Goal: Task Accomplishment & Management: Manage account settings

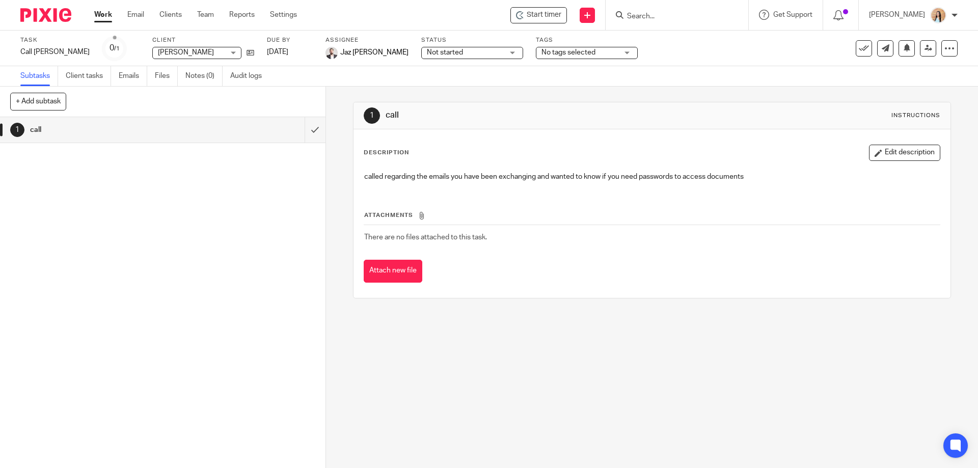
click at [415, 366] on div "1 call Instructions Description Edit description called regarding the emails yo…" at bounding box center [652, 278] width 652 height 382
click at [279, 330] on div "1 call" at bounding box center [163, 292] width 326 height 351
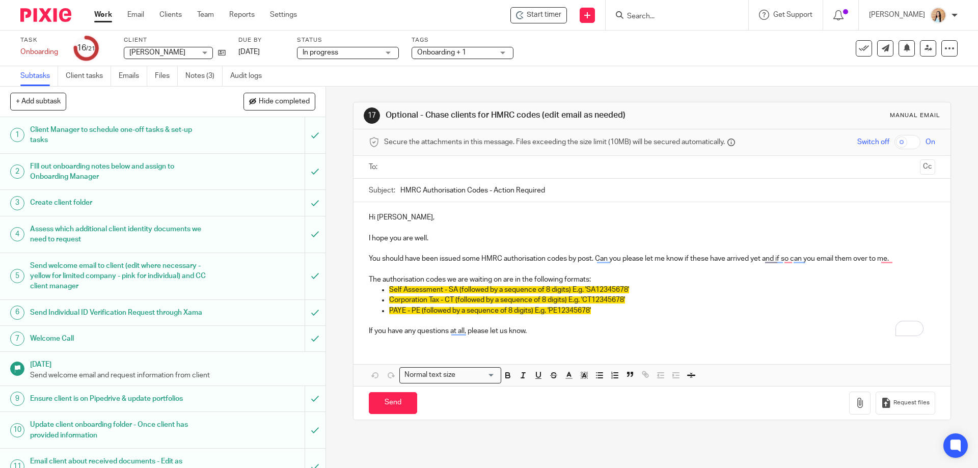
scroll to position [255, 0]
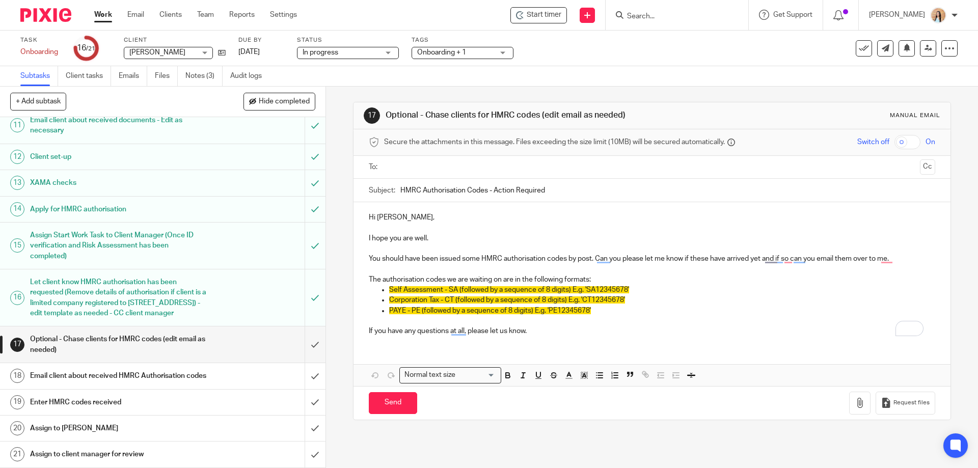
scroll to position [372, 0]
click at [337, 276] on div "17 Optional - Chase clients for HMRC codes (edit email as needed) Manual email …" at bounding box center [652, 278] width 652 height 382
click at [338, 285] on div "17 Optional - Chase clients for HMRC codes (edit email as needed) Manual email …" at bounding box center [652, 278] width 652 height 382
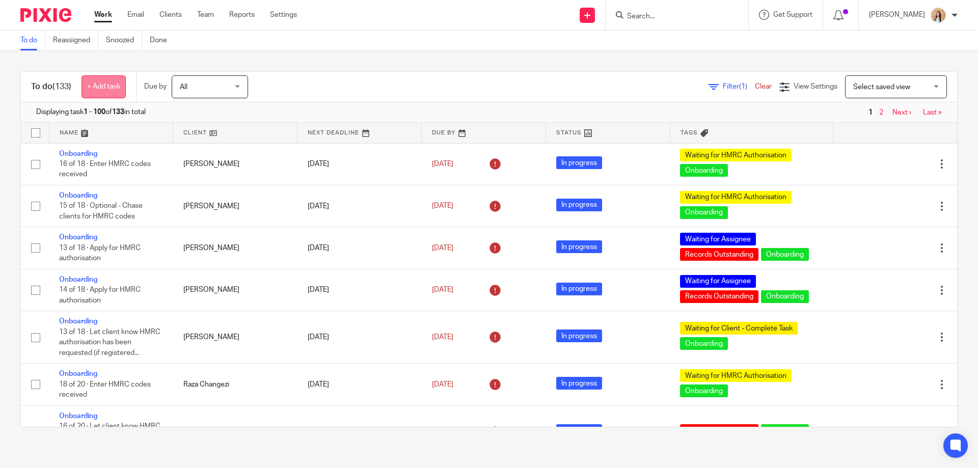
click at [110, 93] on link "+ Add task" at bounding box center [104, 86] width 44 height 23
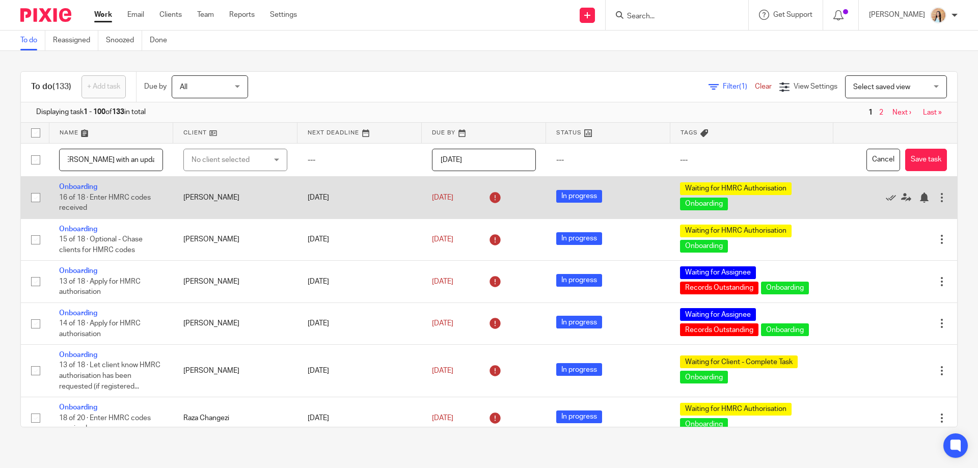
scroll to position [0, 65]
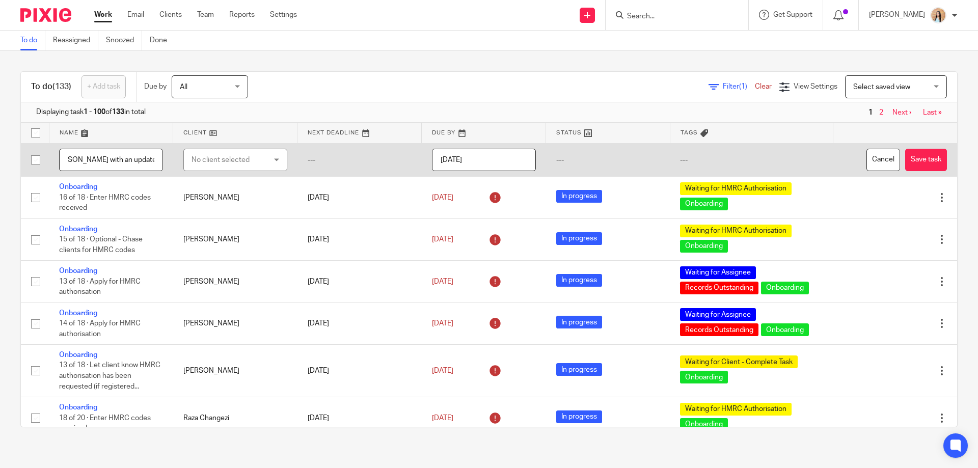
type input "Please contact [PERSON_NAME] with an update"
click at [245, 158] on div "No client selected" at bounding box center [230, 159] width 76 height 21
type input "vincent"
click at [210, 240] on li "[PERSON_NAME]" at bounding box center [229, 232] width 99 height 21
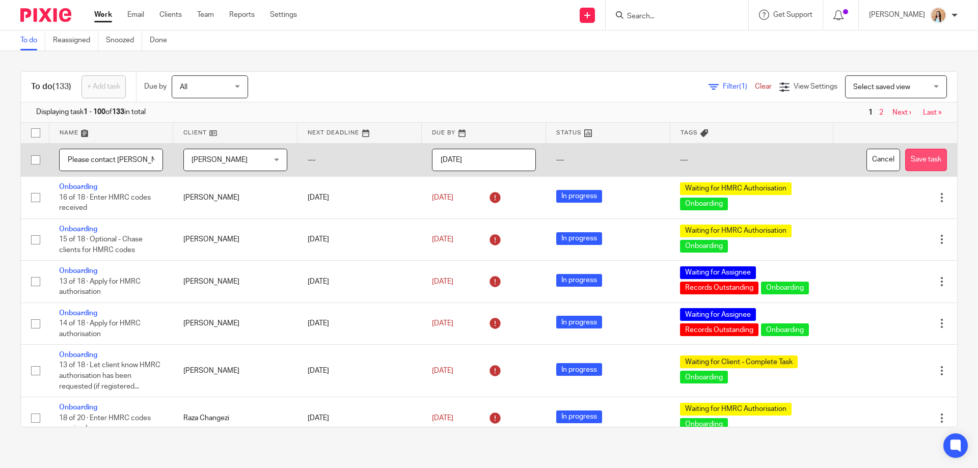
click at [915, 160] on button "Save task" at bounding box center [926, 160] width 42 height 23
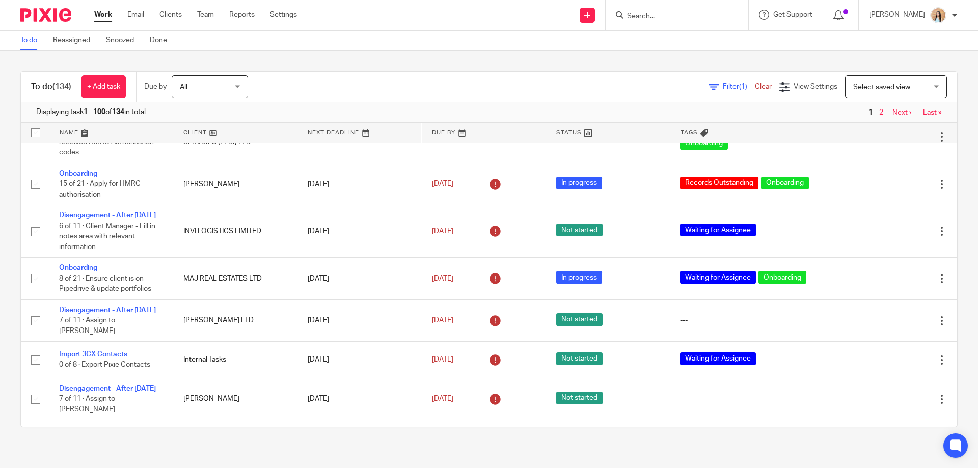
scroll to position [4302, 0]
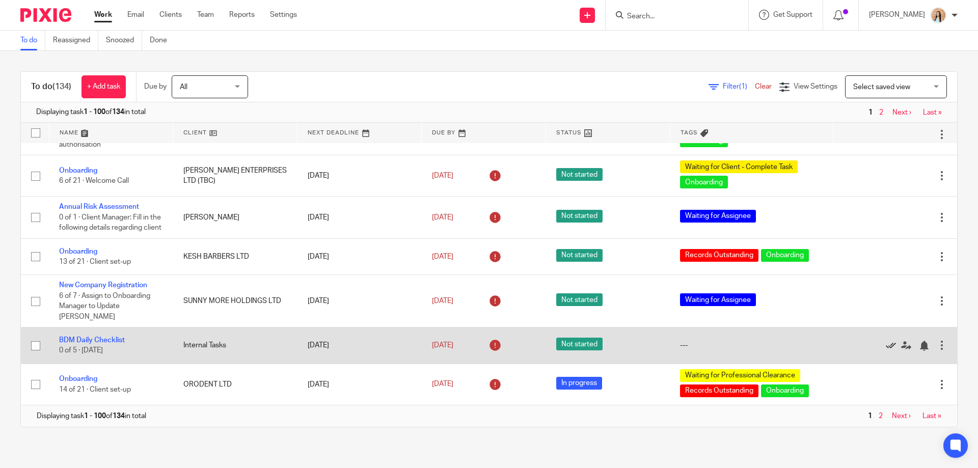
click at [886, 343] on icon at bounding box center [891, 346] width 10 height 10
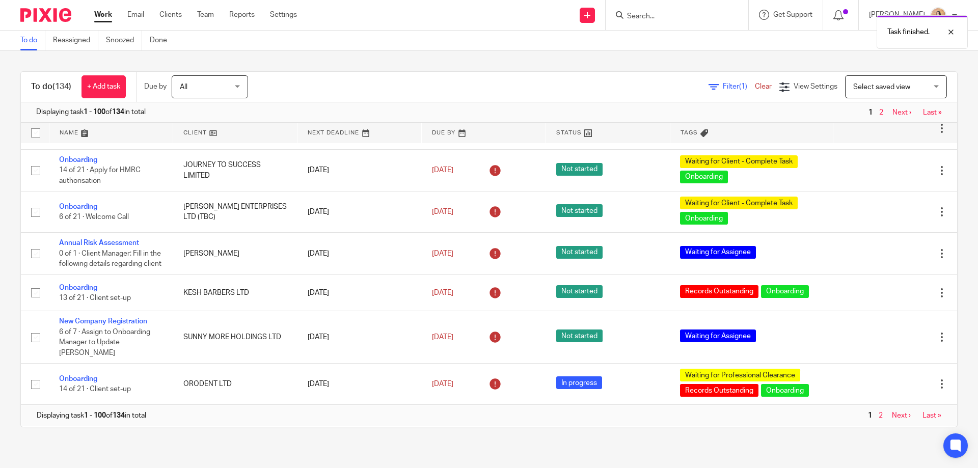
click at [892, 416] on link "Next ›" at bounding box center [901, 415] width 19 height 7
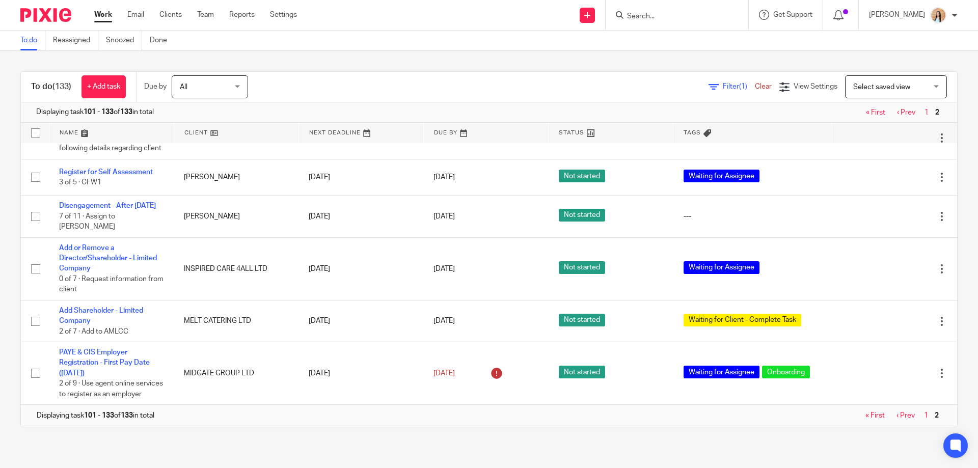
scroll to position [1340, 0]
click at [739, 86] on span "(1)" at bounding box center [743, 86] width 8 height 7
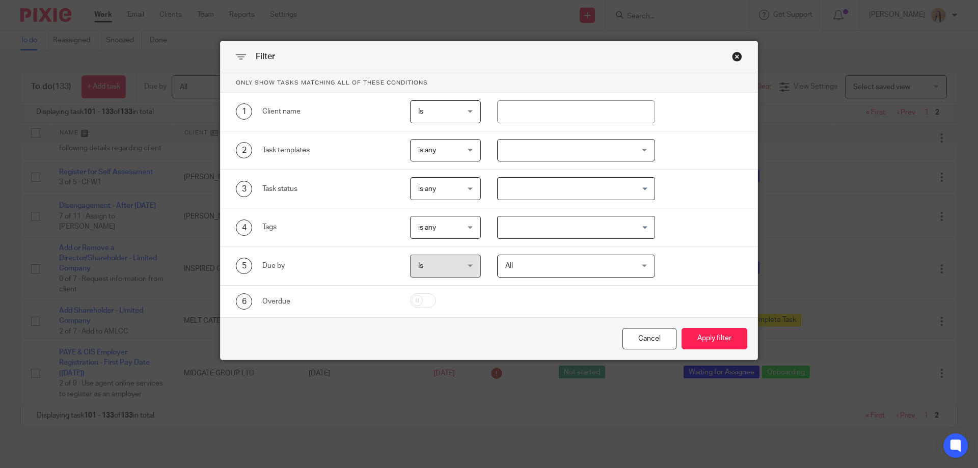
click at [520, 148] on div at bounding box center [576, 150] width 158 height 23
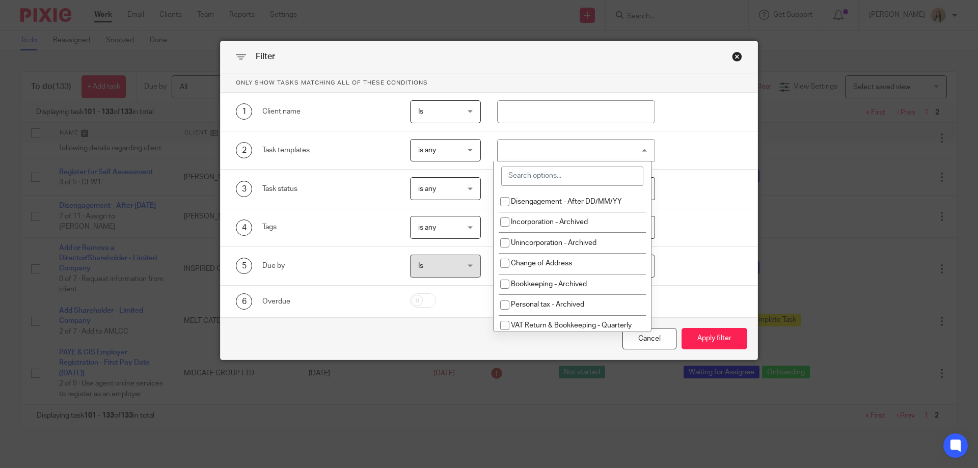
click at [558, 162] on div at bounding box center [572, 177] width 157 height 30
click at [571, 147] on div at bounding box center [576, 150] width 158 height 23
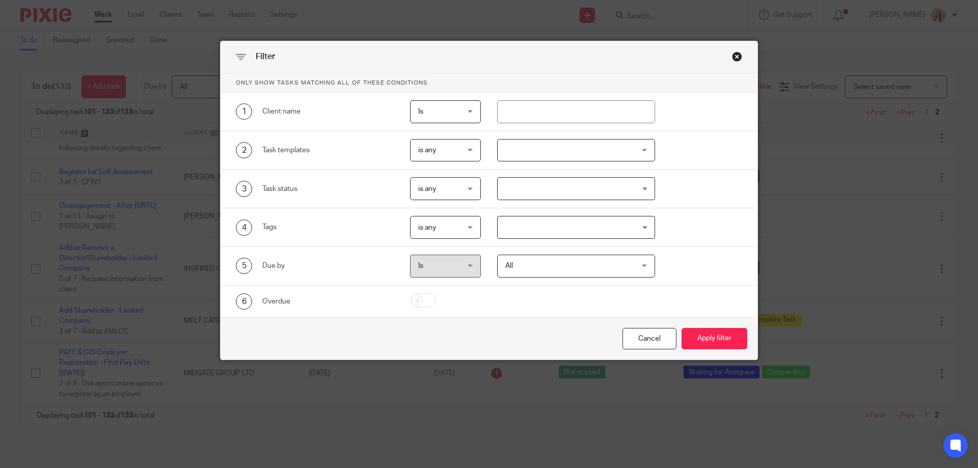
click at [540, 177] on div "3 Task status is any is any is any is none is_any Loading..." at bounding box center [489, 189] width 537 height 39
click at [559, 156] on div at bounding box center [576, 150] width 158 height 23
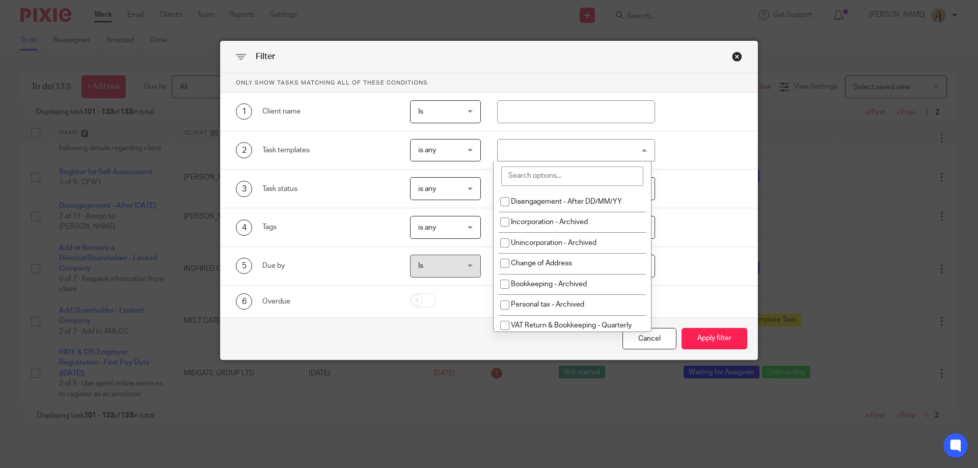
click at [558, 177] on input "search" at bounding box center [572, 176] width 142 height 19
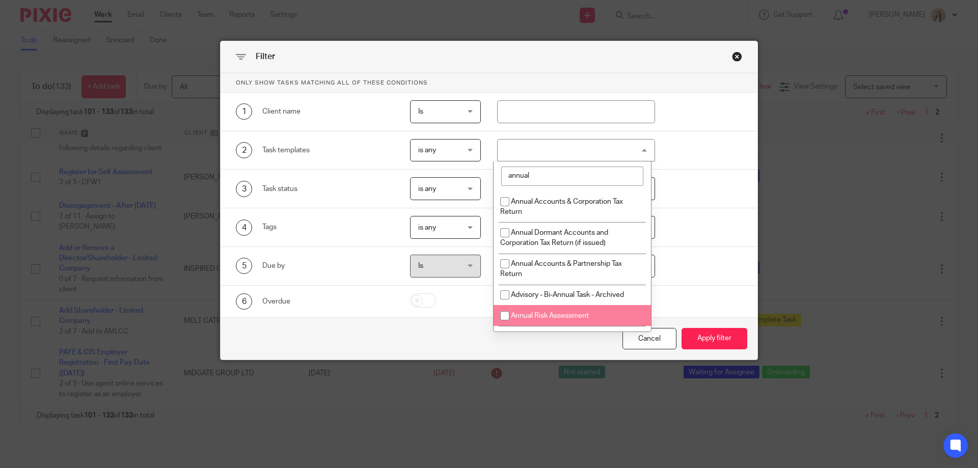
type input "annual"
click at [565, 313] on span "Annual Risk Assessment" at bounding box center [550, 315] width 78 height 7
checkbox input "true"
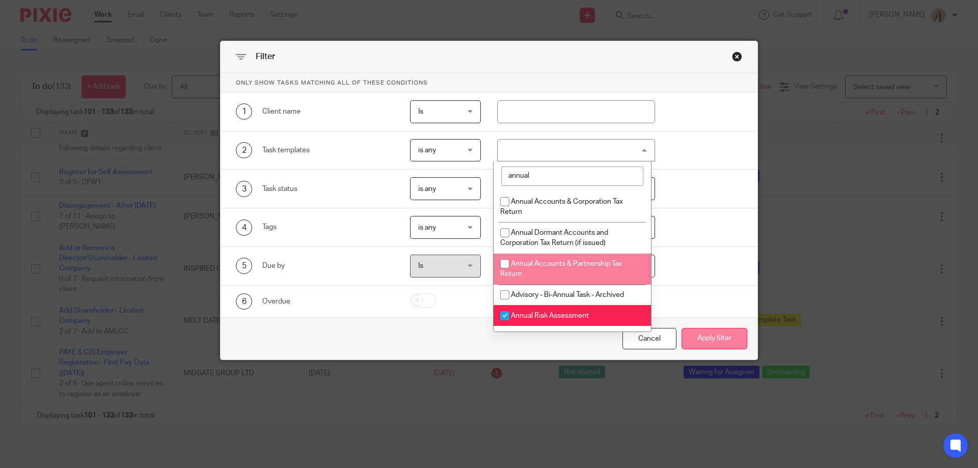
click at [693, 334] on button "Apply filter" at bounding box center [715, 339] width 66 height 22
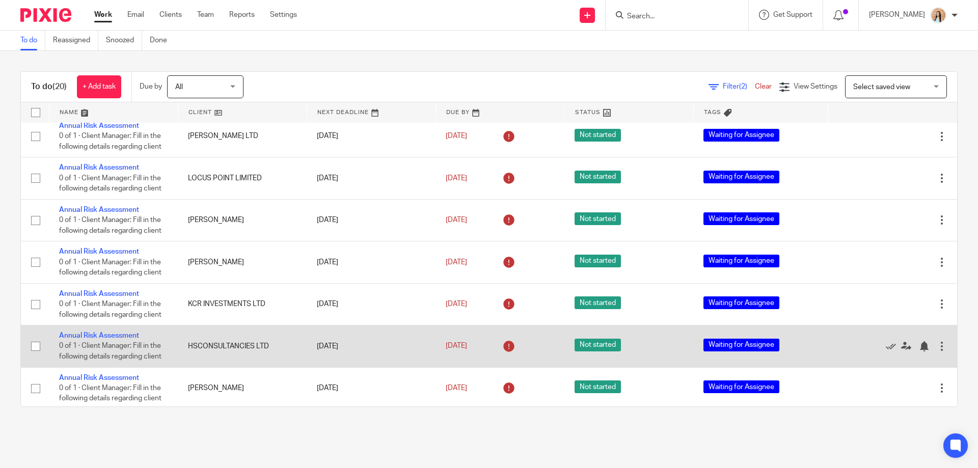
scroll to position [251, 0]
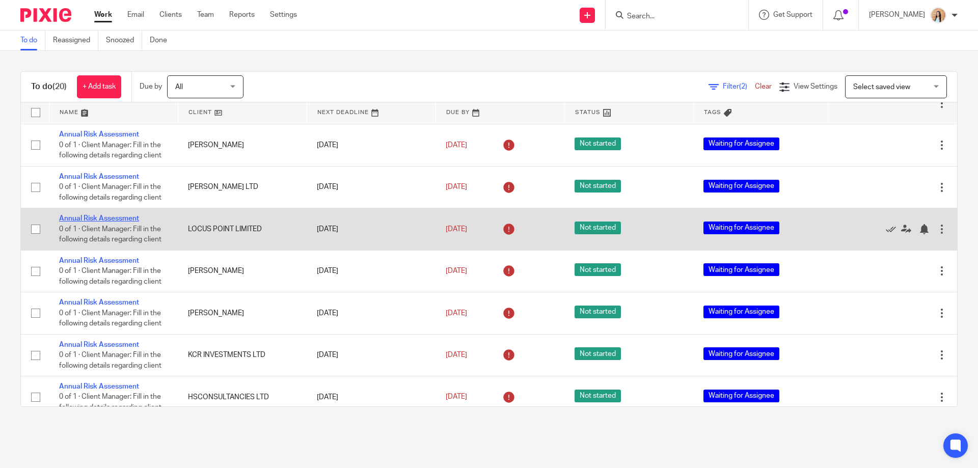
click at [137, 221] on link "Annual Risk Assessment" at bounding box center [99, 218] width 80 height 7
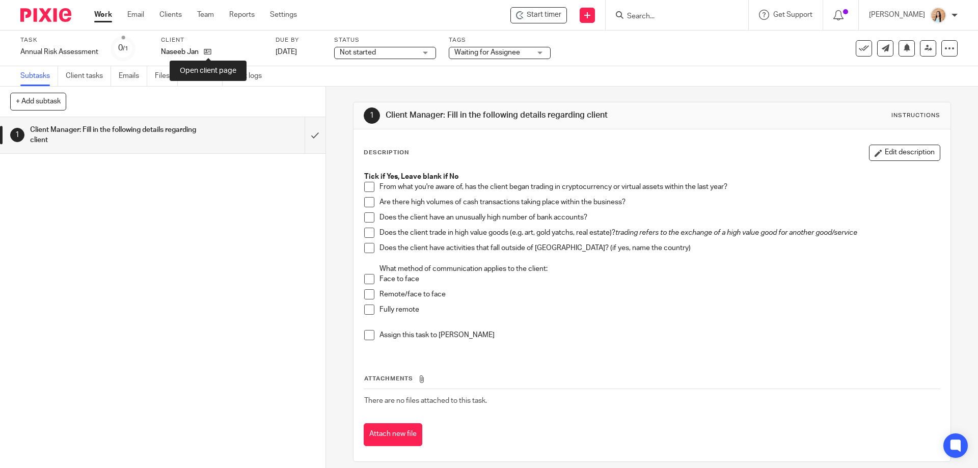
drag, startPoint x: 208, startPoint y: 54, endPoint x: 222, endPoint y: 59, distance: 14.7
click at [222, 59] on div "Client Naseeb Jan" at bounding box center [212, 48] width 102 height 24
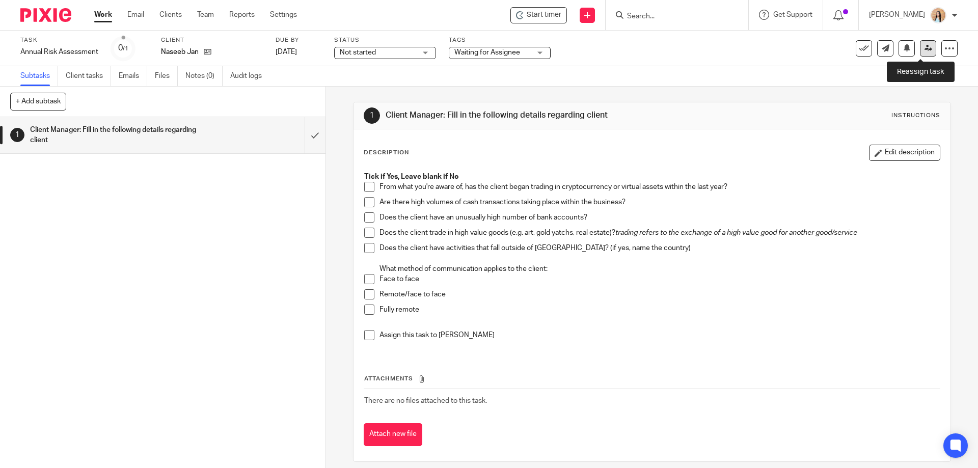
click at [925, 49] on icon at bounding box center [929, 48] width 8 height 8
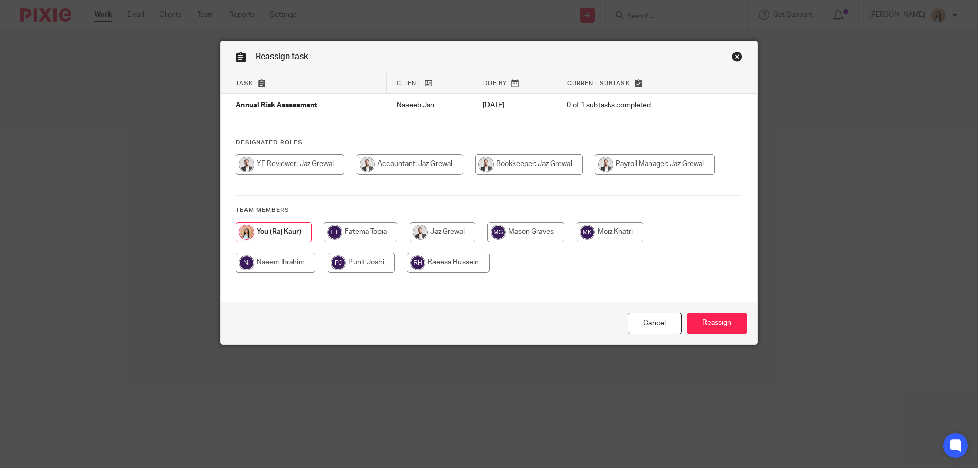
click at [475, 175] on input "radio" at bounding box center [529, 164] width 108 height 20
radio input "true"
click at [738, 326] on input "Reassign" at bounding box center [717, 324] width 61 height 22
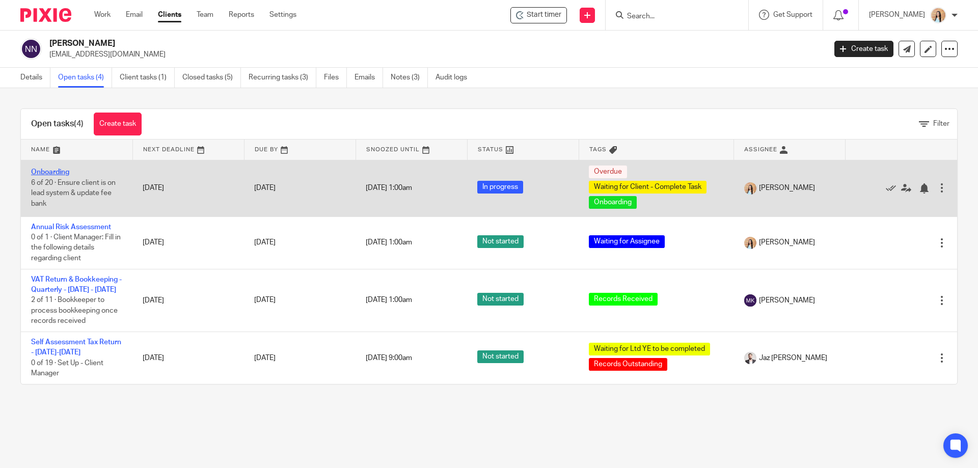
click at [46, 169] on link "Onboarding" at bounding box center [50, 172] width 38 height 7
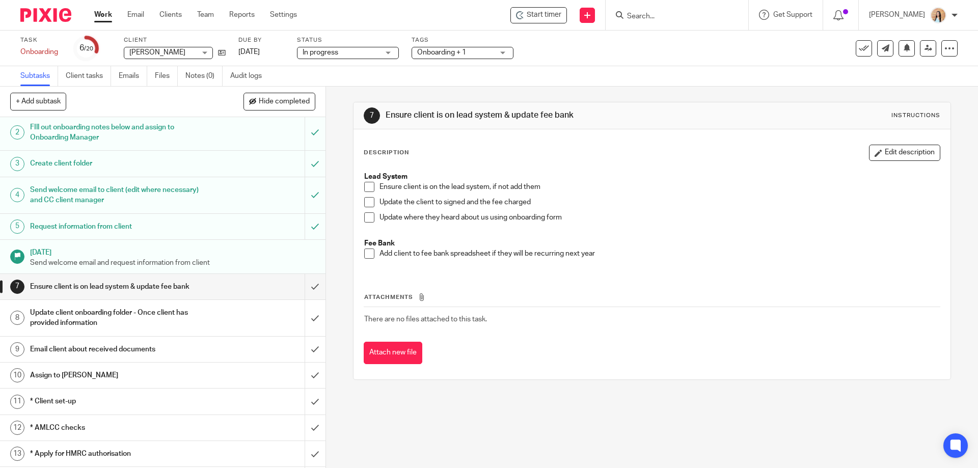
scroll to position [39, 0]
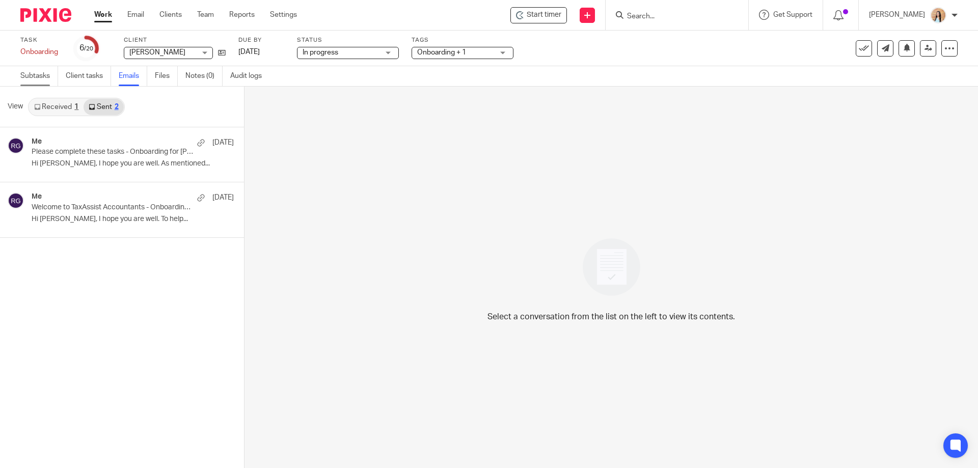
click at [36, 78] on link "Subtasks" at bounding box center [39, 76] width 38 height 20
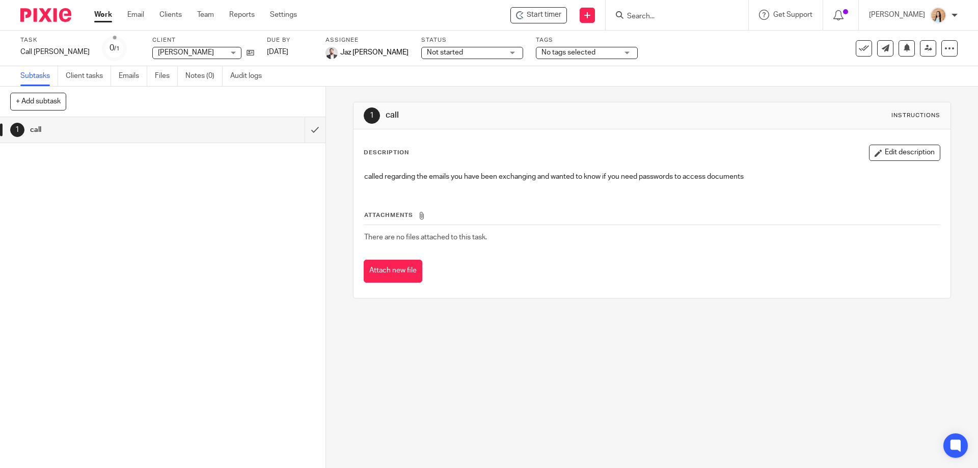
click at [337, 153] on div "1 call Instructions Description Edit description called regarding the emails yo…" at bounding box center [652, 278] width 652 height 382
click at [671, 16] on input "Search" at bounding box center [672, 16] width 92 height 9
type input "enchanted"
click at [676, 45] on link at bounding box center [710, 43] width 172 height 23
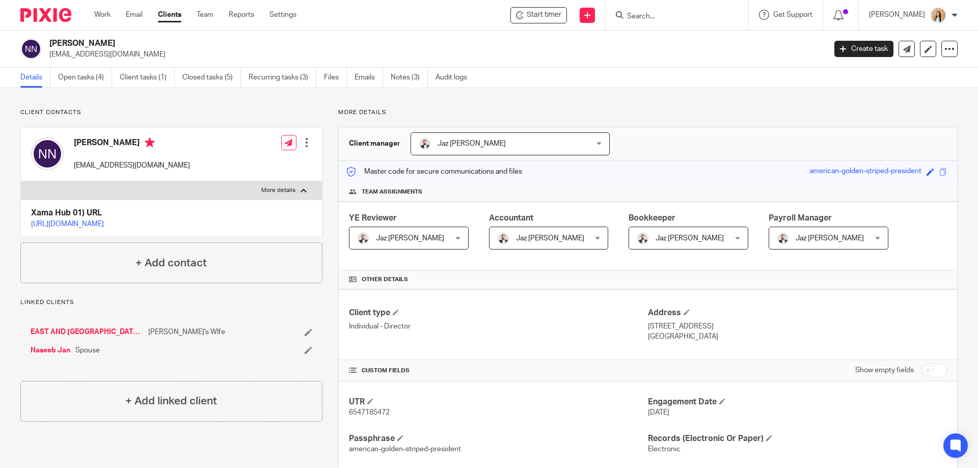
click at [104, 223] on link "[URL][DOMAIN_NAME]" at bounding box center [67, 224] width 73 height 7
click at [358, 77] on link "Emails" at bounding box center [369, 78] width 29 height 20
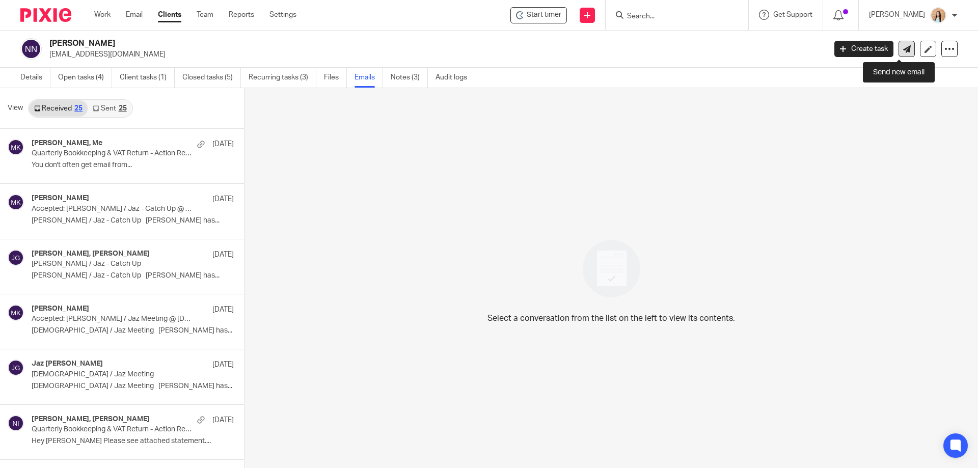
click at [900, 53] on link at bounding box center [907, 49] width 16 height 16
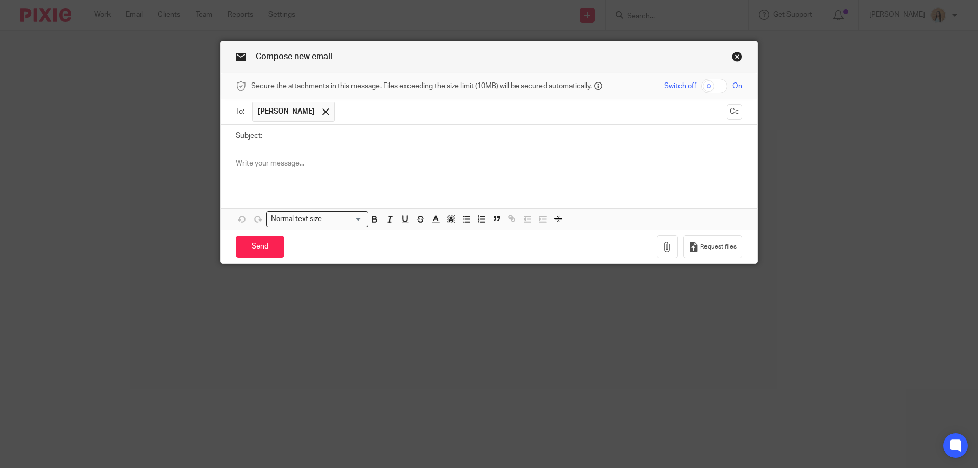
click at [390, 138] on input "Subject:" at bounding box center [504, 136] width 475 height 23
type input "ID Verification for [PERSON_NAME]"
click at [384, 168] on p at bounding box center [489, 163] width 506 height 10
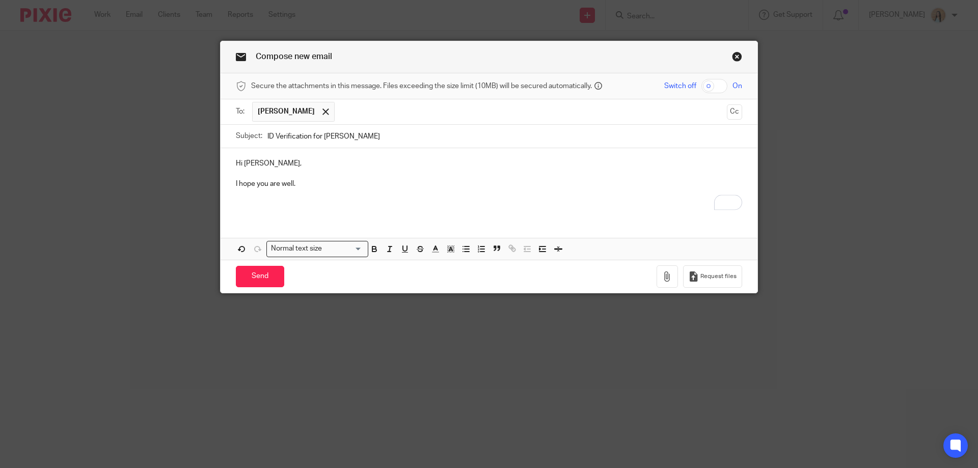
click at [393, 147] on input "ID Verification for Nasreen Naseeb" at bounding box center [504, 136] width 475 height 23
click at [408, 133] on input "ID Verification for Nasreen Naseeb - Action REquired" at bounding box center [504, 136] width 475 height 23
type input "ID Verification for Nasreen Naseeb - Action Required"
click at [419, 183] on p "I hope you are well." at bounding box center [489, 184] width 506 height 10
click at [288, 206] on p "To enrich screen reader interactions, please activate Accessibility in Grammarl…" at bounding box center [489, 205] width 506 height 10
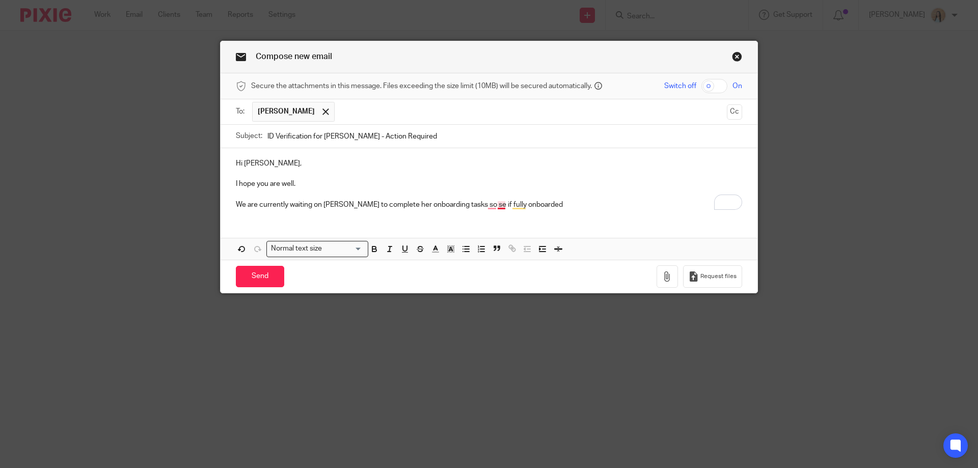
click at [499, 203] on p "We are currently waiting on Nasreen Naseeb to complete her onboarding tasks so …" at bounding box center [489, 205] width 506 height 10
click at [571, 202] on p "We are currently waiting on Nasreen Naseeb to complete her onboarding tasks so …" at bounding box center [489, 205] width 506 height 10
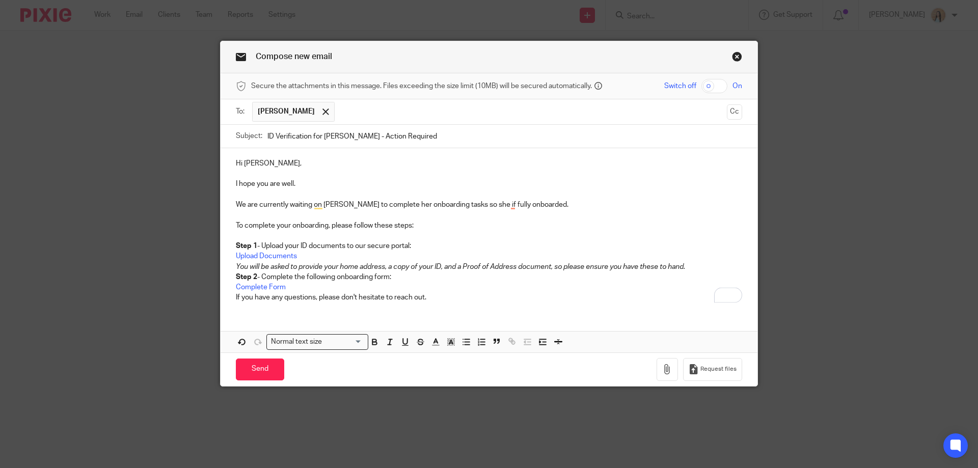
click at [280, 226] on p "To complete your onboarding, please follow these steps:" at bounding box center [489, 231] width 506 height 21
click at [236, 276] on strong "Step 2" at bounding box center [246, 277] width 21 height 7
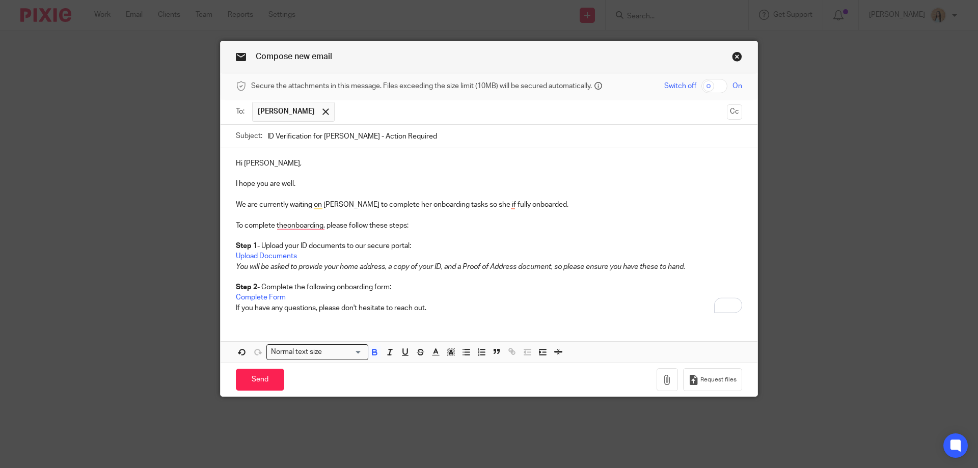
click at [236, 306] on p "Step 2 - Complete the following onboarding form: Complete Form If you have any …" at bounding box center [489, 297] width 506 height 31
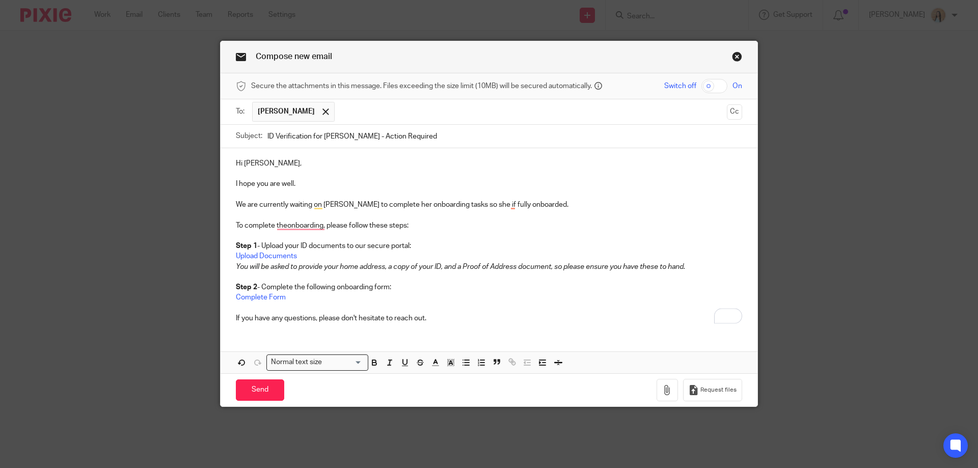
click at [373, 207] on p "We are currently waiting on Nasreen Naseeb to complete her onboarding tasks so …" at bounding box center [489, 205] width 506 height 10
click at [282, 229] on p "To complete theonboarding, please follow these steps:" at bounding box center [489, 231] width 506 height 21
click at [288, 245] on p "Step 1 - Upload your ID documents to our secure portal: Upload Documents You wi…" at bounding box center [489, 256] width 506 height 31
click at [328, 269] on em "You will be asked to provide your home address, a copy of your ID, and a Proof …" at bounding box center [460, 266] width 449 height 7
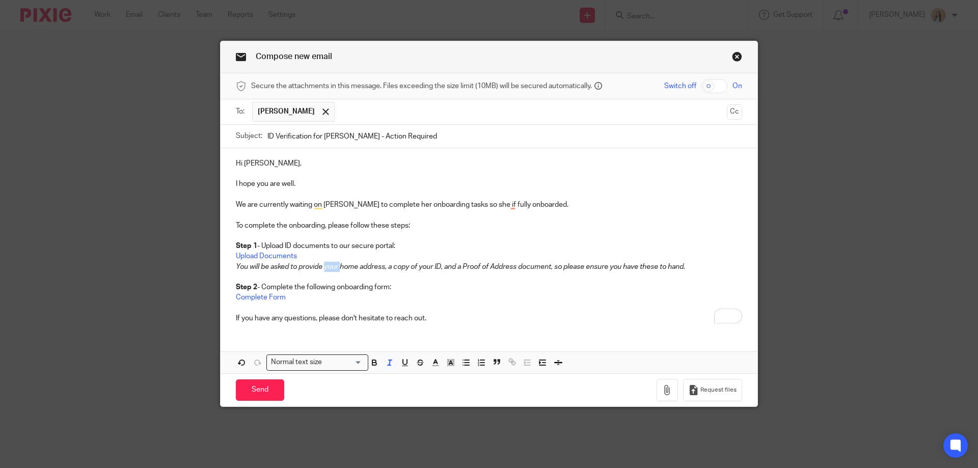
click at [328, 269] on em "You will be asked to provide your home address, a copy of your ID, and a Proof …" at bounding box center [460, 266] width 449 height 7
click at [434, 265] on em "You will be asked to provide Nasreen's home address, a copy of your ID, and a P…" at bounding box center [484, 266] width 496 height 7
click at [439, 268] on em "You will be asked to provide Nasreen's home address, a copy of your ID, and a P…" at bounding box center [484, 266] width 496 height 7
drag, startPoint x: 570, startPoint y: 206, endPoint x: 233, endPoint y: 201, distance: 336.8
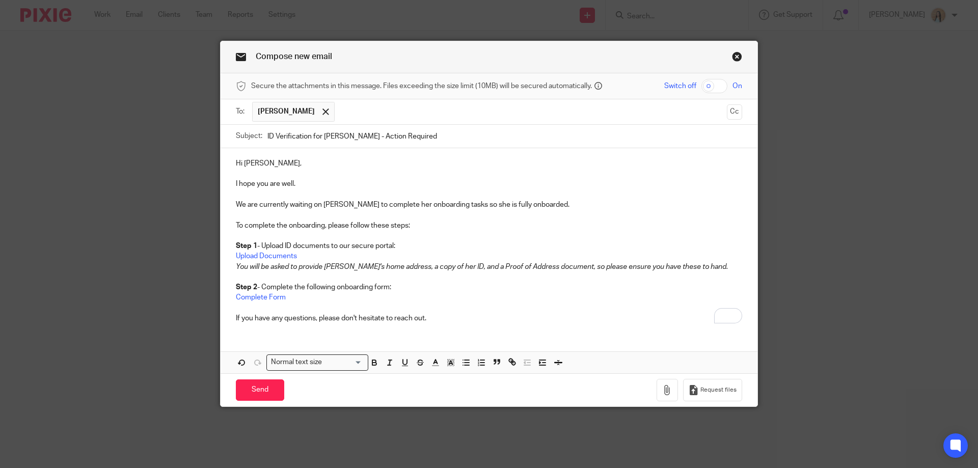
click at [236, 201] on p "We are currently waiting on Nasreen Naseeb to complete her onboarding tasks so …" at bounding box center [489, 205] width 506 height 10
copy p "We are currently waiting on Nasreen Naseeb to complete her onboarding tasks so …"
drag, startPoint x: 632, startPoint y: 207, endPoint x: 521, endPoint y: 203, distance: 110.7
click at [521, 203] on p "We are currently awaiting Nasreen Naseeb’s completion of her onboarding tasks t…" at bounding box center [489, 205] width 506 height 10
click at [259, 396] on input "Send" at bounding box center [260, 391] width 48 height 22
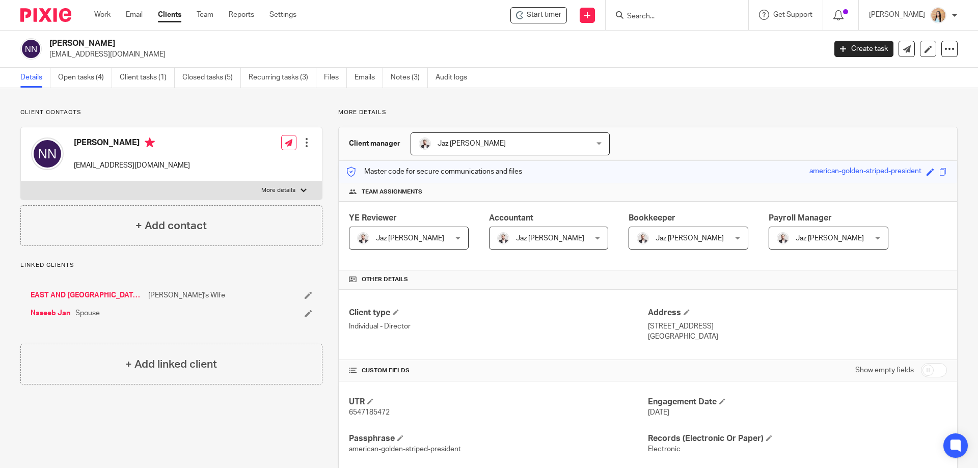
click at [182, 429] on div "Client contacts [PERSON_NAME] Naseeb [EMAIL_ADDRESS][DOMAIN_NAME] Edit contact …" at bounding box center [164, 463] width 318 height 708
click at [173, 417] on div "Client contacts [PERSON_NAME] Naseeb [EMAIL_ADDRESS][DOMAIN_NAME] Edit contact …" at bounding box center [164, 463] width 318 height 708
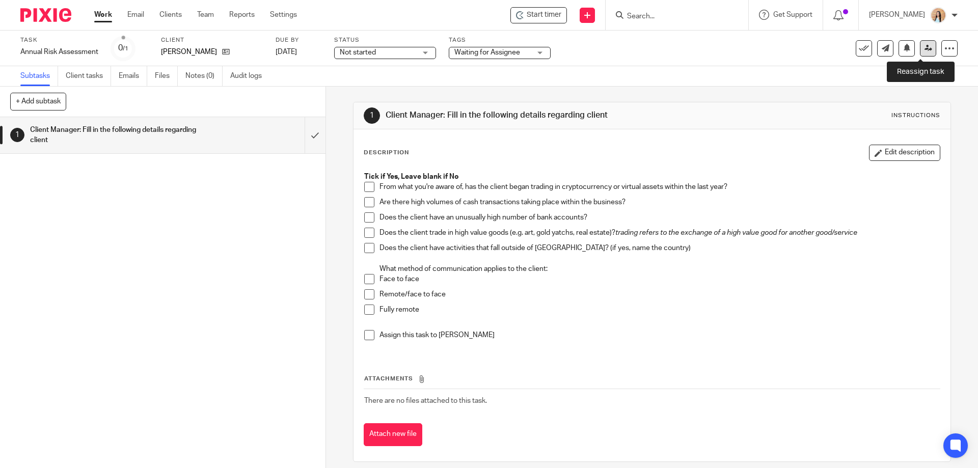
click at [925, 50] on icon at bounding box center [929, 48] width 8 height 8
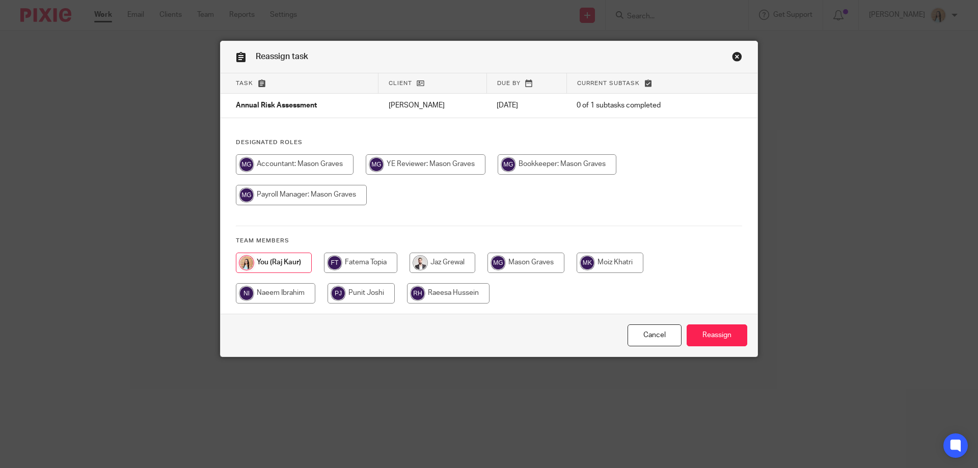
click at [367, 205] on input "radio" at bounding box center [301, 195] width 131 height 20
radio input "true"
click at [733, 335] on input "Reassign" at bounding box center [717, 336] width 61 height 22
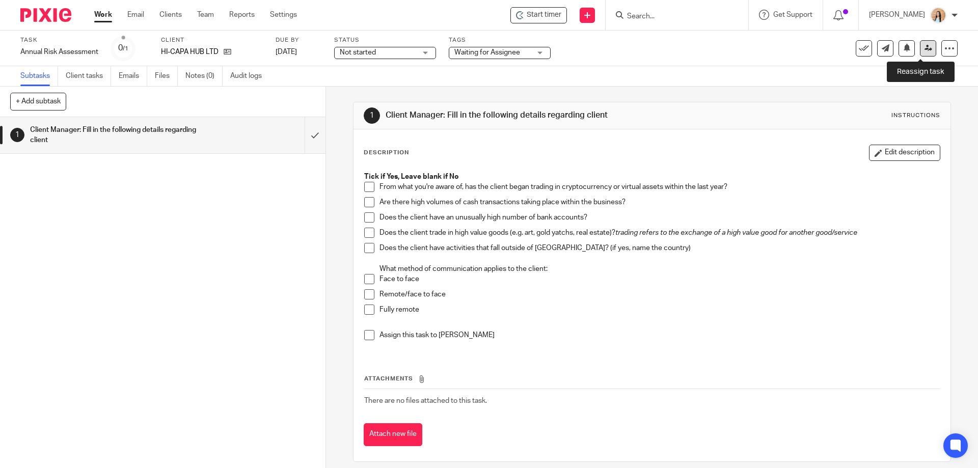
click at [925, 52] on link at bounding box center [928, 48] width 16 height 16
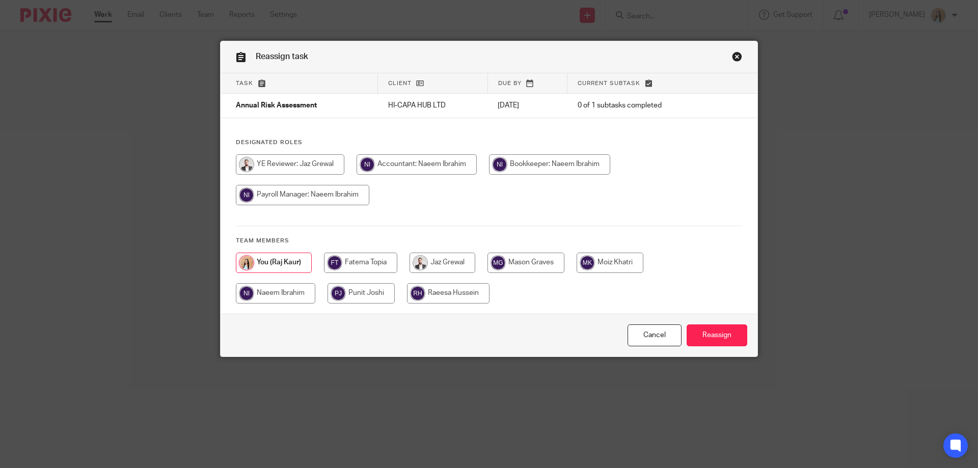
click at [447, 255] on input "radio" at bounding box center [443, 263] width 66 height 20
radio input "true"
click at [703, 340] on input "Reassign" at bounding box center [717, 336] width 61 height 22
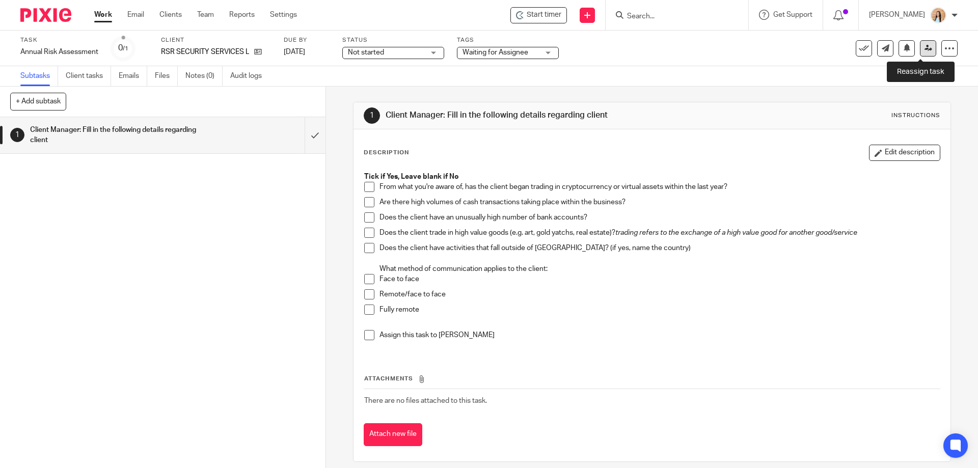
click at [920, 52] on link at bounding box center [928, 48] width 16 height 16
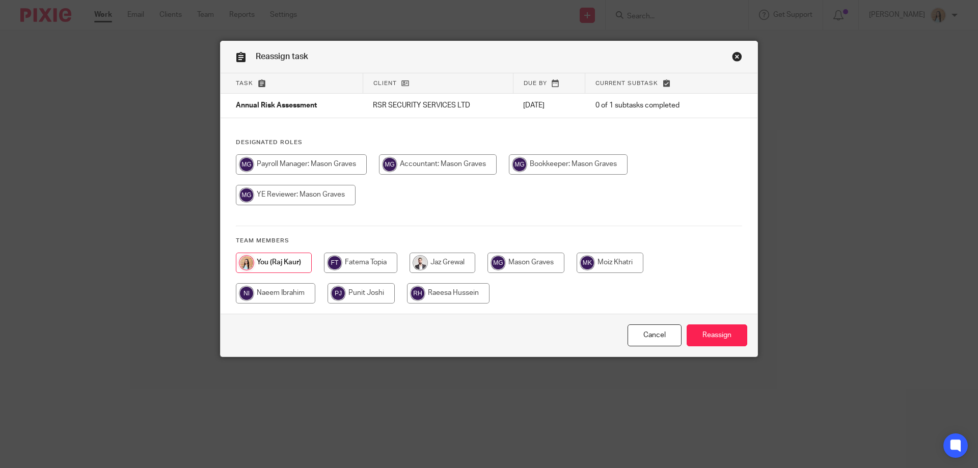
click at [732, 57] on link "Close this dialog window" at bounding box center [737, 58] width 10 height 14
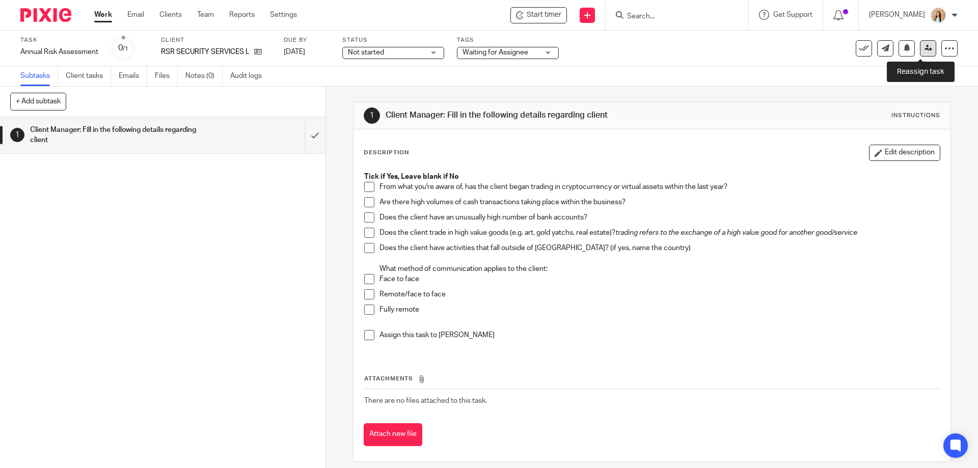
click at [923, 53] on link at bounding box center [928, 48] width 16 height 16
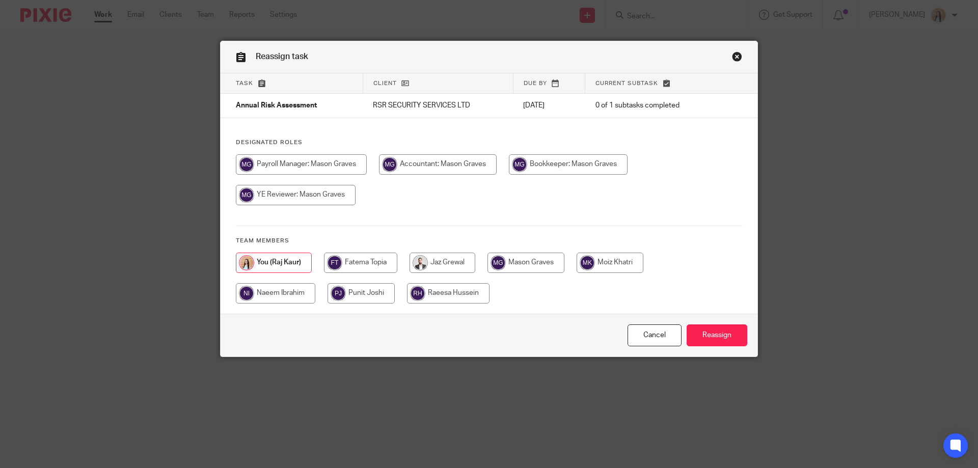
click at [356, 205] on input "radio" at bounding box center [296, 195] width 120 height 20
radio input "true"
click at [714, 334] on input "Reassign" at bounding box center [717, 336] width 61 height 22
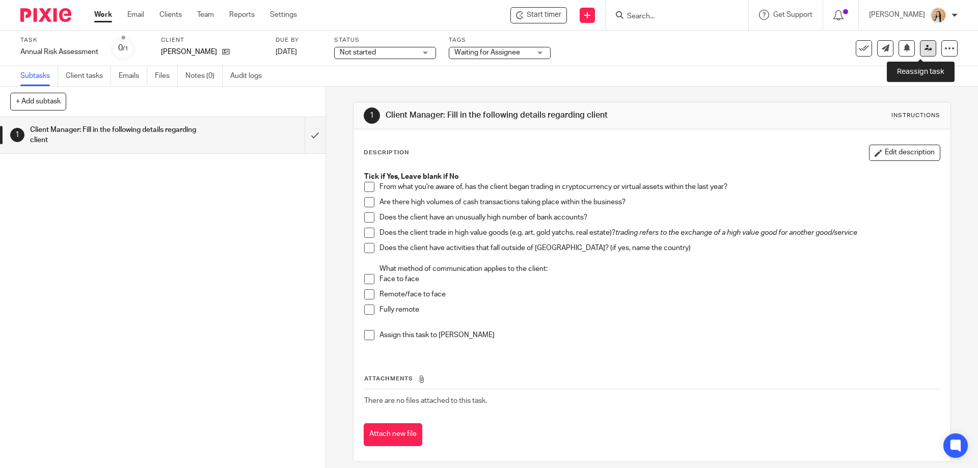
click at [925, 50] on icon at bounding box center [929, 48] width 8 height 8
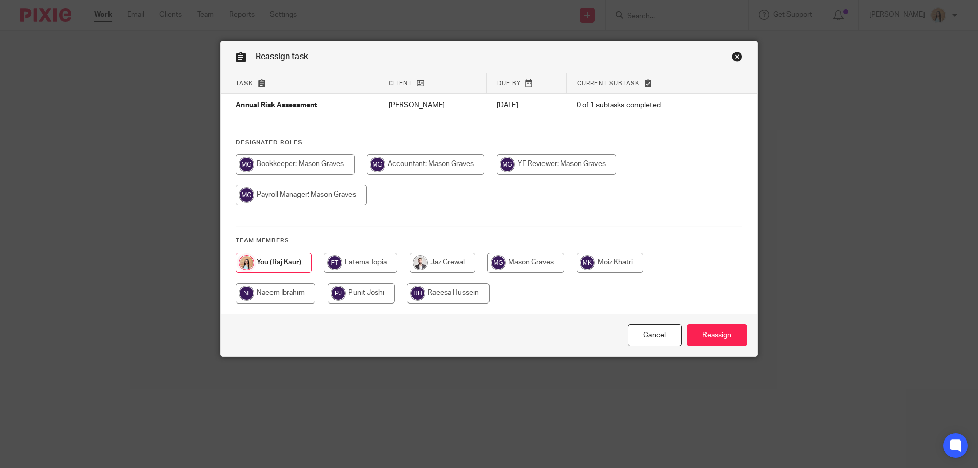
click at [367, 205] on input "radio" at bounding box center [301, 195] width 131 height 20
radio input "true"
click at [699, 339] on input "Reassign" at bounding box center [717, 336] width 61 height 22
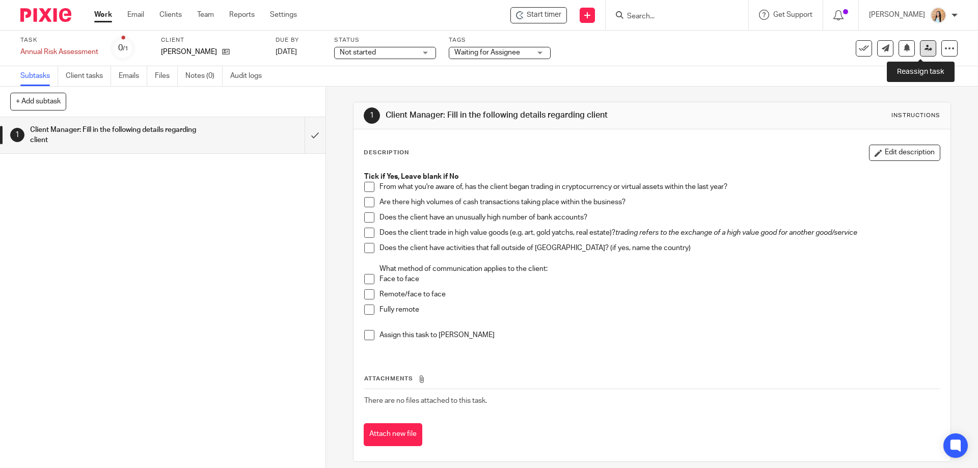
click at [925, 51] on icon at bounding box center [929, 48] width 8 height 8
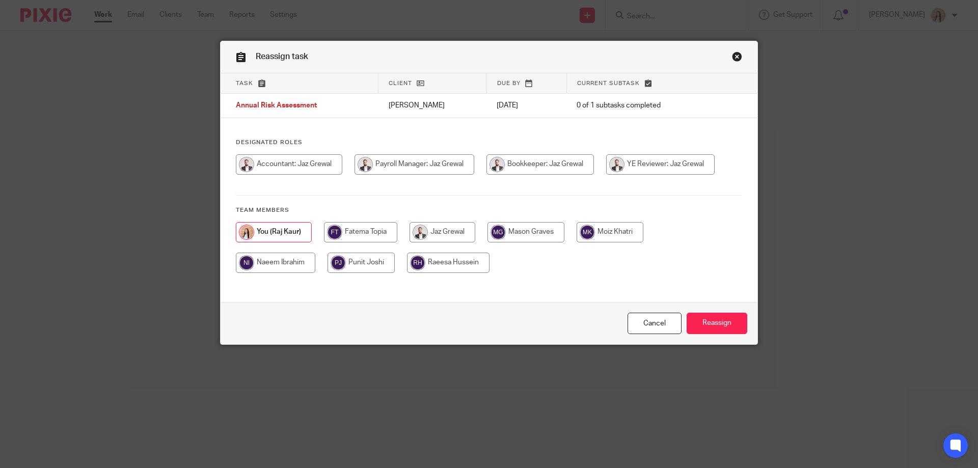
click at [487, 175] on input "radio" at bounding box center [541, 164] width 108 height 20
radio input "true"
click at [704, 325] on input "Reassign" at bounding box center [717, 324] width 61 height 22
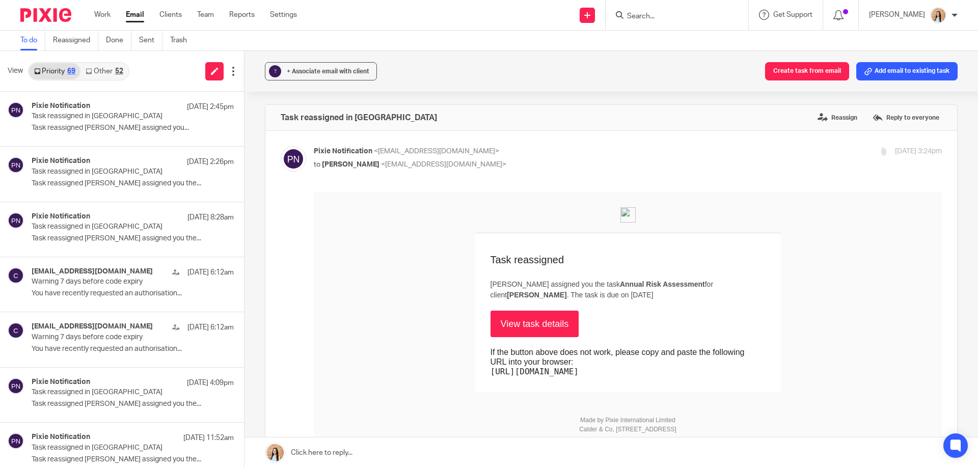
scroll to position [1070, 0]
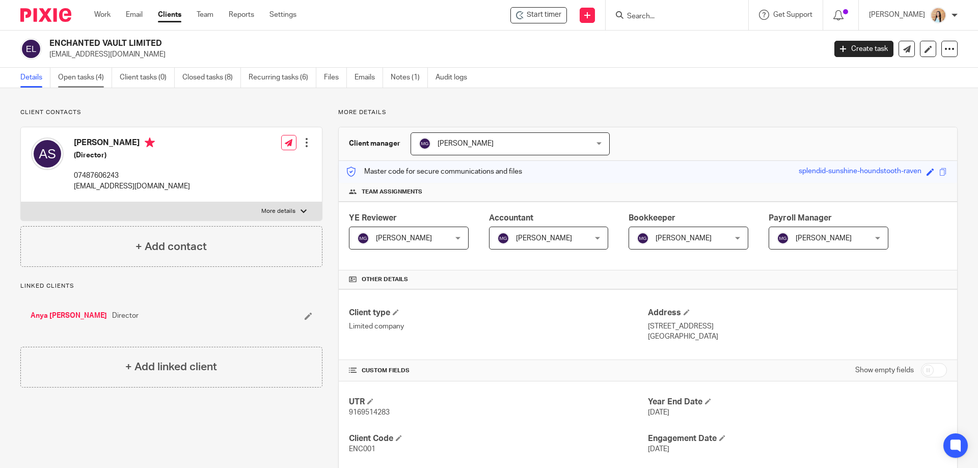
click at [91, 70] on link "Open tasks (4)" at bounding box center [85, 78] width 54 height 20
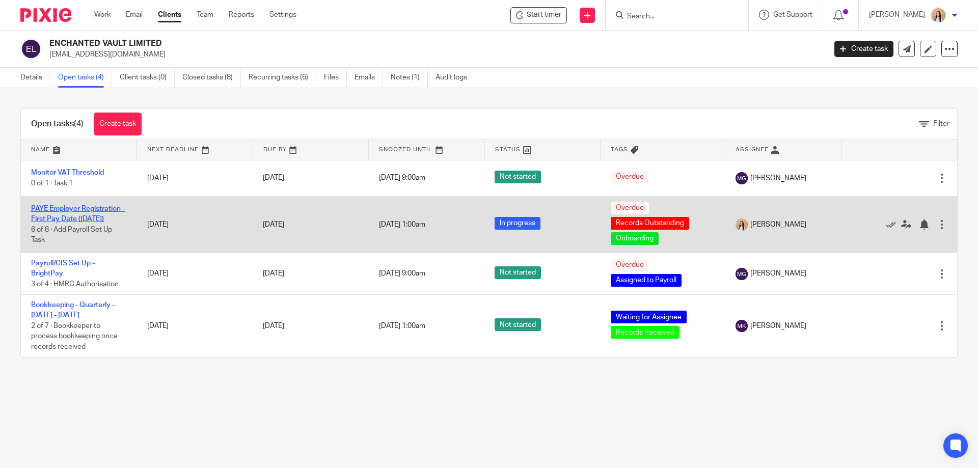
click at [104, 211] on link "PAYE Employer Registration - First Pay Date ([DATE])" at bounding box center [78, 213] width 94 height 17
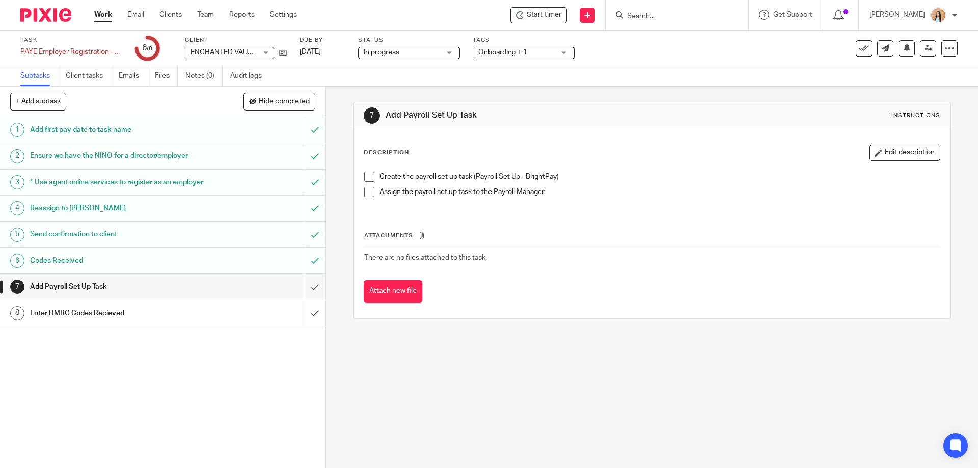
click at [359, 177] on div "Create the payroll set up task (Payroll Set Up - BrightPay) Assign the payroll …" at bounding box center [651, 188] width 585 height 43
click at [366, 179] on span at bounding box center [369, 177] width 10 height 10
click at [366, 190] on span at bounding box center [369, 192] width 10 height 10
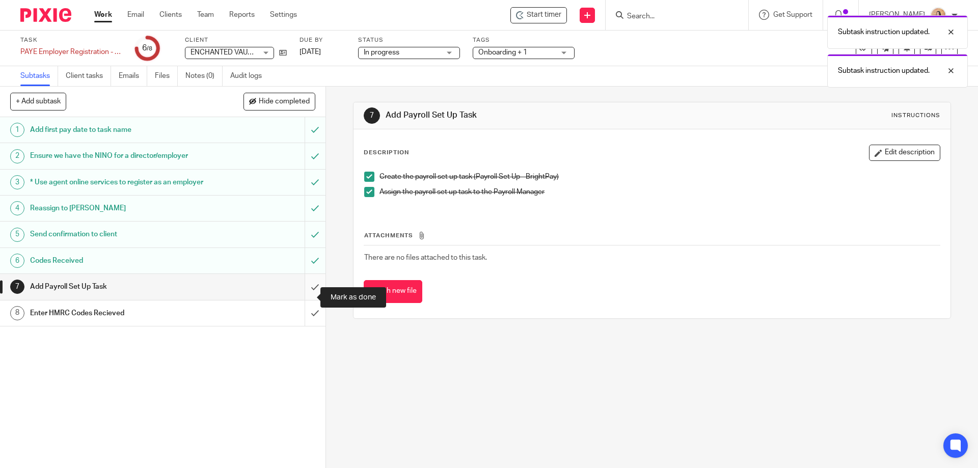
click at [298, 298] on input "submit" at bounding box center [163, 286] width 326 height 25
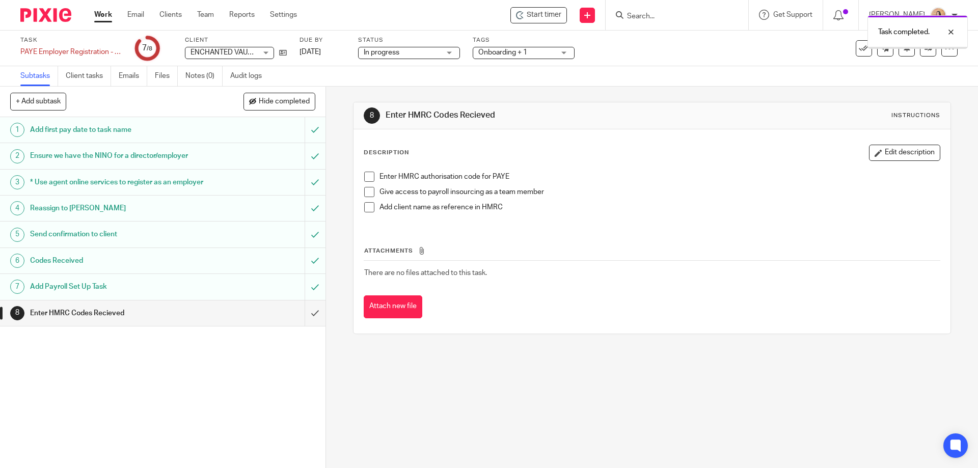
click at [365, 176] on span at bounding box center [369, 177] width 10 height 10
click at [365, 189] on span at bounding box center [369, 192] width 10 height 10
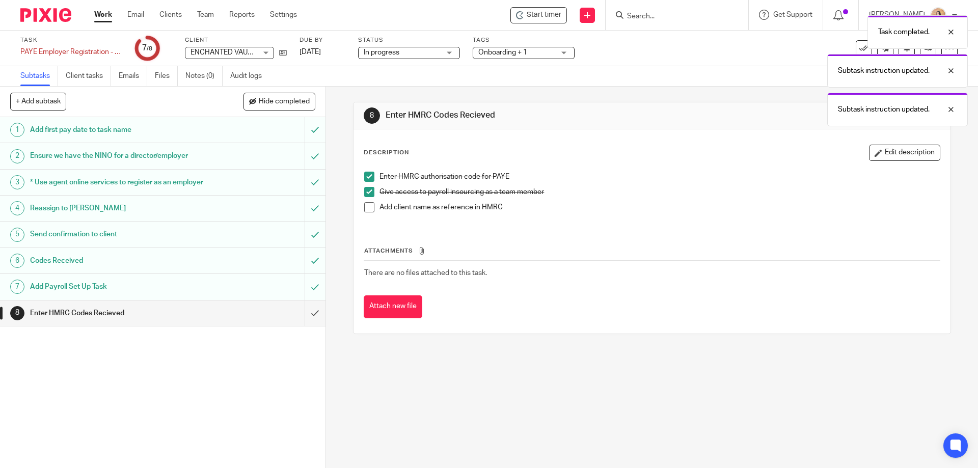
click at [364, 202] on span at bounding box center [369, 207] width 10 height 10
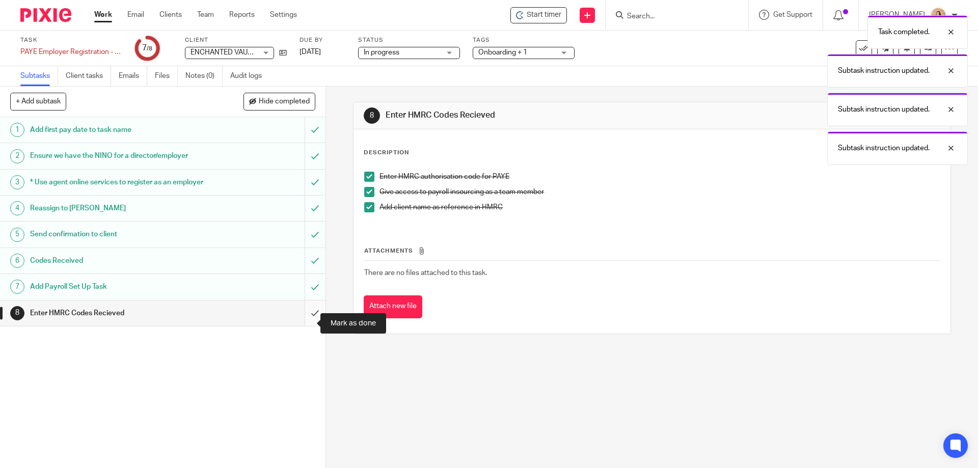
click at [303, 326] on input "submit" at bounding box center [163, 313] width 326 height 25
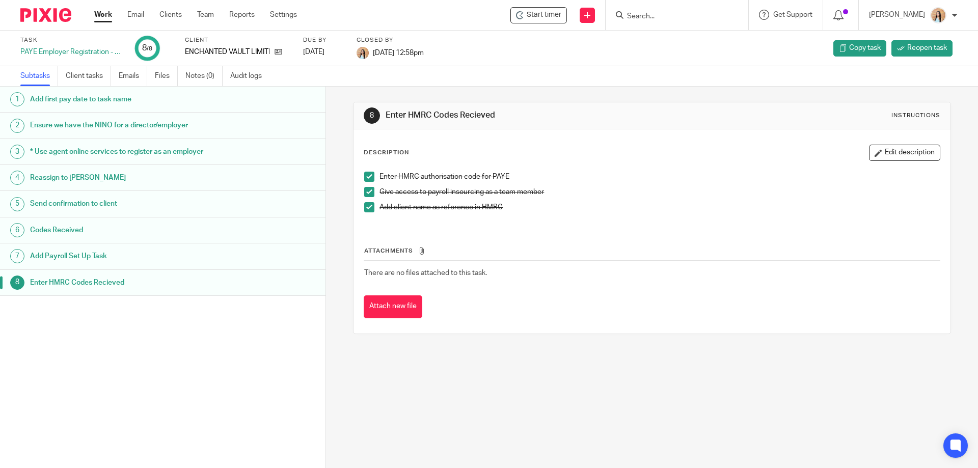
click at [669, 17] on input "Search" at bounding box center [672, 16] width 92 height 9
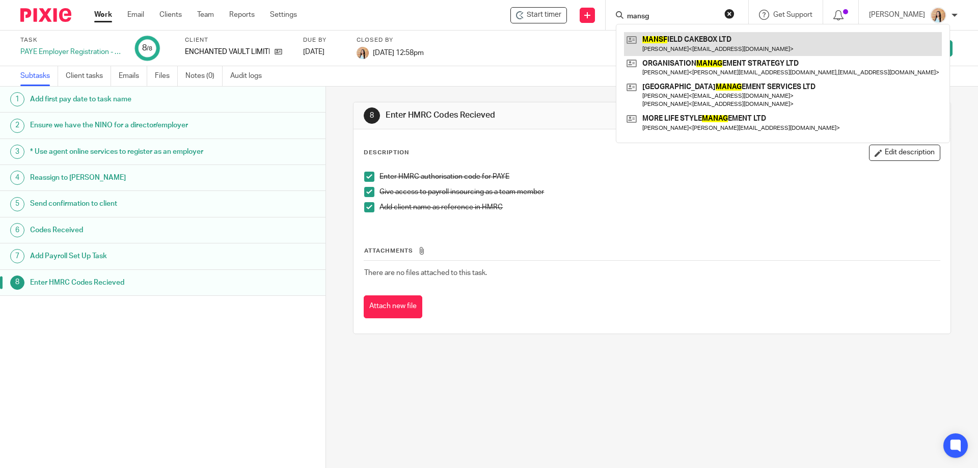
type input "mansg"
click at [690, 40] on link at bounding box center [783, 43] width 318 height 23
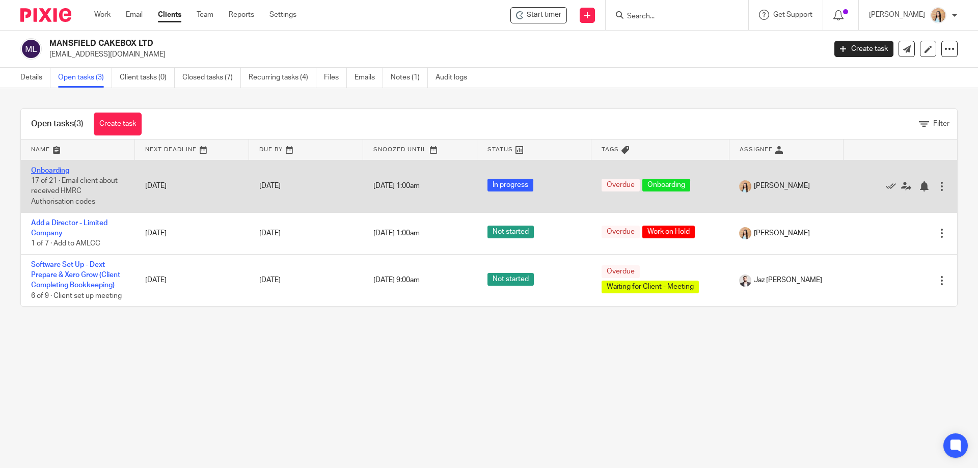
click at [60, 169] on link "Onboarding" at bounding box center [50, 170] width 38 height 7
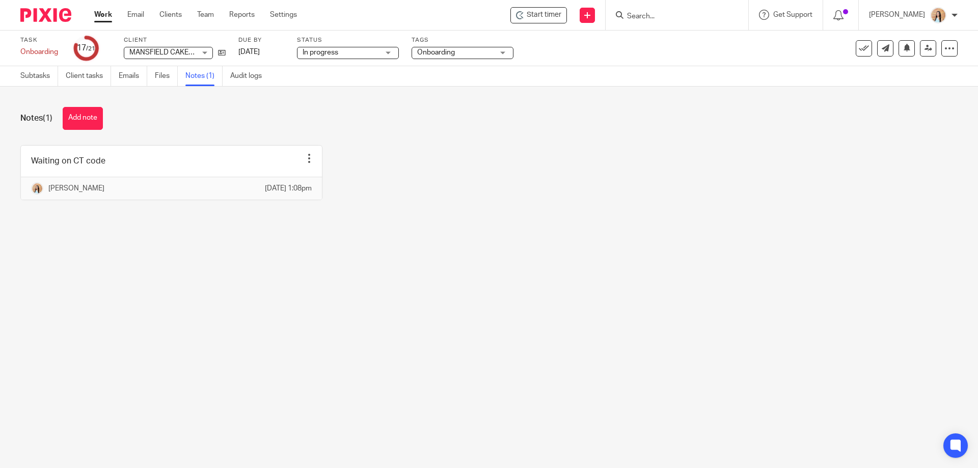
click at [318, 168] on div "Waiting on CT code Edit note Delete note [PERSON_NAME] [DATE] 1:08pm" at bounding box center [481, 180] width 953 height 70
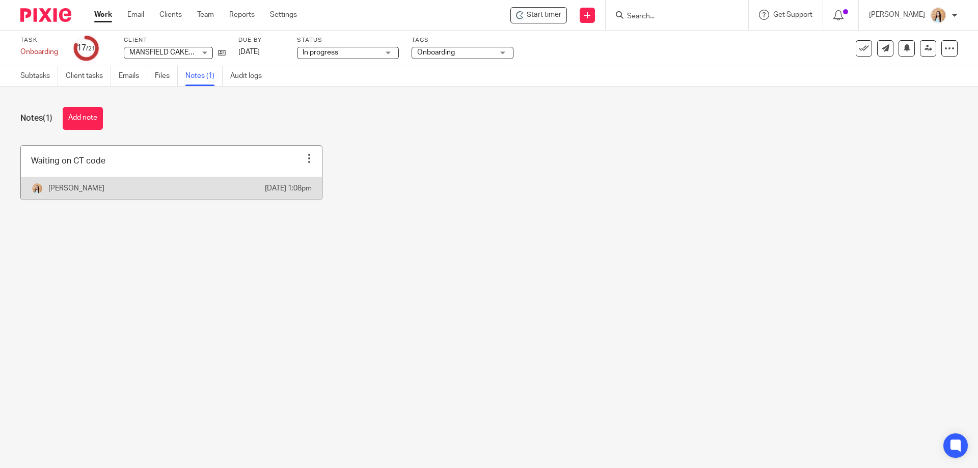
click at [305, 158] on div at bounding box center [309, 158] width 10 height 10
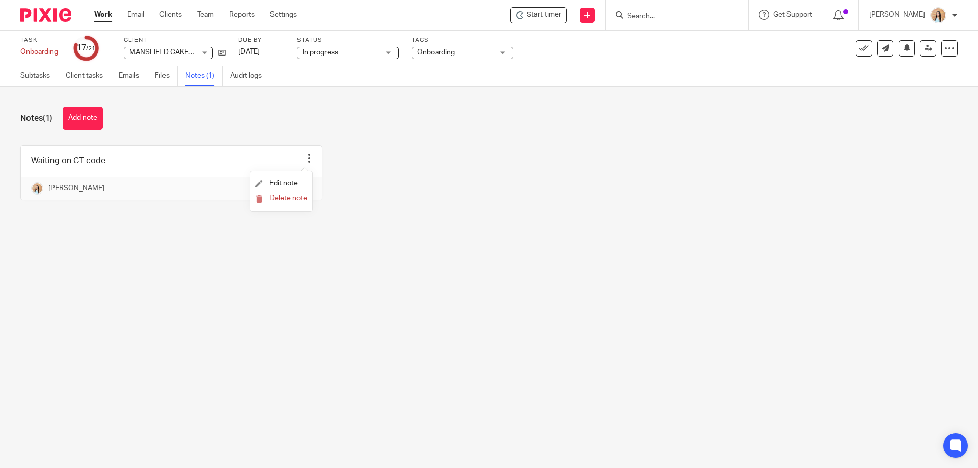
click at [286, 192] on li "Delete note" at bounding box center [281, 199] width 52 height 15
click at [288, 195] on span "Delete note" at bounding box center [289, 198] width 38 height 7
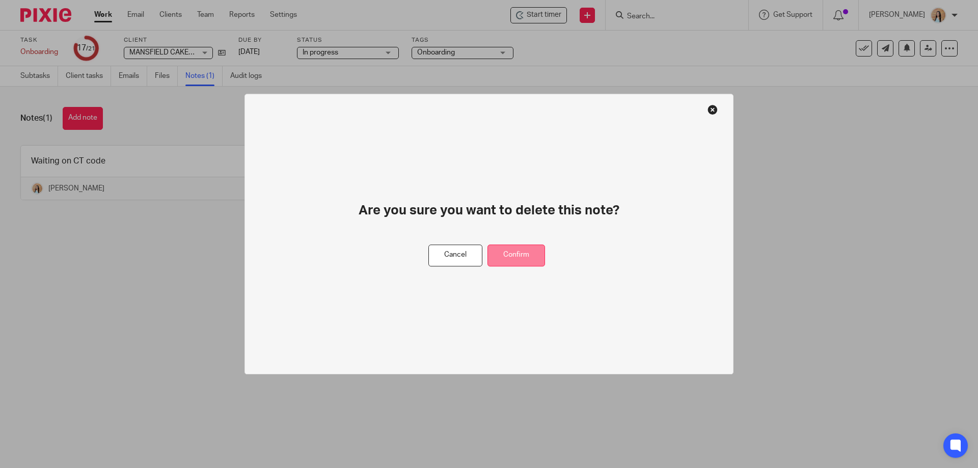
click at [519, 255] on button "Confirm" at bounding box center [517, 256] width 58 height 22
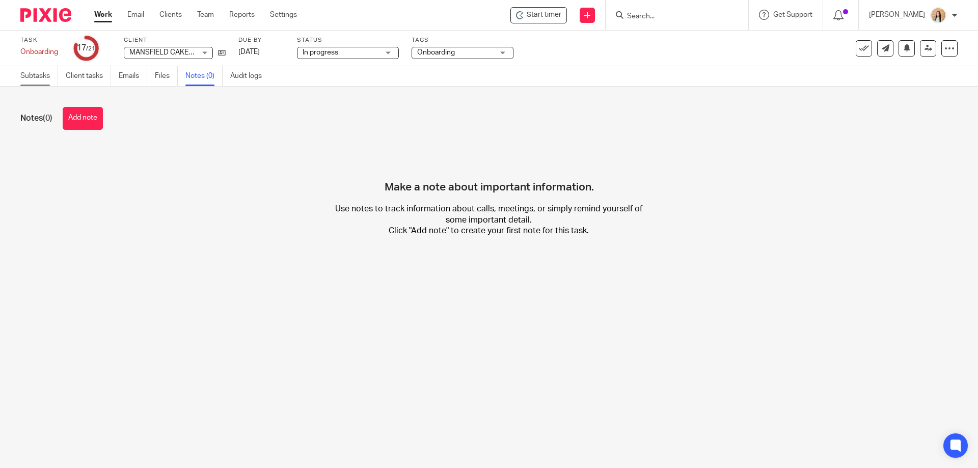
click at [30, 69] on link "Subtasks" at bounding box center [39, 76] width 38 height 20
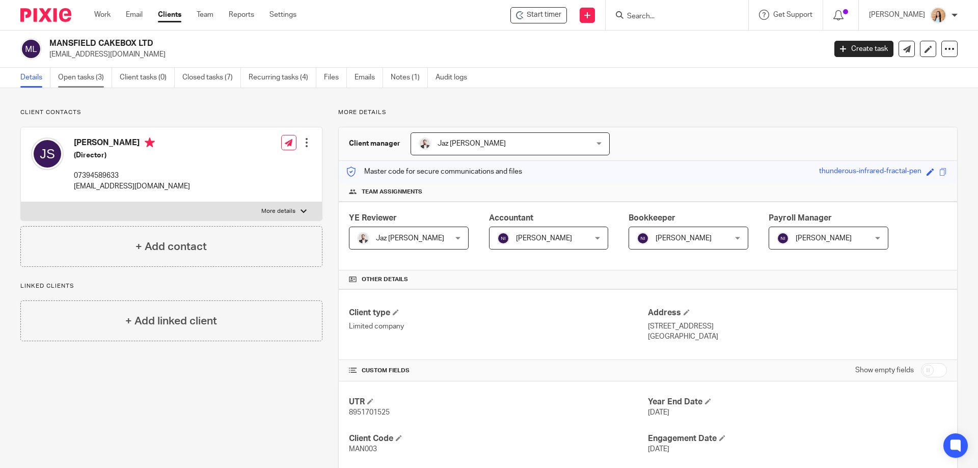
click at [94, 78] on link "Open tasks (3)" at bounding box center [85, 78] width 54 height 20
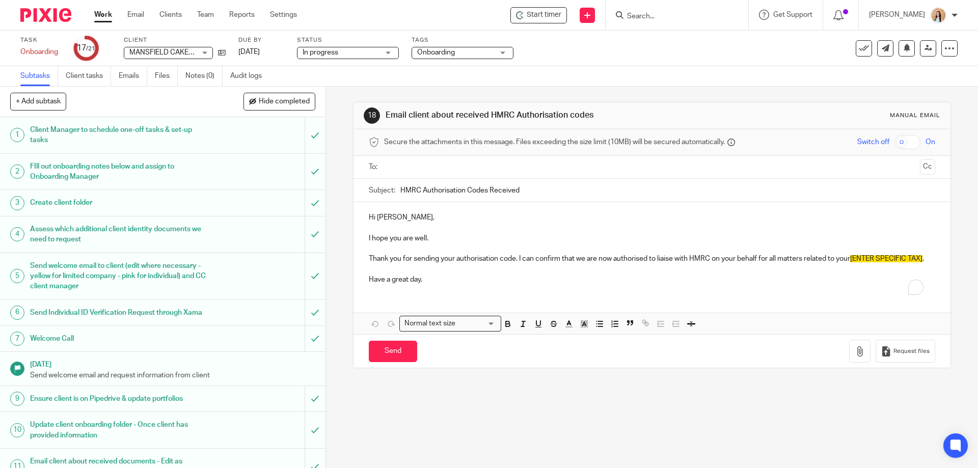
scroll to position [372, 0]
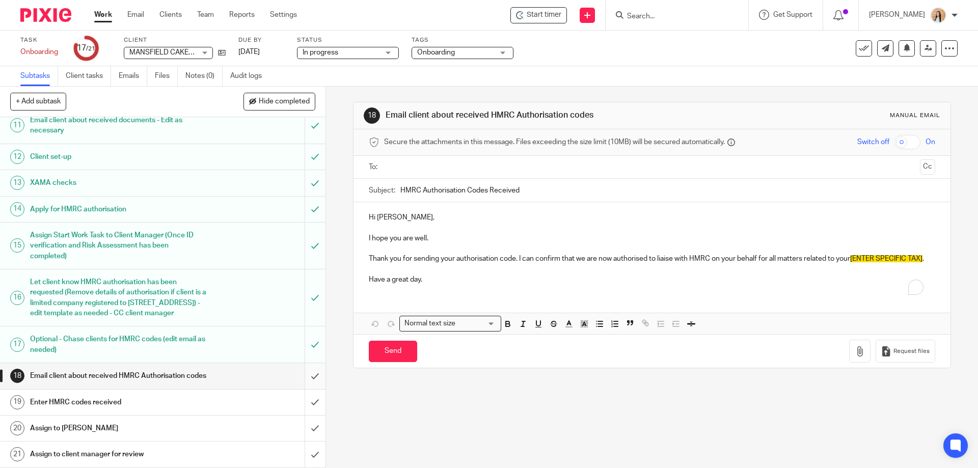
click at [306, 376] on input "submit" at bounding box center [163, 375] width 326 height 25
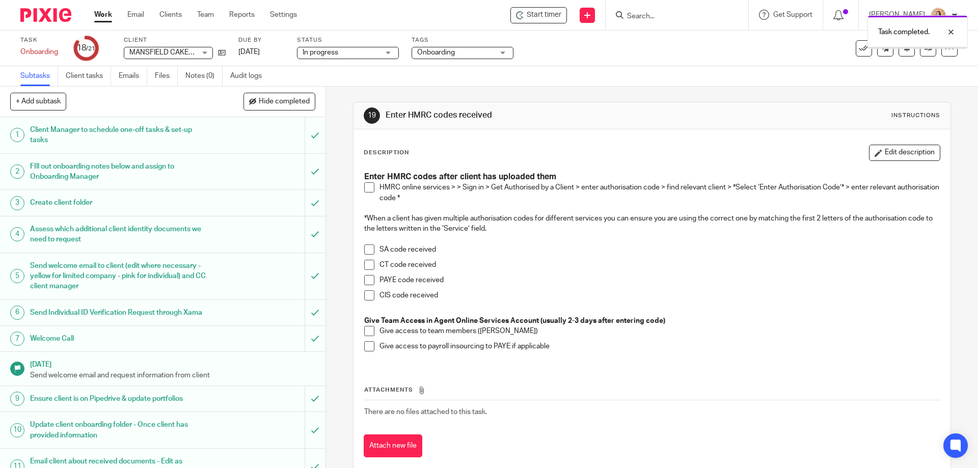
click at [366, 185] on span at bounding box center [369, 187] width 10 height 10
click at [367, 258] on li "SA code received" at bounding box center [651, 252] width 575 height 15
click at [367, 265] on span at bounding box center [369, 265] width 10 height 10
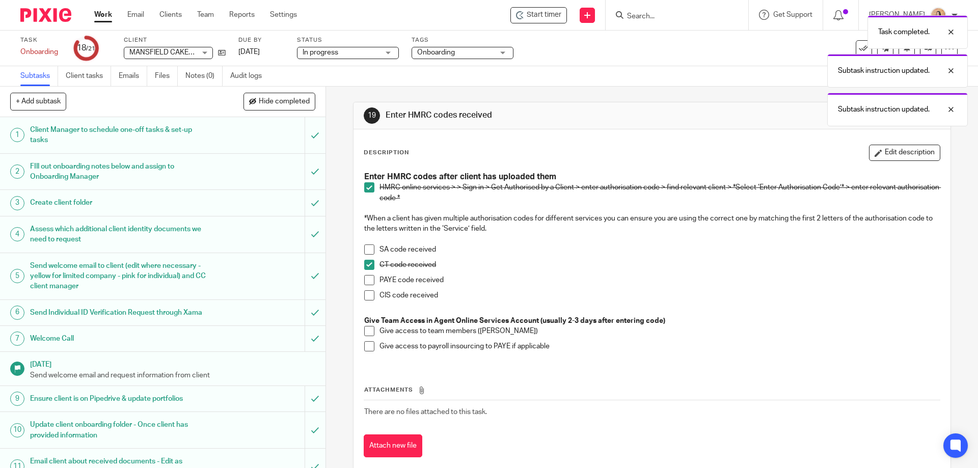
click at [364, 328] on span at bounding box center [369, 331] width 10 height 10
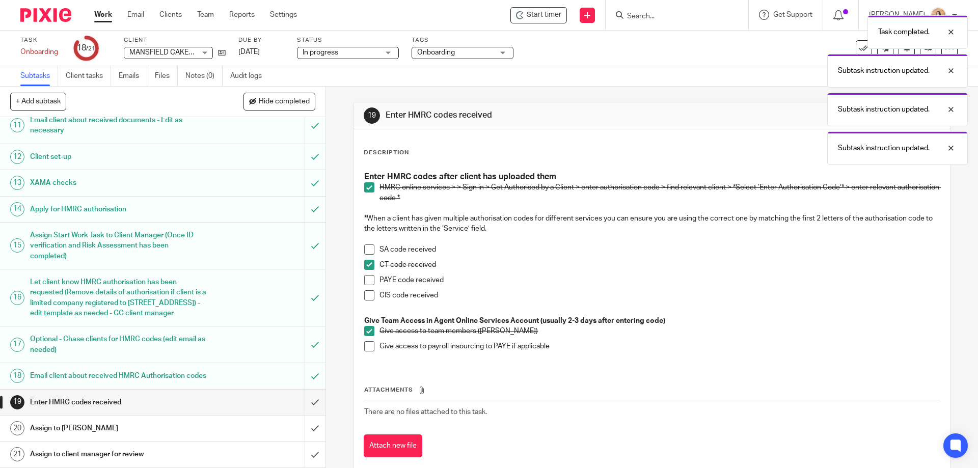
scroll to position [372, 0]
click at [302, 401] on input "submit" at bounding box center [163, 402] width 326 height 25
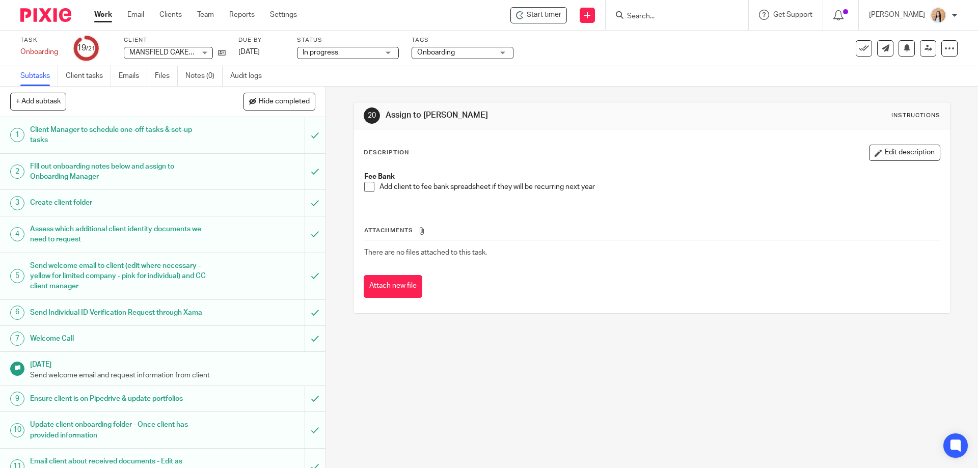
click at [365, 187] on span at bounding box center [369, 187] width 10 height 10
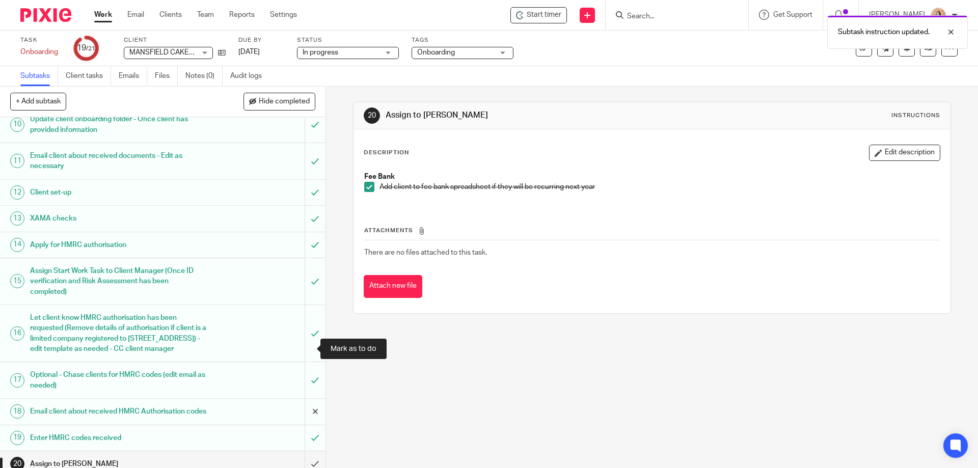
scroll to position [372, 0]
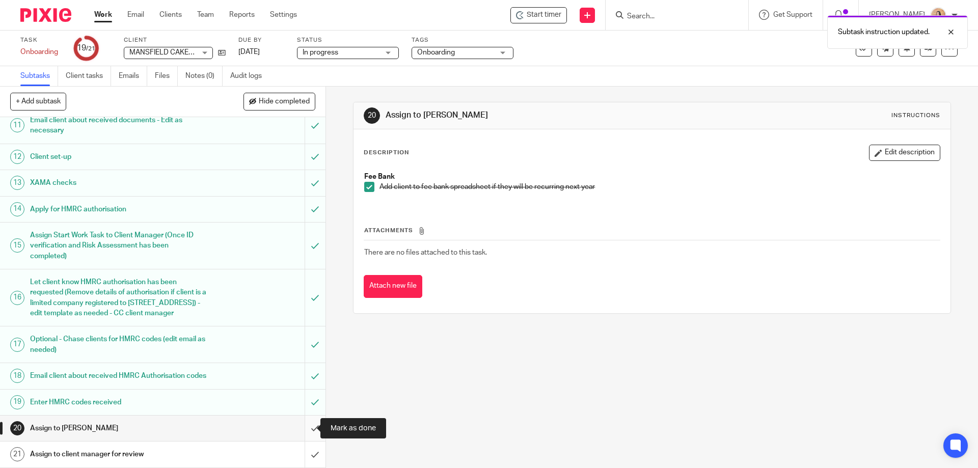
click at [301, 426] on input "submit" at bounding box center [163, 428] width 326 height 25
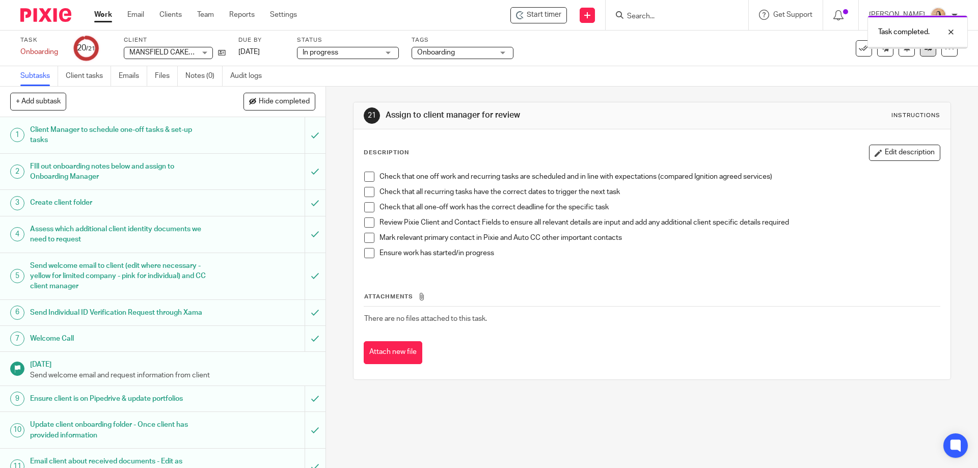
scroll to position [306, 0]
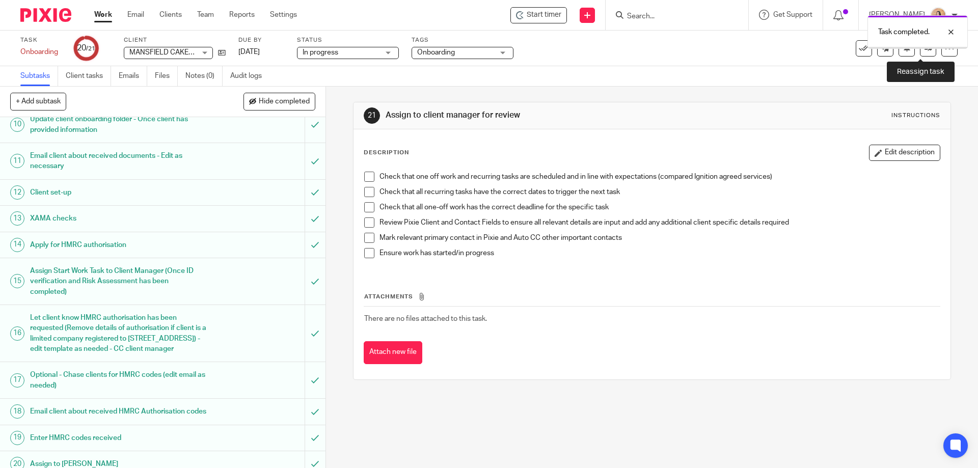
drag, startPoint x: 919, startPoint y: 53, endPoint x: 910, endPoint y: 74, distance: 23.3
click at [920, 53] on link at bounding box center [928, 48] width 16 height 16
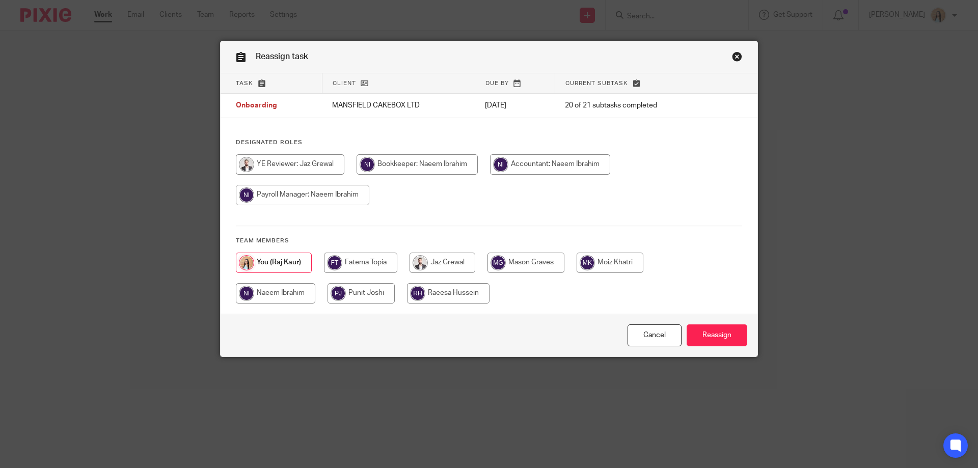
click at [439, 261] on input "radio" at bounding box center [443, 263] width 66 height 20
radio input "true"
click at [717, 335] on input "Reassign" at bounding box center [717, 336] width 61 height 22
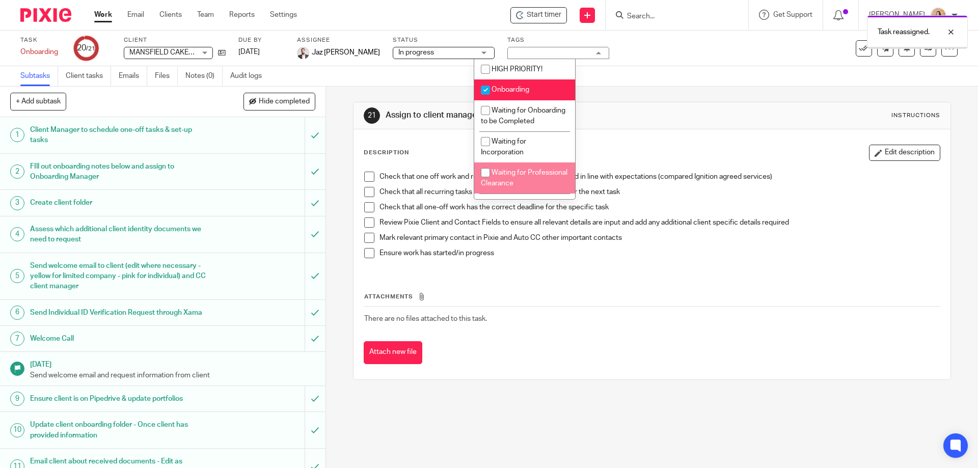
scroll to position [153, 0]
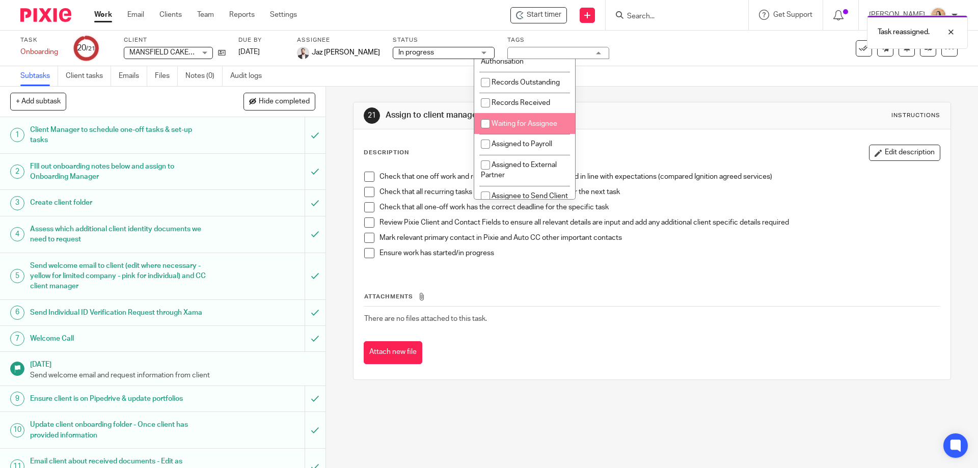
click at [529, 134] on li "Waiting for Assignee" at bounding box center [524, 123] width 101 height 21
checkbox input "true"
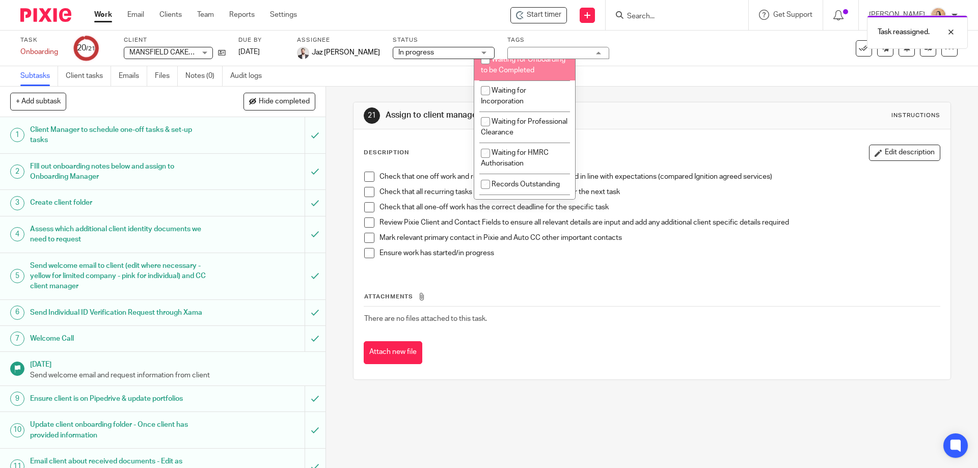
scroll to position [0, 0]
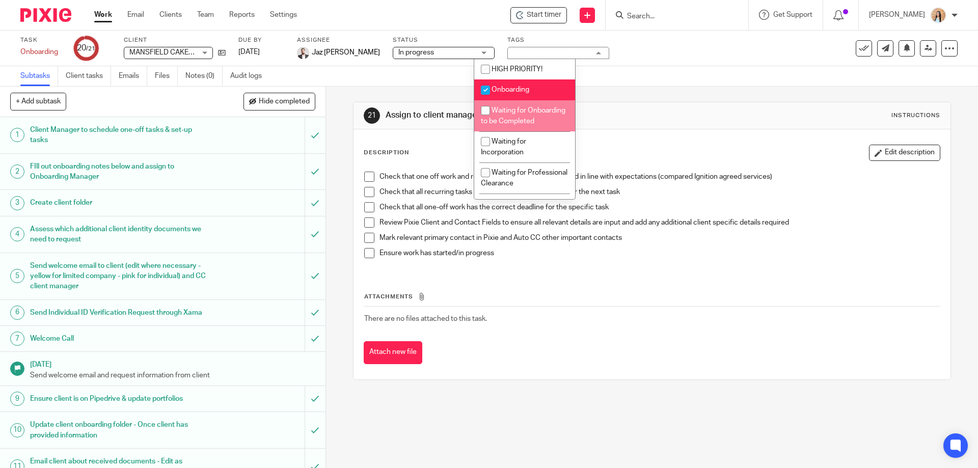
click at [343, 108] on div "21 Assign to client manager for review Instructions Description Edit descriptio…" at bounding box center [652, 278] width 652 height 382
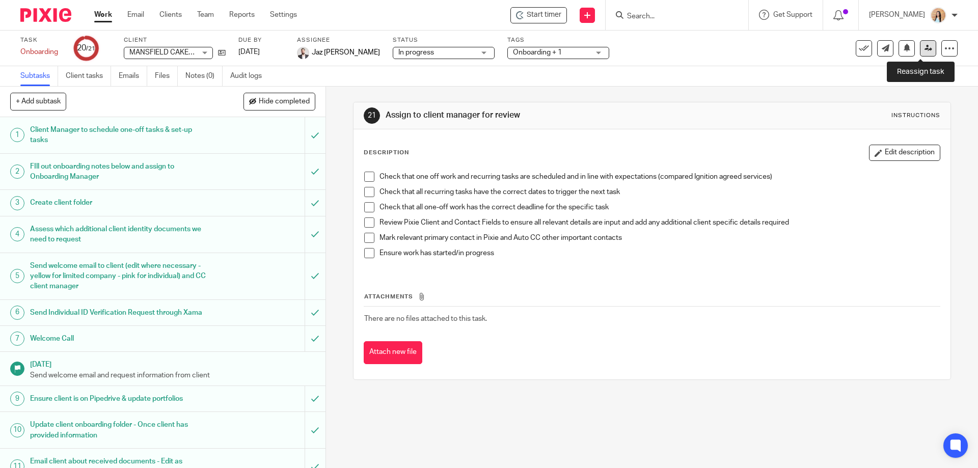
click at [925, 50] on icon at bounding box center [929, 48] width 8 height 8
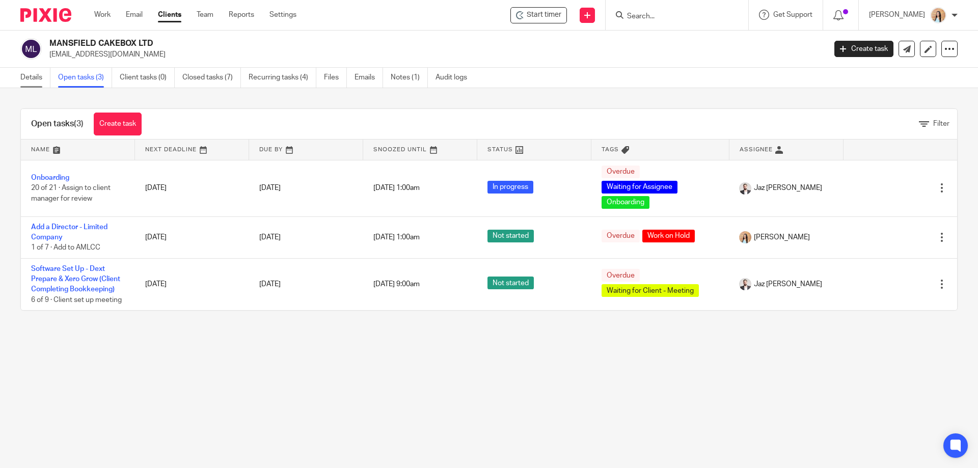
click at [37, 83] on link "Details" at bounding box center [35, 78] width 30 height 20
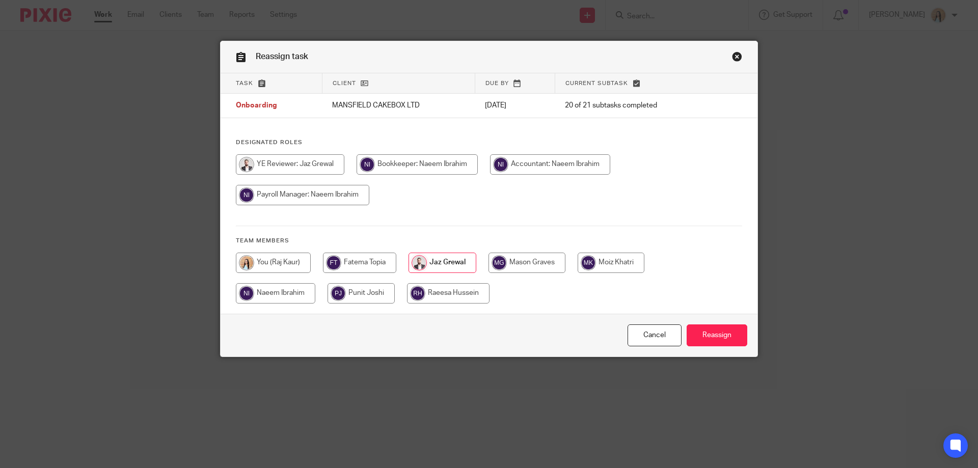
click at [286, 268] on input "radio" at bounding box center [273, 263] width 75 height 20
radio input "true"
click at [707, 329] on input "Reassign" at bounding box center [717, 336] width 61 height 22
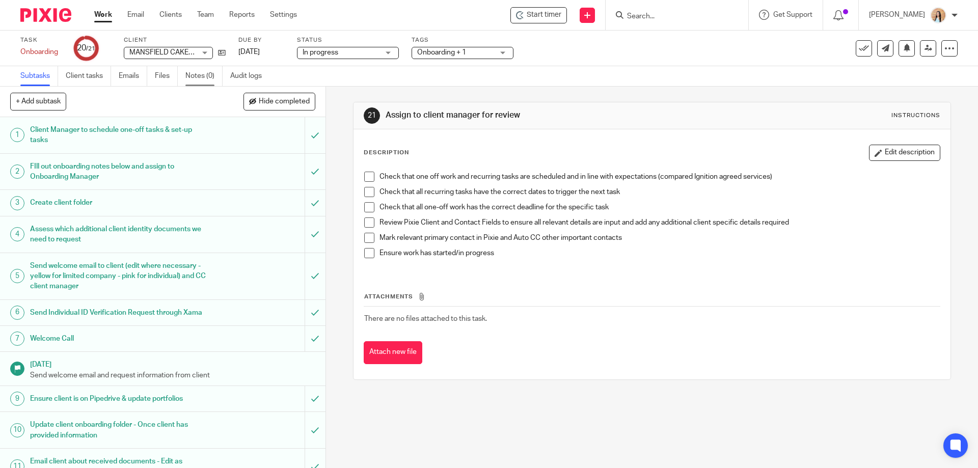
click at [199, 74] on link "Notes (0)" at bounding box center [203, 76] width 37 height 20
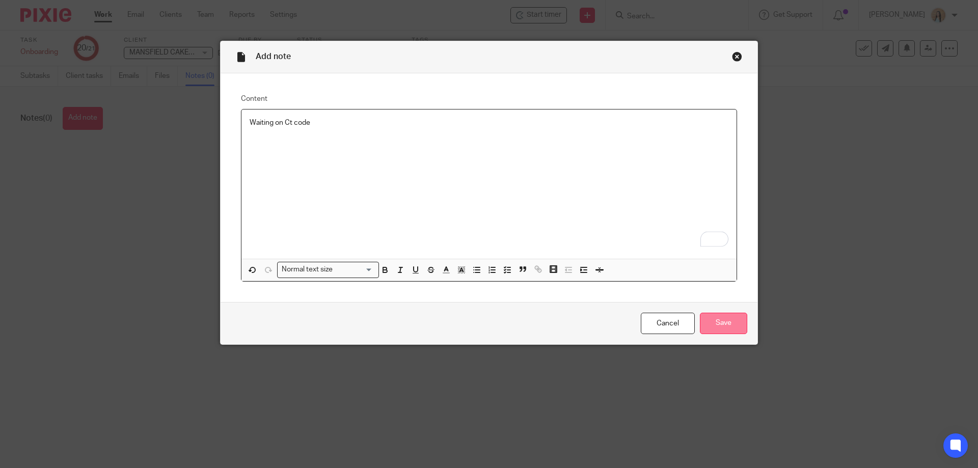
click at [726, 320] on input "Save" at bounding box center [723, 324] width 47 height 22
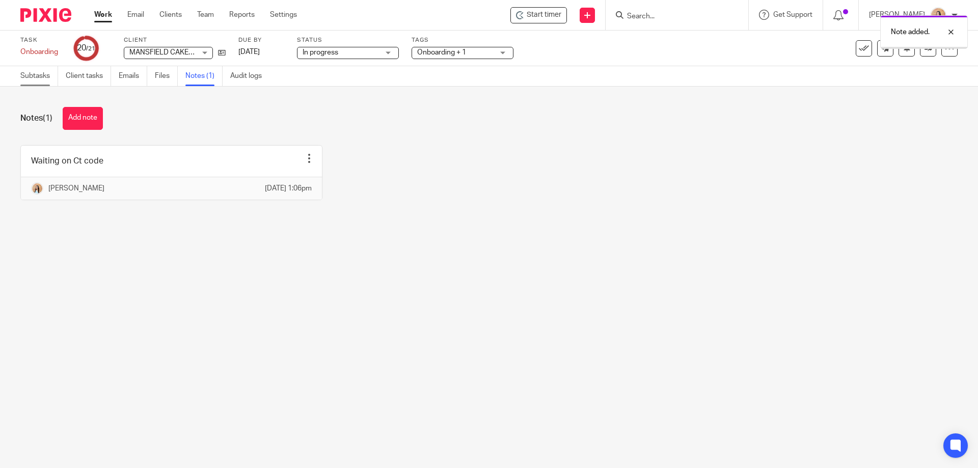
click at [39, 72] on link "Subtasks" at bounding box center [39, 76] width 38 height 20
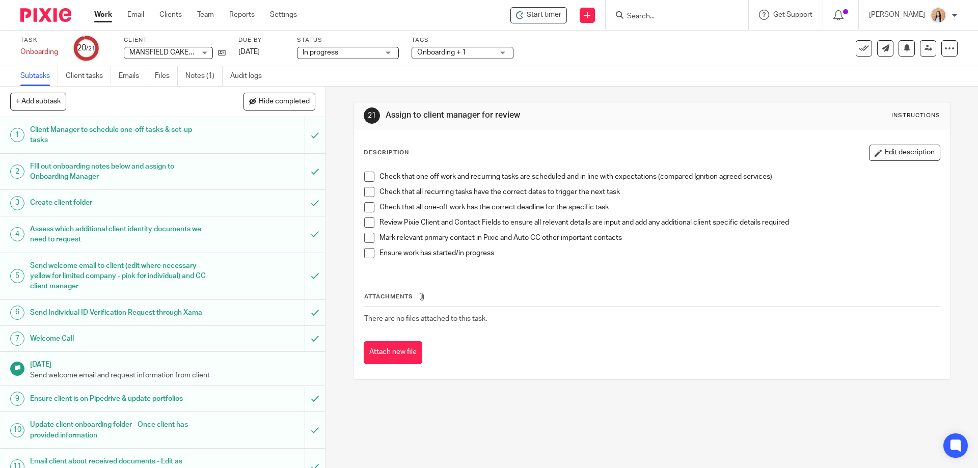
scroll to position [372, 0]
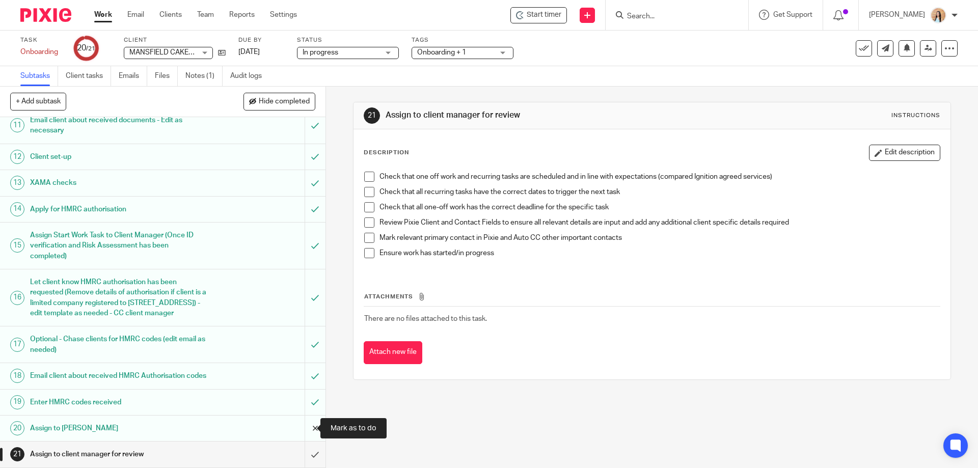
click at [305, 429] on input "submit" at bounding box center [163, 428] width 326 height 25
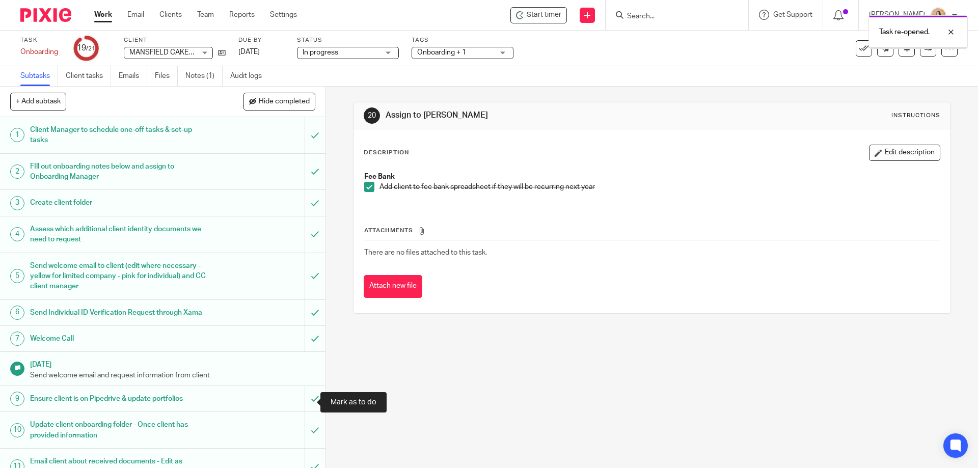
scroll to position [372, 0]
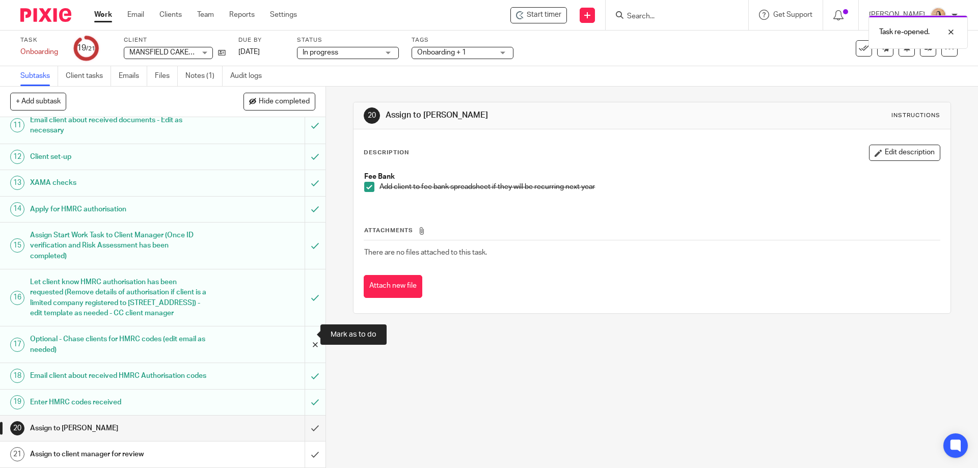
click at [312, 333] on input "submit" at bounding box center [163, 345] width 326 height 36
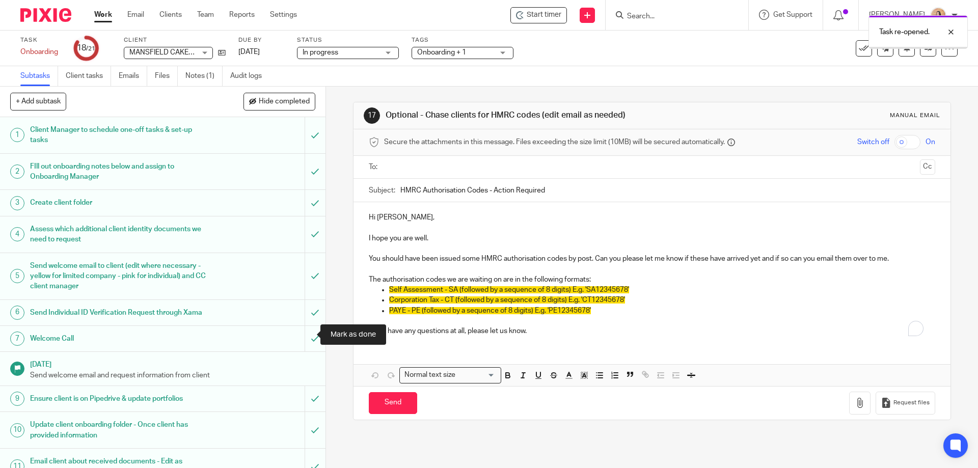
scroll to position [372, 0]
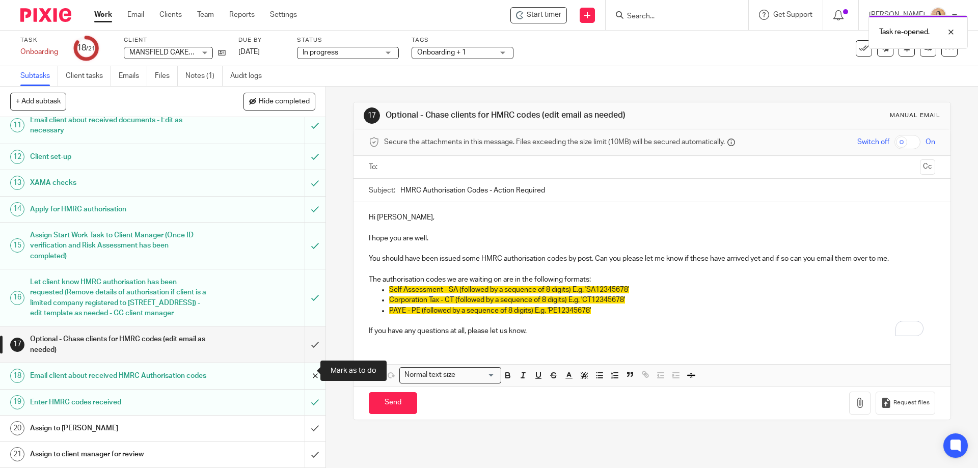
click at [308, 363] on input "submit" at bounding box center [163, 375] width 326 height 25
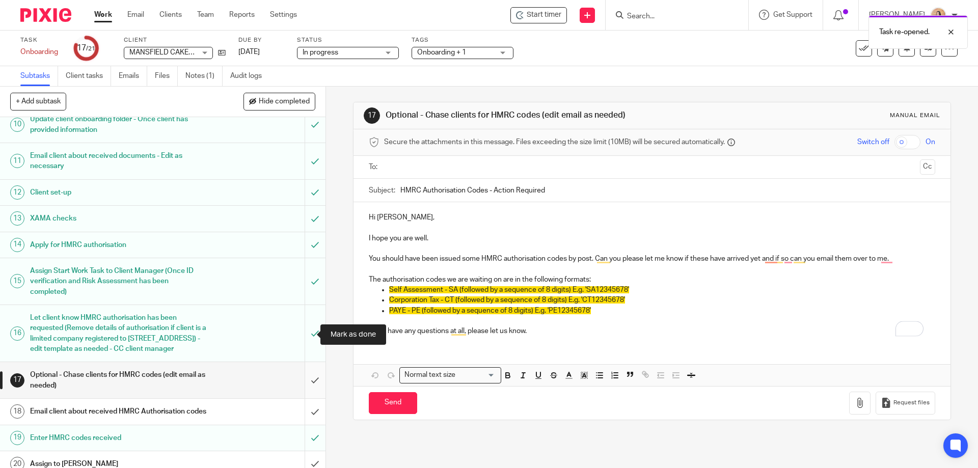
scroll to position [372, 0]
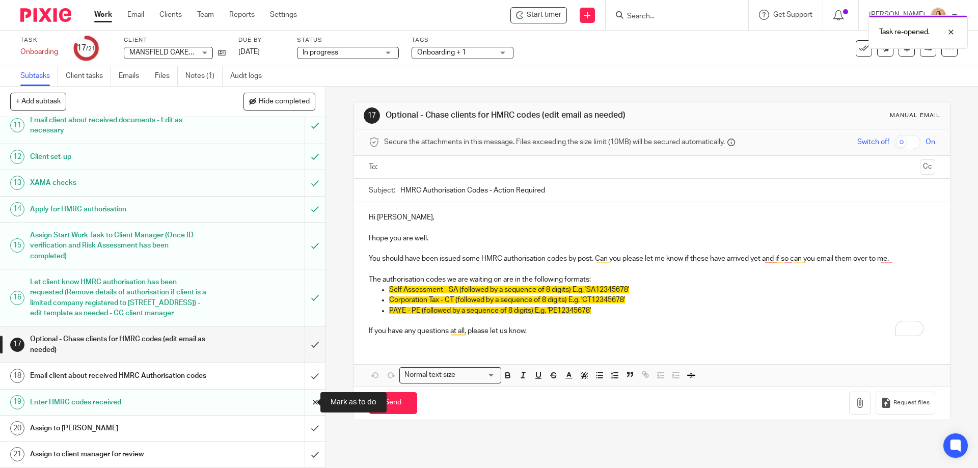
click at [310, 404] on input "submit" at bounding box center [163, 402] width 326 height 25
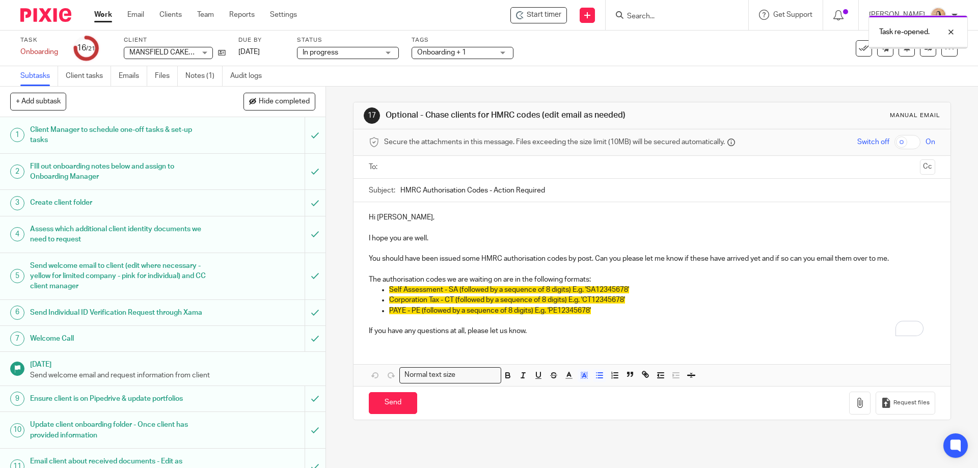
click at [384, 309] on div "Hi [PERSON_NAME], I hope you are well. You should have been issued some HMRC au…" at bounding box center [652, 273] width 597 height 142
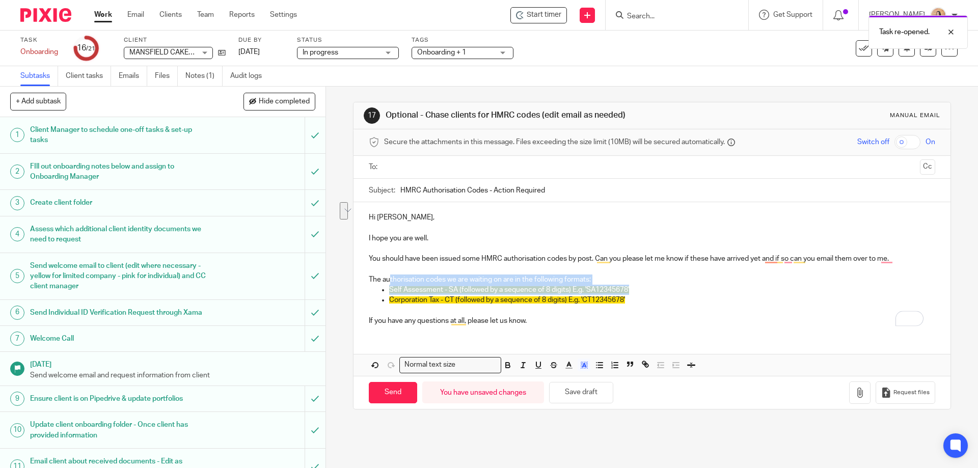
drag, startPoint x: 638, startPoint y: 287, endPoint x: 374, endPoint y: 287, distance: 263.4
click at [389, 285] on p "Self Assessment - SA (followed by a sequence of 8 digits) E.g. 'SA12345678'" at bounding box center [662, 290] width 546 height 10
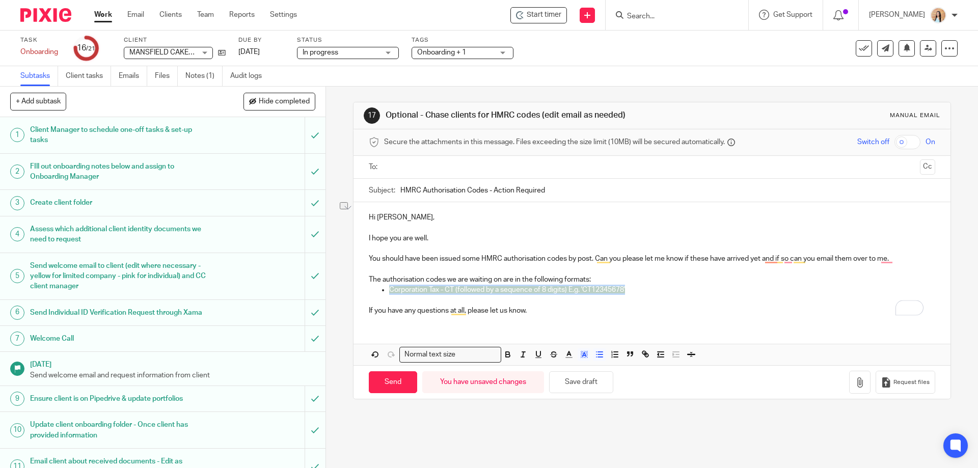
drag, startPoint x: 650, startPoint y: 291, endPoint x: 385, endPoint y: 288, distance: 265.0
click at [385, 288] on ul "Corporation Tax - CT (followed by a sequence of 8 digits) E.g. 'CT12345678'" at bounding box center [652, 295] width 566 height 21
click at [580, 356] on icon "button" at bounding box center [584, 354] width 9 height 9
click at [558, 367] on li "color:#FFFFFF" at bounding box center [562, 368] width 8 height 8
click at [583, 309] on p "If you have any questions at all, please let us know." at bounding box center [652, 311] width 566 height 10
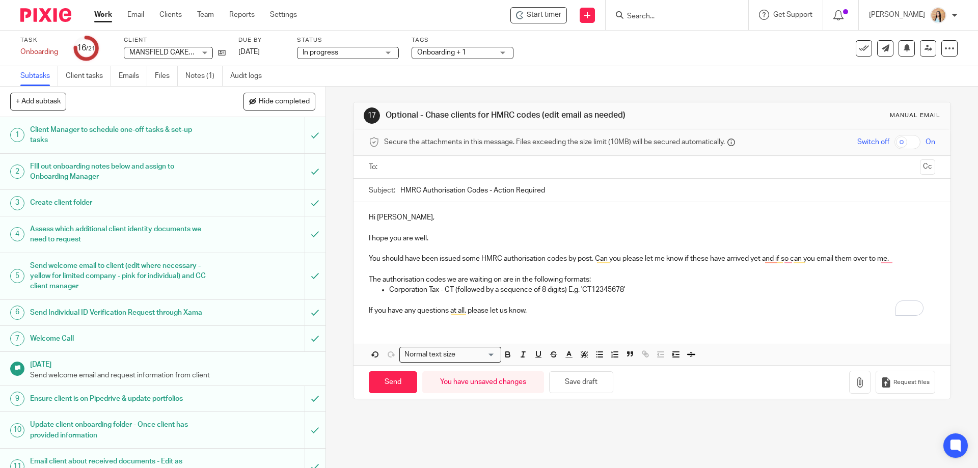
click at [474, 259] on p "You should have been issued some HMRC authorisation codes by post. Can you plea…" at bounding box center [652, 259] width 566 height 10
click at [550, 259] on p "You should have been issued a HMRC authorisation codes by post. Can you please …" at bounding box center [652, 259] width 566 height 10
click at [687, 260] on p "You should have been issued a HMRC authorisation code by post. Can you please l…" at bounding box center [652, 259] width 566 height 10
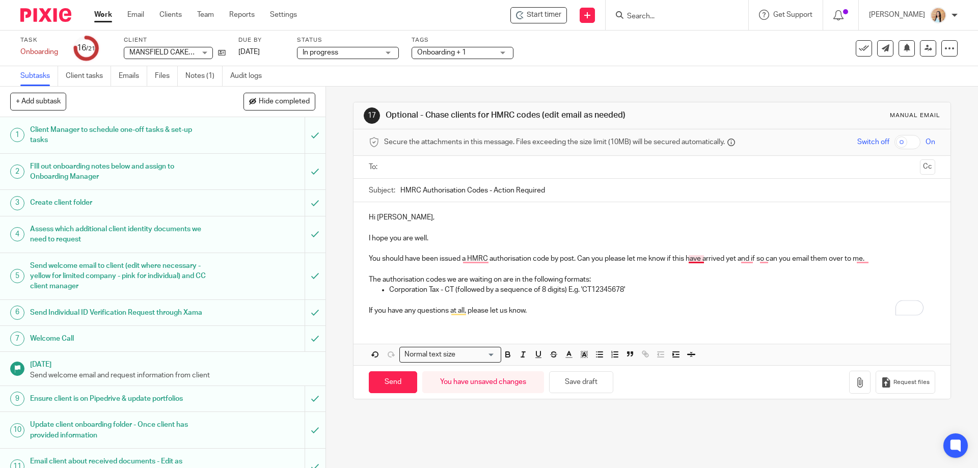
click at [694, 261] on p "You should have been issued a HMRC authorisation code by post. Can you please l…" at bounding box center [652, 259] width 566 height 10
click at [821, 259] on p "You should have been issued a HMRC authorisation code by post. Can you please l…" at bounding box center [652, 259] width 566 height 10
click at [591, 278] on p "The authorisation codes we are waiting on are in the following formats:" at bounding box center [652, 280] width 566 height 10
click at [590, 284] on p "The authorisation codes we are waiting on are in the following formats:" at bounding box center [652, 280] width 566 height 10
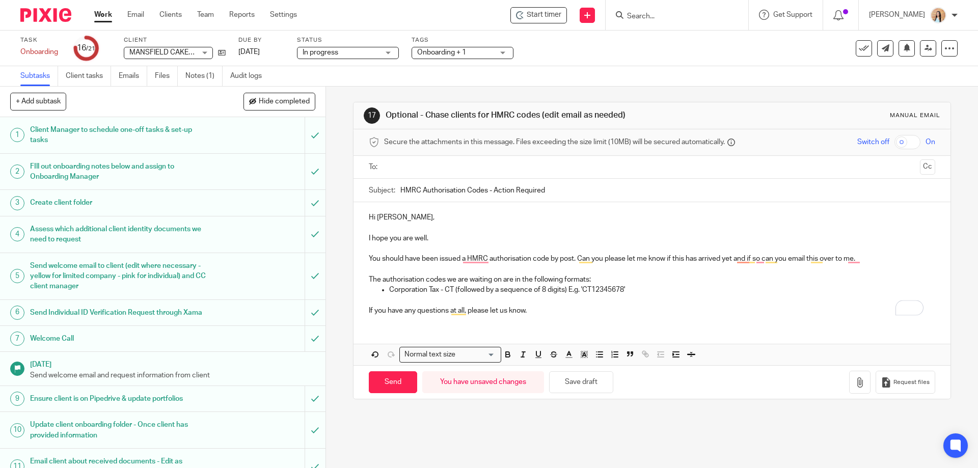
click at [588, 281] on p "The authorisation codes we are waiting on are in the following formats:" at bounding box center [652, 280] width 566 height 10
click at [442, 279] on p "The authorisation codes we are waiting on are in the following format:" at bounding box center [652, 280] width 566 height 10
click at [448, 170] on input "text" at bounding box center [652, 168] width 528 height 12
click at [390, 382] on input "Send" at bounding box center [393, 385] width 48 height 22
type input "Sent"
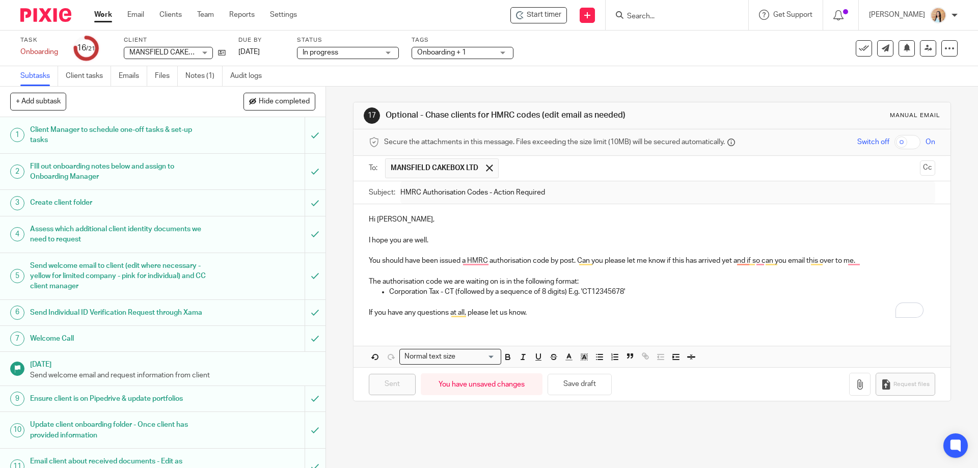
click at [678, 9] on form at bounding box center [680, 15] width 109 height 13
click at [674, 14] on input "Search" at bounding box center [672, 16] width 92 height 9
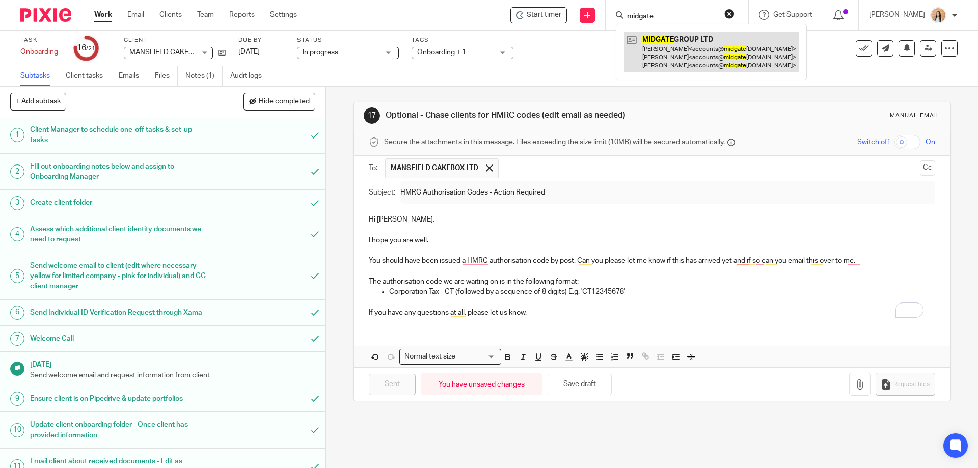
type input "midgate"
click at [682, 48] on link at bounding box center [711, 52] width 175 height 40
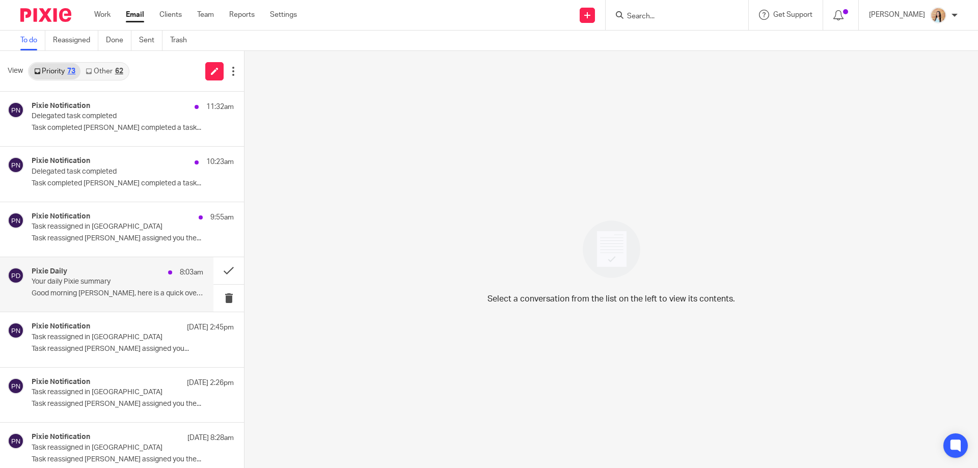
click at [85, 272] on div "Pixie Daily 8:03am" at bounding box center [118, 272] width 172 height 10
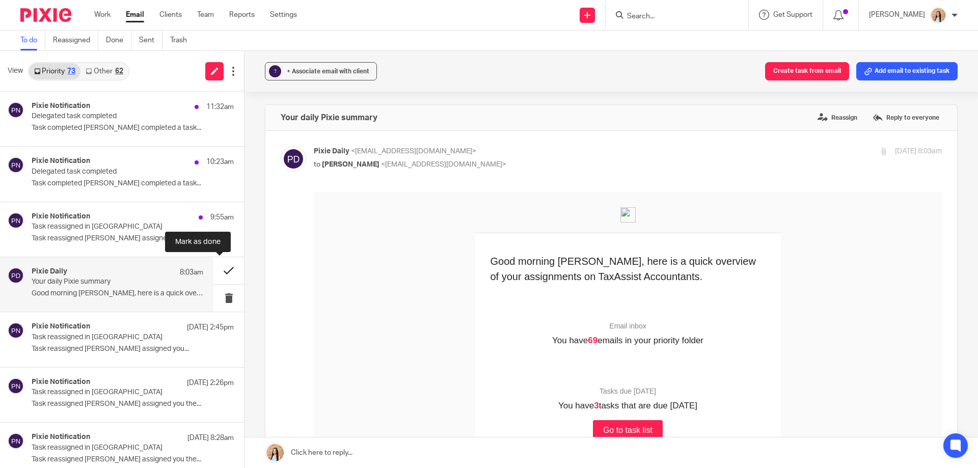
click at [221, 268] on button at bounding box center [228, 270] width 31 height 27
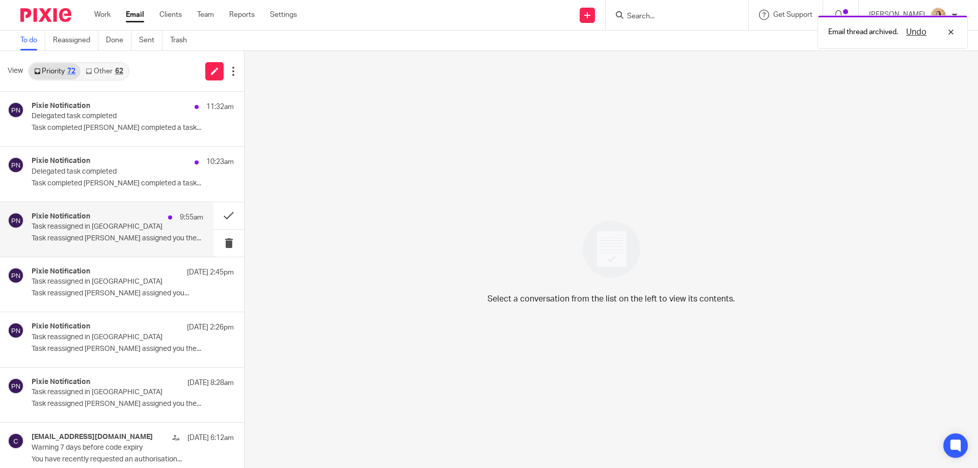
click at [92, 210] on div "Pixie Notification 9:55am Task reassigned in Pixie Task reassigned Mason Graves…" at bounding box center [106, 229] width 213 height 55
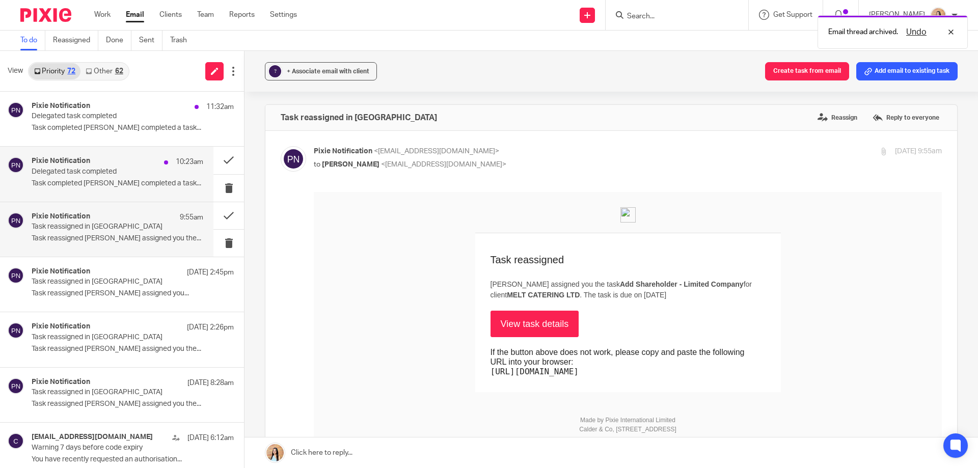
click at [121, 177] on div "Pixie Notification 10:23am Delegated task completed Task completed Jaz Grewal c…" at bounding box center [118, 174] width 172 height 34
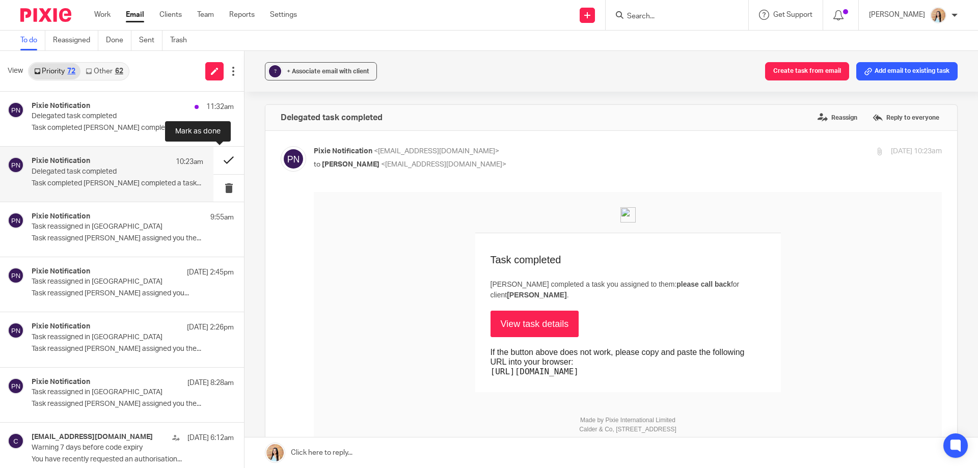
click at [226, 160] on button at bounding box center [228, 160] width 31 height 27
click at [127, 126] on p "Task completed Jaz Grewal completed a task..." at bounding box center [118, 128] width 172 height 9
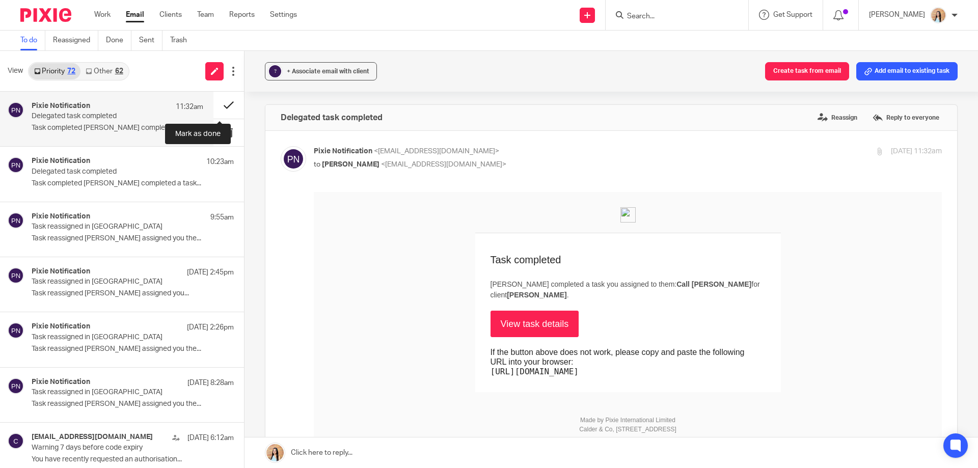
click at [218, 104] on button at bounding box center [228, 105] width 31 height 27
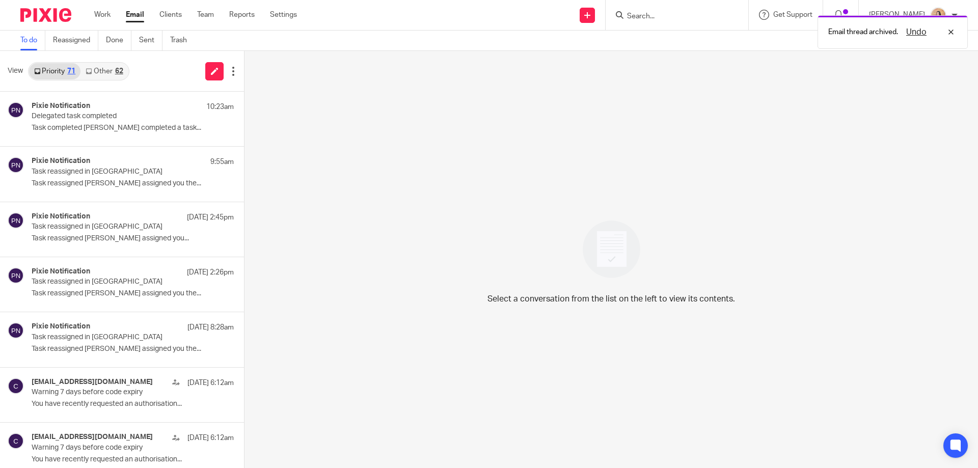
click at [96, 71] on link "Other 62" at bounding box center [103, 71] width 47 height 16
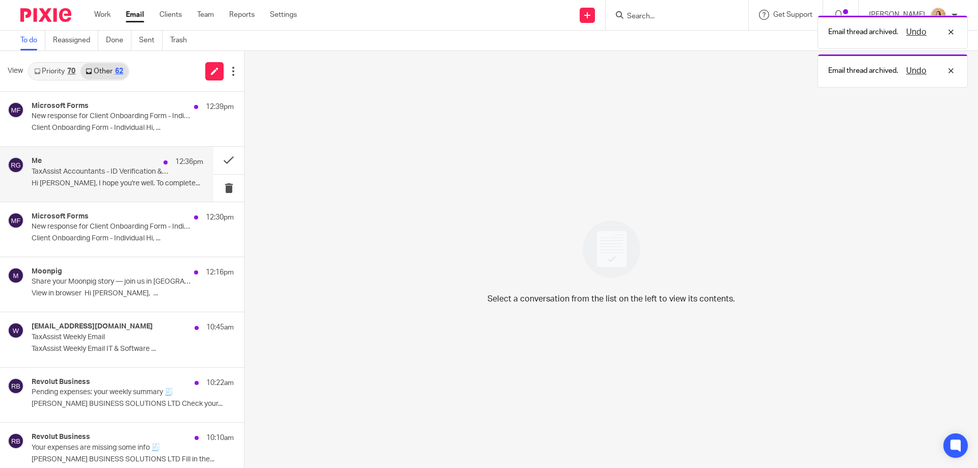
click at [126, 173] on p "TaxAssist Accountants - ID Verification & Onboarding" at bounding box center [101, 172] width 138 height 9
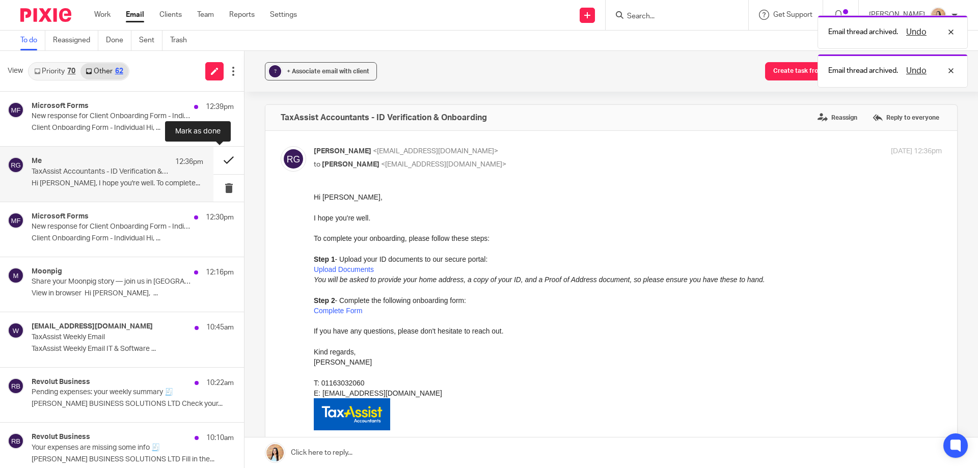
click at [213, 159] on button at bounding box center [228, 160] width 31 height 27
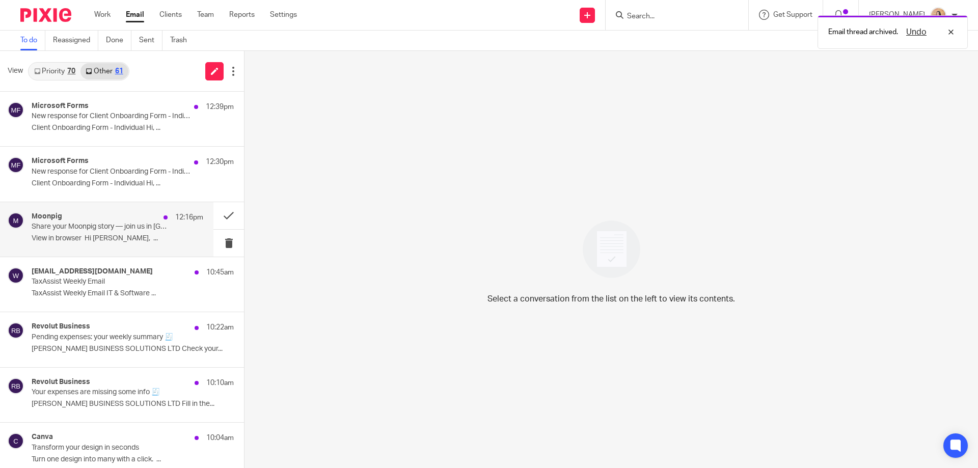
click at [125, 233] on div "Moonpig 12:16pm Share your Moonpig story — join us in London, 2 Oct View in bro…" at bounding box center [118, 229] width 172 height 34
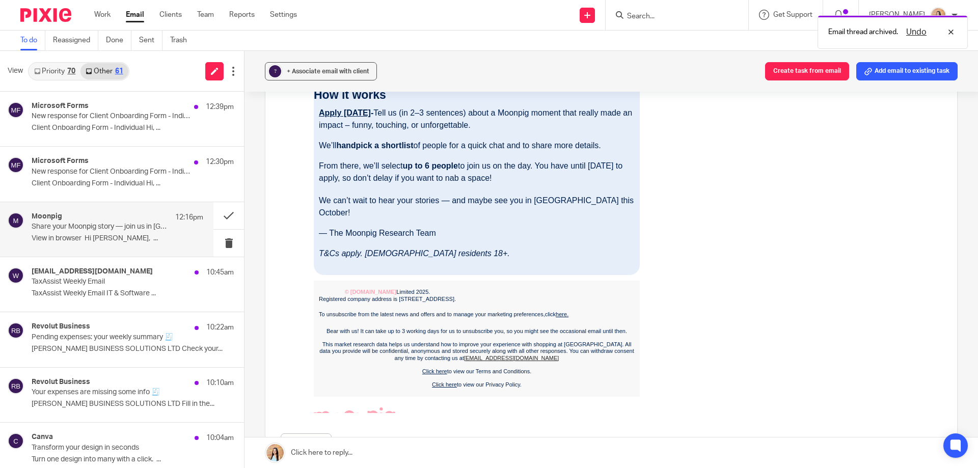
scroll to position [662, 0]
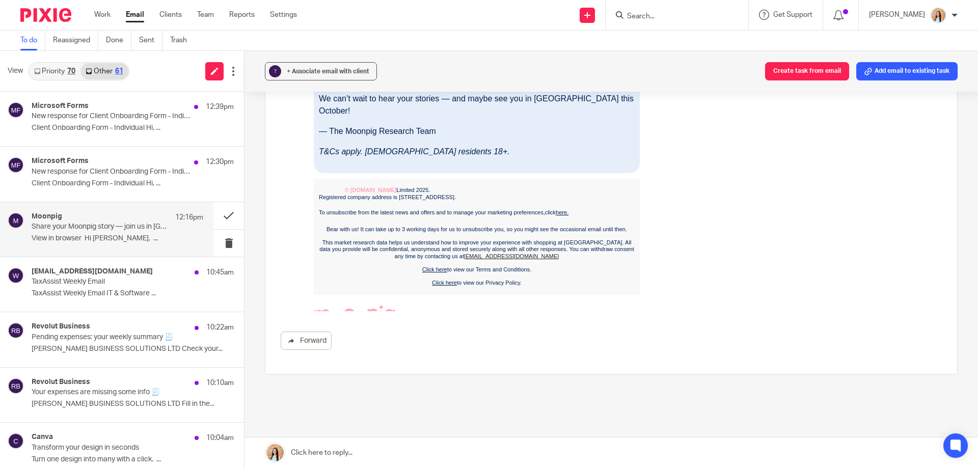
drag, startPoint x: 561, startPoint y: 190, endPoint x: 616, endPoint y: -453, distance: 645.8
click at [561, 209] on link "here." at bounding box center [562, 212] width 13 height 6
click at [223, 217] on button at bounding box center [228, 215] width 31 height 27
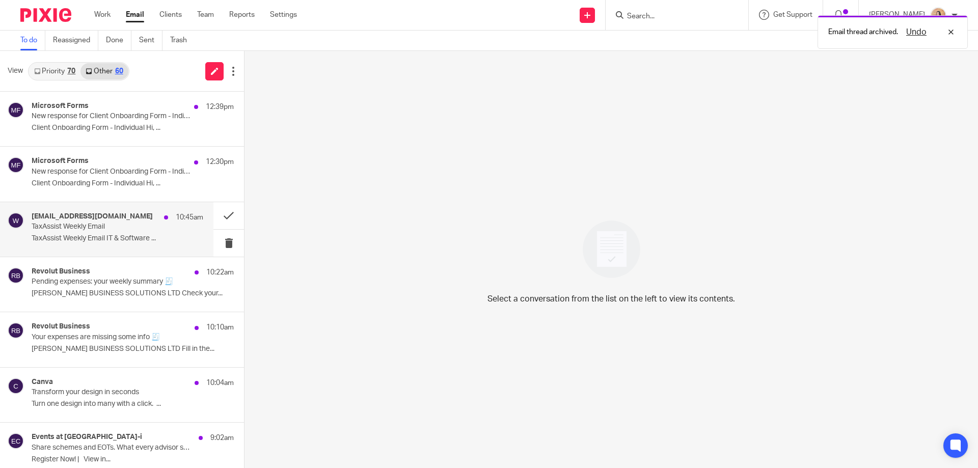
click at [143, 233] on div "weekly_email@mg.taxassist.co.uk 10:45am TaxAssist Weekly Email TaxAssist Weekly…" at bounding box center [118, 229] width 172 height 34
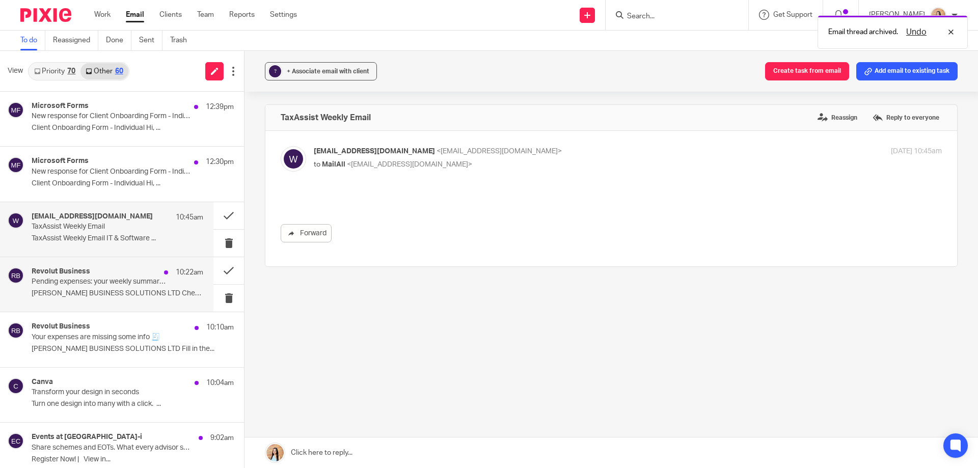
scroll to position [0, 0]
click at [118, 302] on div "Revolut Business 10:22am Pending expenses: your weekly summary 🧾 GREWAL BUSINES…" at bounding box center [118, 284] width 172 height 34
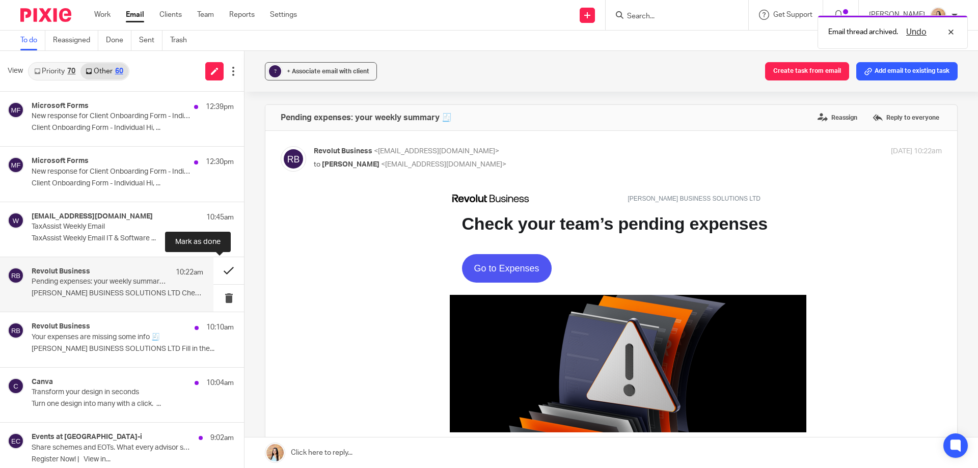
click at [214, 270] on button at bounding box center [228, 270] width 31 height 27
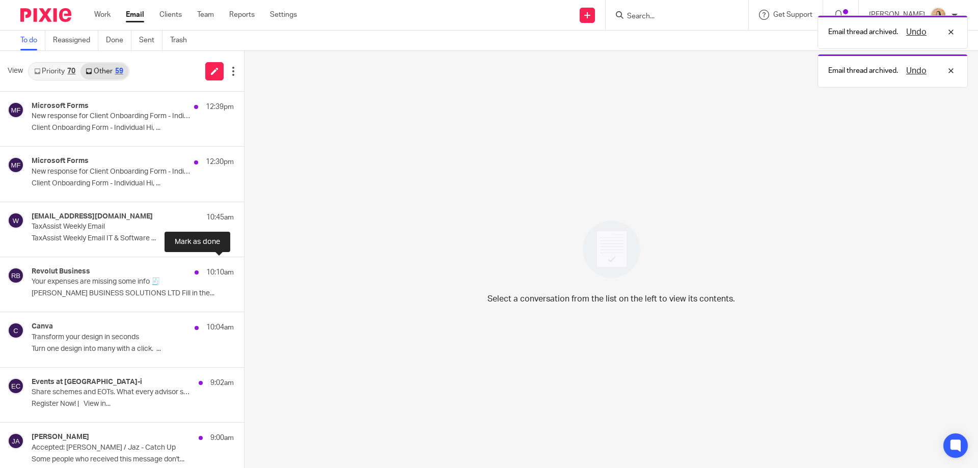
click at [244, 270] on button at bounding box center [248, 270] width 8 height 27
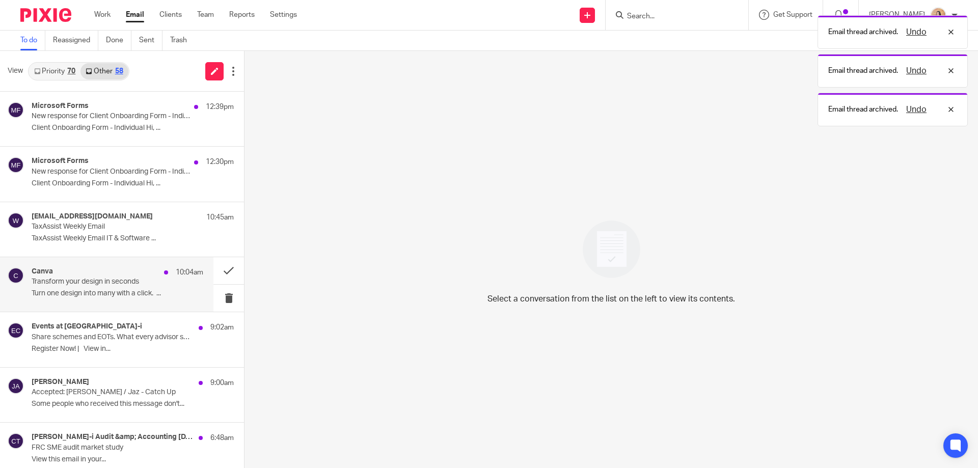
click at [75, 277] on div "Canva 10:04am" at bounding box center [118, 272] width 172 height 10
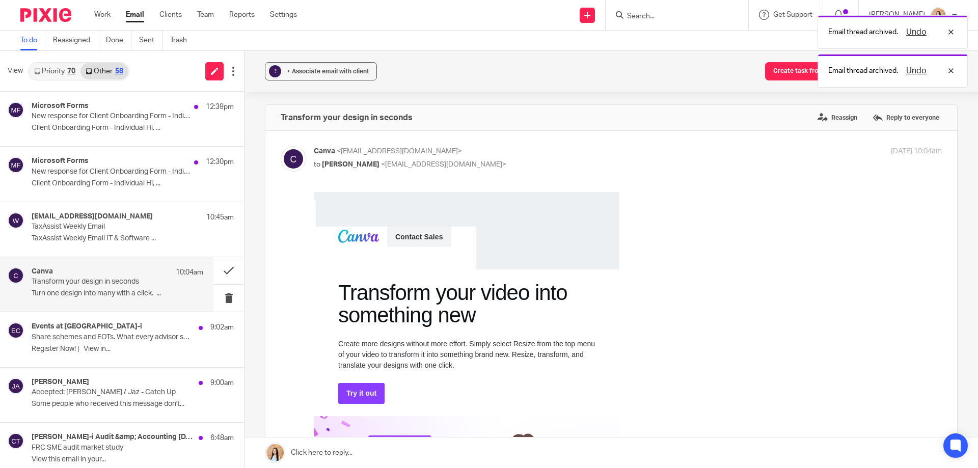
scroll to position [204, 0]
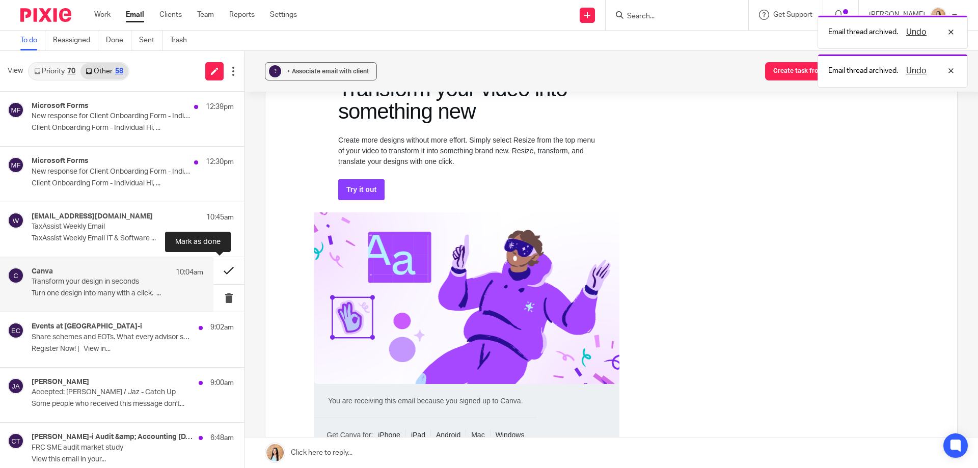
click at [224, 268] on button at bounding box center [228, 270] width 31 height 27
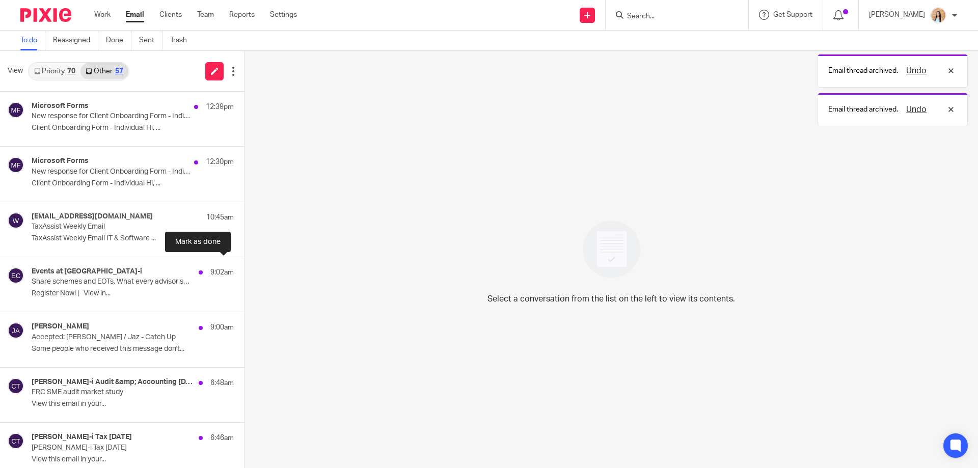
click at [244, 268] on button at bounding box center [248, 270] width 8 height 27
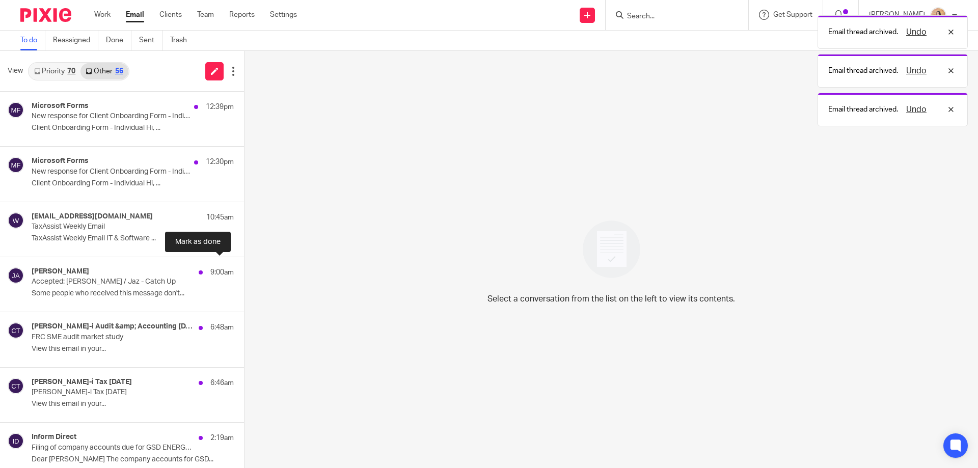
click at [244, 268] on button at bounding box center [248, 270] width 8 height 27
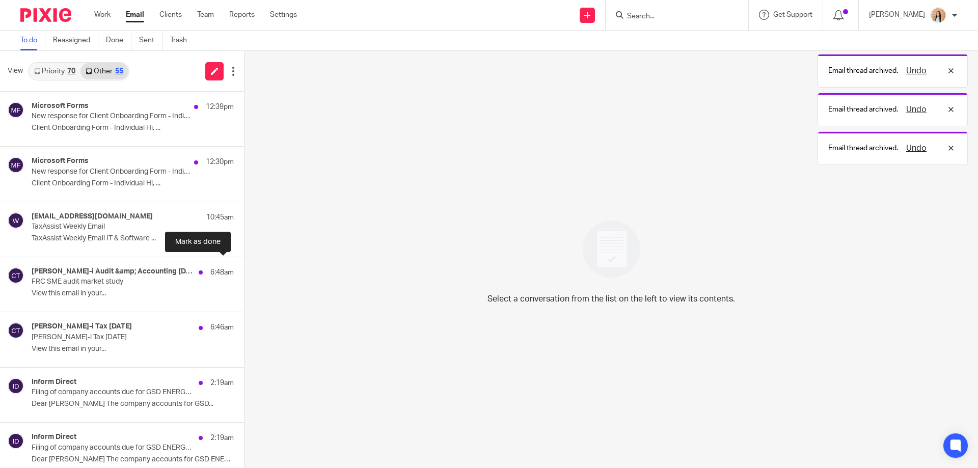
click at [244, 268] on button at bounding box center [248, 270] width 8 height 27
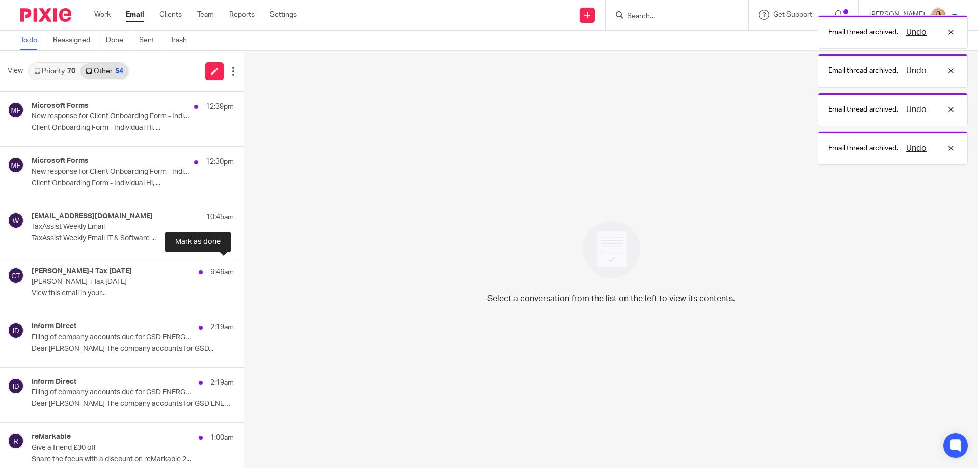
click at [244, 268] on button at bounding box center [248, 270] width 8 height 27
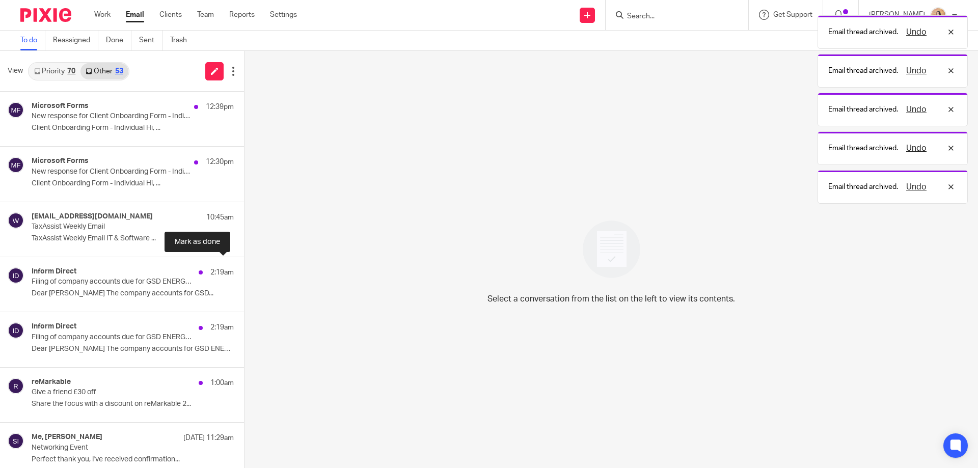
click at [244, 268] on button at bounding box center [248, 270] width 8 height 27
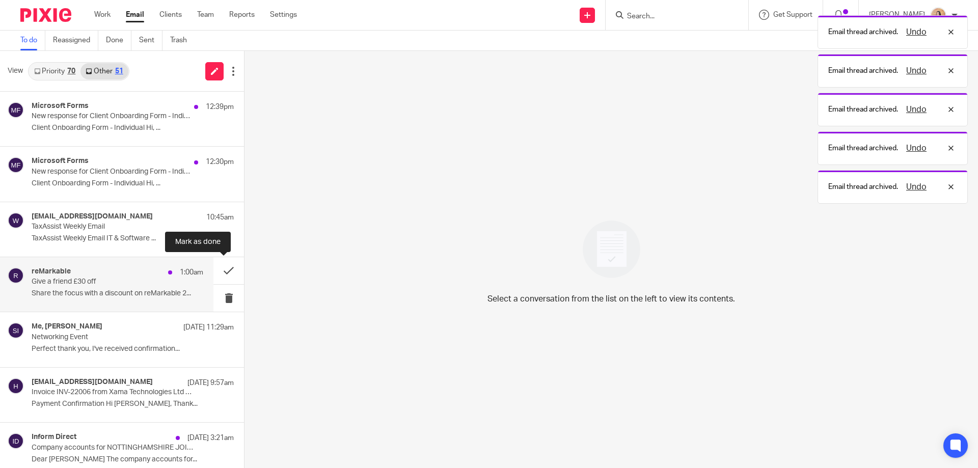
click at [163, 271] on div "1:00am" at bounding box center [183, 272] width 40 height 10
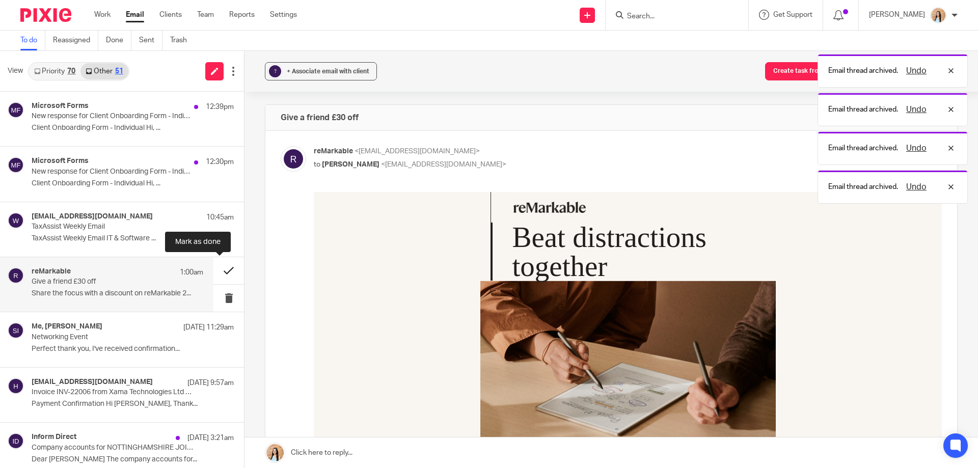
scroll to position [0, 0]
click at [216, 270] on button at bounding box center [228, 270] width 31 height 27
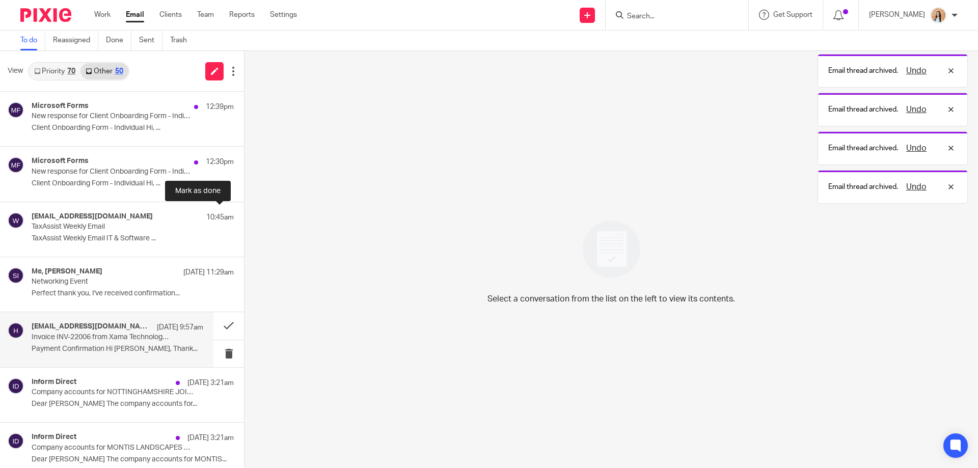
scroll to position [65, 0]
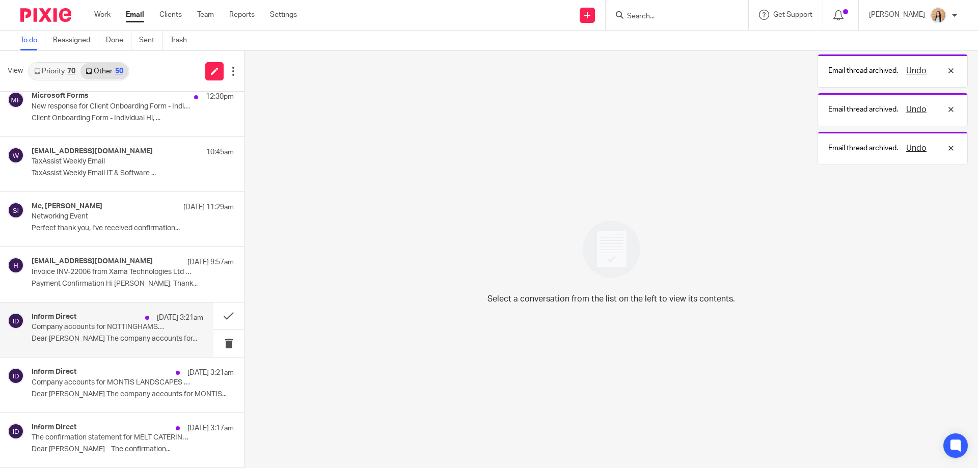
click at [162, 318] on p "14 Aug 3:21am" at bounding box center [180, 318] width 46 height 10
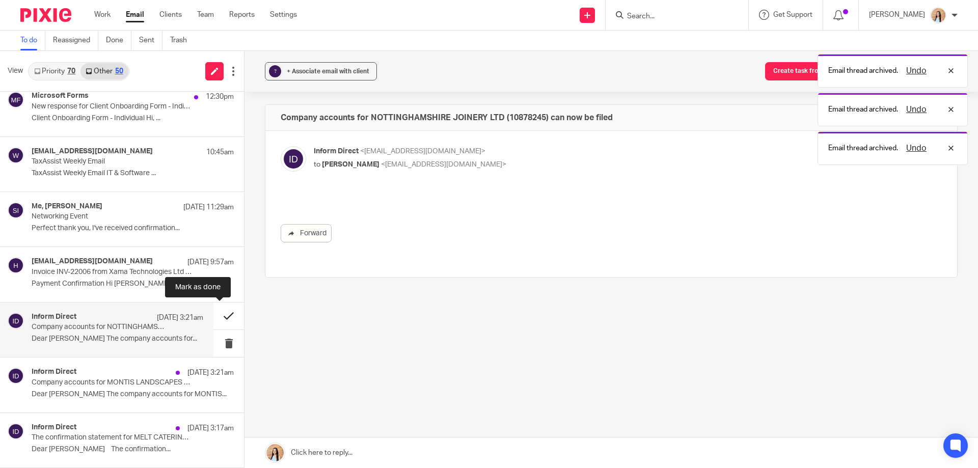
scroll to position [0, 0]
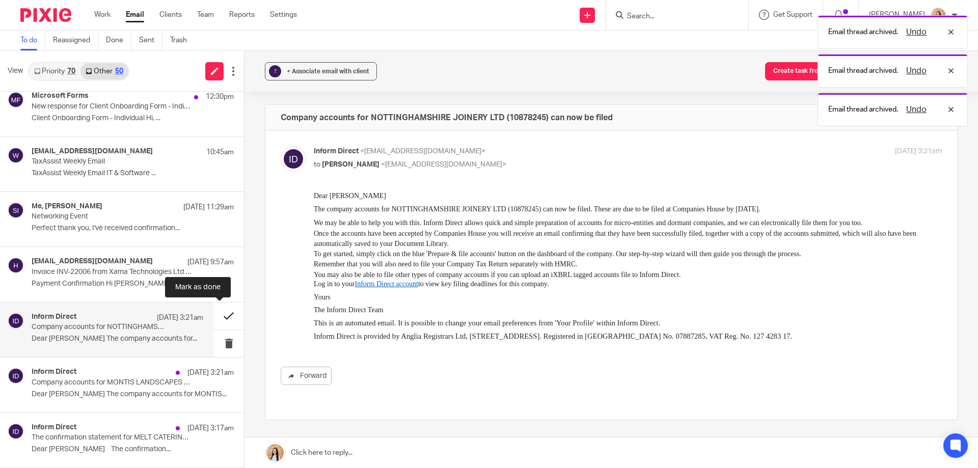
click at [222, 316] on button at bounding box center [228, 316] width 31 height 27
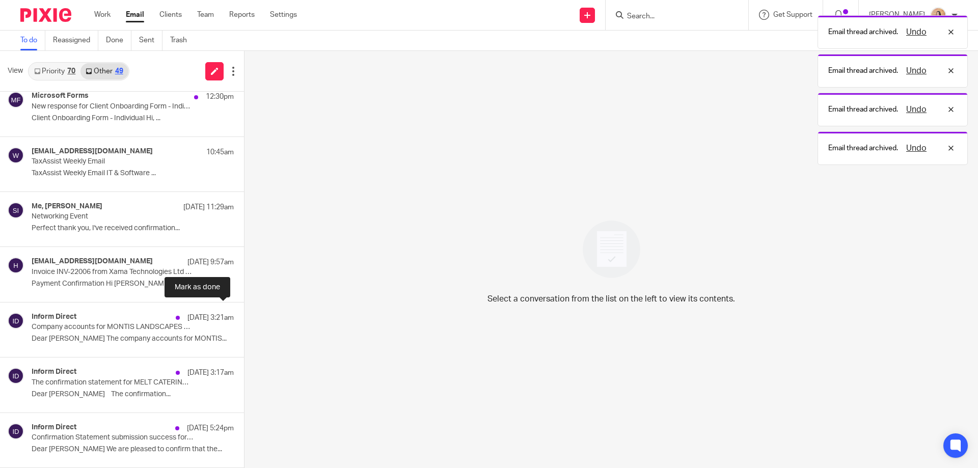
click at [244, 316] on button at bounding box center [248, 316] width 8 height 27
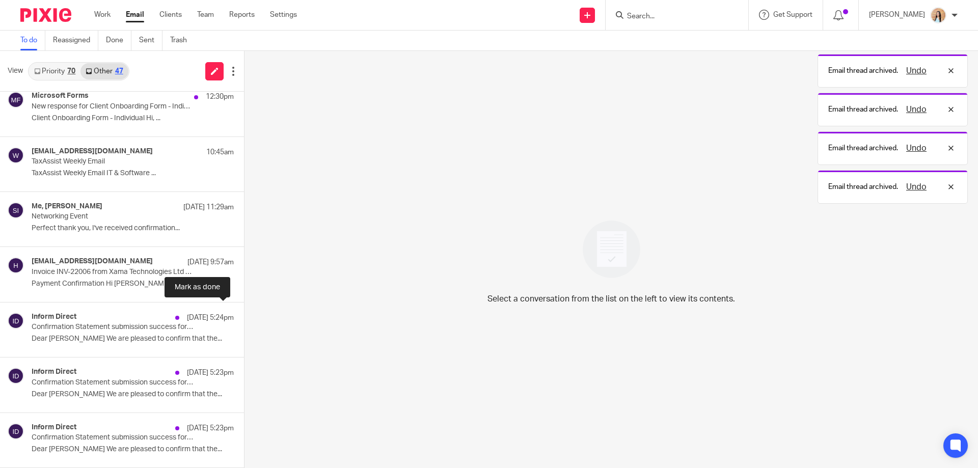
click at [244, 316] on button at bounding box center [248, 316] width 8 height 27
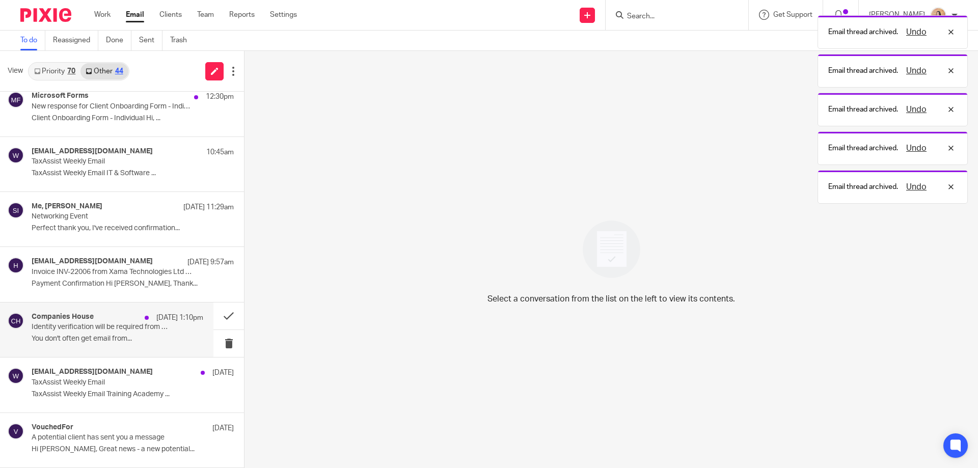
click at [106, 309] on div "Companies House 13 Aug 1:10pm Identity verification will be required from 18 No…" at bounding box center [106, 330] width 213 height 55
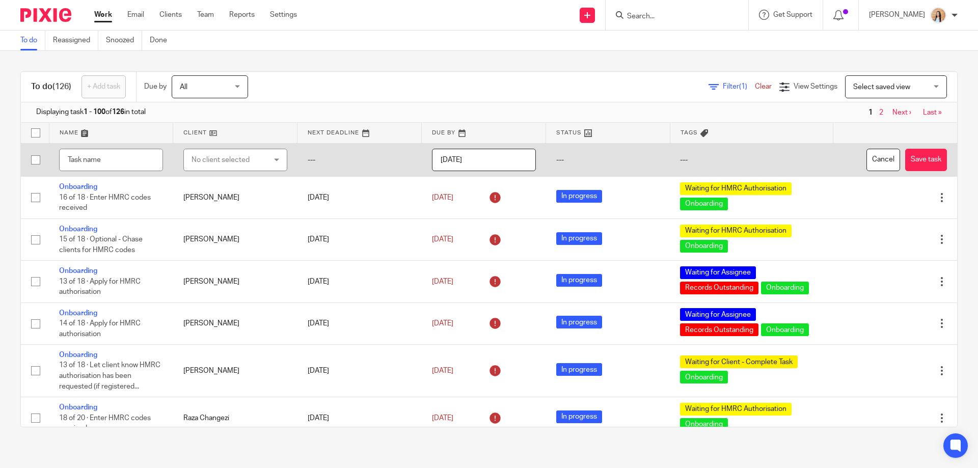
click at [138, 158] on input "text" at bounding box center [111, 160] width 104 height 23
type input "Call back regarding email"
click at [185, 165] on div "No client selected" at bounding box center [235, 160] width 104 height 23
type input "steven"
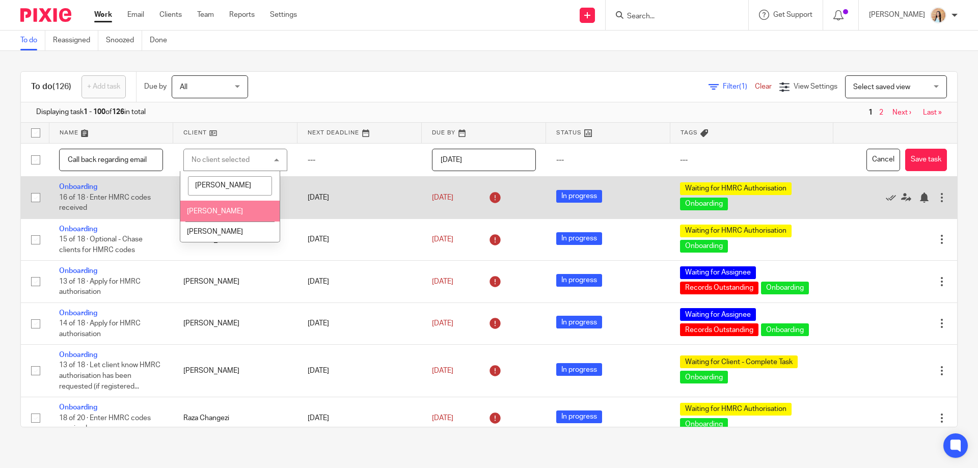
click at [211, 206] on li "[PERSON_NAME]" at bounding box center [229, 211] width 99 height 21
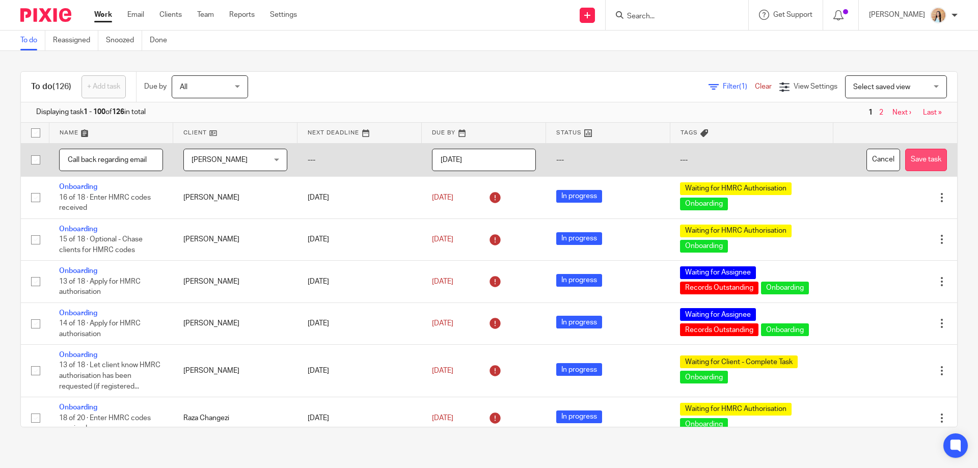
click at [905, 157] on button "Save task" at bounding box center [926, 160] width 42 height 23
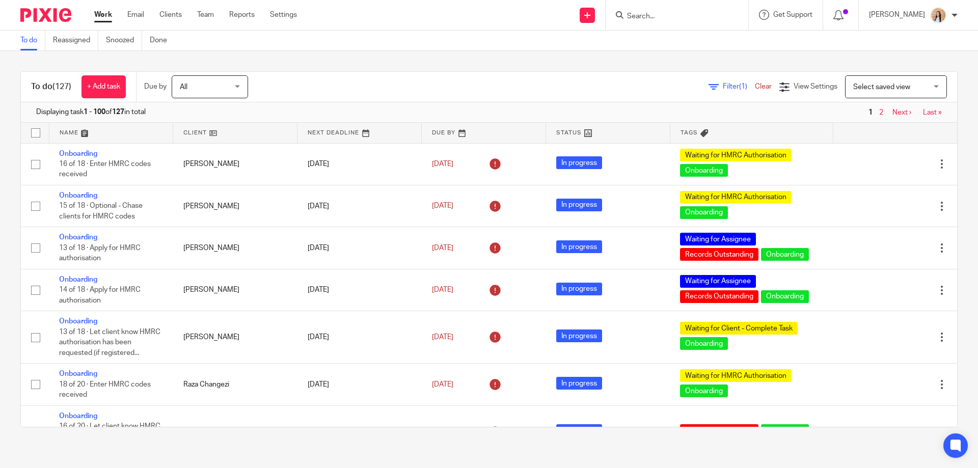
scroll to position [4312, 0]
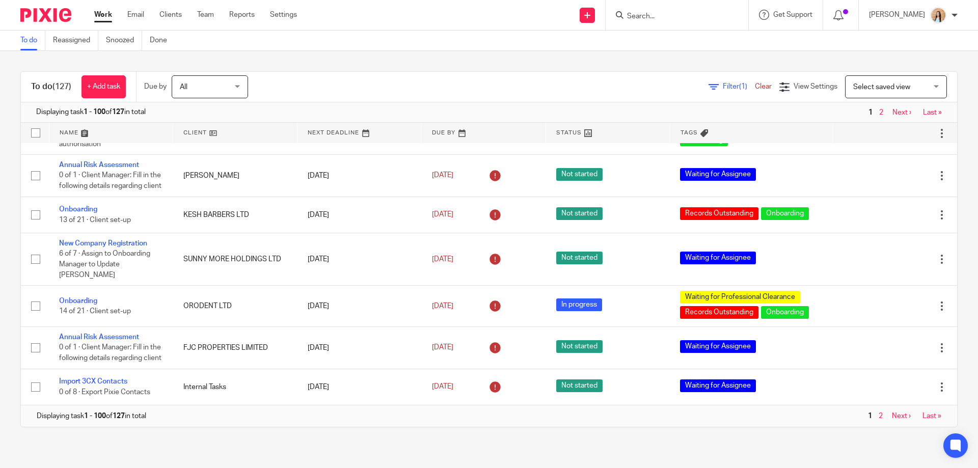
click at [893, 115] on link "Next ›" at bounding box center [902, 112] width 19 height 7
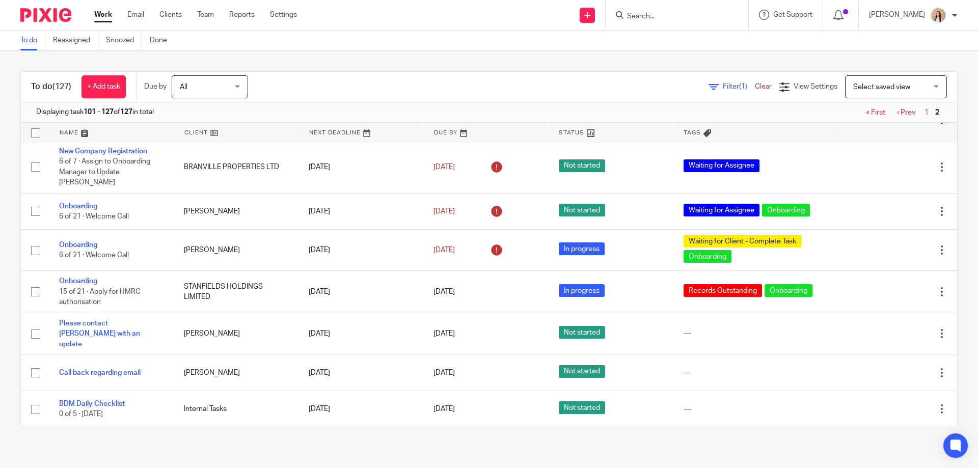
scroll to position [713, 0]
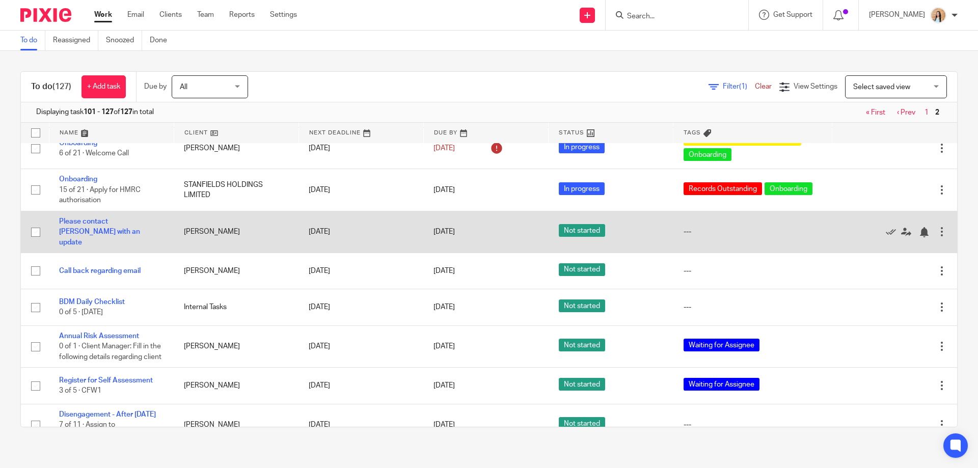
click at [117, 253] on td "Please contact Vincent Stanley with an update" at bounding box center [111, 232] width 125 height 42
click at [120, 246] on link "Please contact Vincent Stanley with an update" at bounding box center [99, 232] width 81 height 28
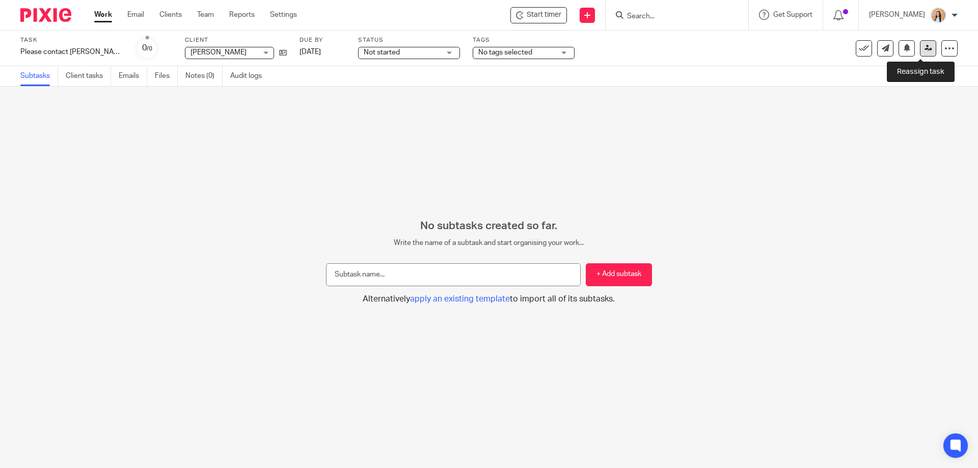
click at [925, 48] on icon at bounding box center [929, 48] width 8 height 8
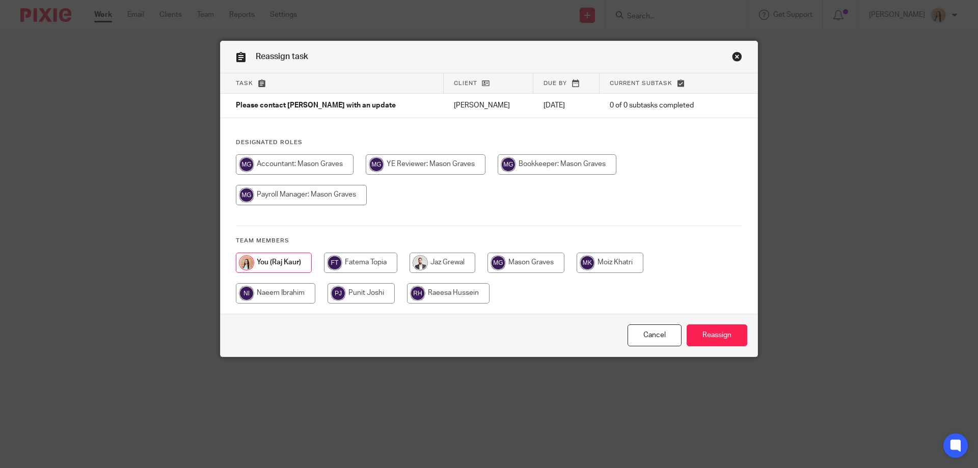
click at [367, 205] on input "radio" at bounding box center [301, 195] width 131 height 20
radio input "true"
click at [709, 331] on input "Reassign" at bounding box center [717, 336] width 61 height 22
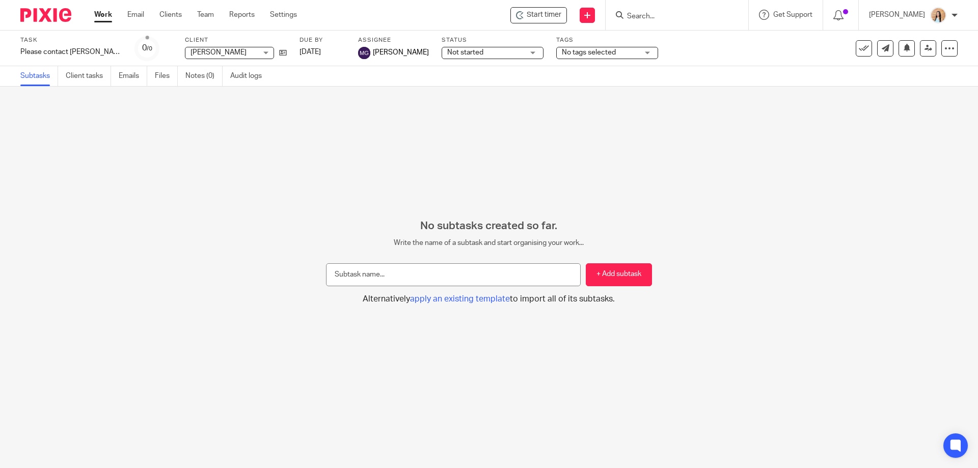
click at [107, 17] on link "Work" at bounding box center [103, 15] width 18 height 10
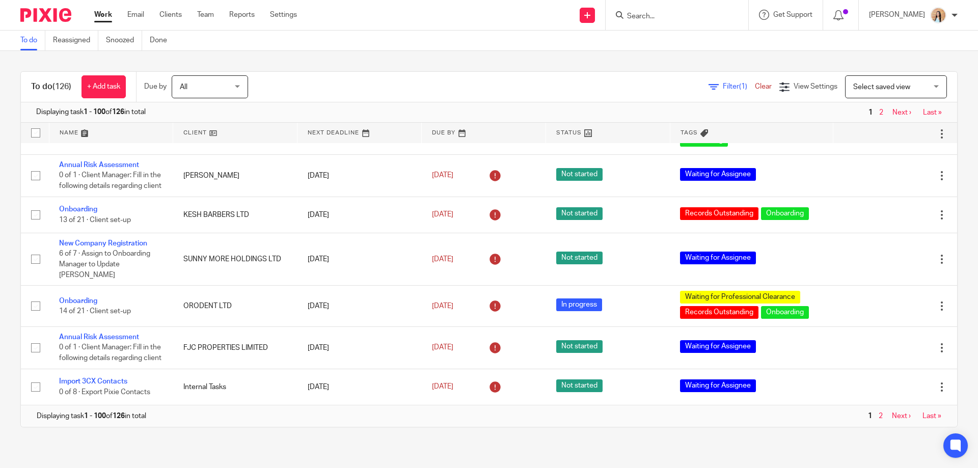
scroll to position [4312, 0]
click at [892, 415] on link "Next ›" at bounding box center [901, 416] width 19 height 7
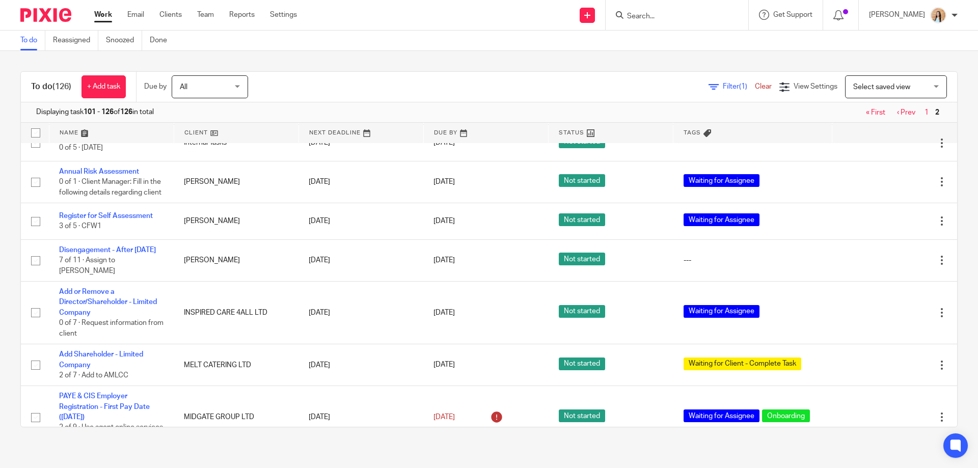
scroll to position [785, 0]
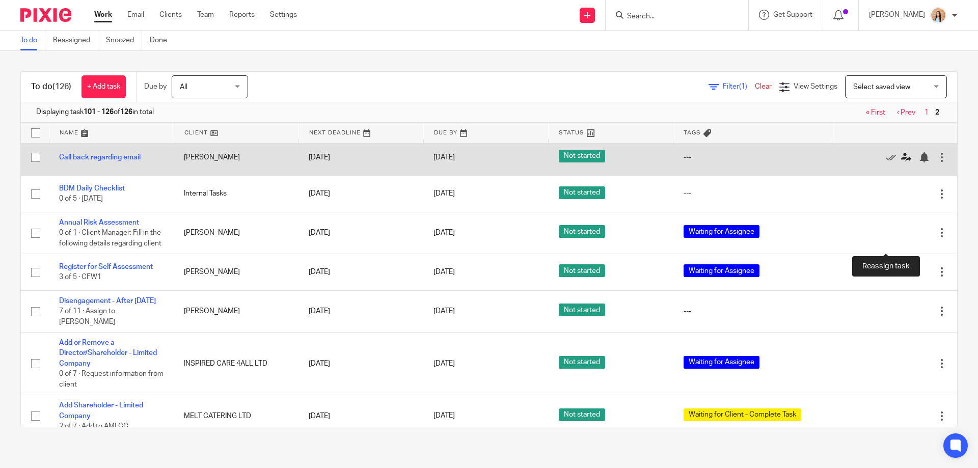
click at [901, 163] on icon at bounding box center [906, 157] width 10 height 10
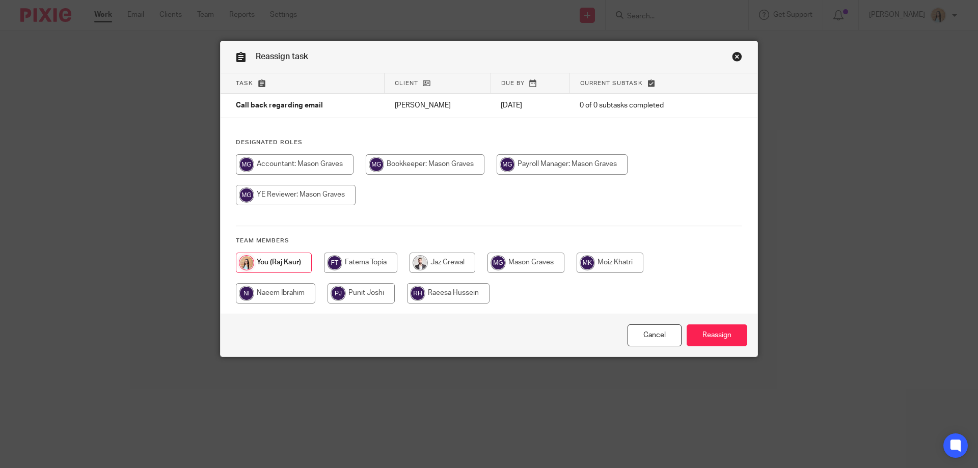
click at [356, 205] on input "radio" at bounding box center [296, 195] width 120 height 20
radio input "true"
click at [708, 332] on input "Reassign" at bounding box center [717, 336] width 61 height 22
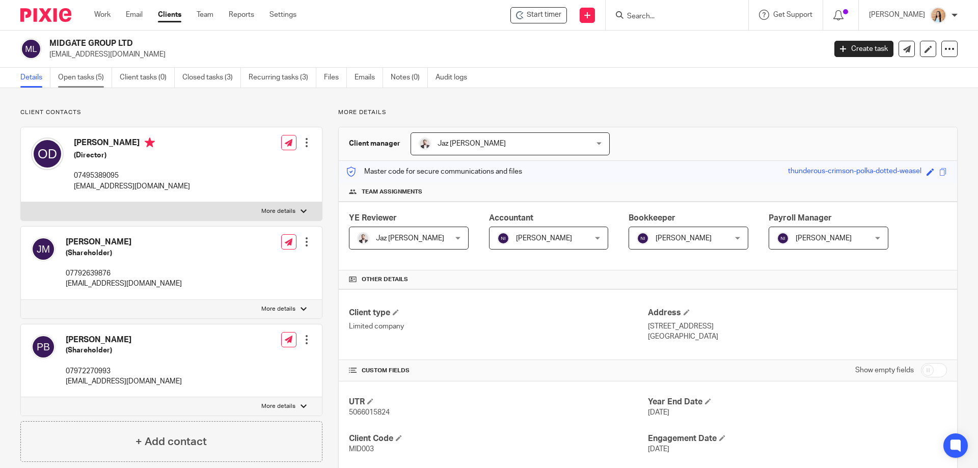
click at [89, 82] on link "Open tasks (5)" at bounding box center [85, 78] width 54 height 20
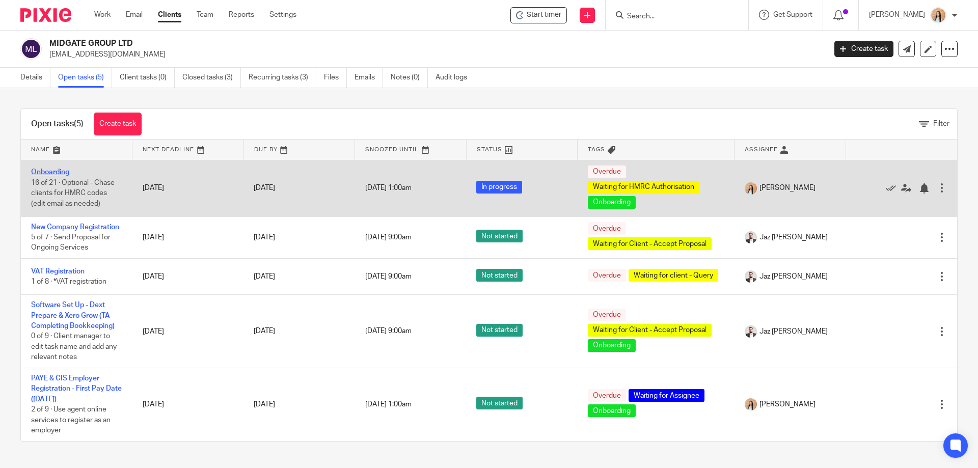
click at [51, 172] on link "Onboarding" at bounding box center [50, 172] width 38 height 7
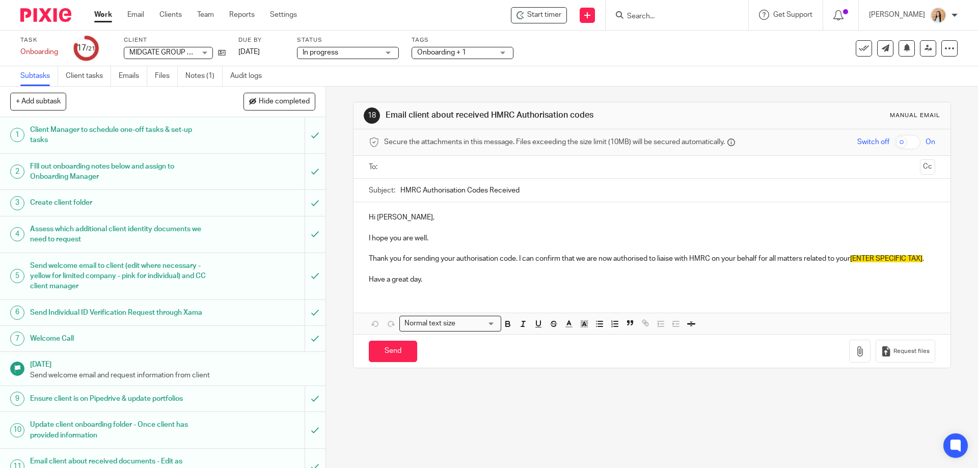
scroll to position [372, 0]
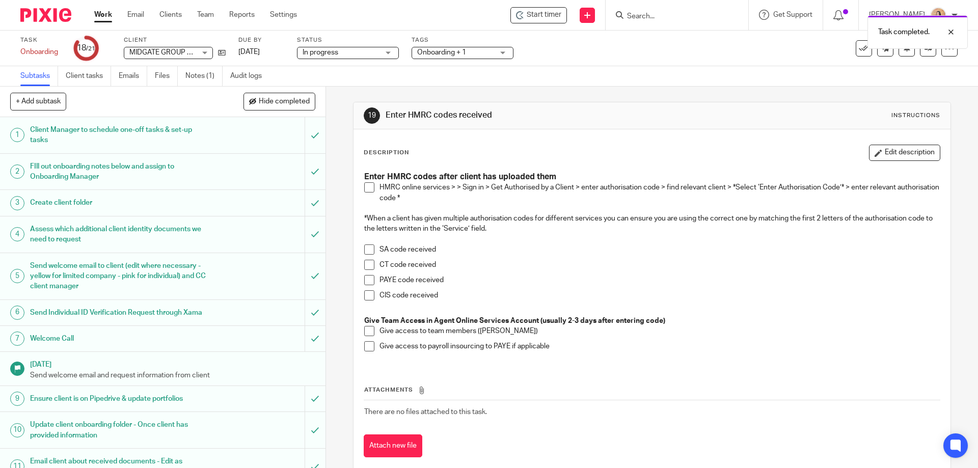
click at [367, 190] on span at bounding box center [369, 187] width 10 height 10
click at [368, 264] on span at bounding box center [369, 265] width 10 height 10
click at [364, 329] on span at bounding box center [369, 331] width 10 height 10
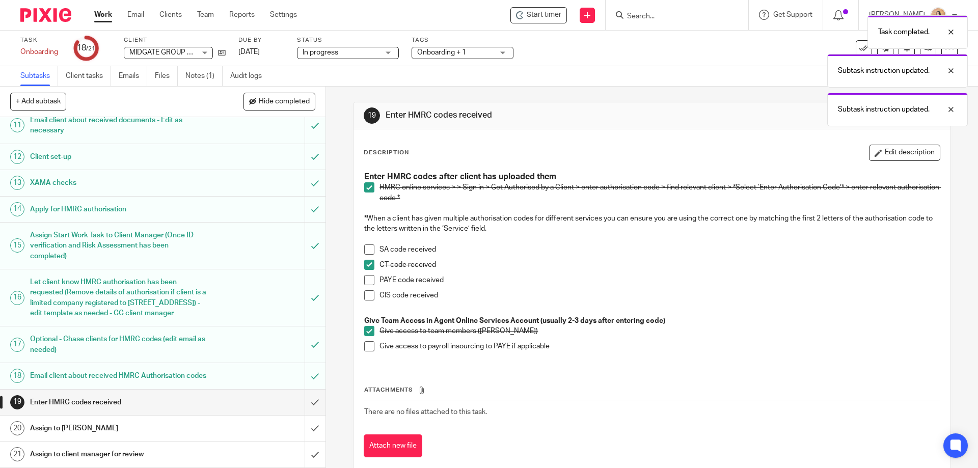
scroll to position [372, 0]
click at [309, 403] on input "submit" at bounding box center [163, 402] width 326 height 25
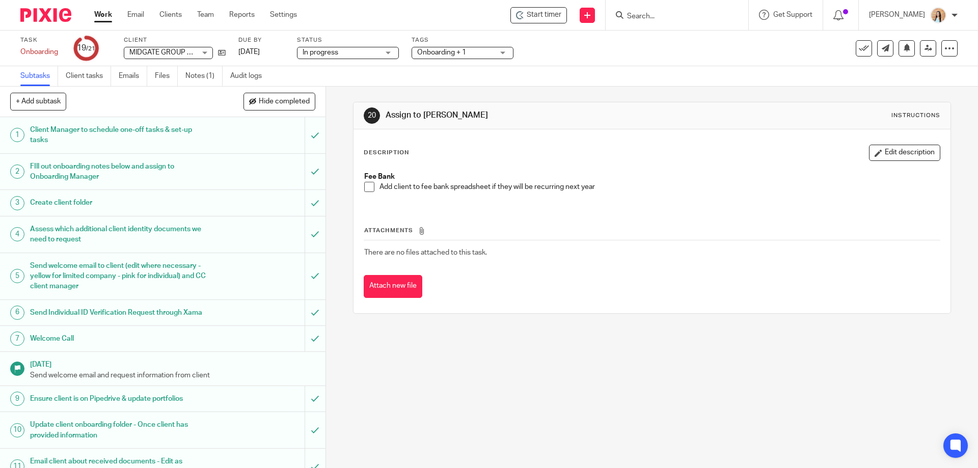
click at [364, 183] on span at bounding box center [369, 187] width 10 height 10
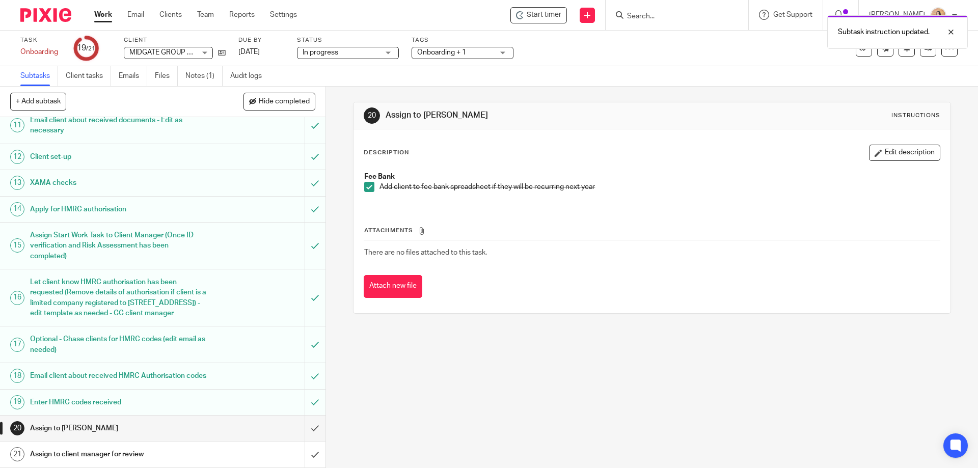
scroll to position [372, 0]
click at [303, 426] on input "submit" at bounding box center [163, 428] width 326 height 25
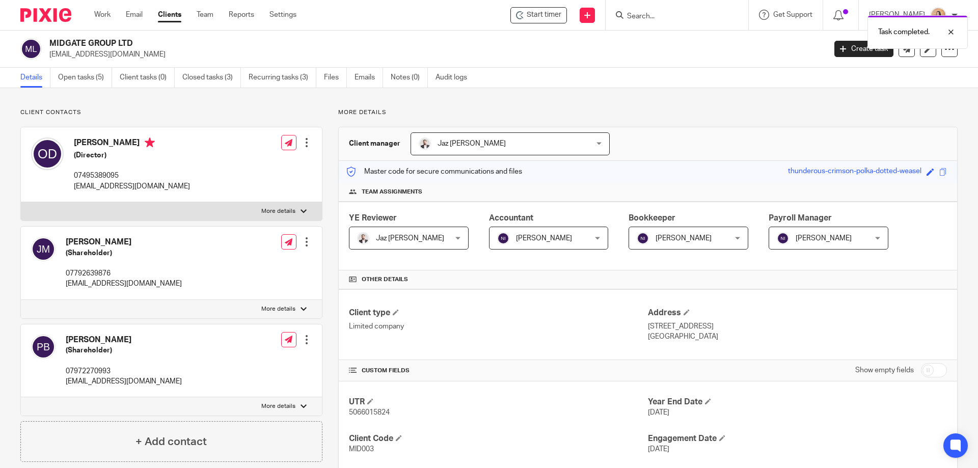
click at [677, 16] on div "Task completed." at bounding box center [728, 29] width 479 height 39
click at [671, 12] on div "Task completed." at bounding box center [728, 29] width 479 height 39
click at [669, 15] on div "Task completed." at bounding box center [728, 29] width 479 height 39
click at [669, 16] on div "Task completed." at bounding box center [728, 29] width 479 height 39
click at [679, 10] on form at bounding box center [680, 15] width 109 height 13
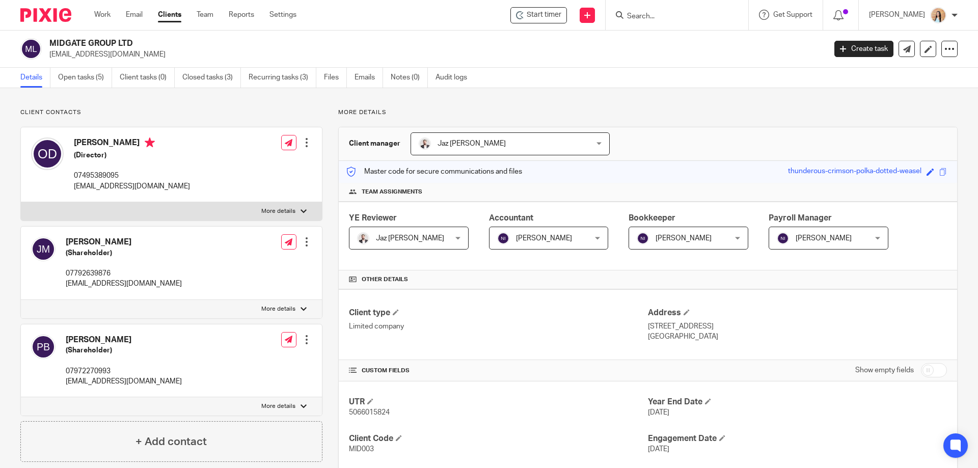
click at [671, 14] on input "Search" at bounding box center [672, 16] width 92 height 9
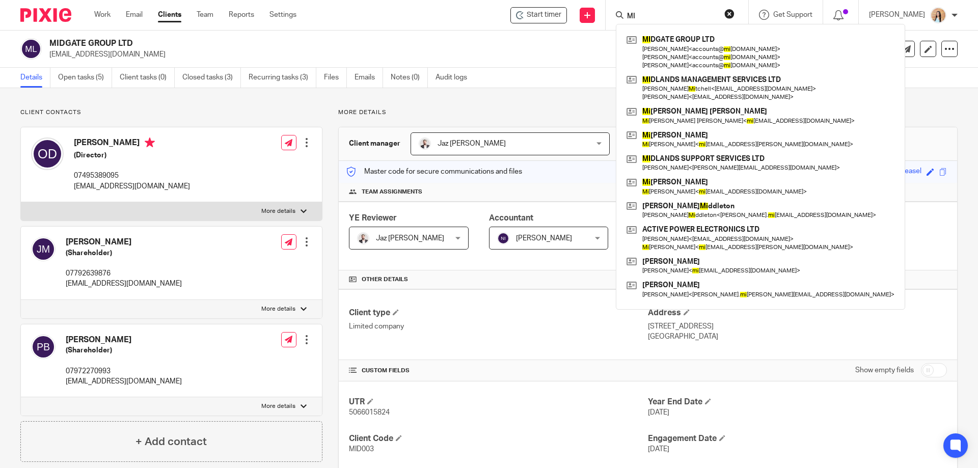
type input "MI"
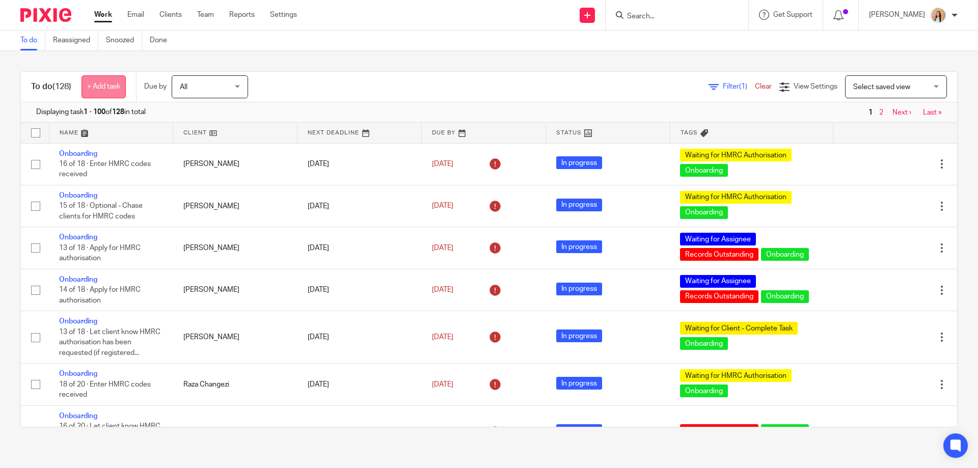
click at [113, 86] on link "+ Add task" at bounding box center [104, 86] width 44 height 23
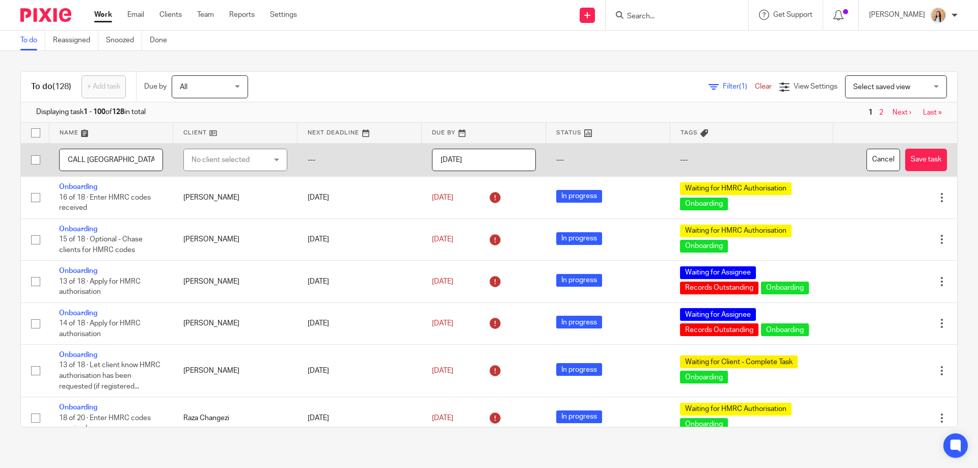
drag, startPoint x: 112, startPoint y: 162, endPoint x: 73, endPoint y: 166, distance: 39.5
click at [73, 166] on input "CALL MILAN" at bounding box center [111, 160] width 104 height 23
type input "Call Milan"
click at [207, 157] on div "No client selected" at bounding box center [230, 159] width 76 height 21
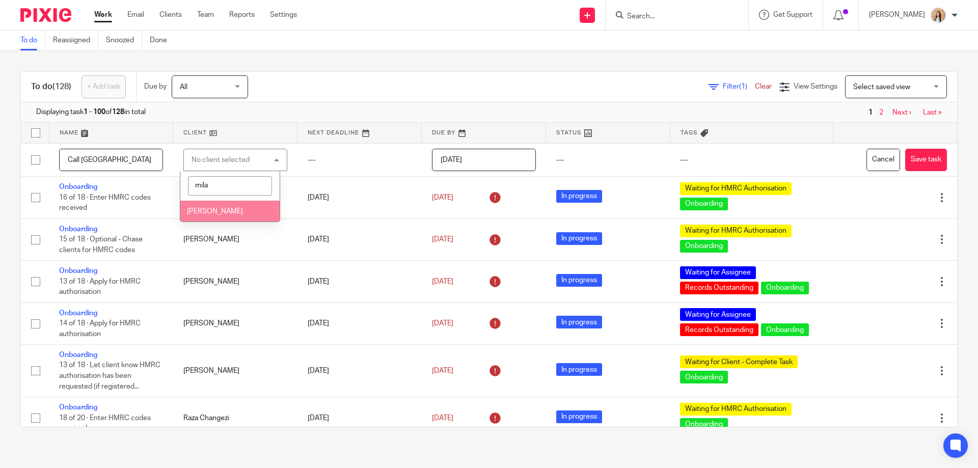
type input "milan"
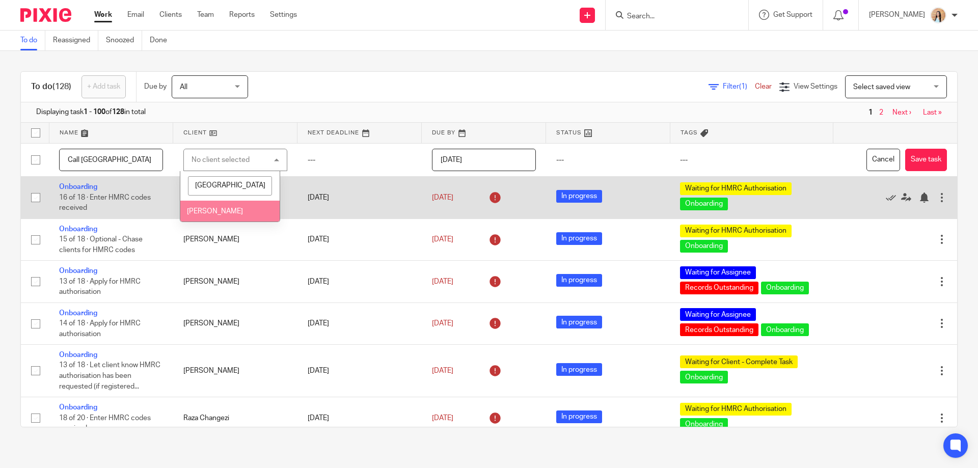
click at [249, 215] on li "[PERSON_NAME]" at bounding box center [229, 211] width 99 height 21
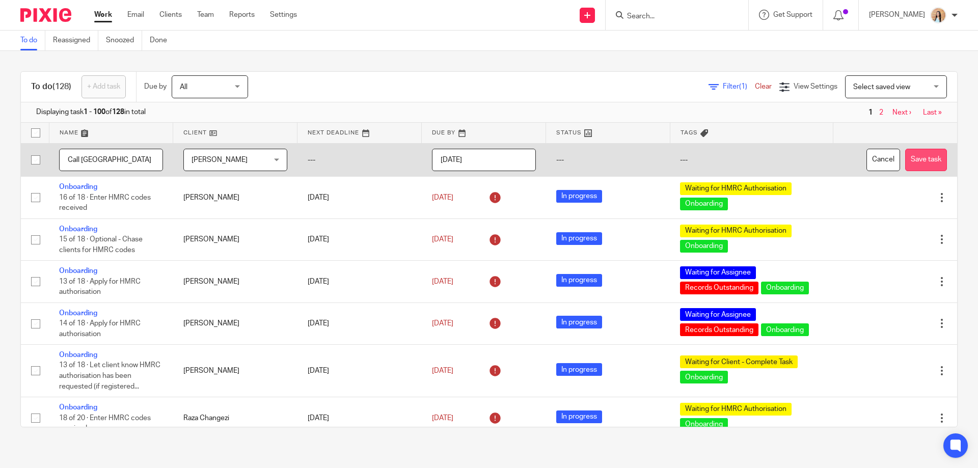
click at [905, 155] on button "Save task" at bounding box center [926, 160] width 42 height 23
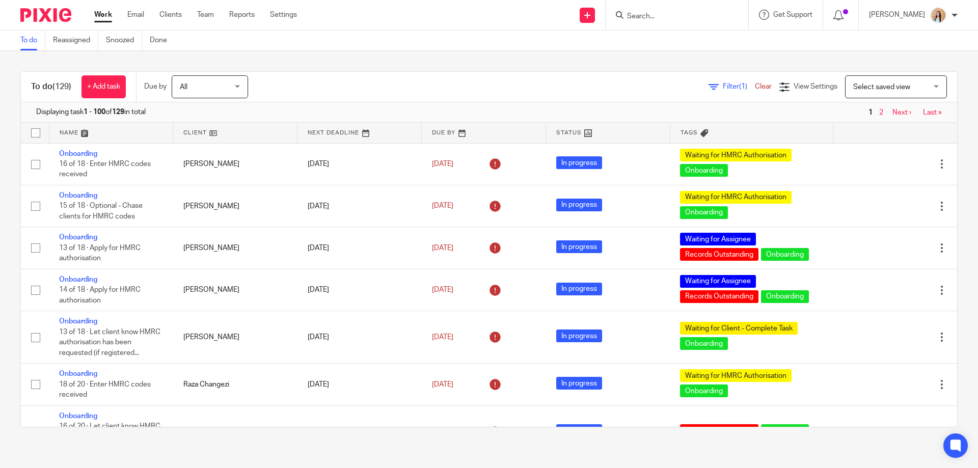
click at [893, 110] on link "Next ›" at bounding box center [902, 112] width 19 height 7
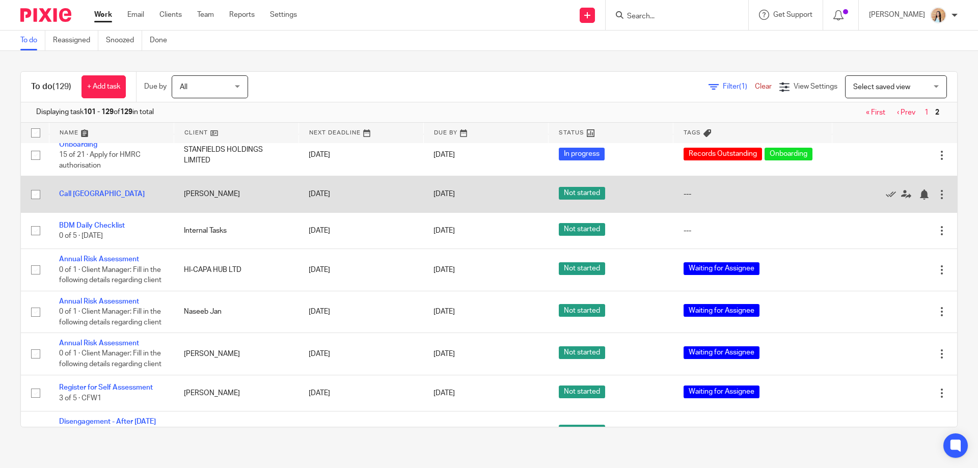
scroll to position [688, 0]
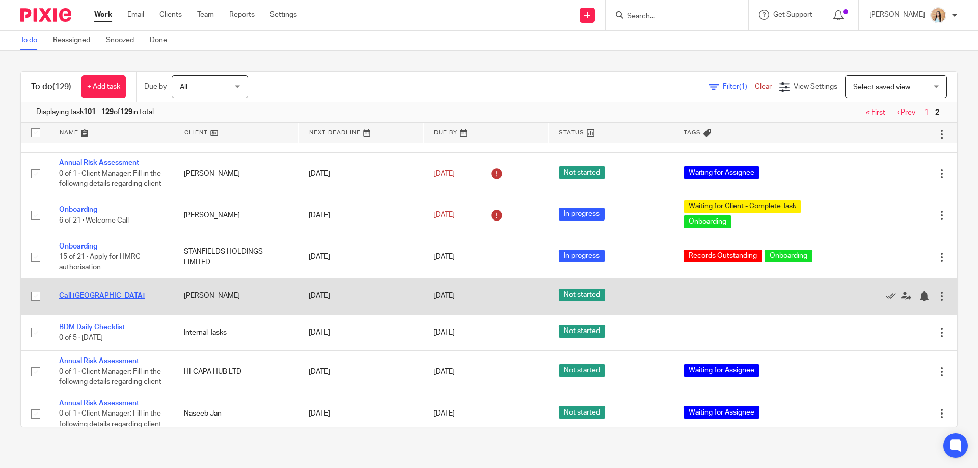
click at [73, 300] on link "Call [GEOGRAPHIC_DATA]" at bounding box center [102, 295] width 86 height 7
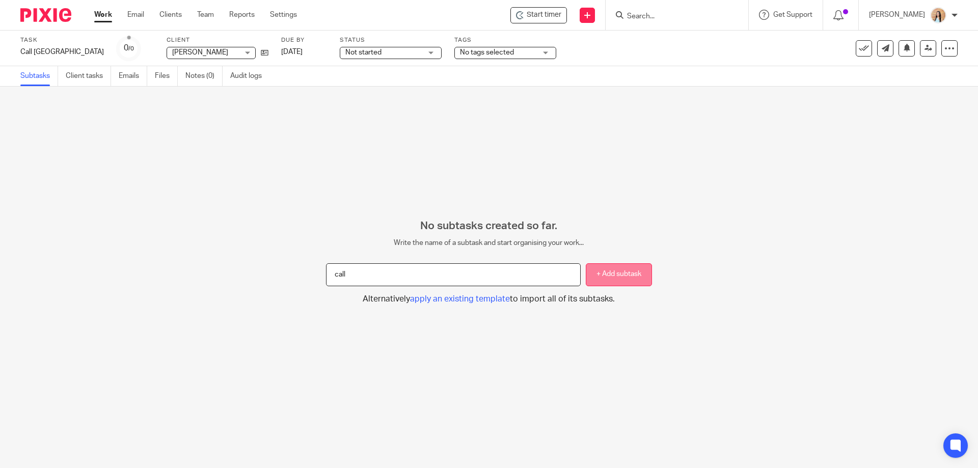
type input "call"
click at [597, 278] on button "+ Add subtask" at bounding box center [619, 274] width 66 height 23
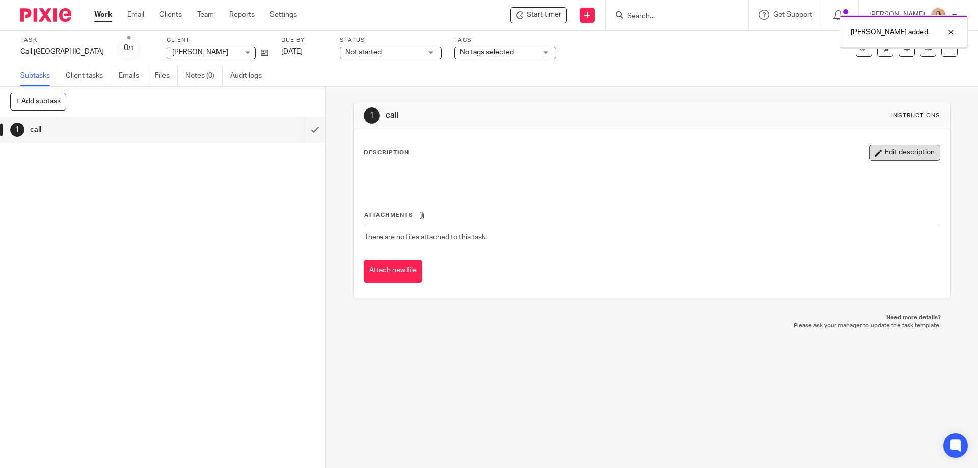
click at [872, 151] on button "Edit description" at bounding box center [904, 153] width 71 height 16
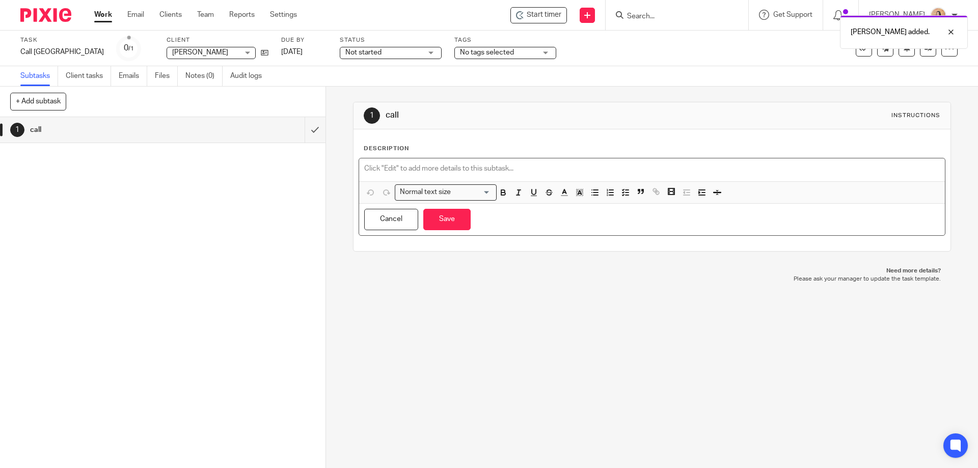
click at [482, 165] on p at bounding box center [651, 169] width 575 height 10
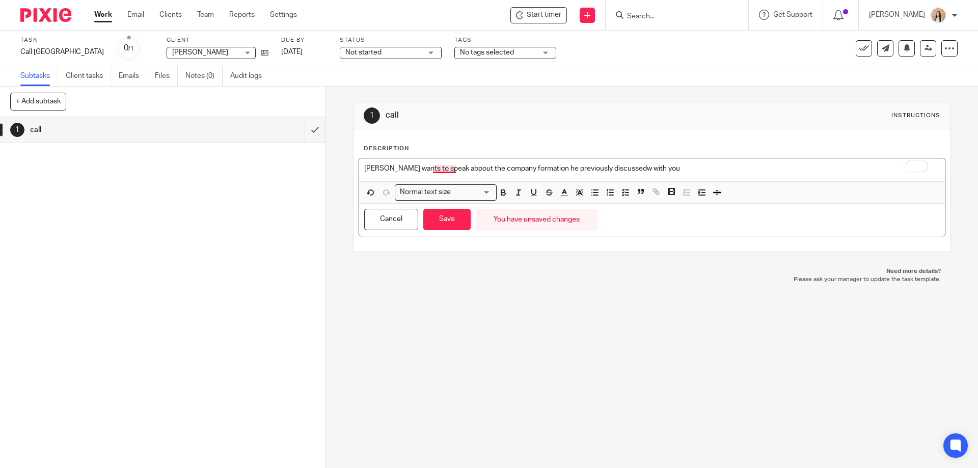
click at [439, 169] on p "[PERSON_NAME] wants to speak abpout the company formation he previously discuss…" at bounding box center [651, 169] width 575 height 10
click at [586, 167] on p "[PERSON_NAME] wants to speak about the company formation he previously discusse…" at bounding box center [651, 169] width 575 height 10
click at [601, 166] on p "[PERSON_NAME] wants to speak about the company formation he previously discusse…" at bounding box center [651, 169] width 575 height 10
click at [446, 221] on button "Save" at bounding box center [446, 220] width 47 height 22
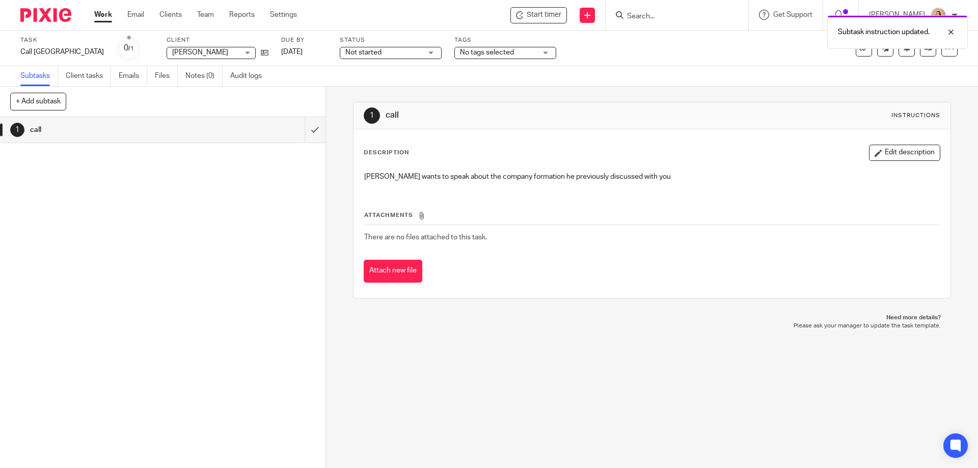
click at [496, 55] on div "No tags selected" at bounding box center [505, 53] width 102 height 12
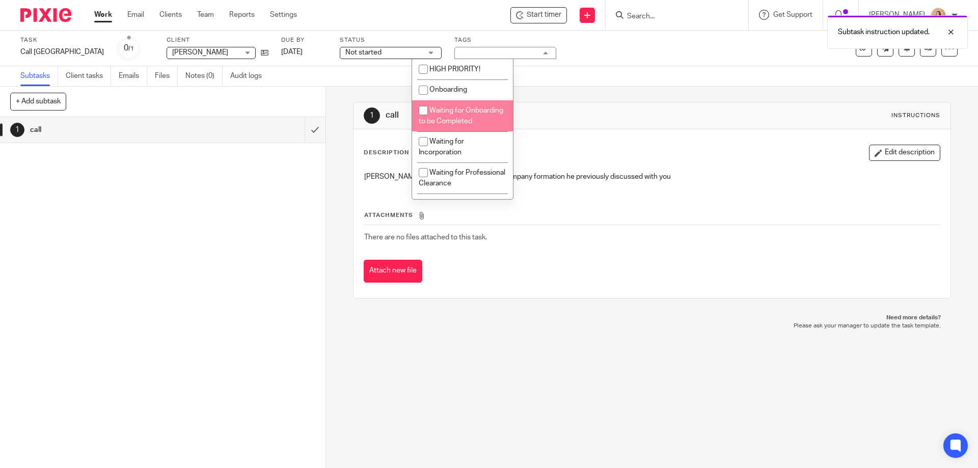
scroll to position [153, 0]
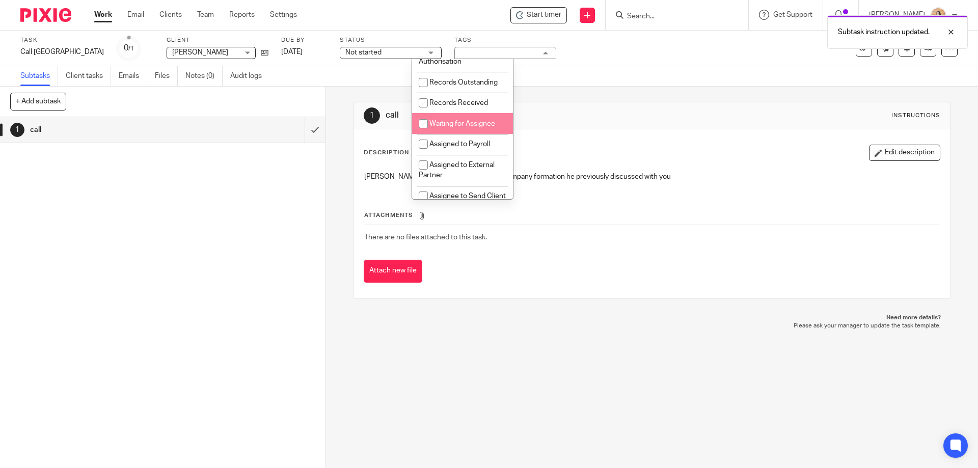
click at [464, 128] on li "Waiting for Assignee" at bounding box center [462, 123] width 101 height 21
checkbox input "true"
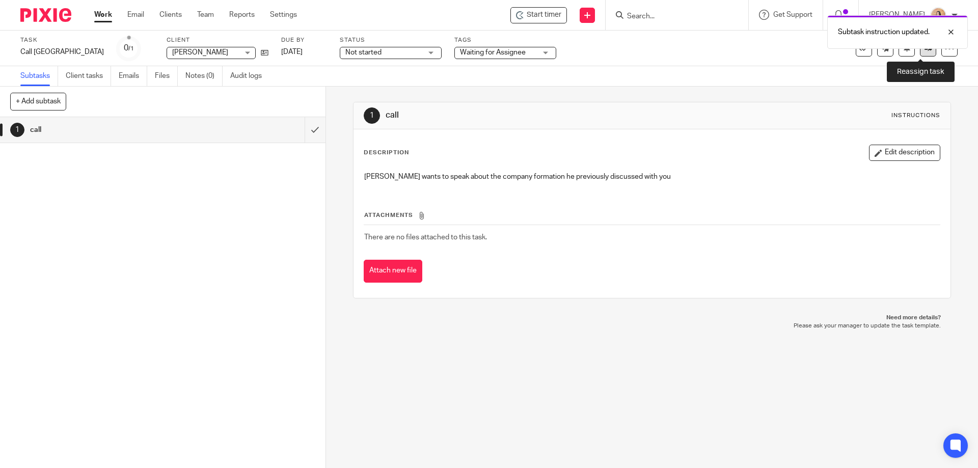
click at [925, 49] on icon at bounding box center [929, 48] width 8 height 8
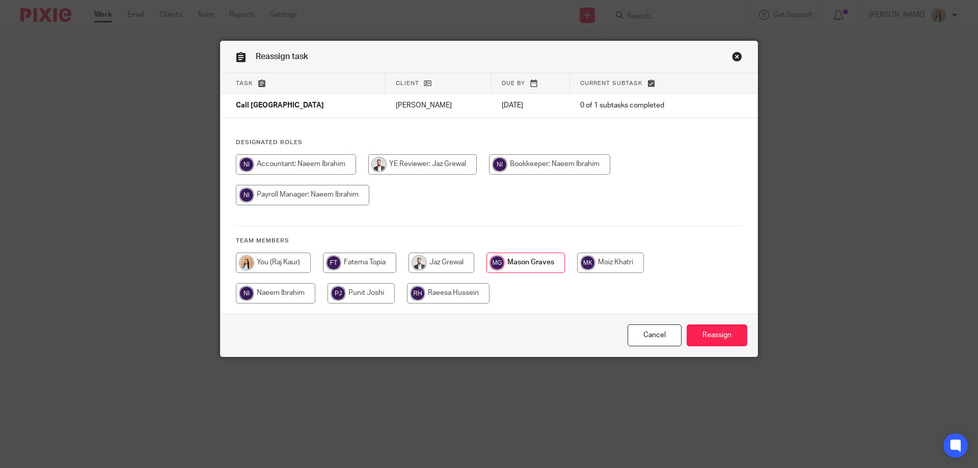
click at [460, 266] on input "radio" at bounding box center [442, 263] width 66 height 20
radio input "true"
click at [724, 342] on input "Reassign" at bounding box center [717, 336] width 61 height 22
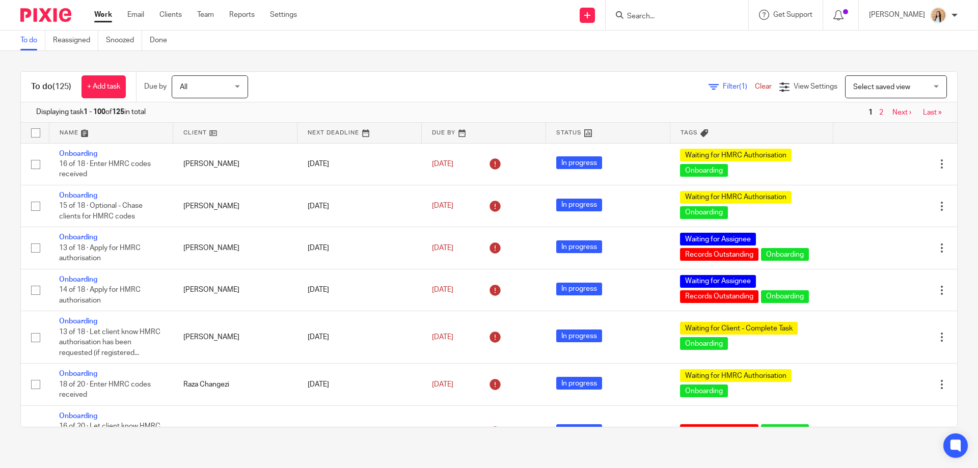
click at [183, 7] on div "Work Email Clients Team Reports Settings Work Email Clients Team Reports Settin…" at bounding box center [198, 15] width 228 height 30
click at [175, 12] on link "Clients" at bounding box center [170, 15] width 22 height 10
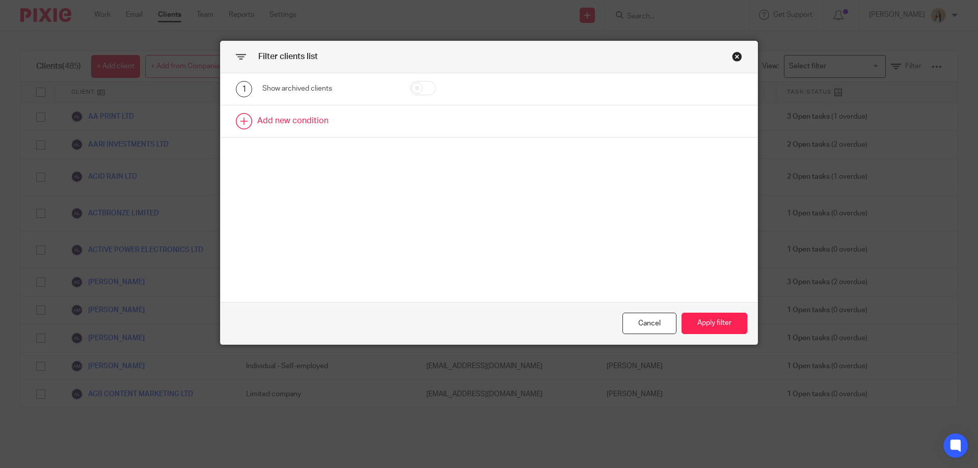
click at [317, 122] on link at bounding box center [489, 121] width 537 height 32
click at [372, 124] on div "Field" at bounding box center [328, 124] width 132 height 23
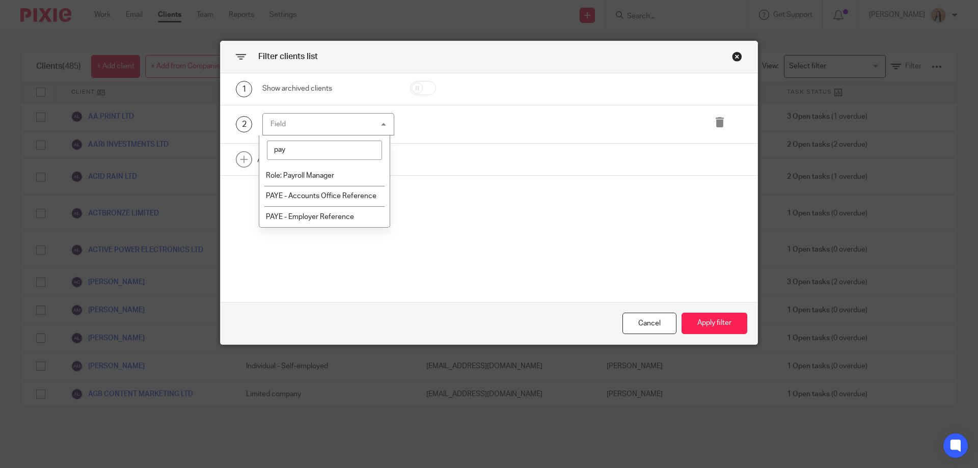
type input "paye"
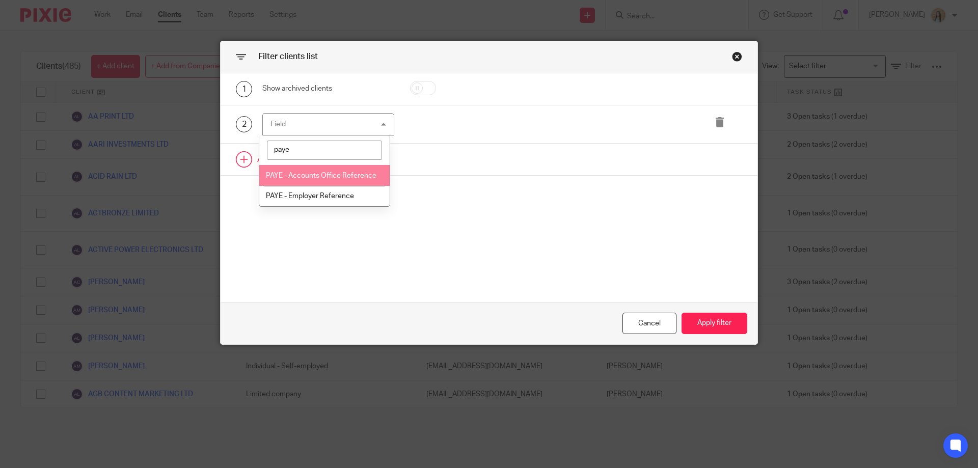
click at [334, 196] on span "PAYE - Employer Reference" at bounding box center [310, 196] width 88 height 7
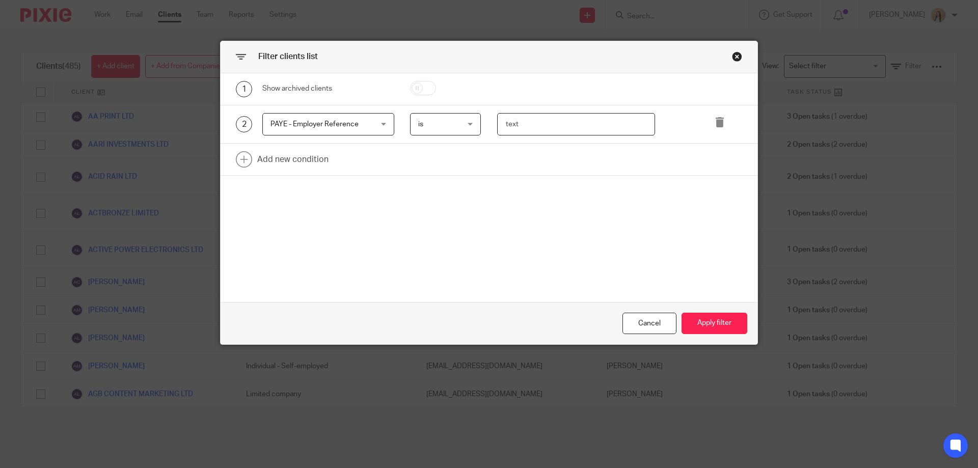
click at [576, 129] on input "text" at bounding box center [576, 124] width 158 height 23
type input "120/RE34398"
click at [692, 323] on button "Apply filter" at bounding box center [715, 324] width 66 height 22
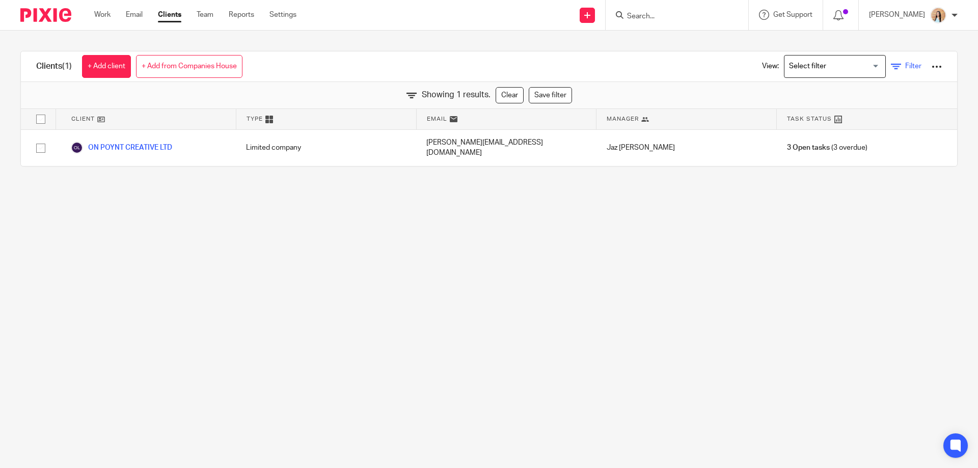
click at [905, 68] on span "Filter" at bounding box center [913, 66] width 16 height 7
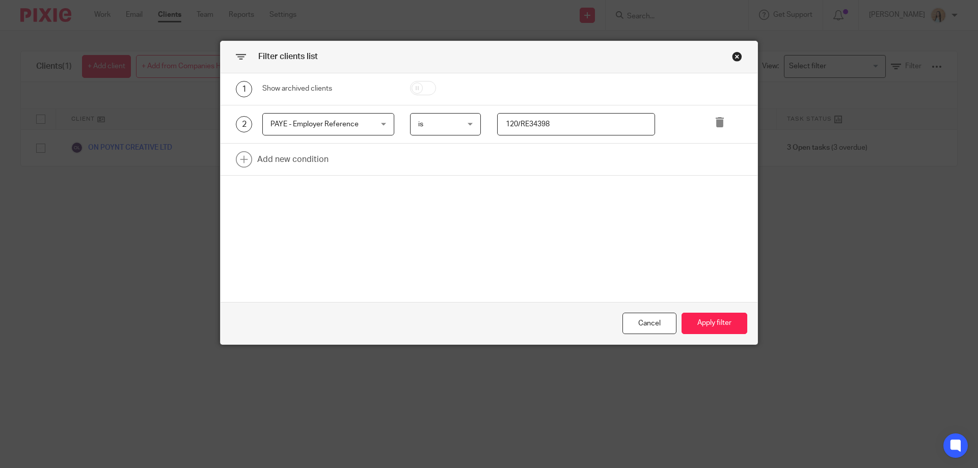
click at [385, 130] on div "PAYE - Employer Reference PAYE - Employer Reference" at bounding box center [328, 124] width 132 height 23
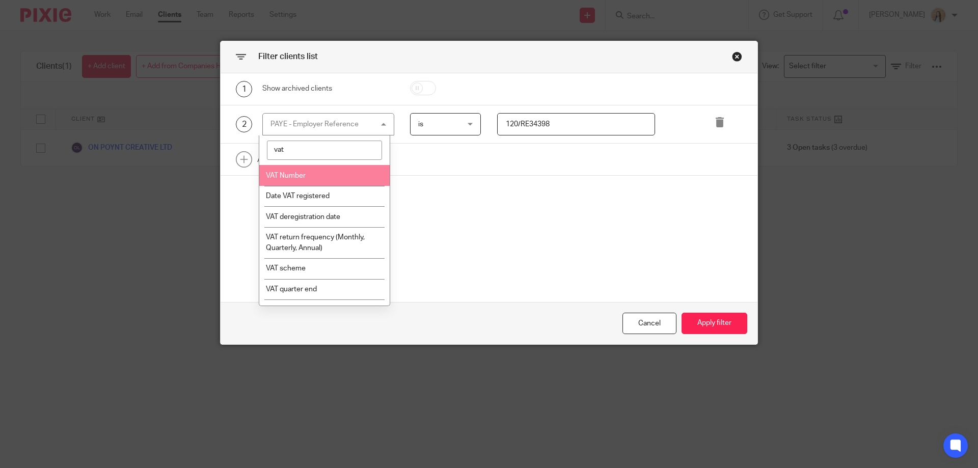
type input "vat"
click at [377, 180] on li "VAT Number" at bounding box center [324, 175] width 131 height 21
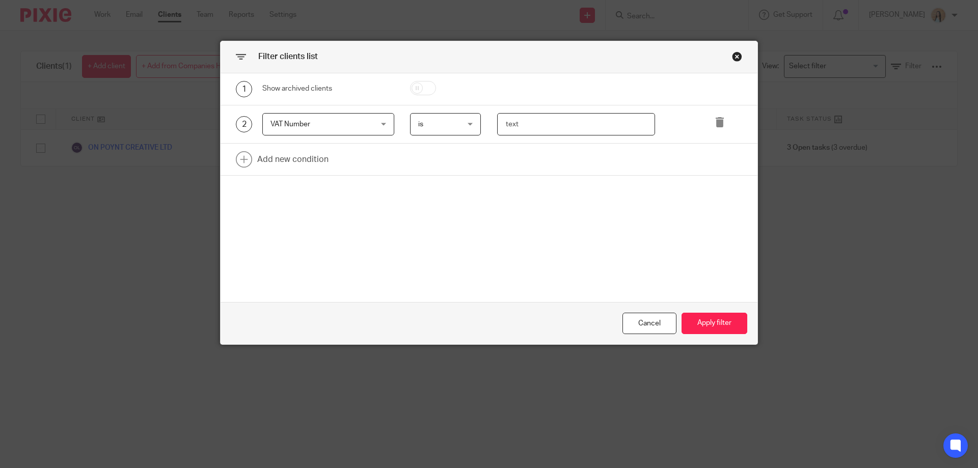
click at [512, 128] on input "text" at bounding box center [576, 124] width 158 height 23
type input "489574617"
click at [717, 324] on button "Apply filter" at bounding box center [715, 324] width 66 height 22
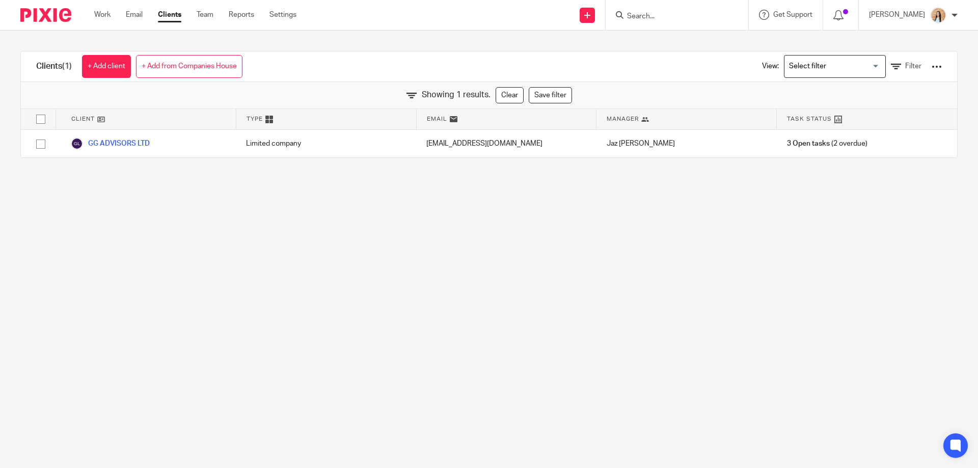
click at [320, 357] on main "Clients (1) + Add client + Add from Companies House View: Loading... Filter Sho…" at bounding box center [489, 234] width 978 height 468
click at [478, 335] on main "Clients (1) + Add client + Add from Companies House View: Loading... Filter Sho…" at bounding box center [489, 234] width 978 height 468
click at [680, 19] on input "Search" at bounding box center [672, 16] width 92 height 9
click at [709, 17] on input "Search" at bounding box center [672, 16] width 92 height 9
type input "x"
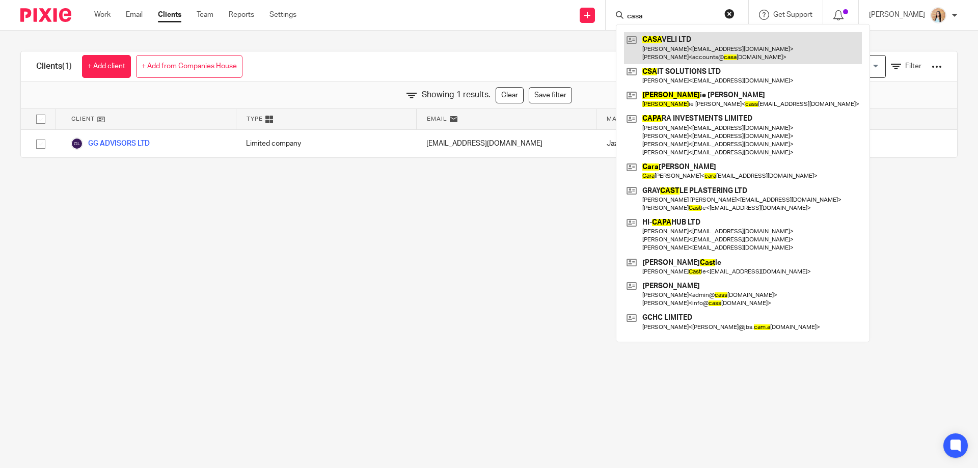
type input "casa"
click at [713, 44] on link at bounding box center [743, 48] width 238 height 32
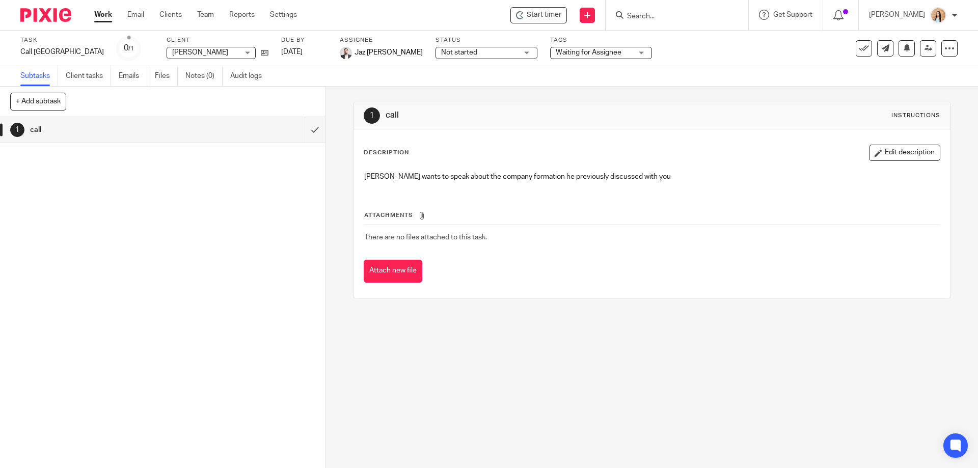
click at [677, 2] on div at bounding box center [677, 15] width 143 height 30
click at [668, 14] on input "Search" at bounding box center [672, 16] width 92 height 9
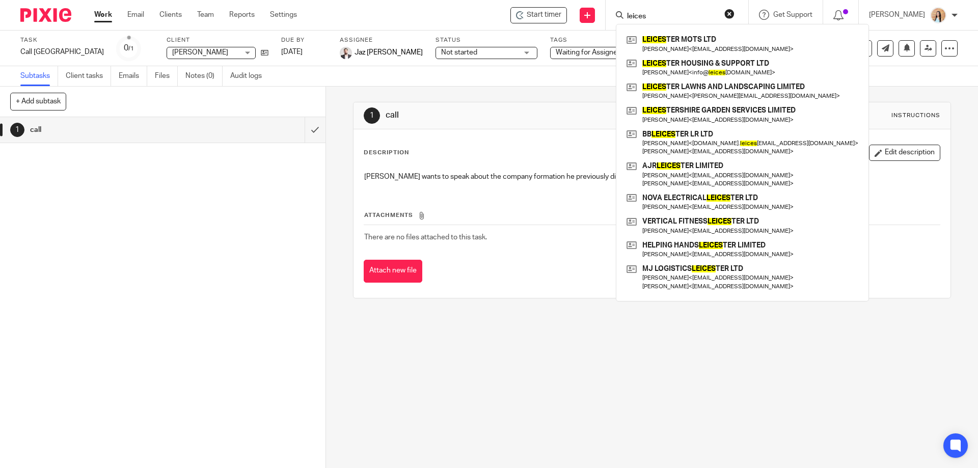
type input "leices"
click at [692, 32] on div "LEICES TER MOTS LTD Parvinder Mahal < info@aaprint.co.uk > LEICES TER HOUSING &…" at bounding box center [742, 162] width 253 height 277
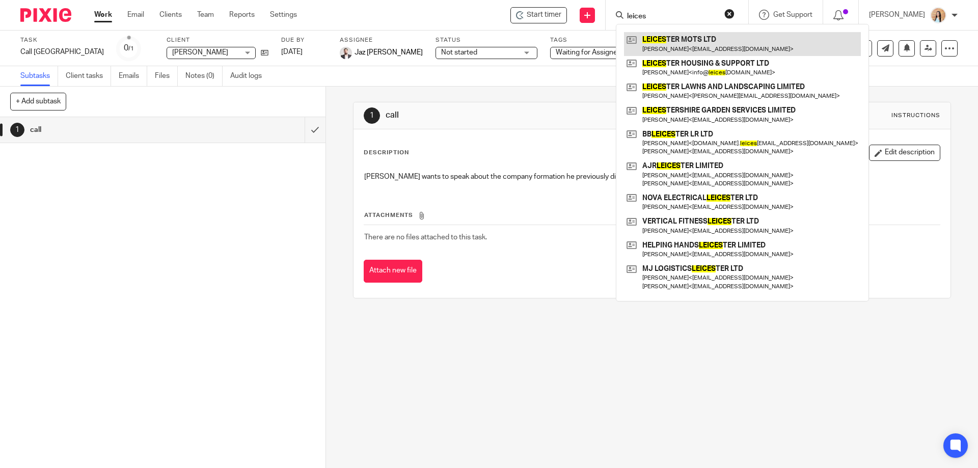
click at [702, 43] on link at bounding box center [742, 43] width 237 height 23
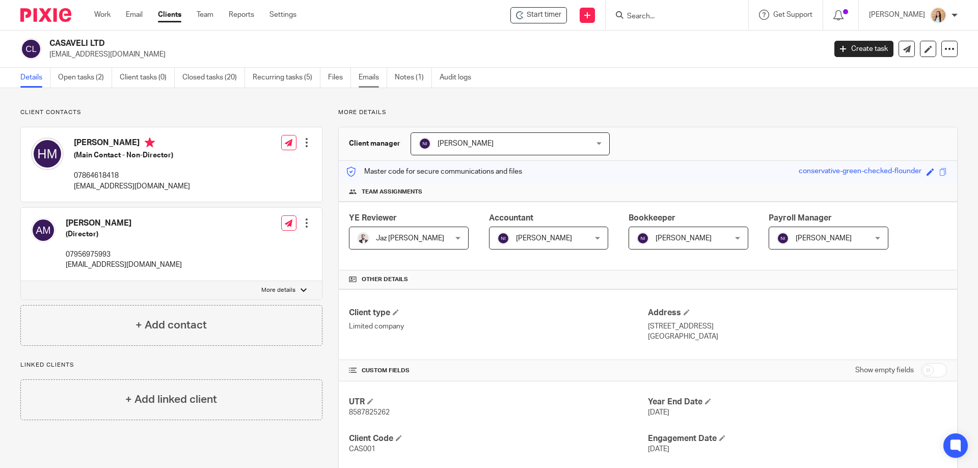
click at [369, 80] on link "Emails" at bounding box center [373, 78] width 29 height 20
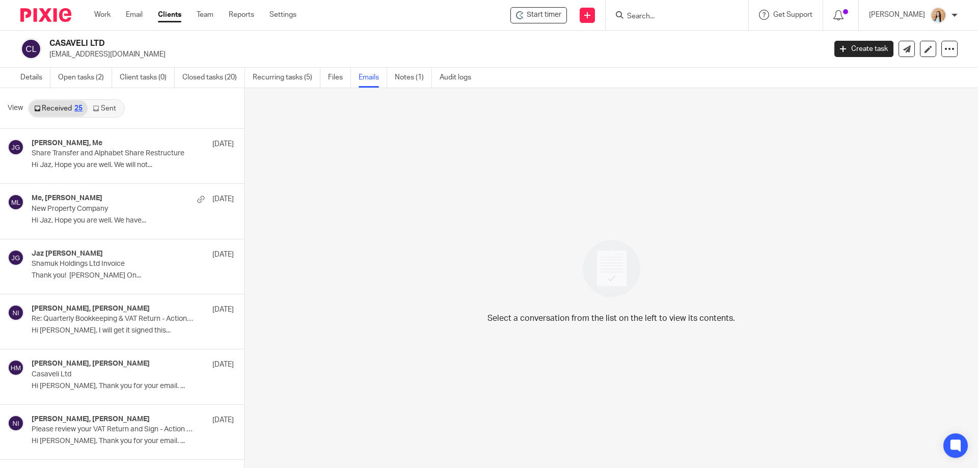
click at [899, 55] on link at bounding box center [907, 49] width 16 height 16
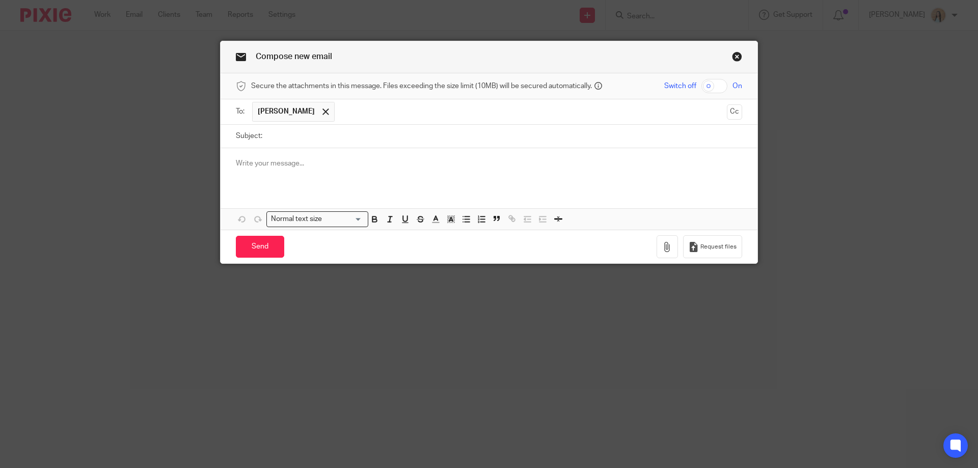
click at [342, 143] on input "Subject:" at bounding box center [504, 136] width 475 height 23
type input "Registered Office Mail"
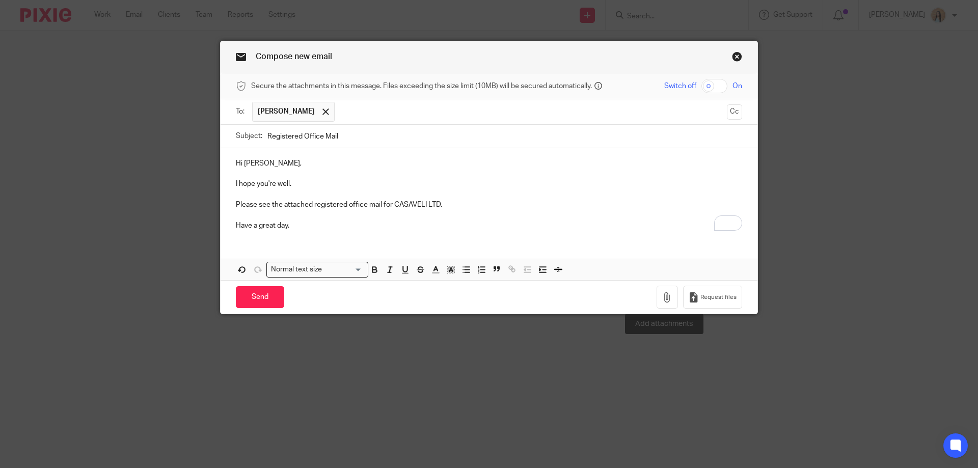
click at [656, 283] on div "Send You have unsaved changes Request files" at bounding box center [489, 297] width 537 height 34
click at [661, 289] on button "button" at bounding box center [667, 297] width 21 height 23
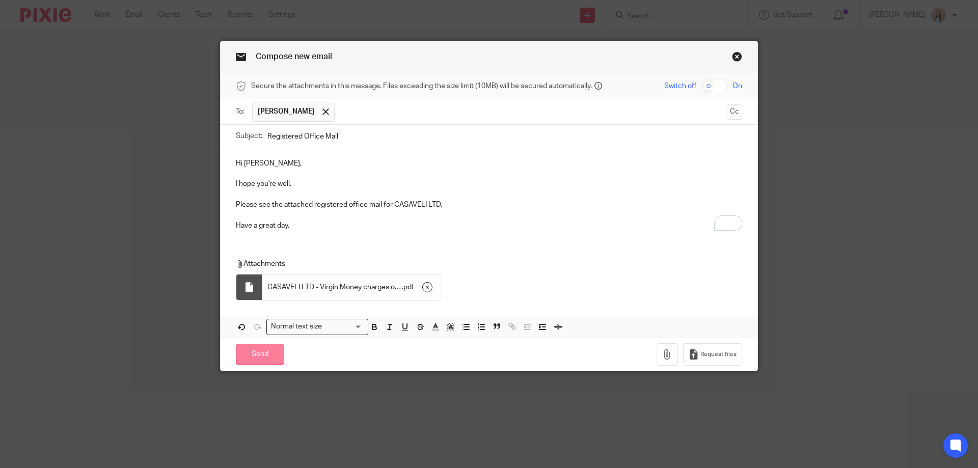
drag, startPoint x: 247, startPoint y: 350, endPoint x: 248, endPoint y: 359, distance: 9.7
click at [247, 357] on input "Send" at bounding box center [260, 355] width 48 height 22
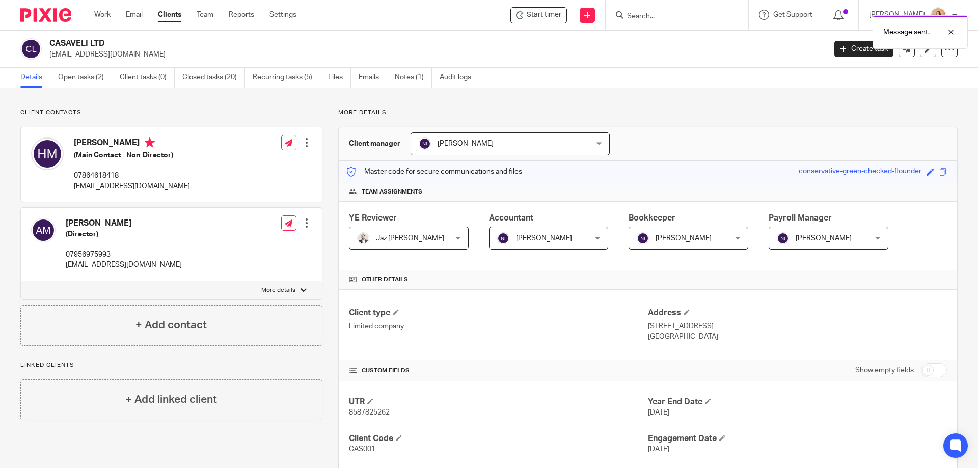
click at [707, 21] on div "Message sent." at bounding box center [728, 29] width 479 height 39
click at [691, 16] on div "Message sent." at bounding box center [728, 29] width 479 height 39
click at [671, 16] on div "Message sent." at bounding box center [728, 29] width 479 height 39
click at [678, 19] on input "Search" at bounding box center [672, 16] width 92 height 9
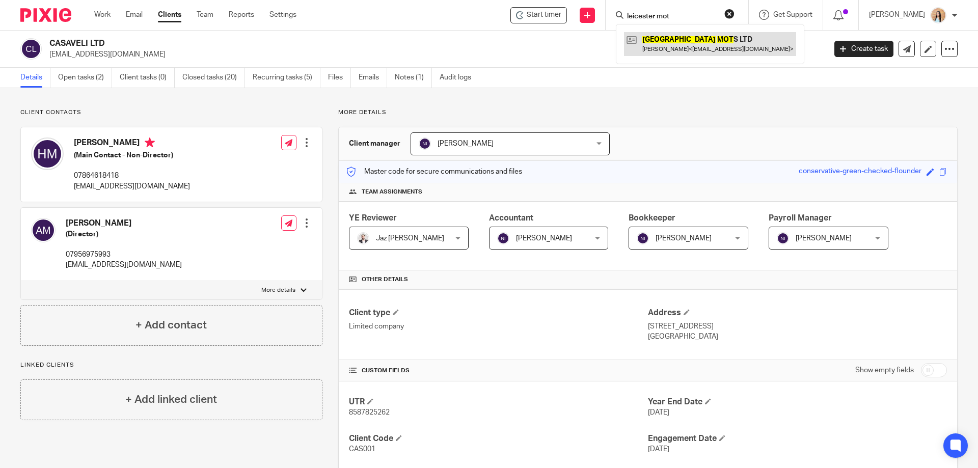
type input "leicester mot"
click at [697, 43] on link at bounding box center [710, 43] width 172 height 23
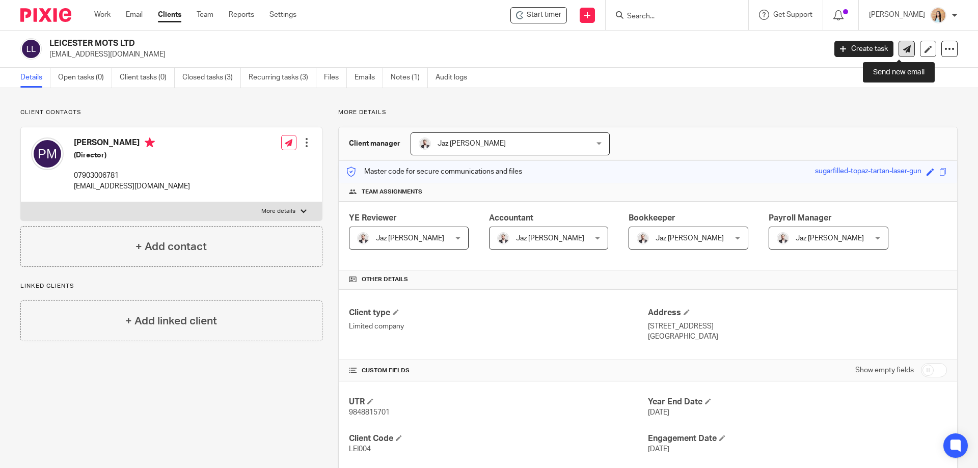
click at [899, 53] on link at bounding box center [907, 49] width 16 height 16
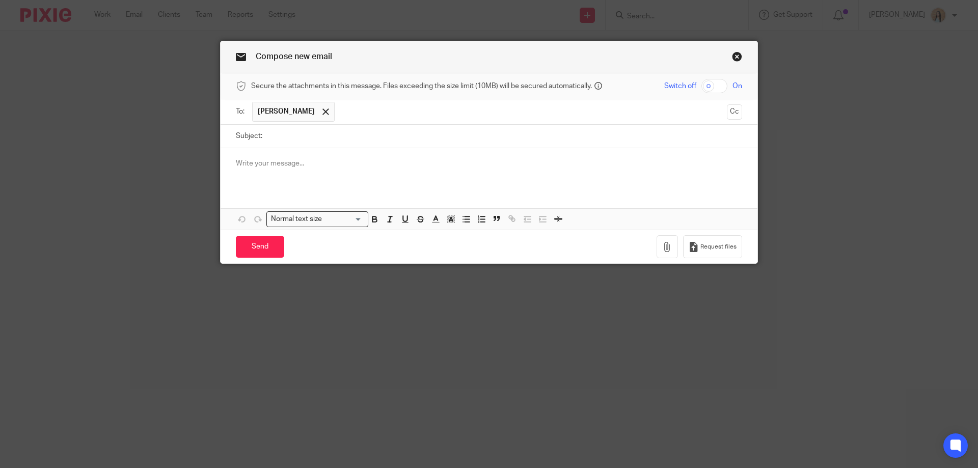
click at [333, 131] on input "Subject:" at bounding box center [504, 136] width 475 height 23
type input "Registered Office Mail"
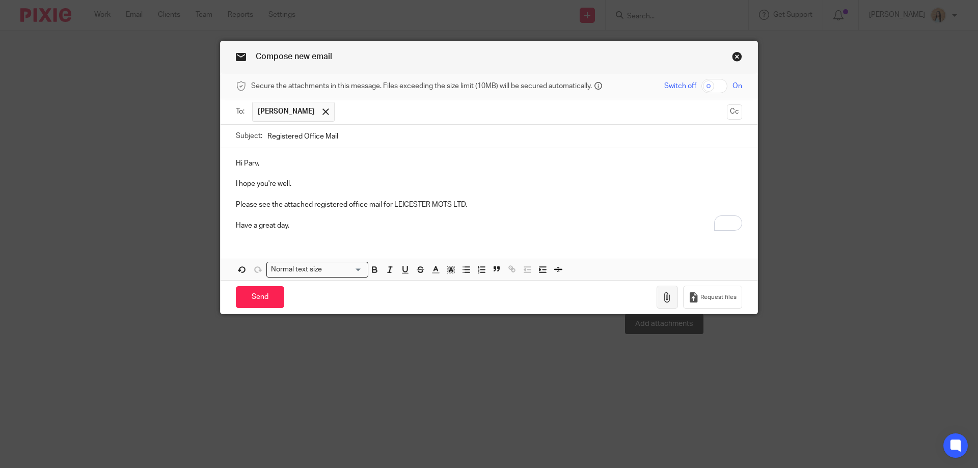
click at [662, 299] on icon "button" at bounding box center [667, 297] width 10 height 10
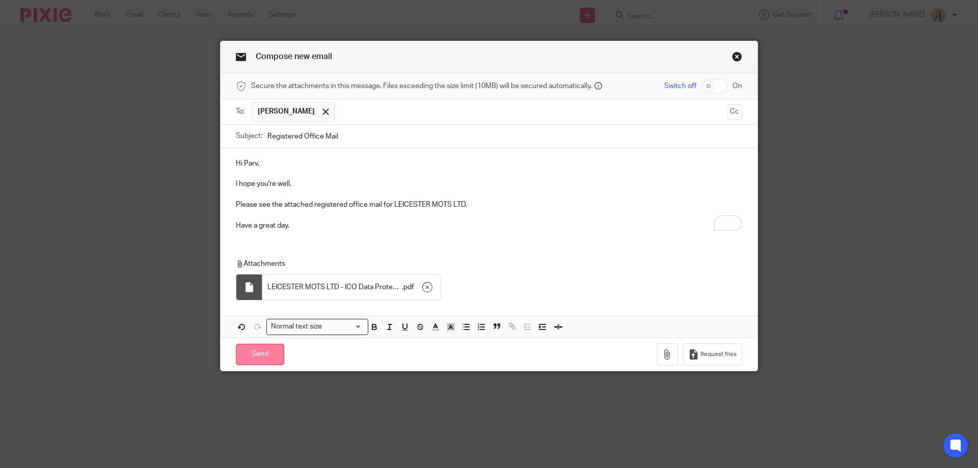
click at [244, 352] on input "Send" at bounding box center [260, 355] width 48 height 22
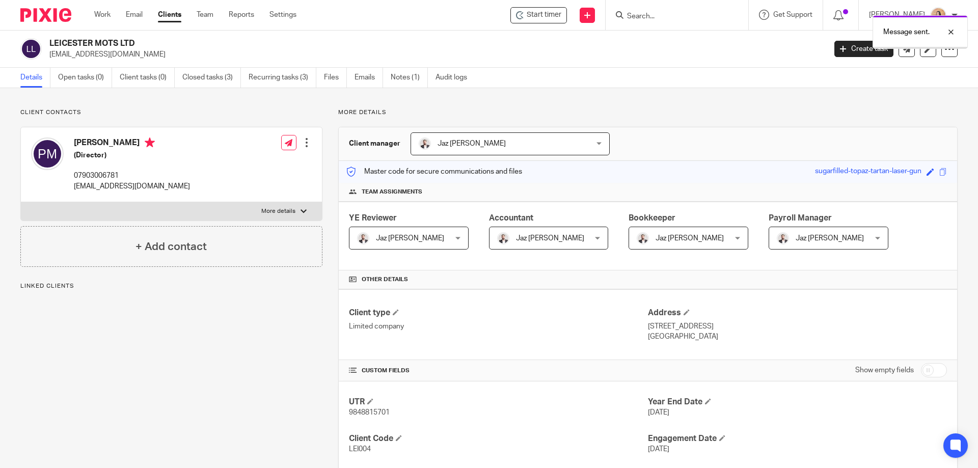
click at [681, 19] on div "Message sent." at bounding box center [728, 29] width 479 height 39
click at [671, 15] on div "Message sent." at bounding box center [728, 29] width 479 height 39
click at [663, 20] on div "Message sent." at bounding box center [728, 29] width 479 height 39
click at [751, 106] on div "Client contacts [PERSON_NAME] (Director) 07903006781 [EMAIL_ADDRESS][DOMAIN_NAM…" at bounding box center [489, 473] width 978 height 771
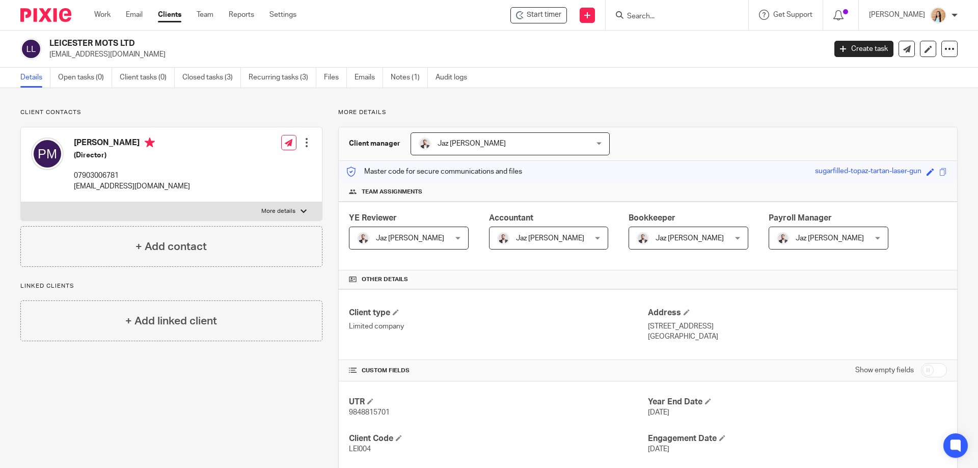
click at [693, 17] on input "Search" at bounding box center [672, 16] width 92 height 9
type input "leicester housing"
click at [701, 41] on link at bounding box center [699, 43] width 151 height 23
click at [371, 79] on link "Emails" at bounding box center [369, 78] width 29 height 20
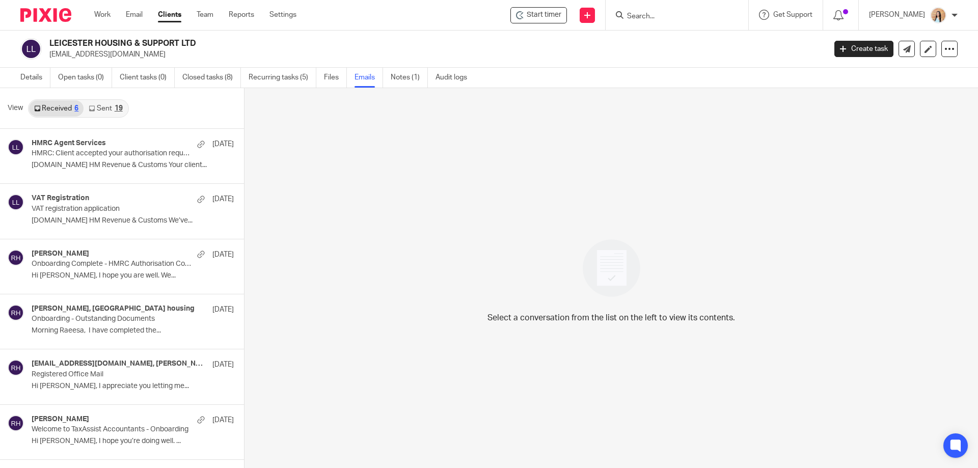
click at [113, 110] on link "Sent 19" at bounding box center [106, 108] width 44 height 16
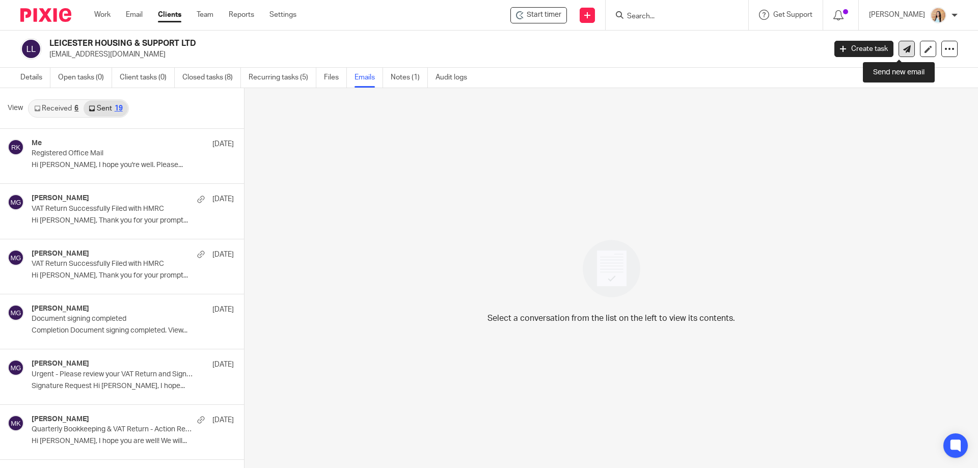
click at [899, 53] on link at bounding box center [907, 49] width 16 height 16
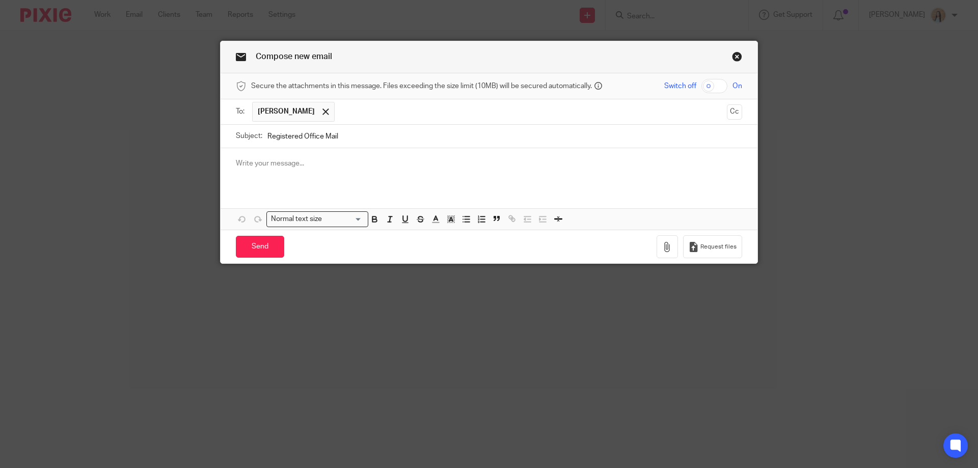
type input "Registered Office Mail"
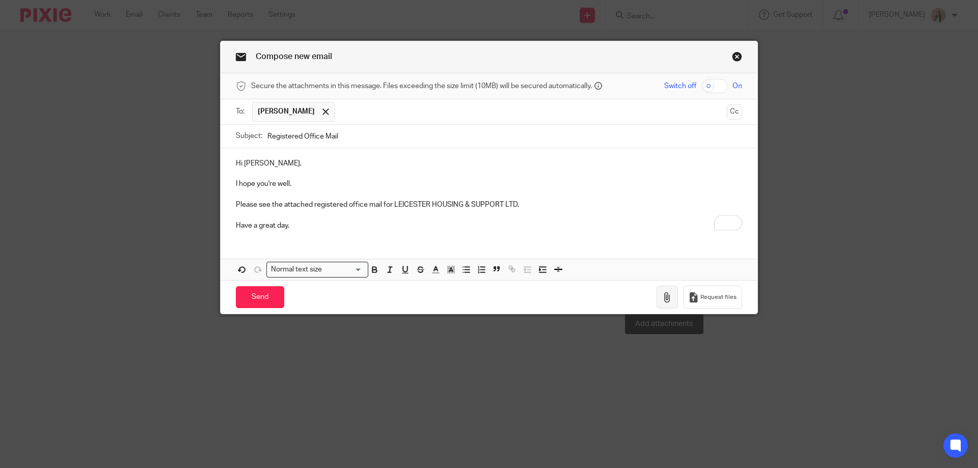
click at [657, 301] on button "button" at bounding box center [667, 297] width 21 height 23
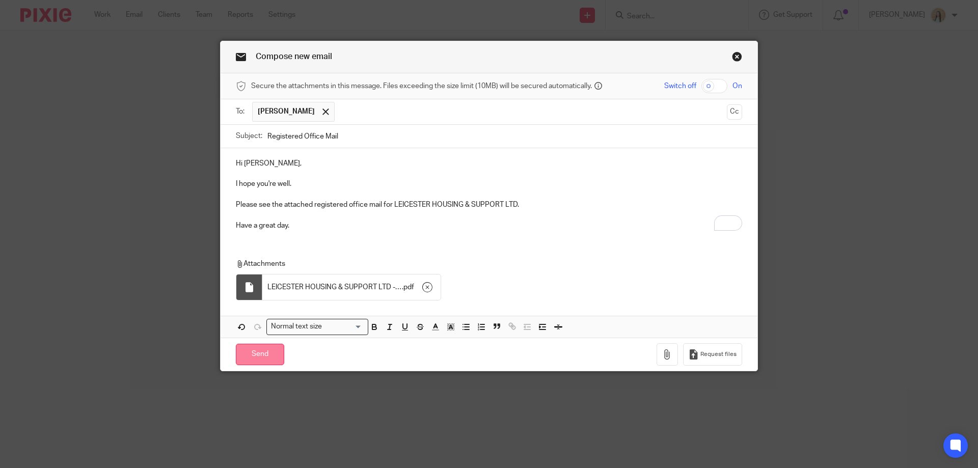
click at [258, 350] on input "Send" at bounding box center [260, 355] width 48 height 22
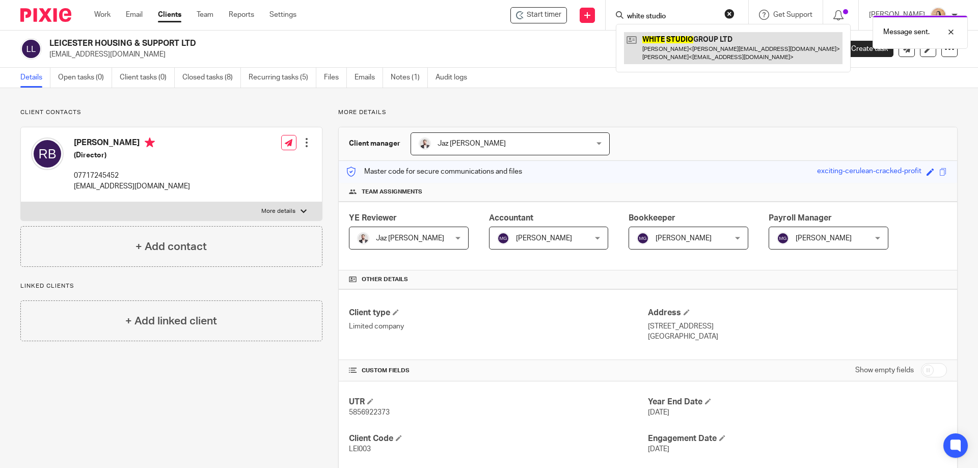
type input "white studio"
click at [740, 57] on link at bounding box center [733, 48] width 219 height 32
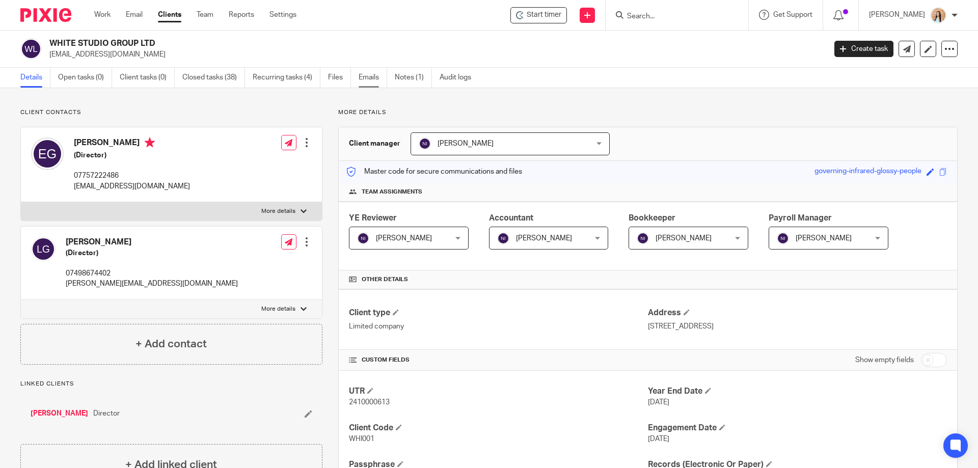
click at [377, 78] on link "Emails" at bounding box center [373, 78] width 29 height 20
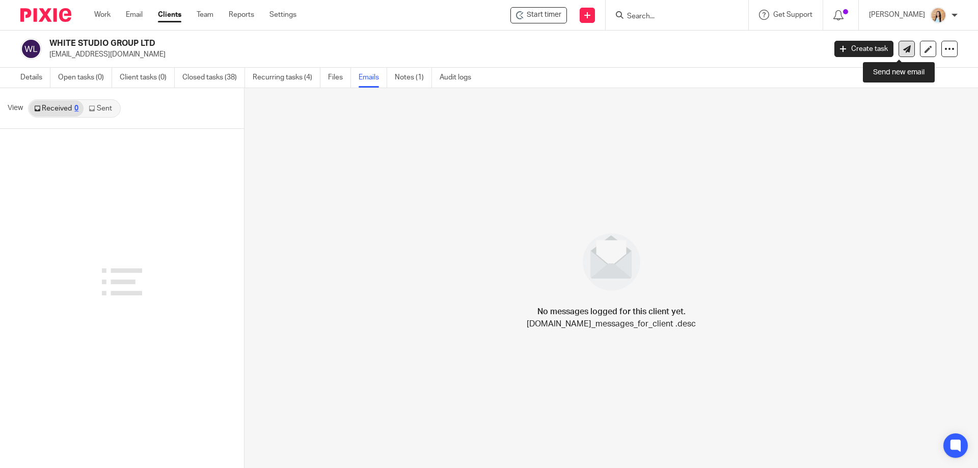
click at [903, 46] on icon at bounding box center [907, 49] width 8 height 8
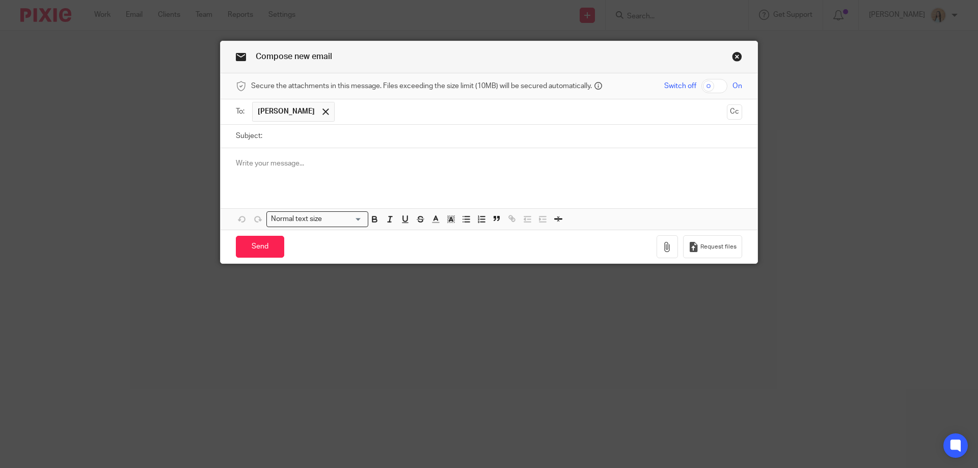
click at [350, 128] on input "Subject:" at bounding box center [504, 136] width 475 height 23
click at [736, 109] on button "Cc" at bounding box center [734, 111] width 15 height 15
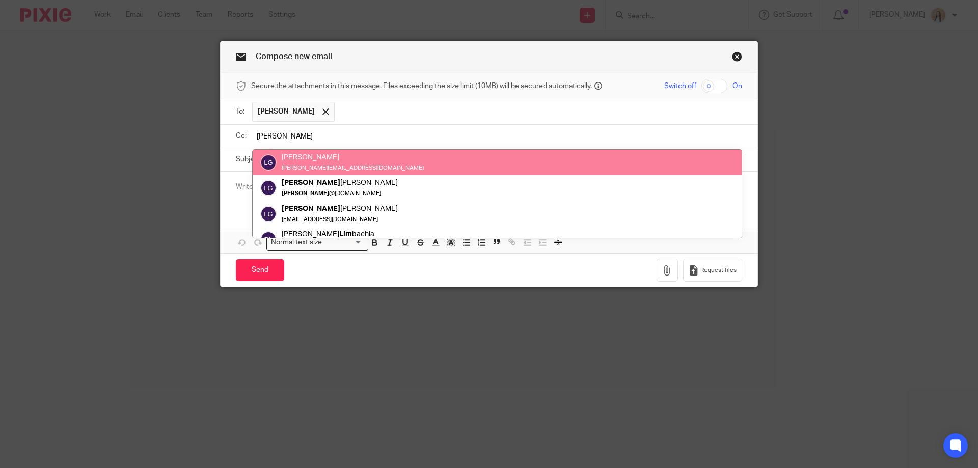
type input "liam"
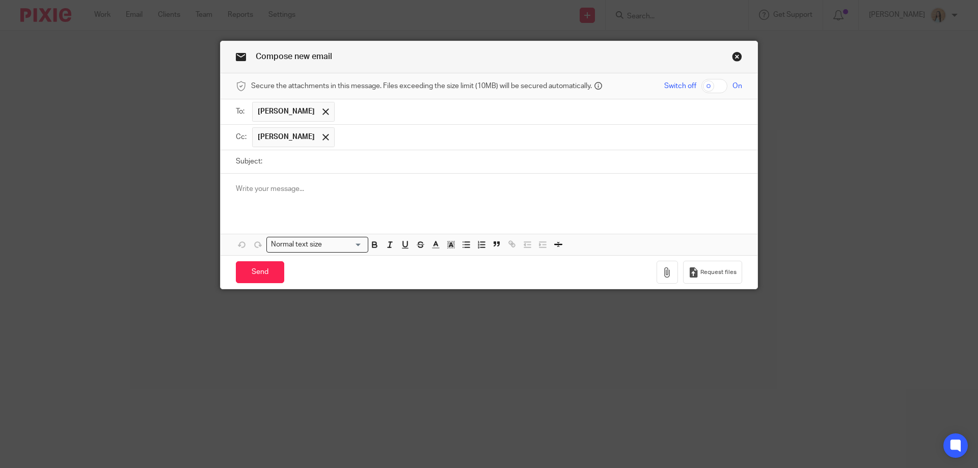
click at [395, 165] on input "Subject:" at bounding box center [504, 161] width 475 height 23
type input "Registered Office Mail"
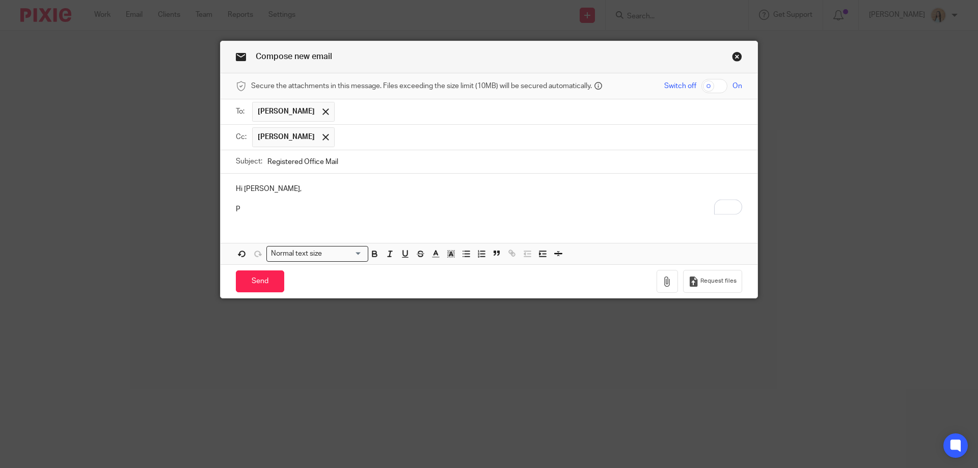
click at [246, 186] on p "Hi Rika," at bounding box center [489, 189] width 506 height 10
click at [246, 207] on p "P" at bounding box center [489, 209] width 506 height 10
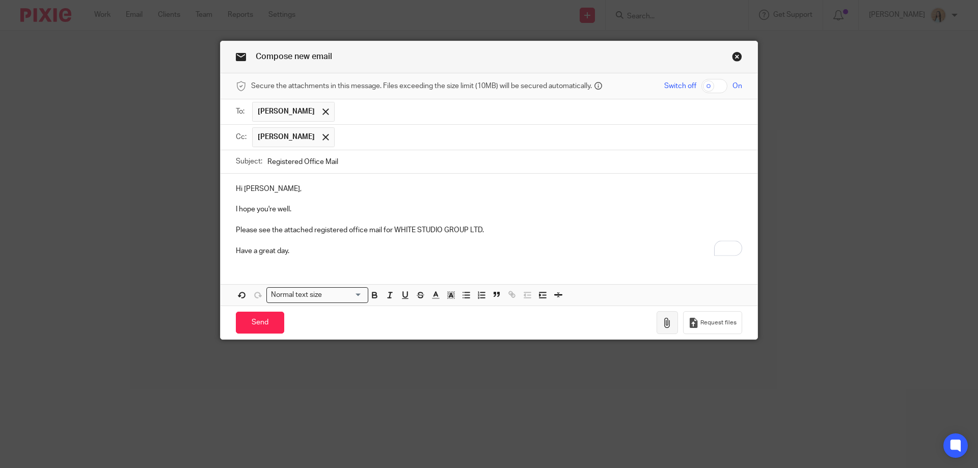
click at [659, 323] on button "button" at bounding box center [667, 322] width 21 height 23
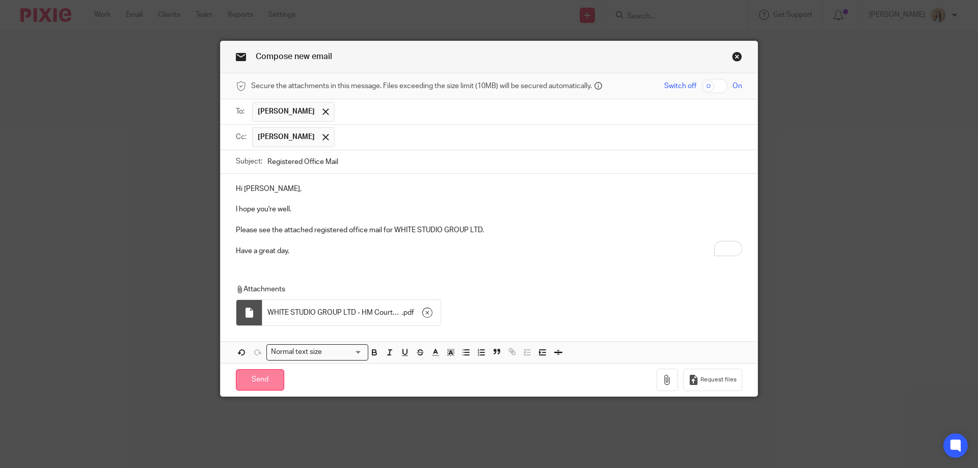
click at [246, 380] on input "Send" at bounding box center [260, 380] width 48 height 22
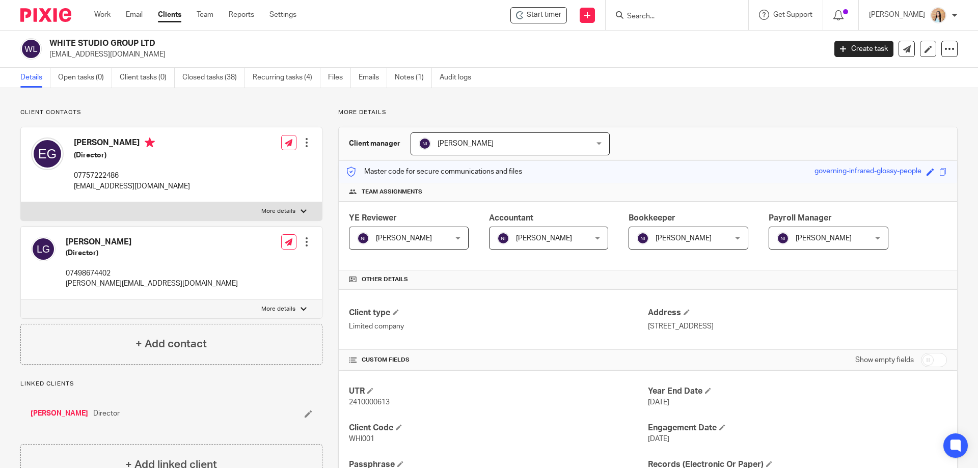
click at [662, 12] on input "Search" at bounding box center [672, 16] width 92 height 9
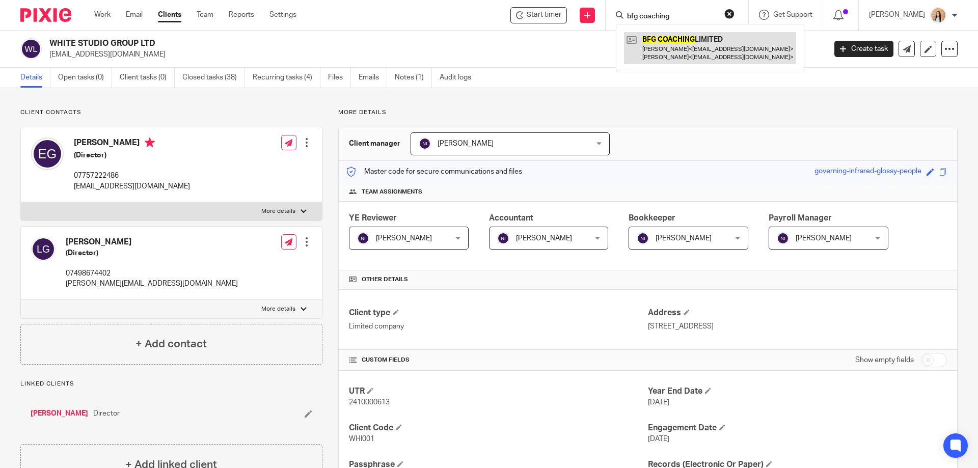
type input "bfg coaching"
click at [707, 53] on link at bounding box center [710, 48] width 172 height 32
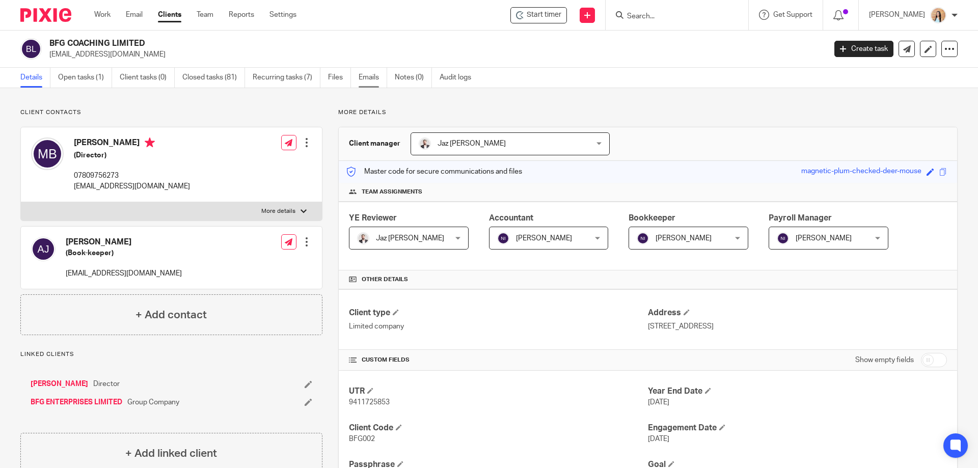
click at [376, 78] on link "Emails" at bounding box center [373, 78] width 29 height 20
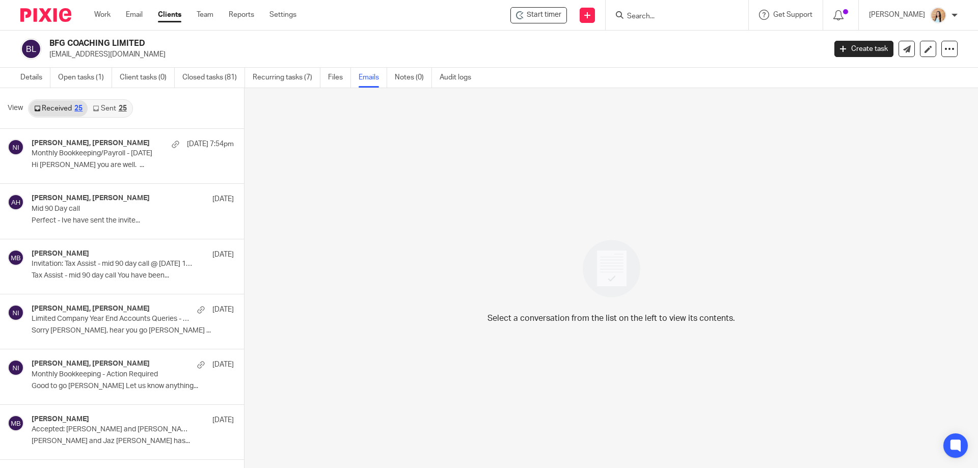
click at [123, 105] on div "25" at bounding box center [123, 108] width 8 height 7
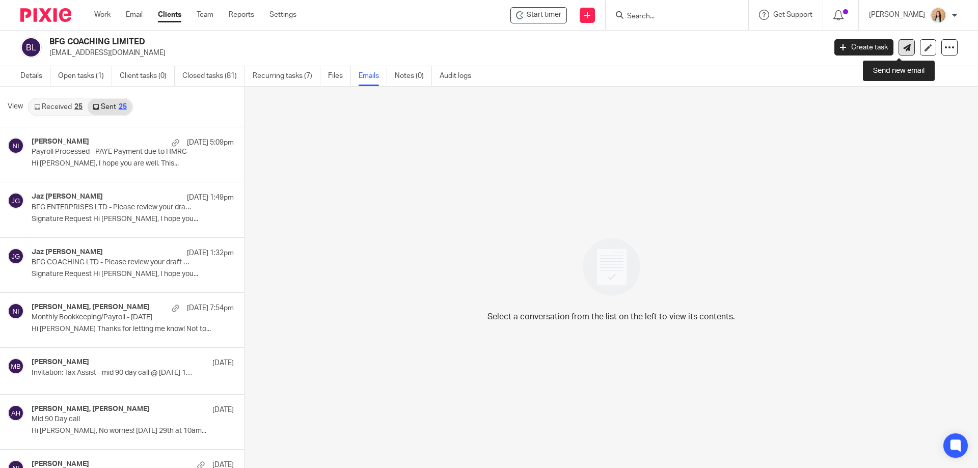
click at [903, 47] on icon at bounding box center [907, 48] width 8 height 8
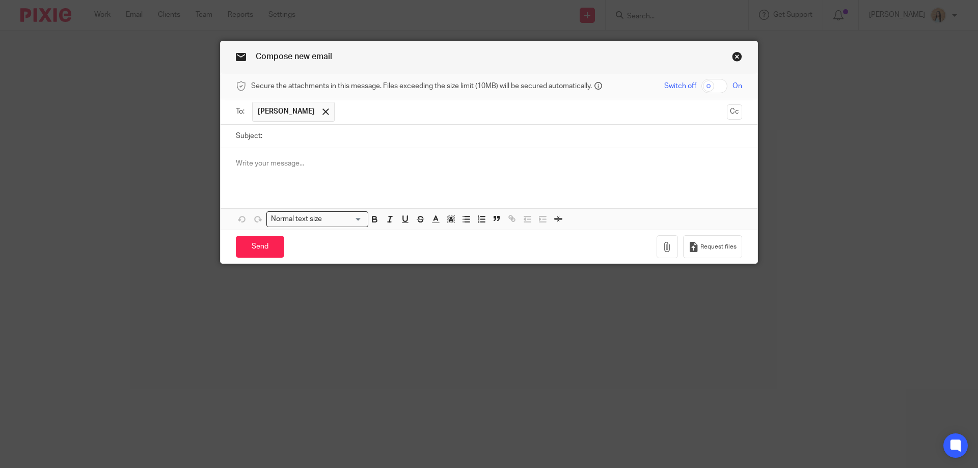
click at [389, 137] on input "Subject:" at bounding box center [504, 136] width 475 height 23
type input "Regsitered Office Mail"
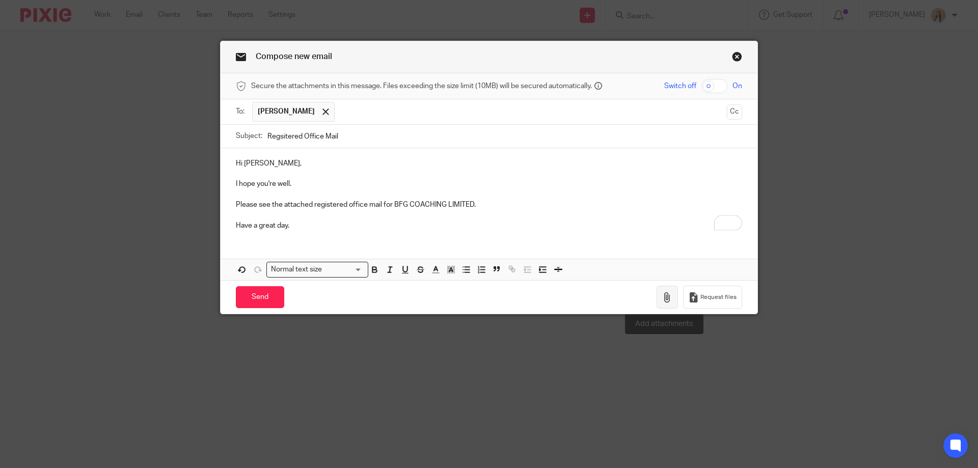
click at [662, 299] on icon "button" at bounding box center [667, 297] width 10 height 10
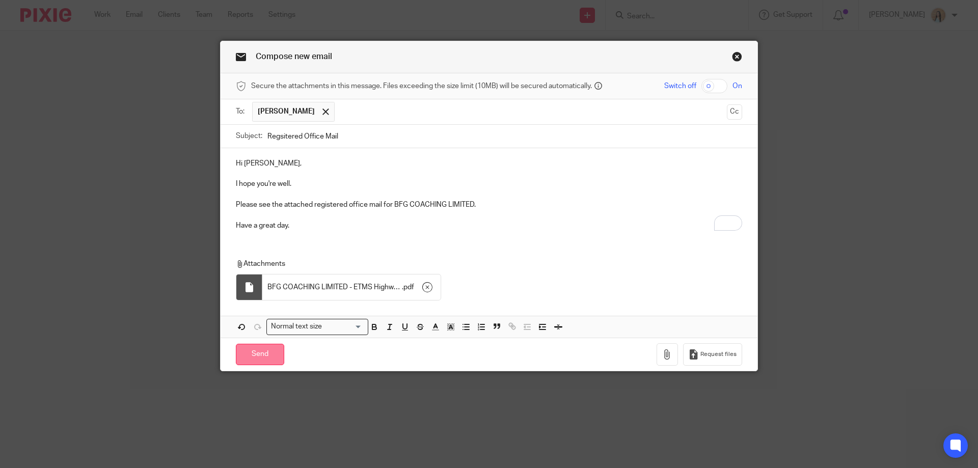
click at [250, 361] on input "Send" at bounding box center [260, 355] width 48 height 22
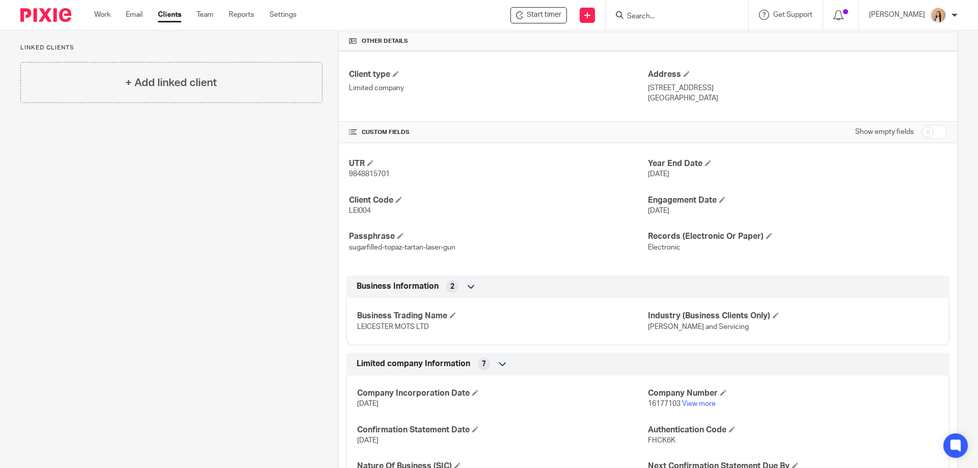
scroll to position [391, 0]
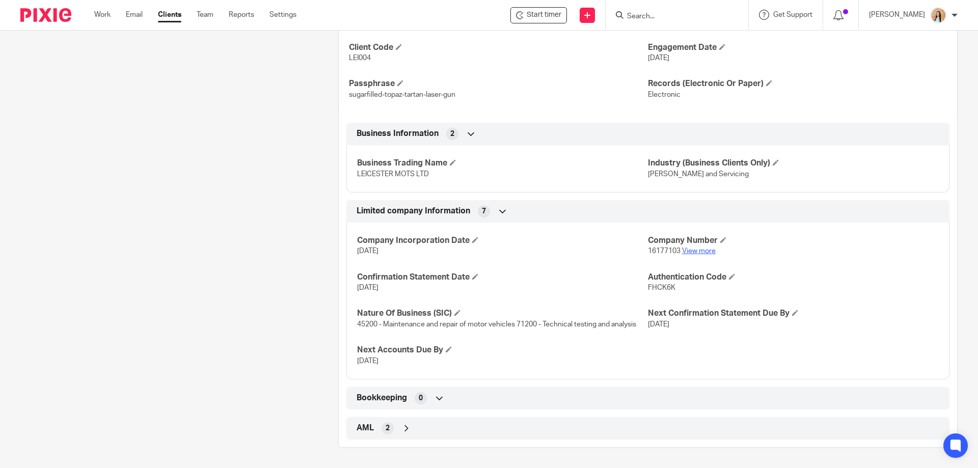
click at [704, 251] on link "View more" at bounding box center [699, 251] width 34 height 7
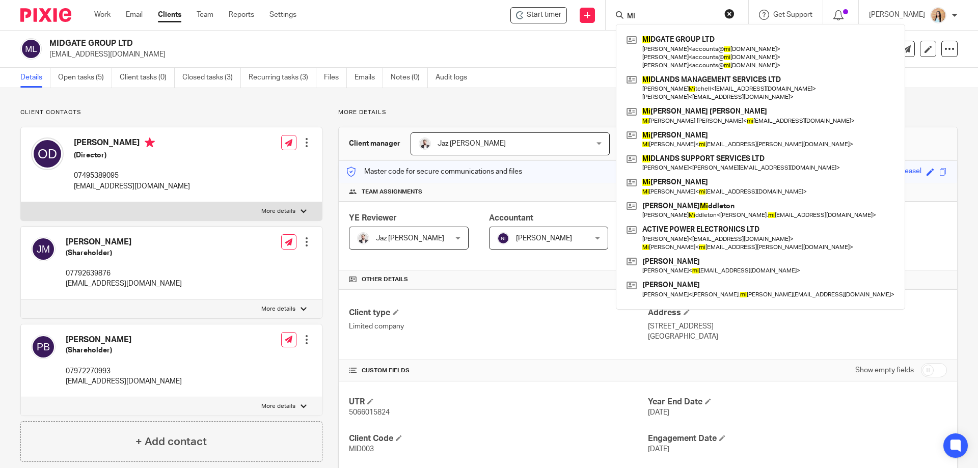
type input "M"
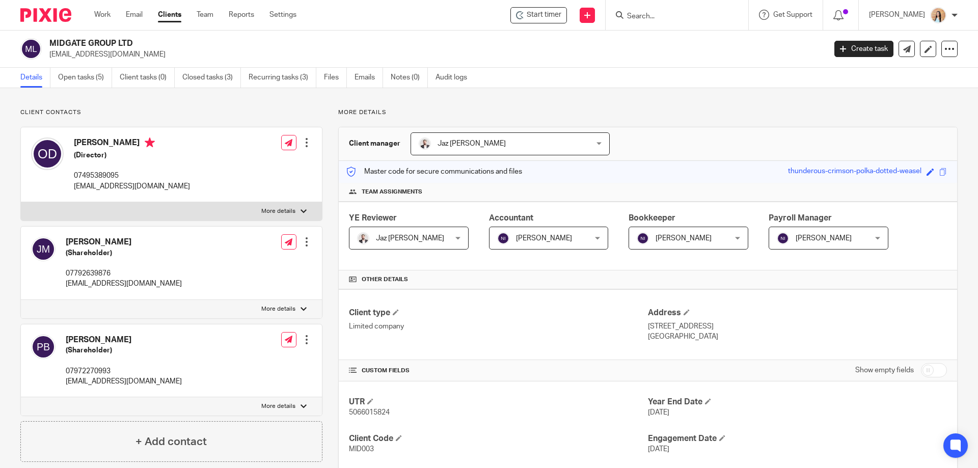
click at [705, 17] on input "Search" at bounding box center [672, 16] width 92 height 9
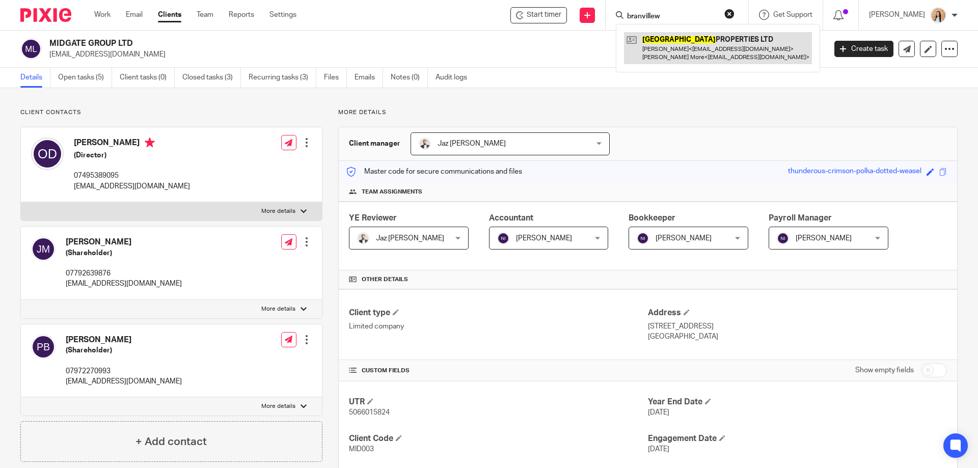
type input "branvillew"
click at [710, 49] on link at bounding box center [718, 48] width 188 height 32
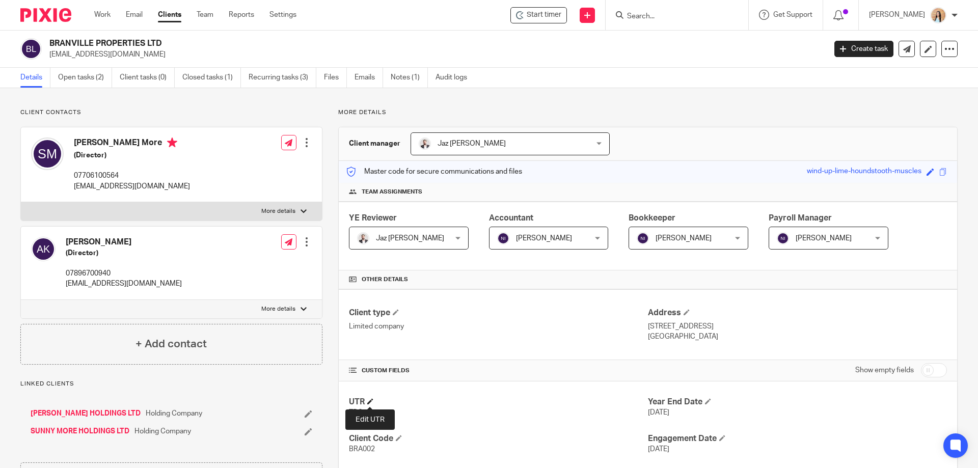
click at [370, 402] on span at bounding box center [370, 401] width 6 height 6
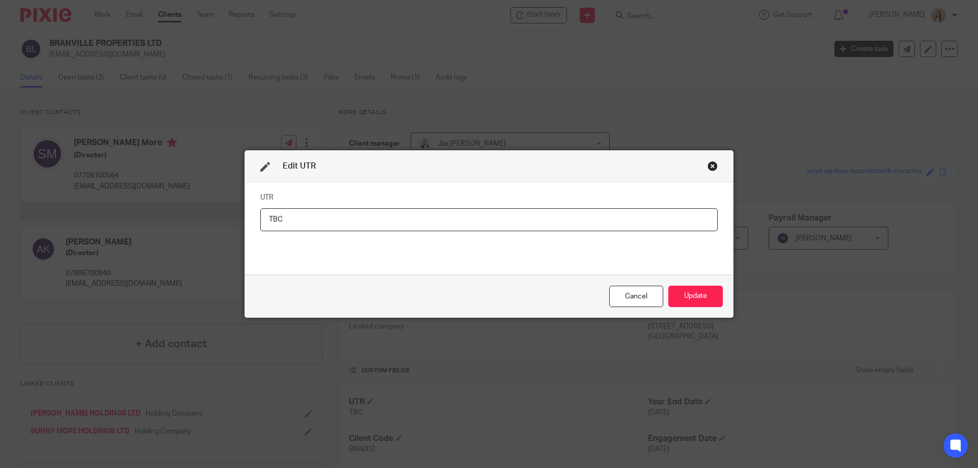
drag, startPoint x: 313, startPoint y: 229, endPoint x: 268, endPoint y: 210, distance: 48.4
click at [268, 210] on input "TBC" at bounding box center [489, 219] width 458 height 23
type input "T"
type input "1"
click at [373, 222] on input "4383919968" at bounding box center [489, 219] width 458 height 23
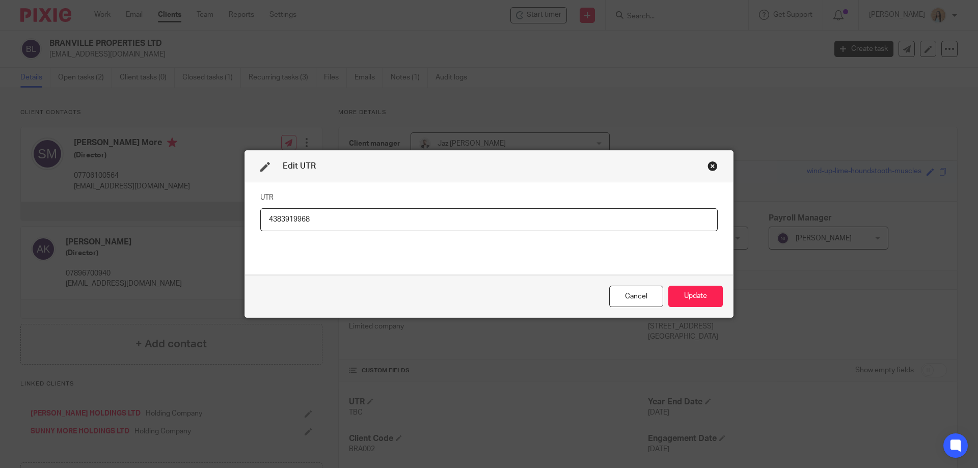
click at [373, 222] on input "4383919968" at bounding box center [489, 219] width 458 height 23
type input "4383919968"
click at [700, 305] on button "Update" at bounding box center [695, 297] width 55 height 22
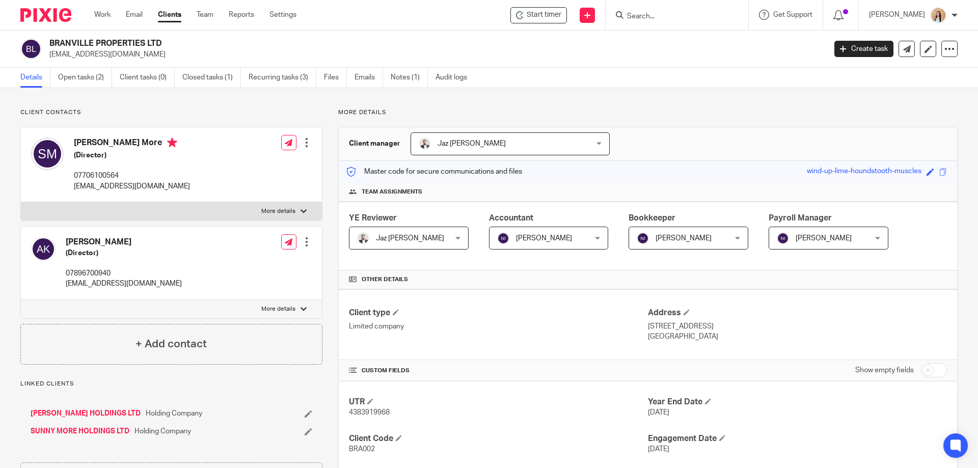
click at [358, 412] on span "4383919968" at bounding box center [369, 412] width 41 height 7
copy span "4383919968"
click at [94, 79] on link "Open tasks (2)" at bounding box center [85, 78] width 54 height 20
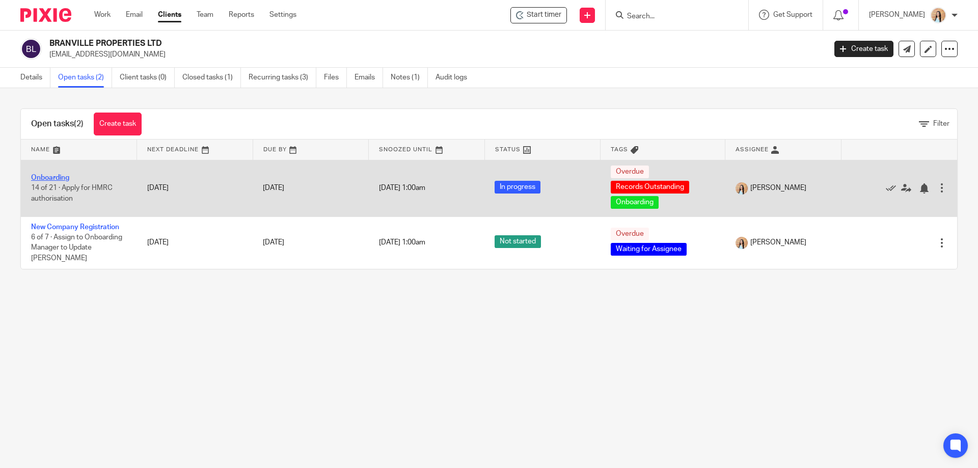
click at [43, 179] on link "Onboarding" at bounding box center [50, 177] width 38 height 7
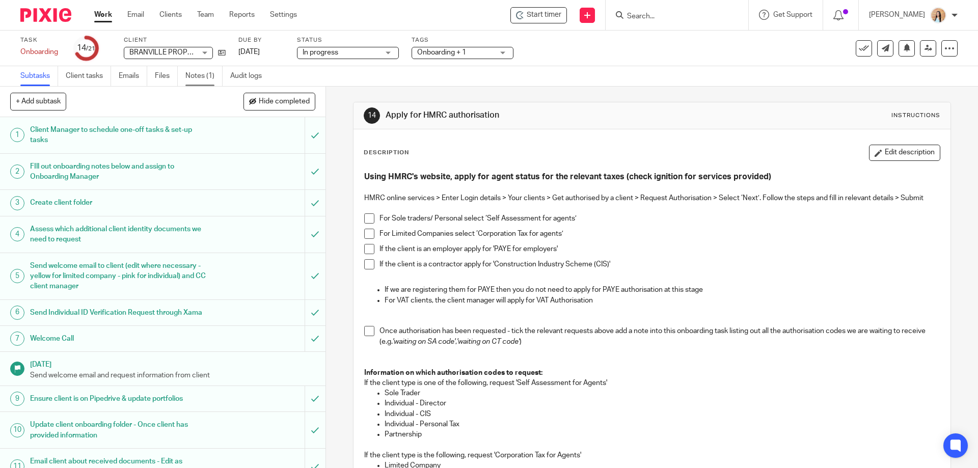
click at [194, 74] on link "Notes (1)" at bounding box center [203, 76] width 37 height 20
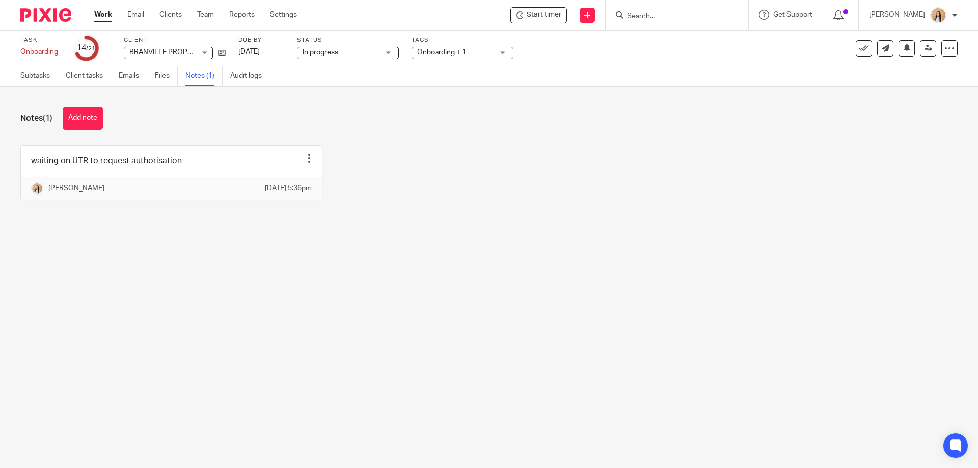
click at [306, 158] on div at bounding box center [309, 158] width 10 height 10
click at [280, 195] on span "Delete note" at bounding box center [289, 198] width 38 height 7
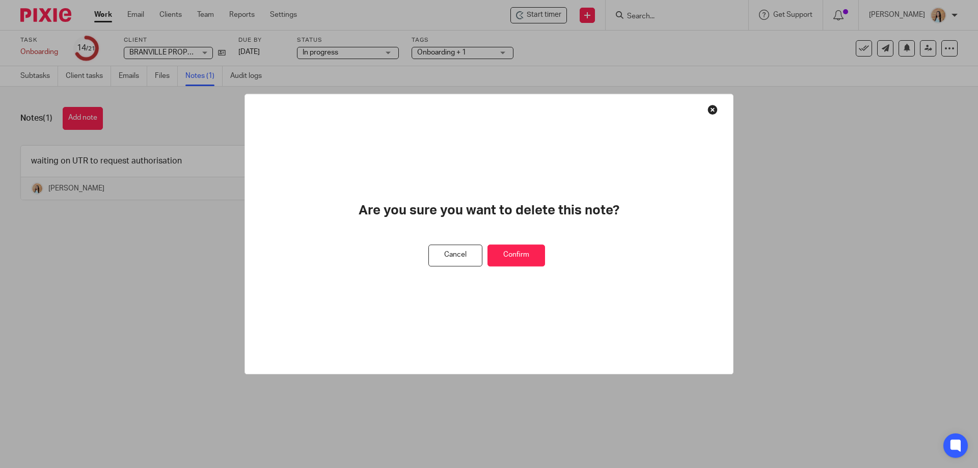
click at [505, 254] on button "Confirm" at bounding box center [517, 256] width 58 height 22
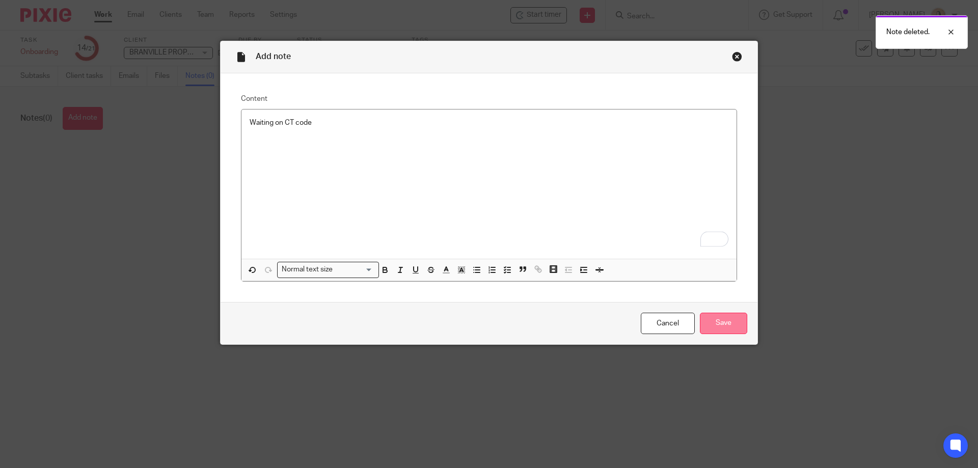
click at [716, 314] on input "Save" at bounding box center [723, 324] width 47 height 22
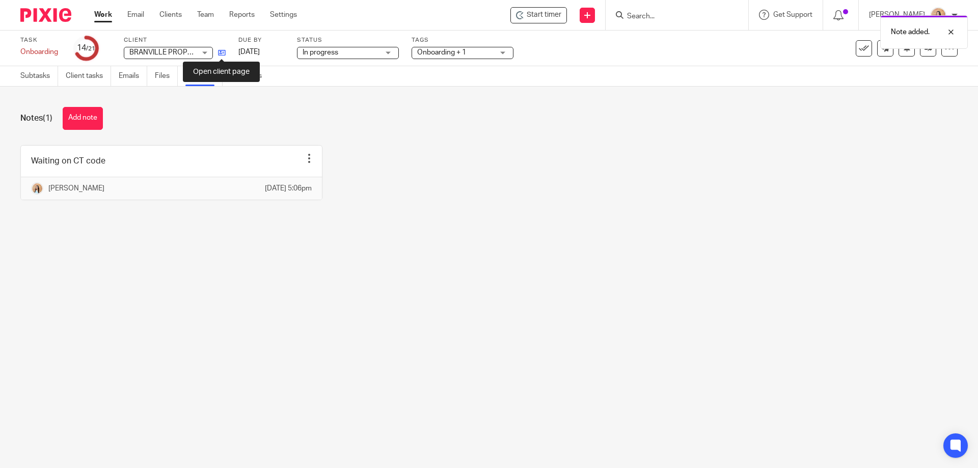
click at [220, 51] on icon at bounding box center [222, 53] width 8 height 8
click at [39, 77] on link "Subtasks" at bounding box center [39, 76] width 38 height 20
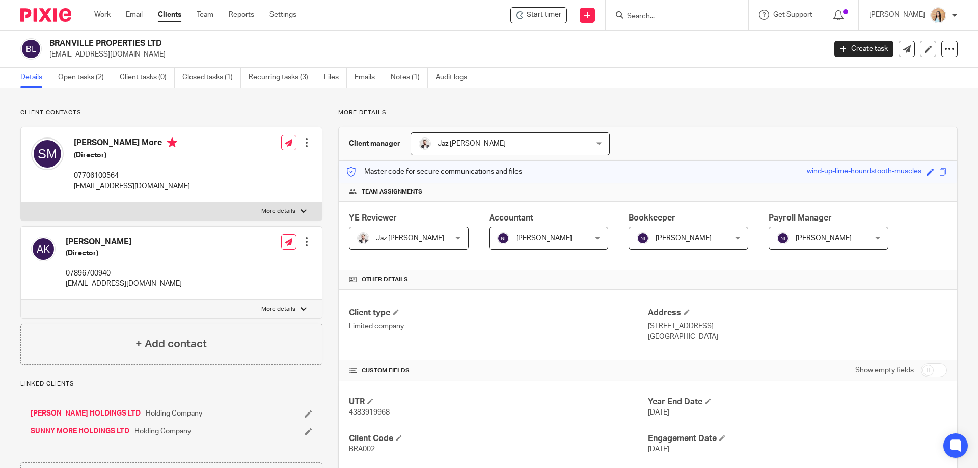
scroll to position [102, 0]
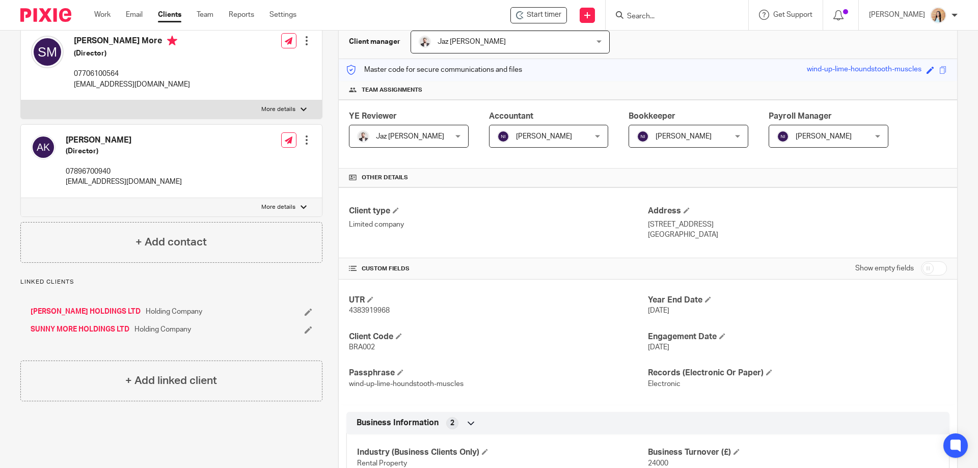
click at [374, 318] on div "UTR 4383919968 Year End Date [DATE] Client Code BRA002 Engagement Date [DATE] P…" at bounding box center [648, 342] width 619 height 125
copy span "4383919968"
drag, startPoint x: 774, startPoint y: 224, endPoint x: 735, endPoint y: 224, distance: 39.2
click at [735, 224] on p "367 Welford Road Leicester LE2 6BJ" at bounding box center [797, 225] width 299 height 10
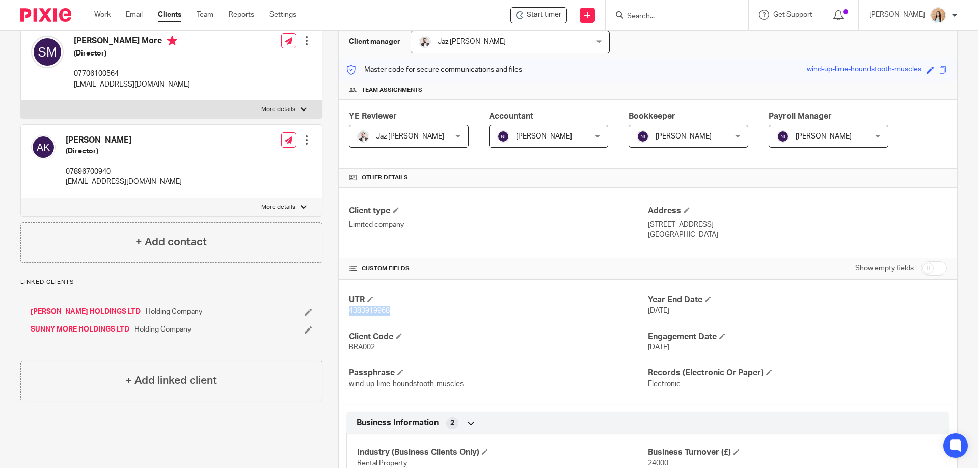
copy p "LE2 6BJ"
click at [352, 347] on span "BRA002" at bounding box center [362, 347] width 26 height 7
copy span "BRA002"
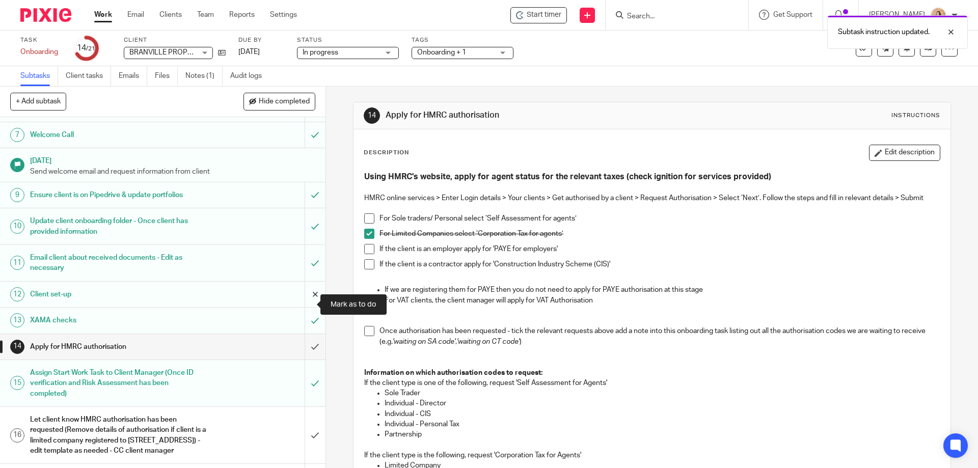
scroll to position [357, 0]
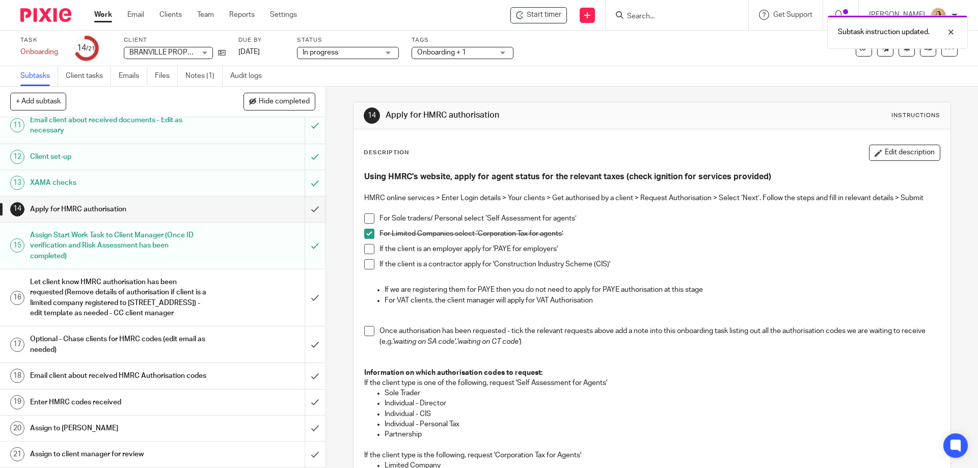
click at [371, 330] on span at bounding box center [369, 331] width 10 height 10
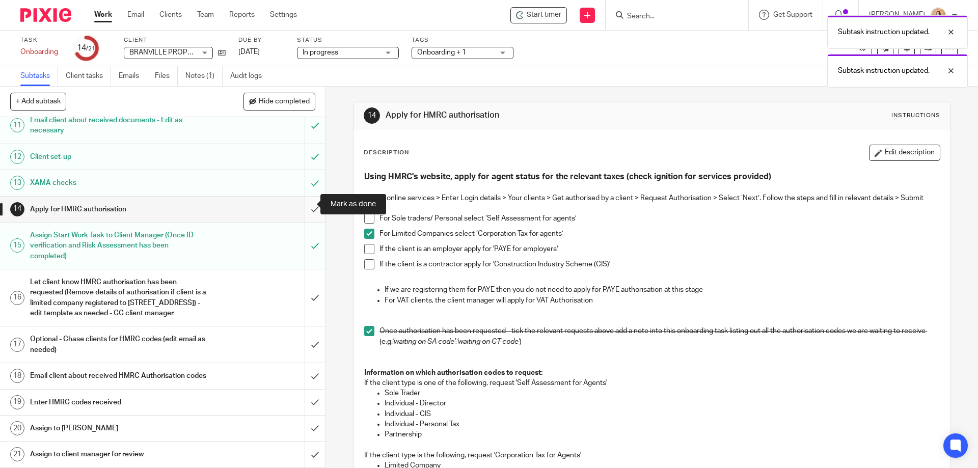
click at [296, 203] on input "submit" at bounding box center [163, 209] width 326 height 25
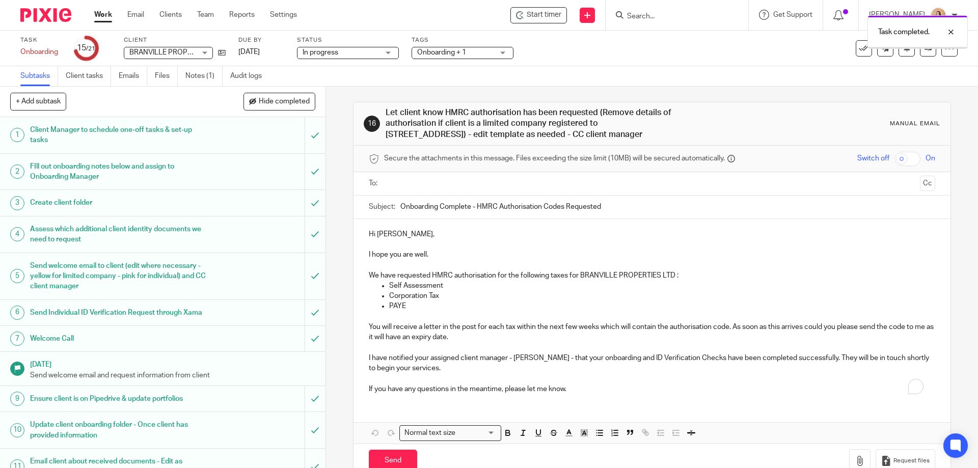
scroll to position [372, 0]
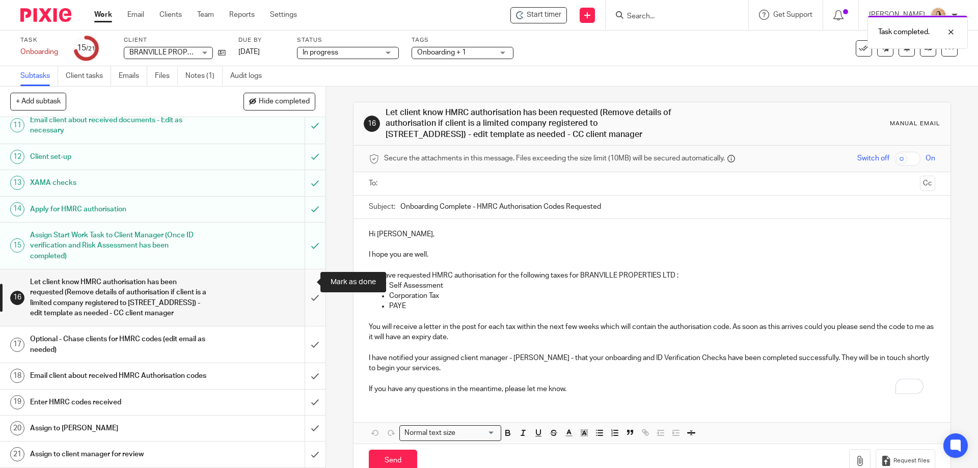
click at [303, 277] on input "submit" at bounding box center [163, 298] width 326 height 57
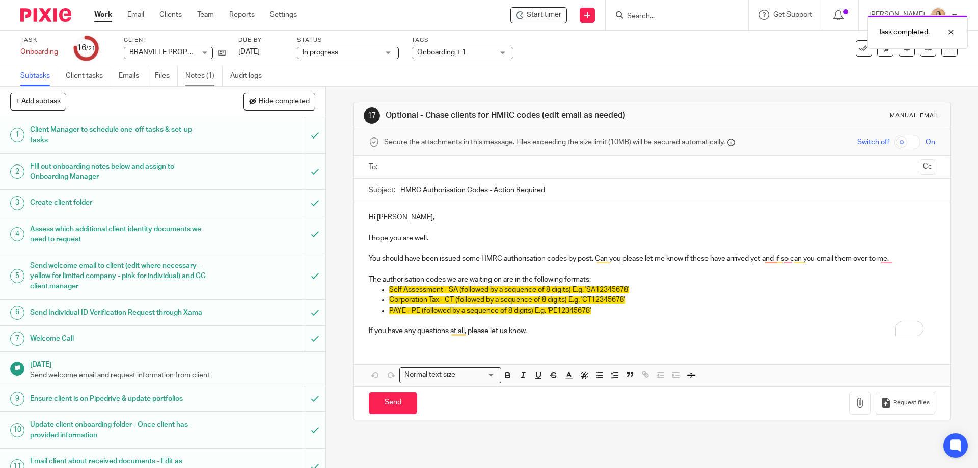
click at [189, 75] on link "Notes (1)" at bounding box center [203, 76] width 37 height 20
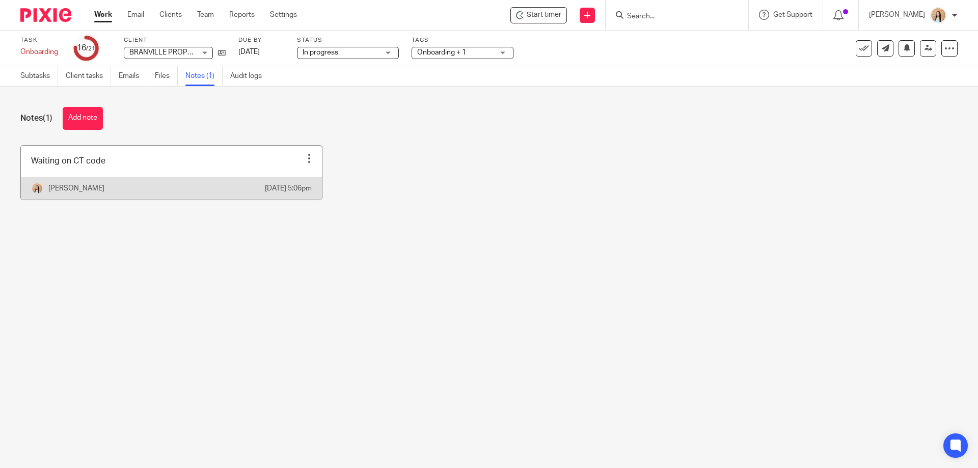
click at [312, 161] on link at bounding box center [171, 173] width 301 height 54
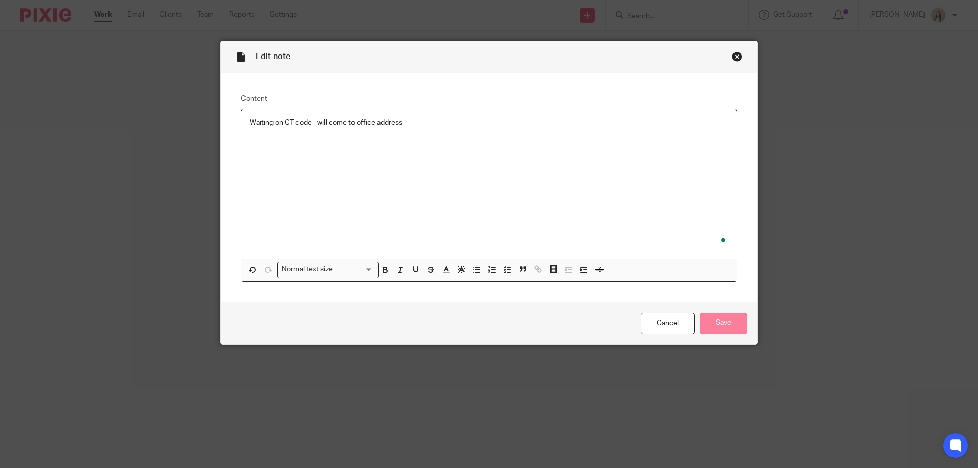
click at [712, 320] on input "Save" at bounding box center [723, 324] width 47 height 22
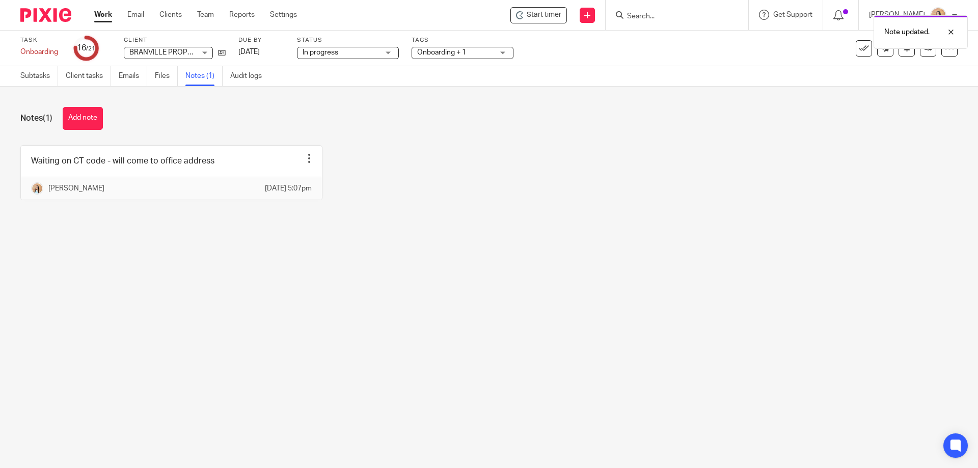
click at [462, 43] on label "Tags" at bounding box center [463, 40] width 102 height 8
click at [464, 45] on div "Tags Onboarding + 1 HIGH PRIORITY! Onboarding Waiting for Onboarding to be Comp…" at bounding box center [463, 48] width 102 height 24
click at [461, 52] on span "Onboarding + 1" at bounding box center [441, 52] width 49 height 7
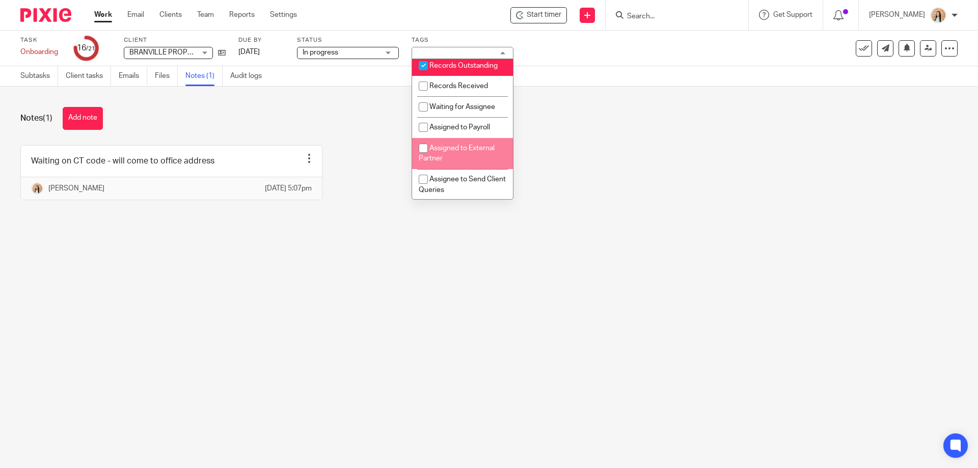
scroll to position [119, 0]
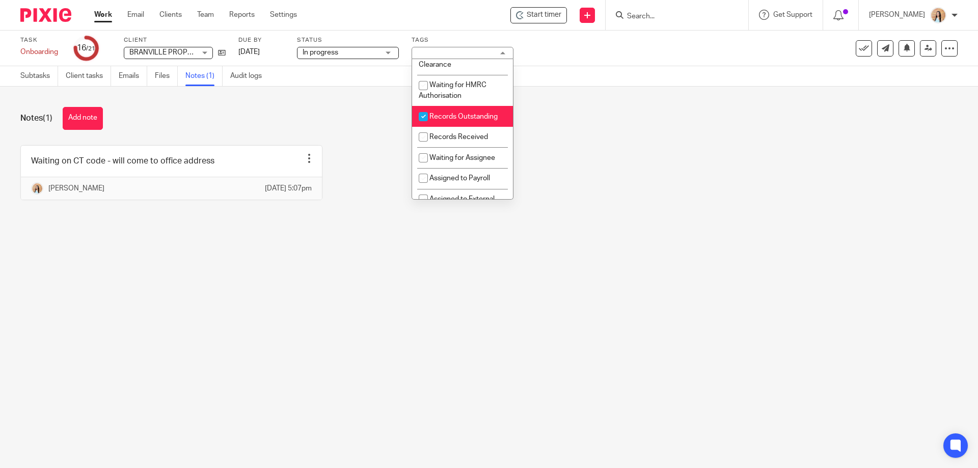
click at [458, 120] on li "Records Outstanding" at bounding box center [462, 116] width 101 height 21
checkbox input "false"
click at [452, 100] on li "Waiting for HMRC Authorisation" at bounding box center [462, 90] width 101 height 31
checkbox input "true"
click at [257, 118] on div "Notes (1) Add note" at bounding box center [488, 118] width 937 height 23
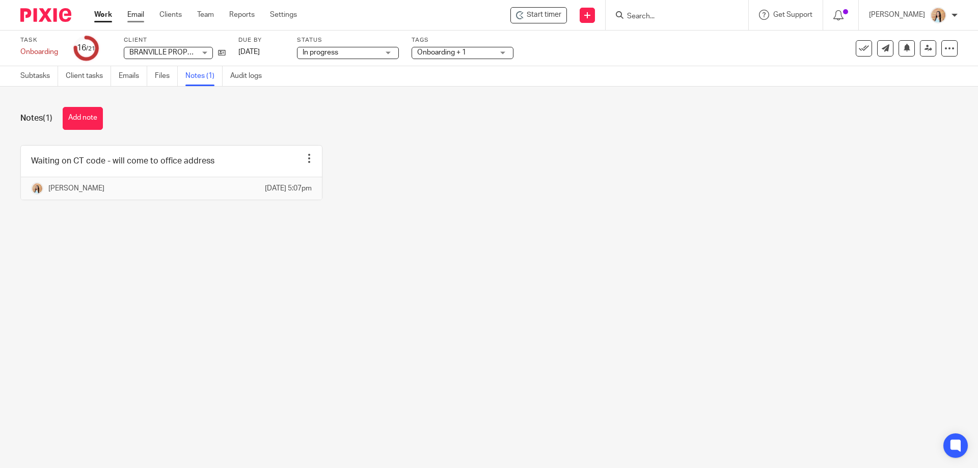
click at [136, 17] on link "Email" at bounding box center [135, 15] width 17 height 10
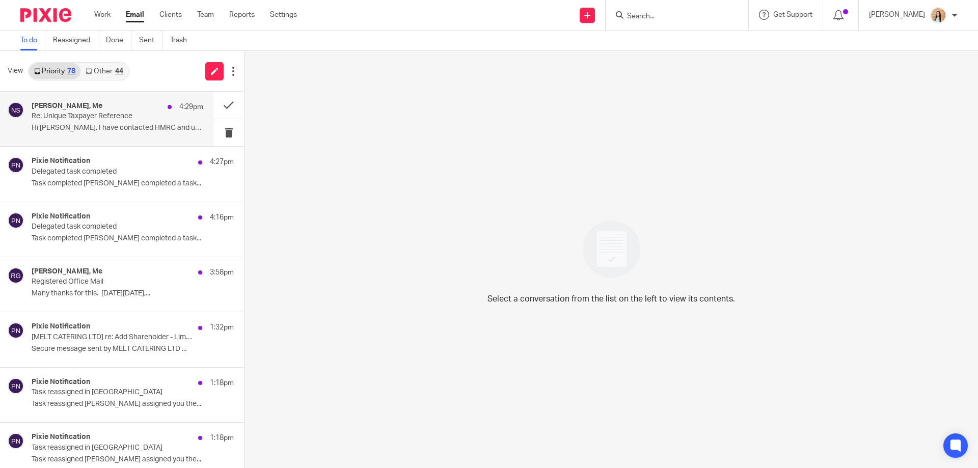
click at [118, 136] on div "[PERSON_NAME], Me 4:29pm Re: Unique Taxpayer Reference Hi [PERSON_NAME], I have…" at bounding box center [118, 119] width 172 height 34
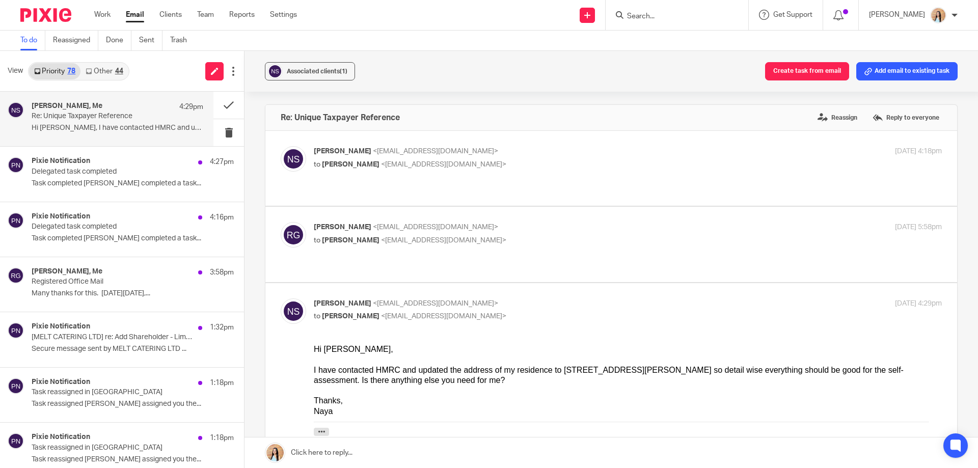
scroll to position [255, 0]
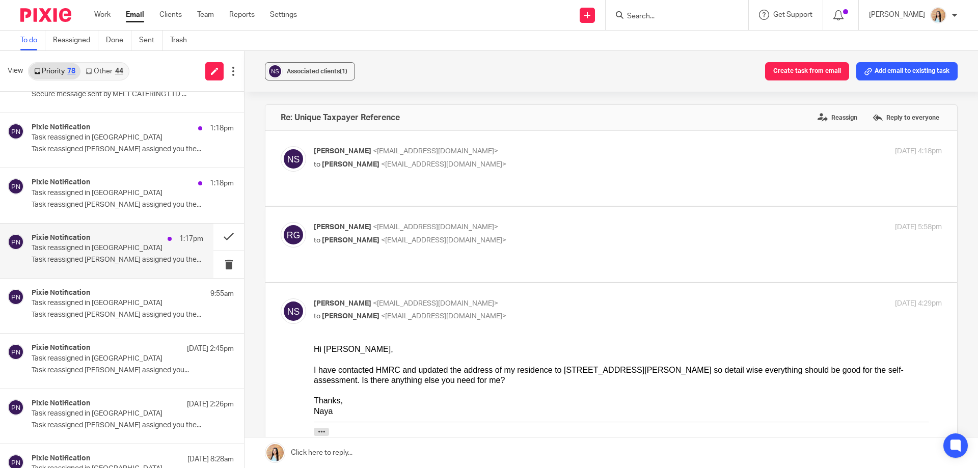
click at [111, 251] on p "Task reassigned in [GEOGRAPHIC_DATA]" at bounding box center [101, 248] width 138 height 9
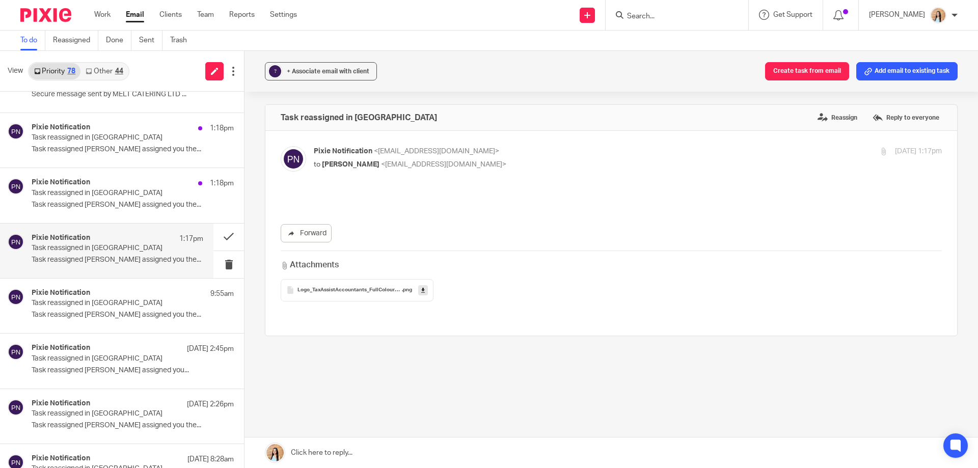
scroll to position [0, 0]
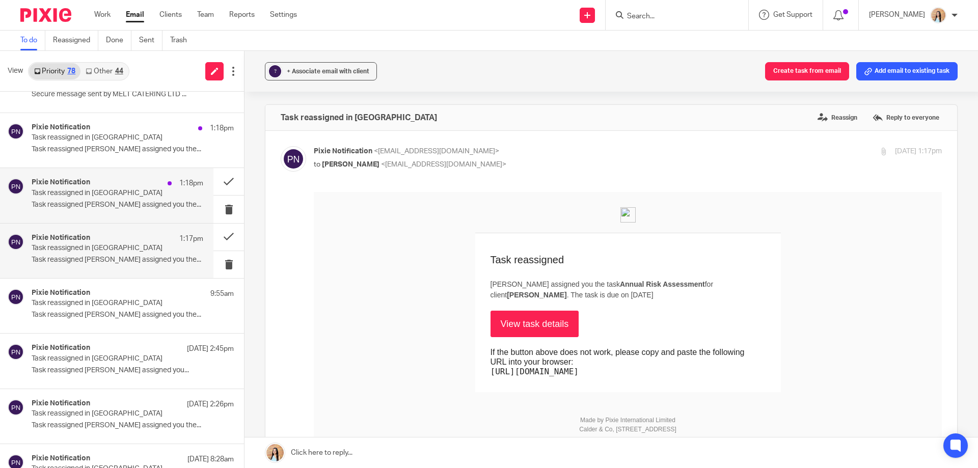
click at [91, 191] on p "Task reassigned in [GEOGRAPHIC_DATA]" at bounding box center [101, 193] width 138 height 9
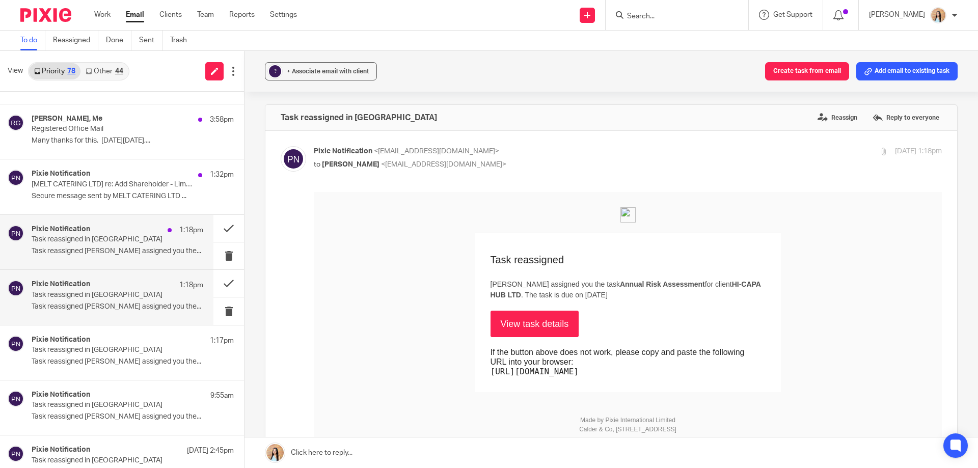
click at [95, 233] on div "Pixie Notification 1:18pm" at bounding box center [118, 230] width 172 height 10
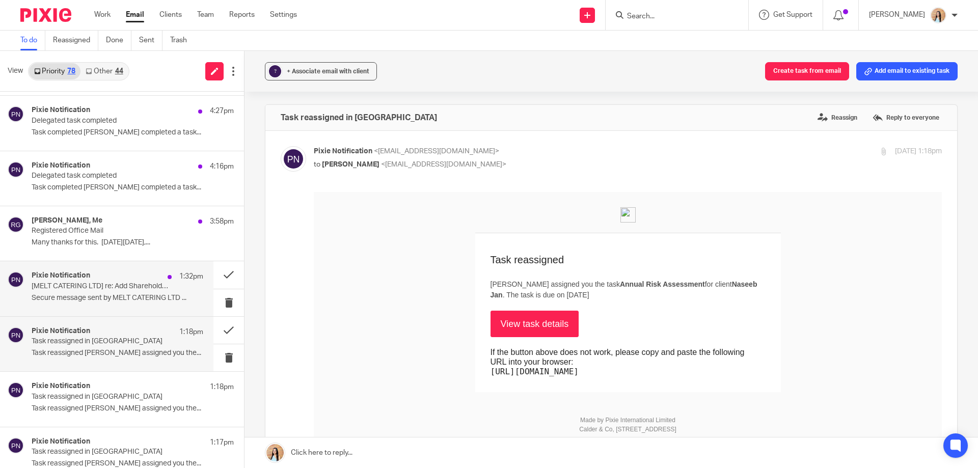
click at [79, 283] on p "[MELT CATERING LTD] re: Add Shareholder - Limited Company" at bounding box center [101, 286] width 138 height 9
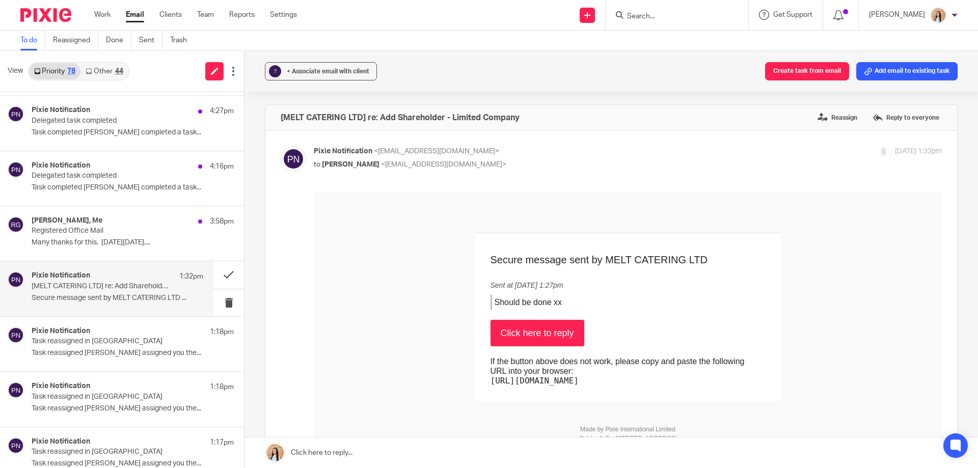
scroll to position [0, 0]
click at [94, 235] on p "Registered Office Mail" at bounding box center [101, 231] width 138 height 9
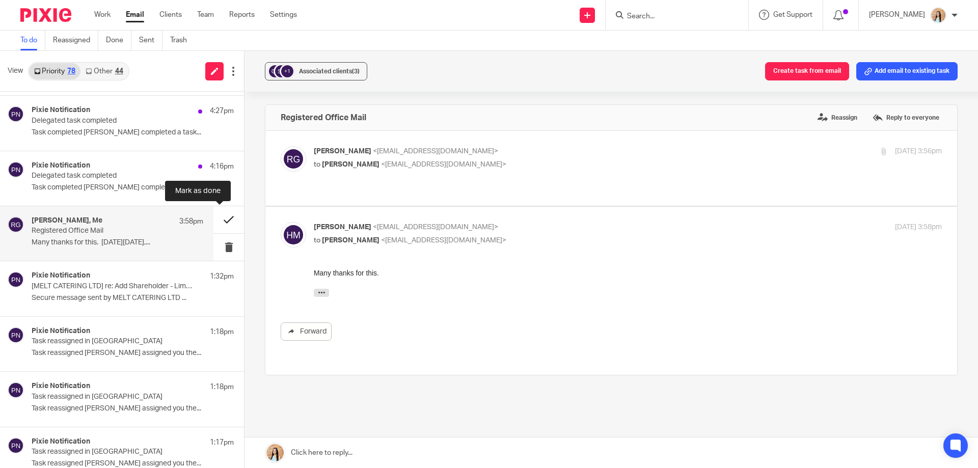
click at [217, 219] on button at bounding box center [228, 219] width 31 height 27
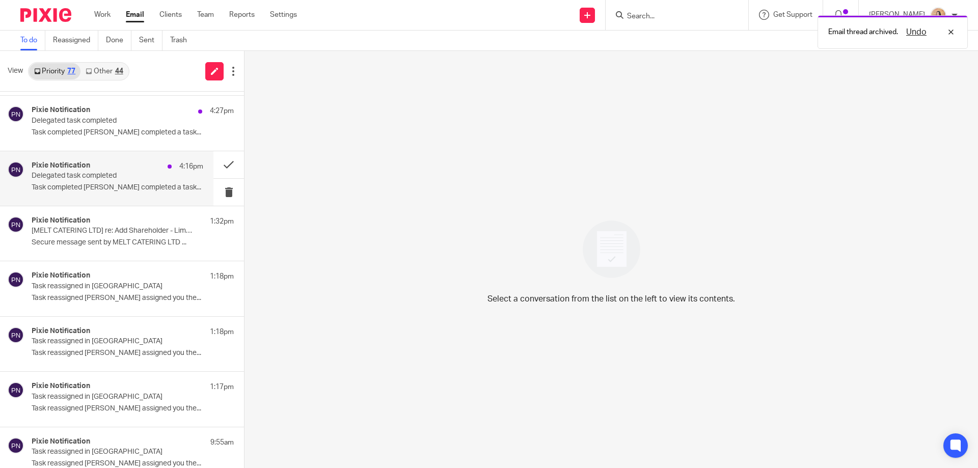
click at [121, 184] on p "Task completed Jaz Grewal completed a task..." at bounding box center [118, 187] width 172 height 9
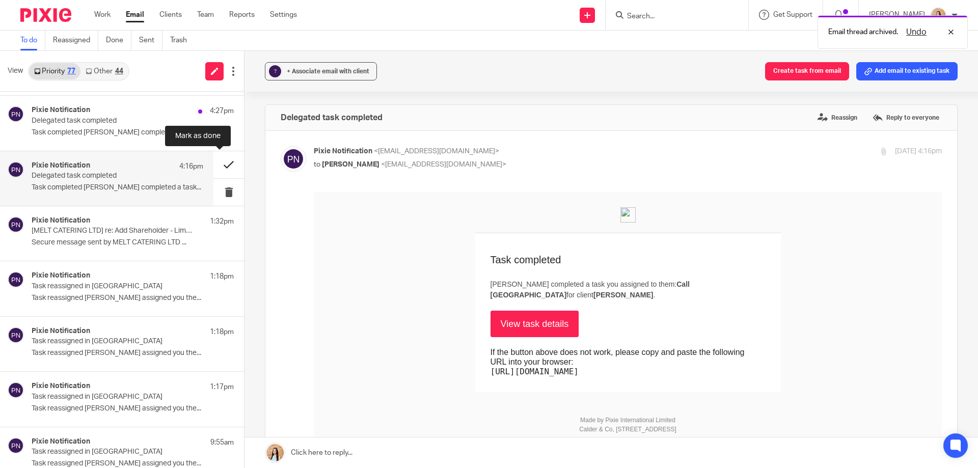
click at [216, 164] on button at bounding box center [228, 164] width 31 height 27
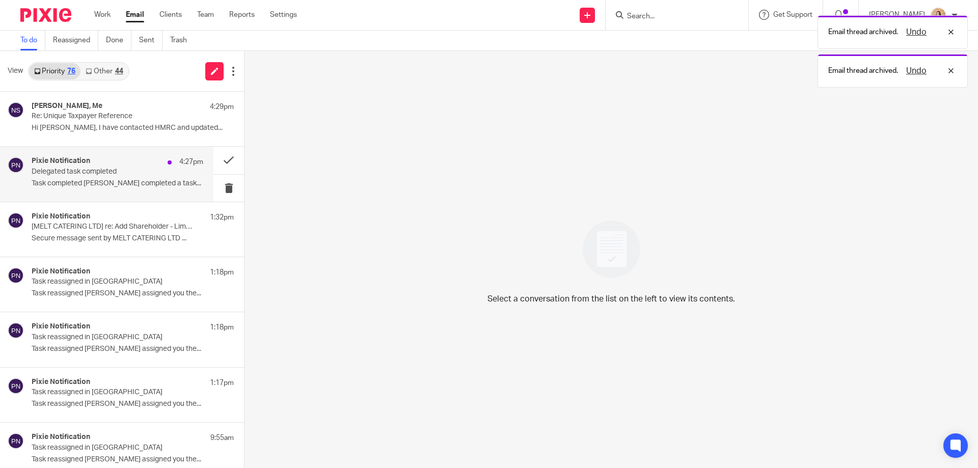
click at [143, 175] on p "Delegated task completed" at bounding box center [101, 172] width 138 height 9
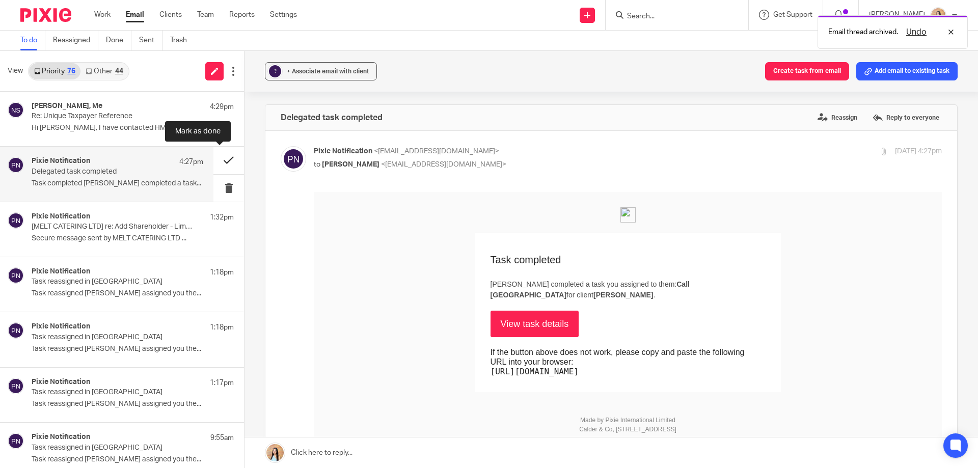
click at [213, 162] on button at bounding box center [228, 160] width 31 height 27
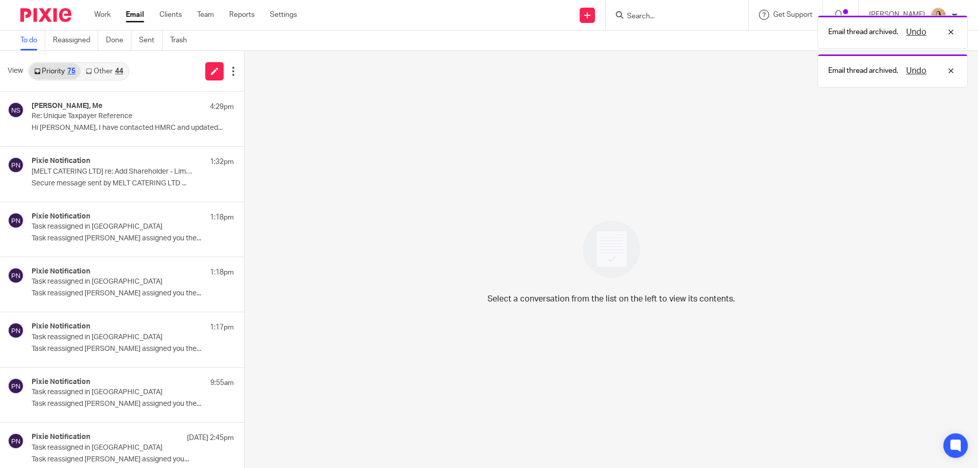
click at [103, 68] on link "Other 44" at bounding box center [103, 71] width 47 height 16
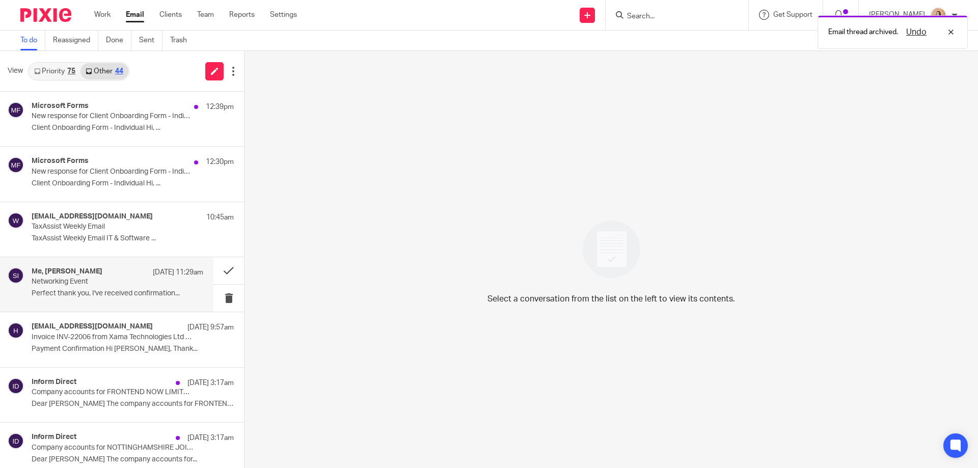
scroll to position [204, 0]
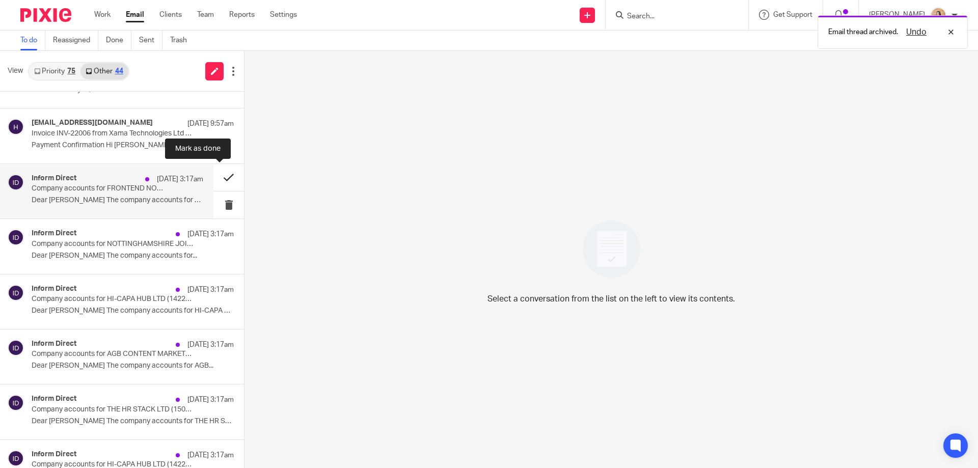
click at [220, 176] on button at bounding box center [228, 177] width 31 height 27
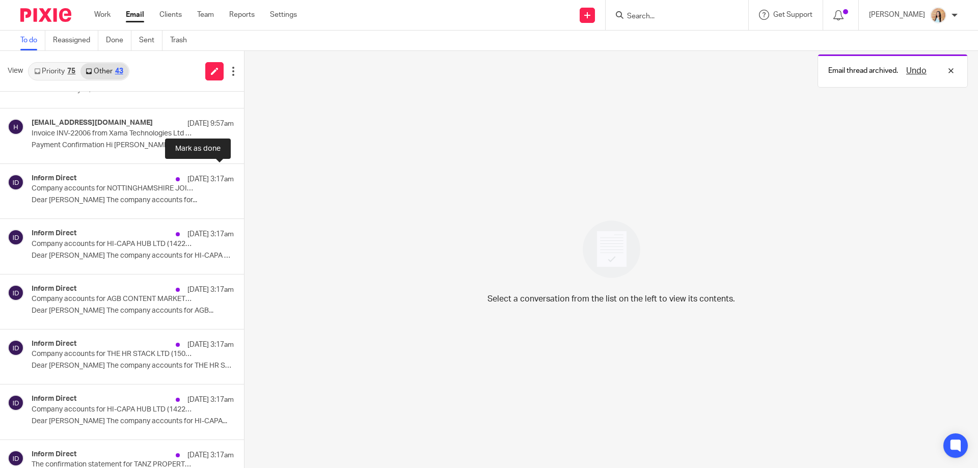
click at [244, 176] on button at bounding box center [248, 177] width 8 height 27
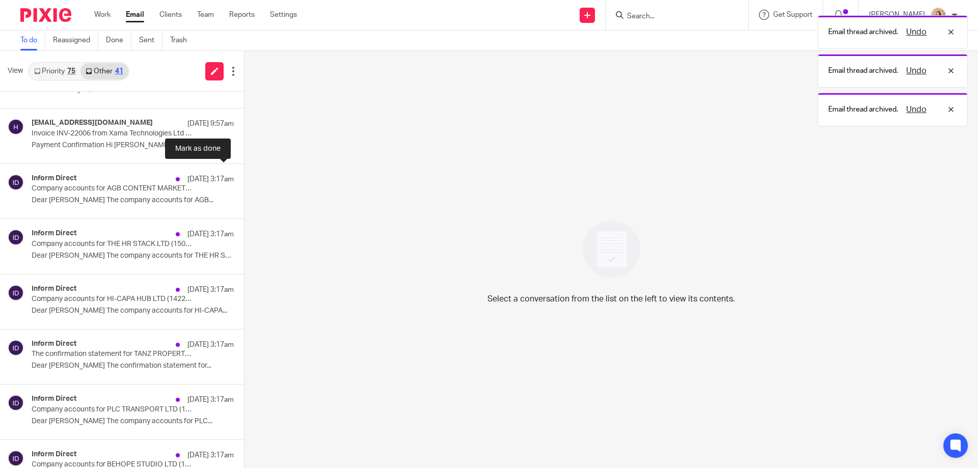
click at [244, 176] on button at bounding box center [248, 177] width 8 height 27
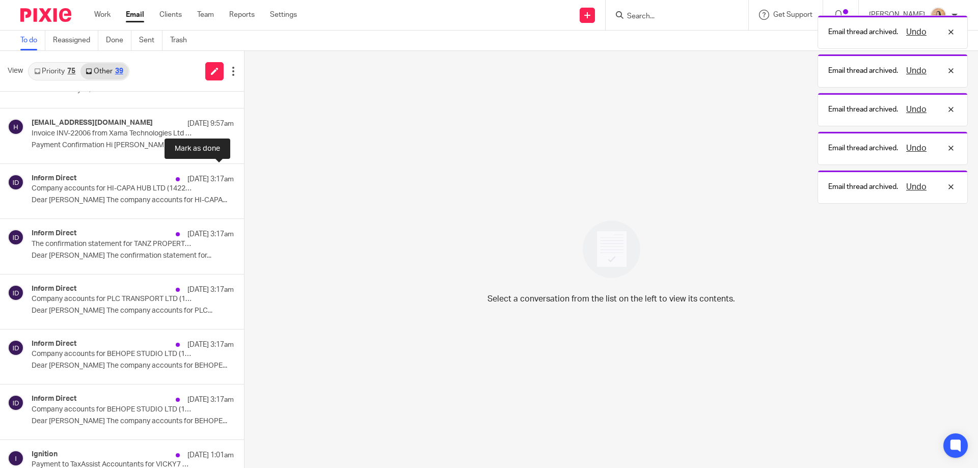
click at [244, 176] on button at bounding box center [248, 177] width 8 height 27
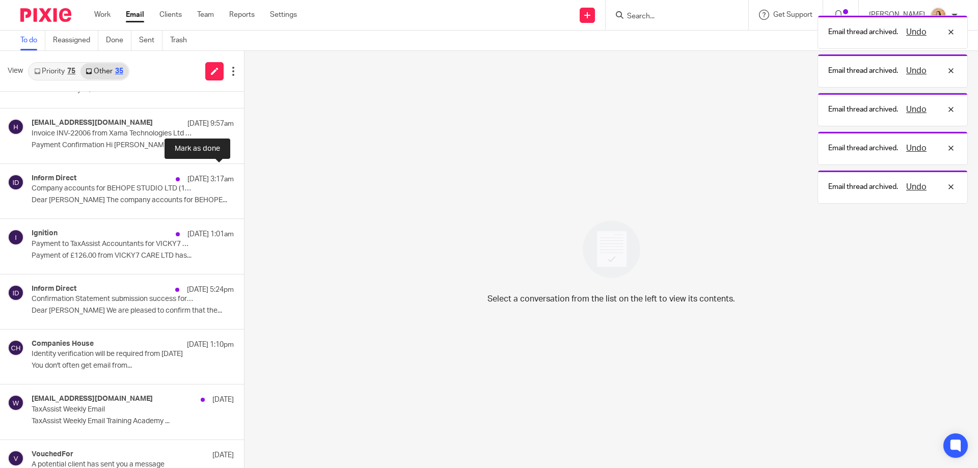
click at [244, 176] on button at bounding box center [248, 177] width 8 height 27
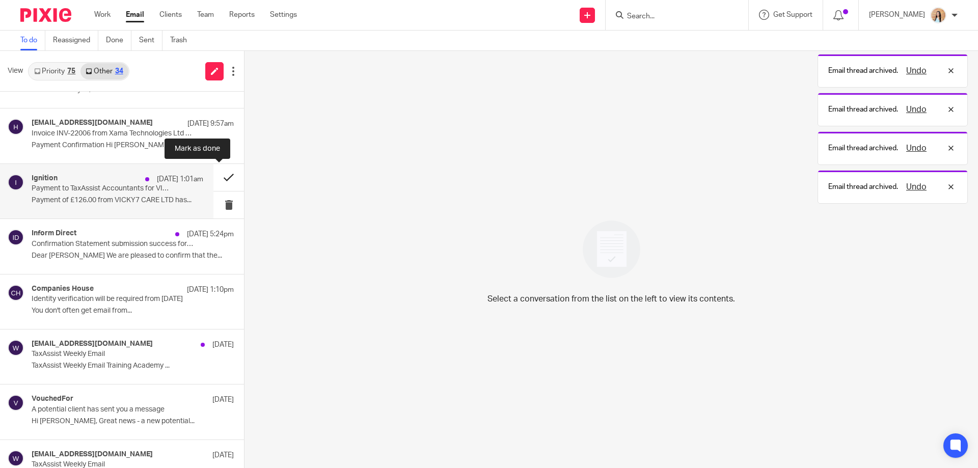
click at [223, 178] on button at bounding box center [228, 177] width 31 height 27
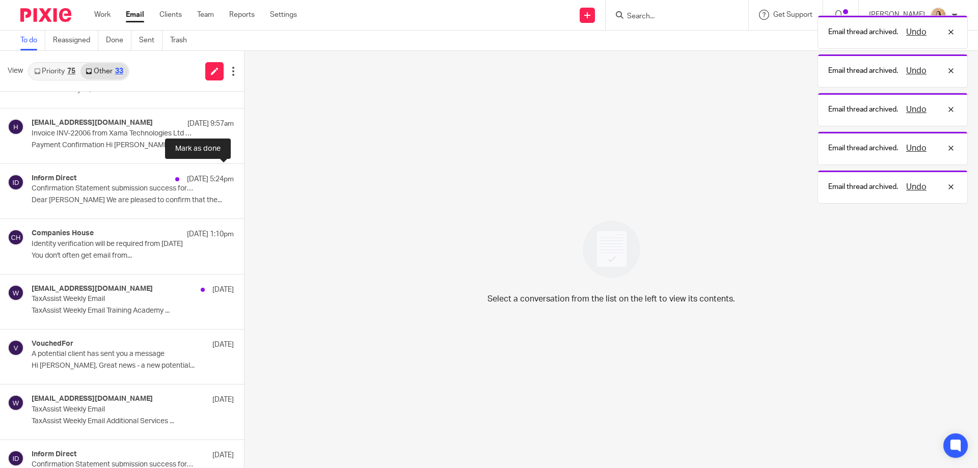
click at [244, 178] on button at bounding box center [248, 177] width 8 height 27
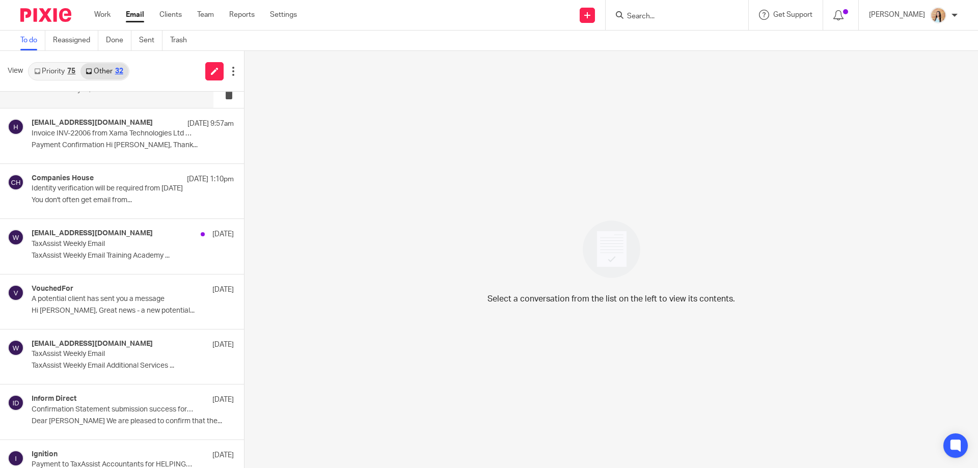
scroll to position [0, 0]
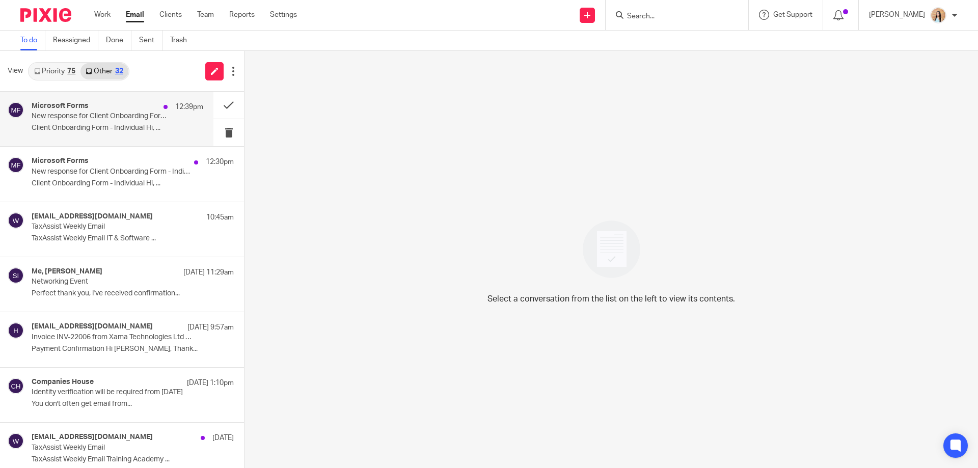
click at [126, 127] on p "Client Onboarding Form - Individual Hi, ..." at bounding box center [118, 128] width 172 height 9
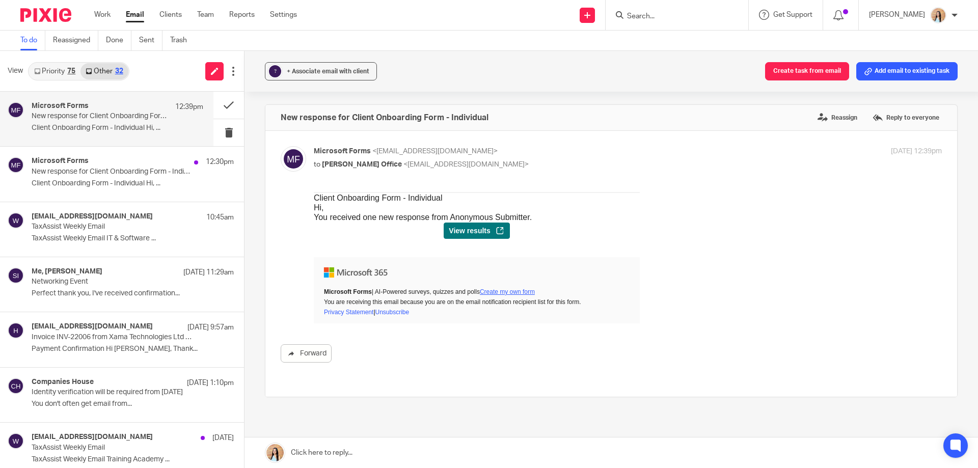
click at [464, 227] on span "View results" at bounding box center [469, 231] width 41 height 8
click at [61, 71] on link "Priority 75" at bounding box center [54, 71] width 51 height 16
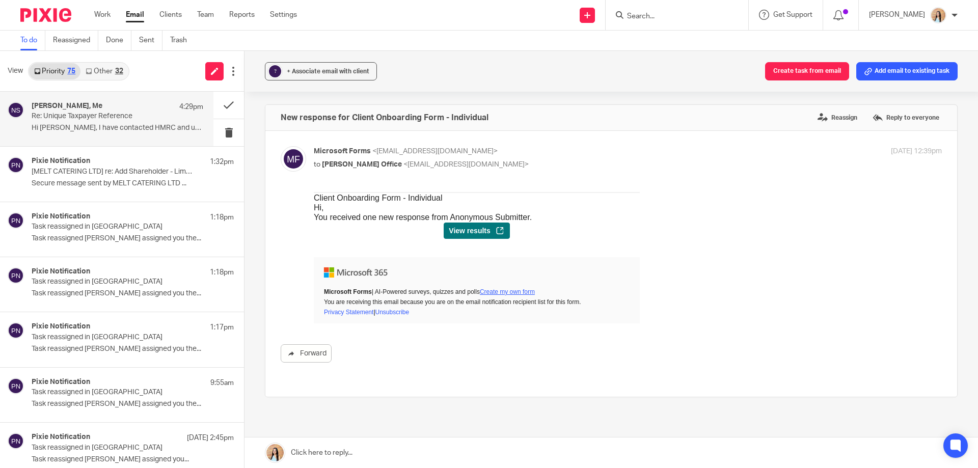
click at [129, 111] on div "Naya Shakoor, Me 4:29pm" at bounding box center [118, 107] width 172 height 10
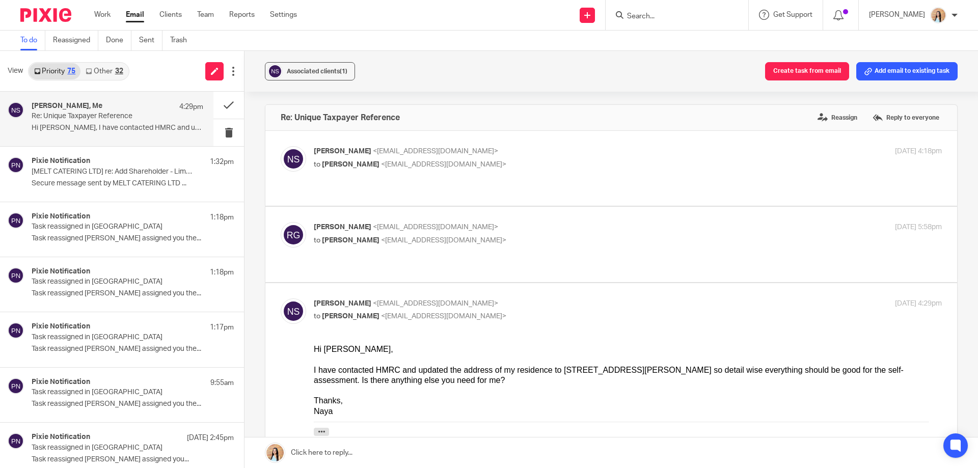
click at [669, 17] on input "Search" at bounding box center [672, 16] width 92 height 9
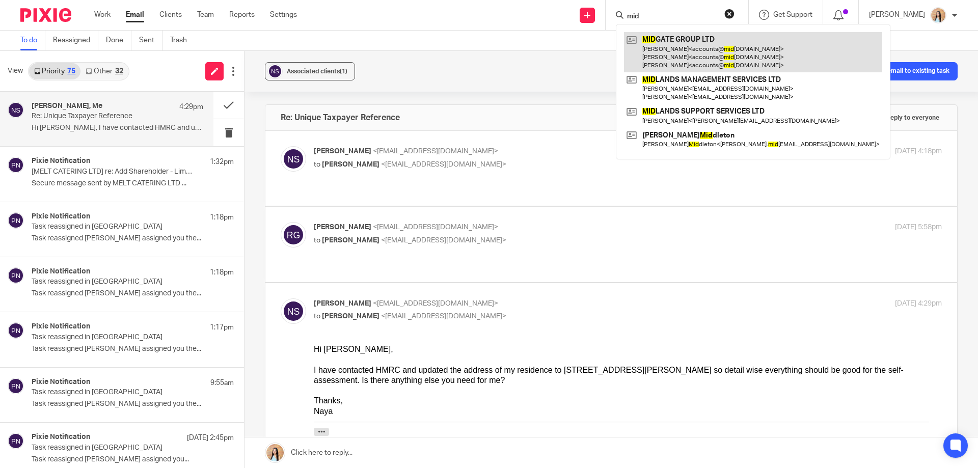
type input "mid"
click at [695, 47] on link at bounding box center [753, 52] width 258 height 40
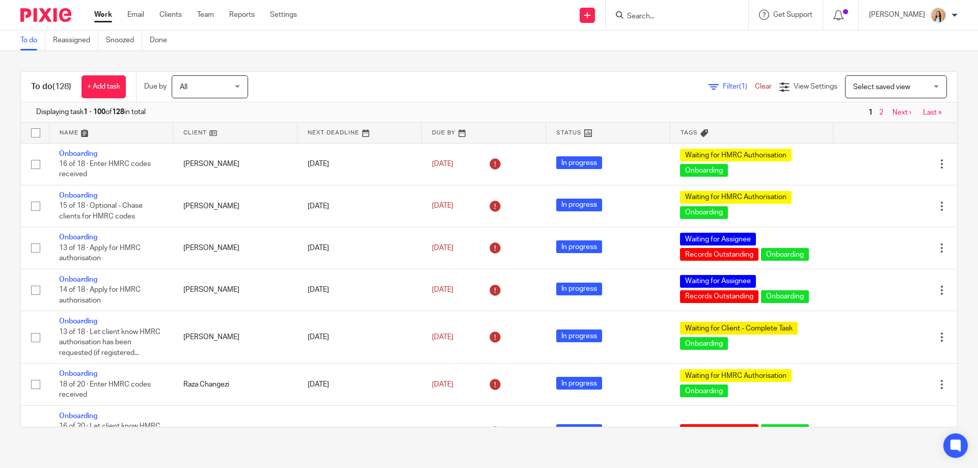
click at [705, 16] on input "Search" at bounding box center [672, 16] width 92 height 9
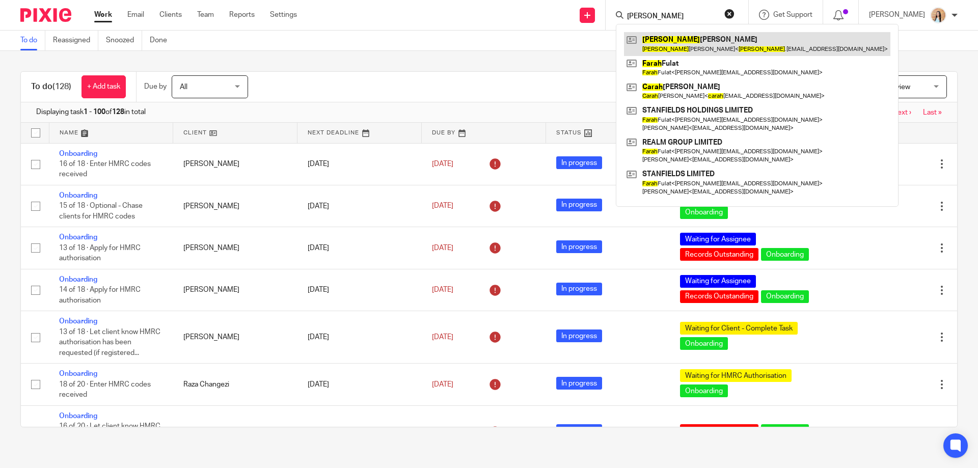
type input "sarah"
click at [714, 54] on link at bounding box center [757, 43] width 266 height 23
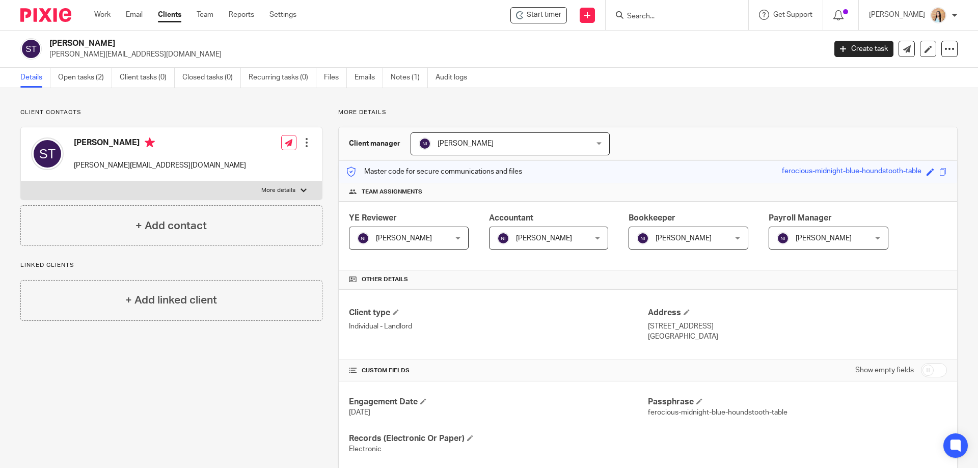
click at [140, 380] on div "Client contacts [PERSON_NAME] [PERSON_NAME][EMAIL_ADDRESS][DOMAIN_NAME] Edit co…" at bounding box center [164, 377] width 318 height 537
click at [69, 84] on link "Open tasks (2)" at bounding box center [85, 78] width 54 height 20
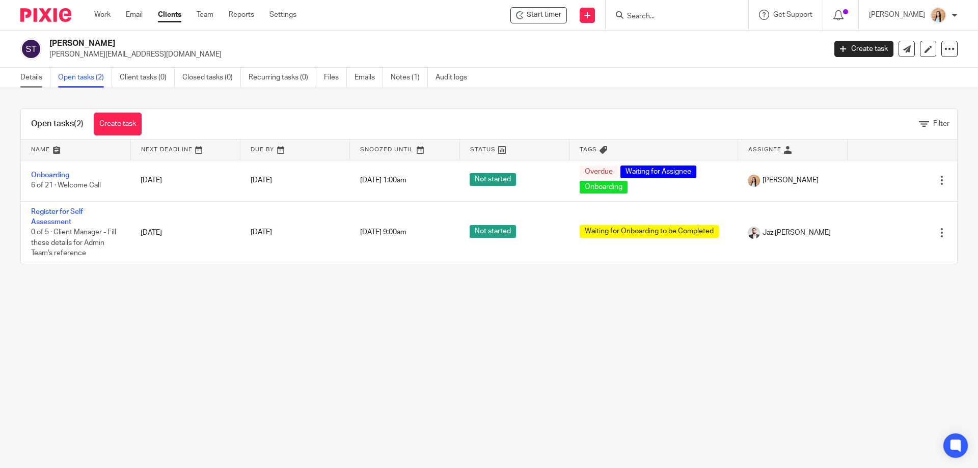
click at [32, 79] on link "Details" at bounding box center [35, 78] width 30 height 20
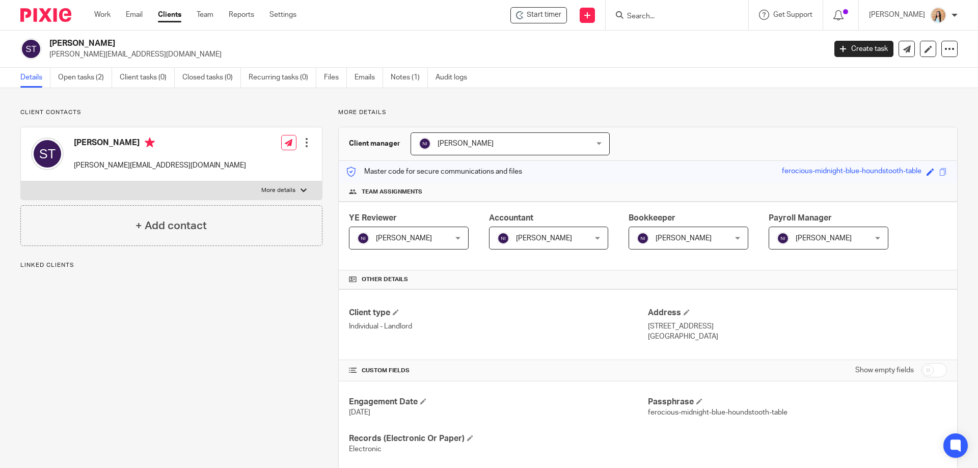
click at [247, 191] on label "More details" at bounding box center [171, 190] width 301 height 18
click at [21, 181] on input "More details" at bounding box center [20, 181] width 1 height 1
checkbox input "true"
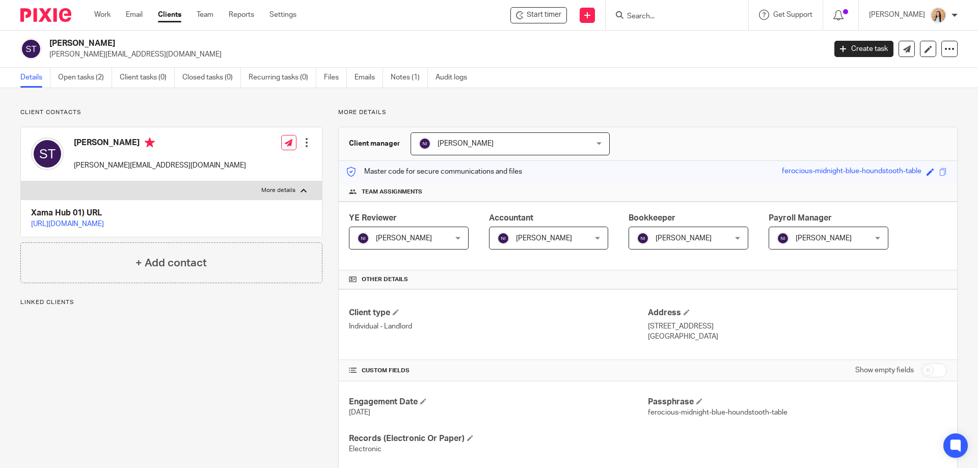
click at [104, 225] on link "https://platform.xamatech.com/portal/crm/clients/9bd7bbb0-7793-11f0-a2c1-8f30ee…" at bounding box center [67, 224] width 73 height 7
click at [700, 16] on input "Search" at bounding box center [672, 16] width 92 height 9
type input "a"
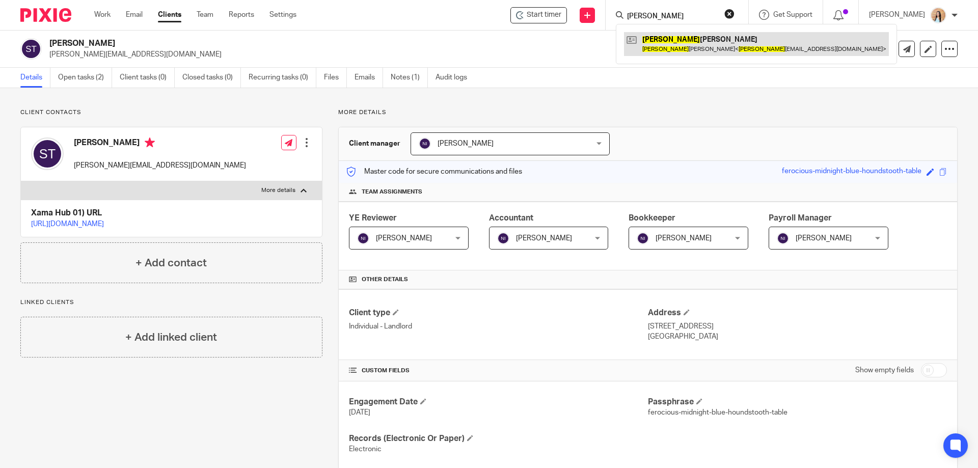
type input "sabrina"
click at [755, 50] on link at bounding box center [756, 43] width 265 height 23
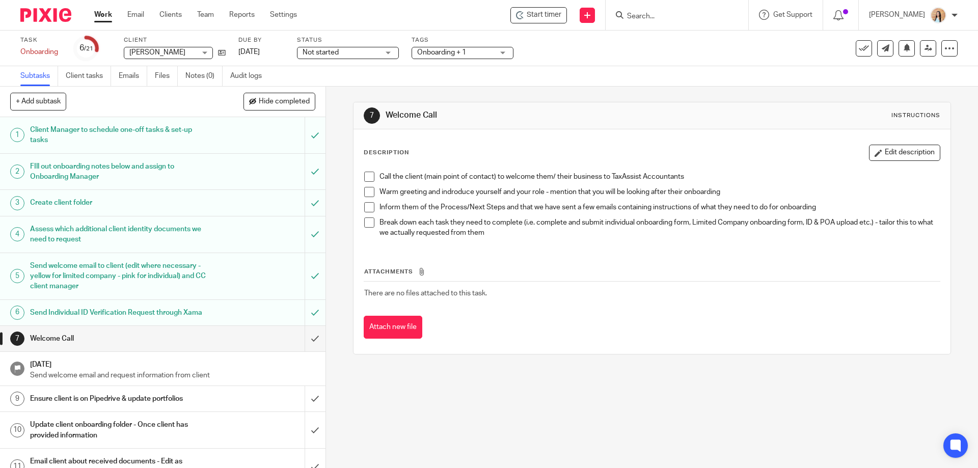
click at [695, 24] on div at bounding box center [677, 15] width 143 height 30
click at [695, 18] on input "Search" at bounding box center [672, 16] width 92 height 9
type input "naya shakoor"
click at [694, 33] on link at bounding box center [714, 43] width 181 height 23
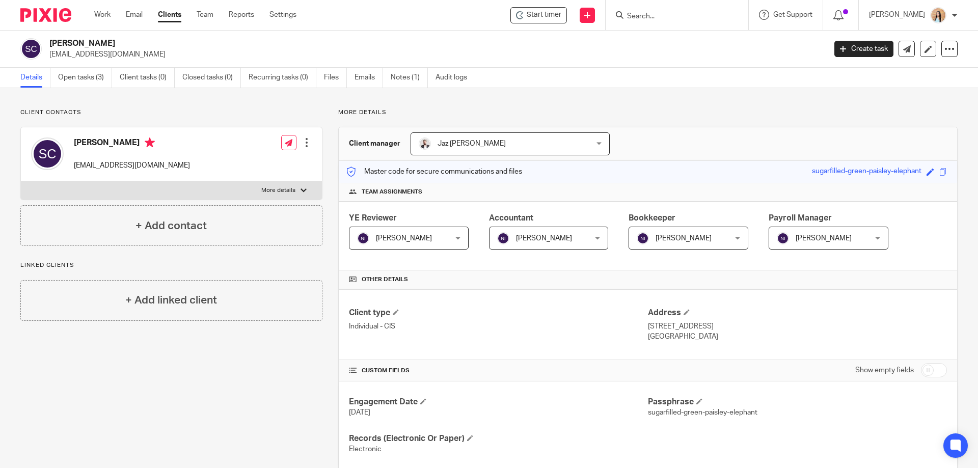
click at [268, 186] on p "More details" at bounding box center [278, 190] width 34 height 8
click at [21, 181] on input "More details" at bounding box center [20, 181] width 1 height 1
checkbox input "true"
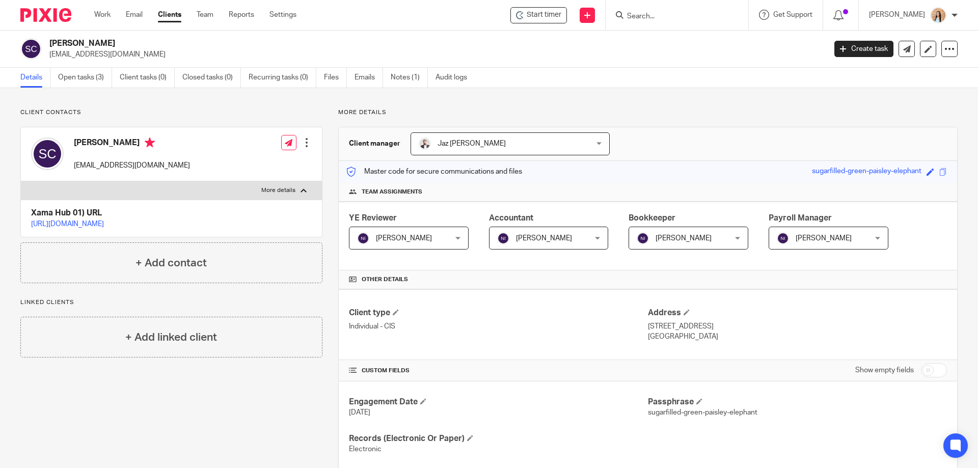
click at [330, 182] on div "More details Client manager Jaz [PERSON_NAME] Jaz [PERSON_NAME] Topia Jaz [PERS…" at bounding box center [640, 377] width 635 height 537
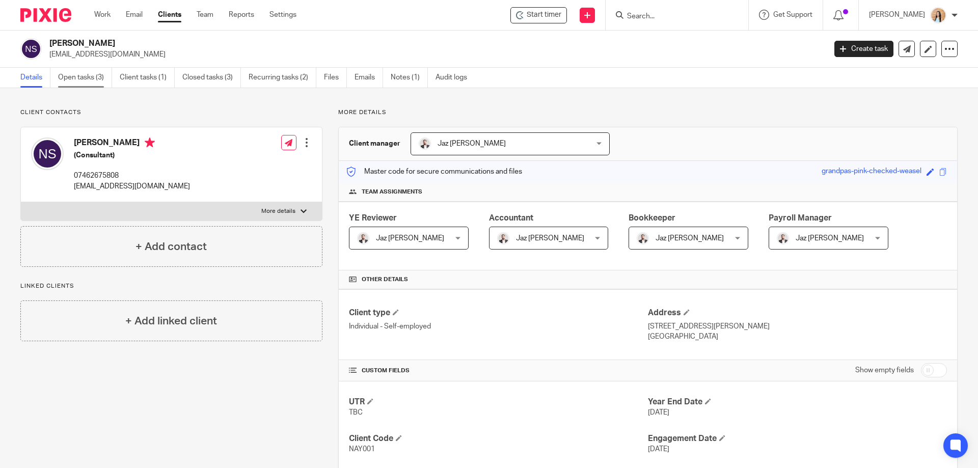
click at [100, 79] on link "Open tasks (3)" at bounding box center [85, 78] width 54 height 20
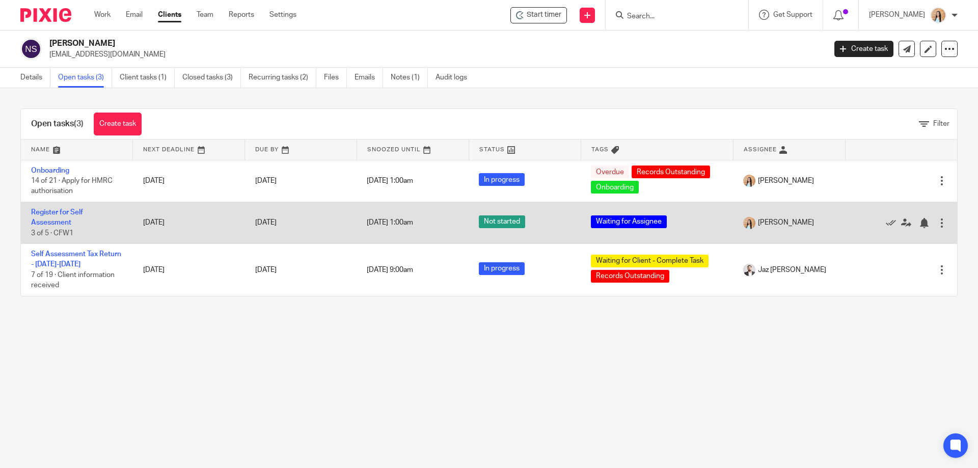
click at [46, 216] on td "Register for Self Assessment 3 of 5 · CFW1" at bounding box center [77, 223] width 112 height 42
click at [58, 209] on link "Register for Self Assessment" at bounding box center [57, 217] width 52 height 17
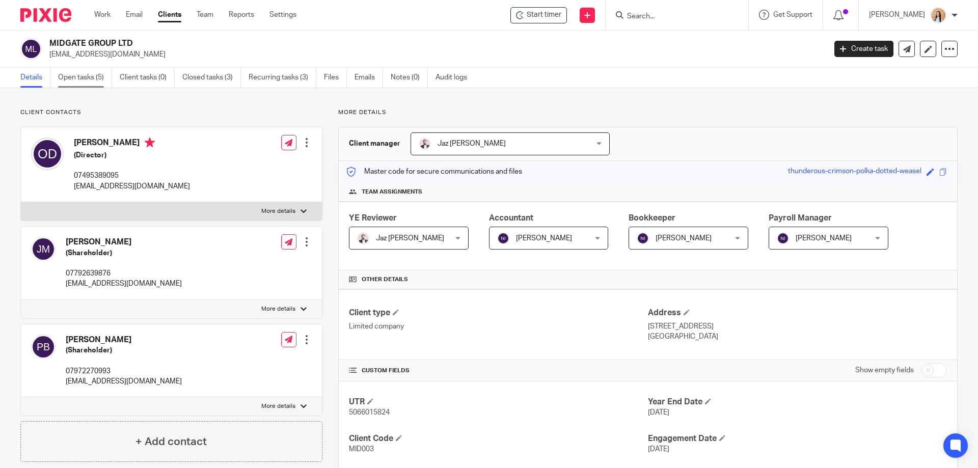
click at [74, 80] on link "Open tasks (5)" at bounding box center [85, 78] width 54 height 20
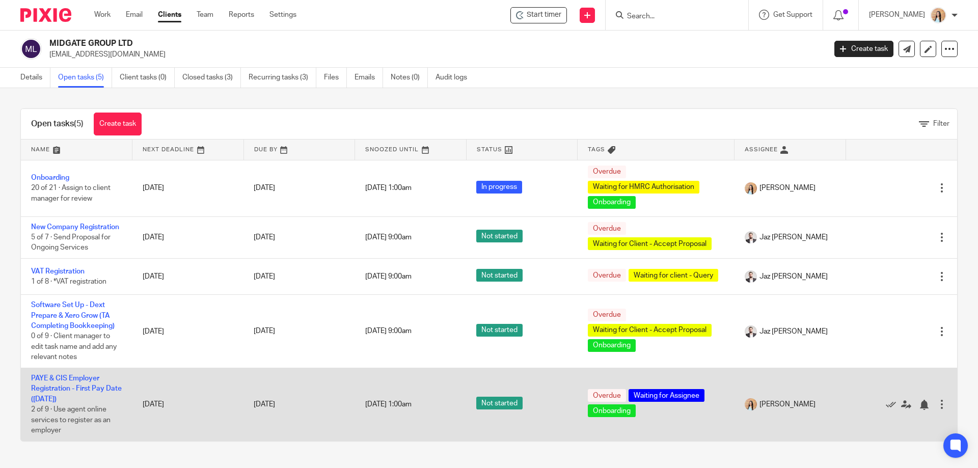
scroll to position [8, 0]
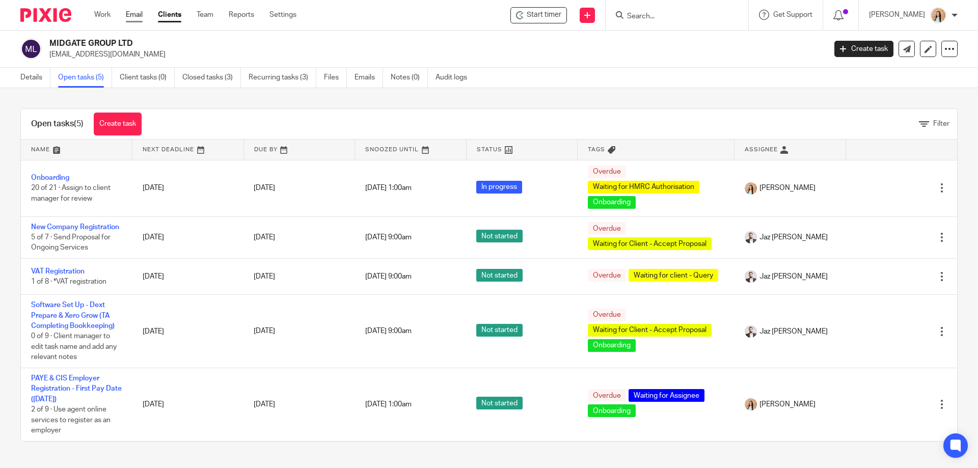
click at [143, 16] on link "Email" at bounding box center [134, 15] width 17 height 10
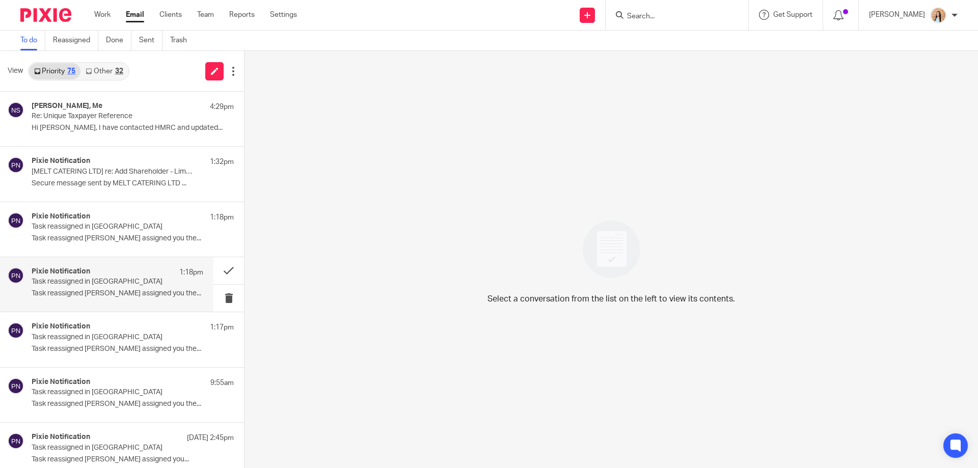
click at [98, 275] on div "Pixie Notification 1:18pm" at bounding box center [118, 272] width 172 height 10
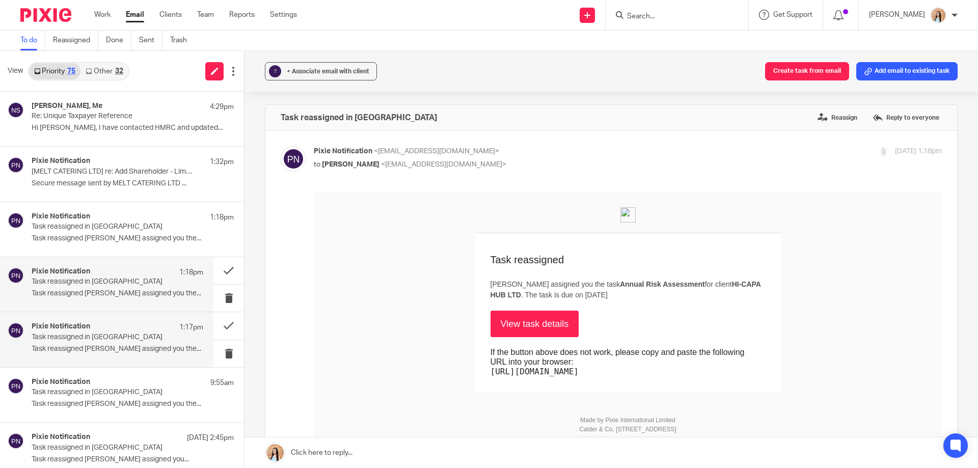
click at [82, 346] on p "Task reassigned [PERSON_NAME] assigned you the..." at bounding box center [118, 349] width 172 height 9
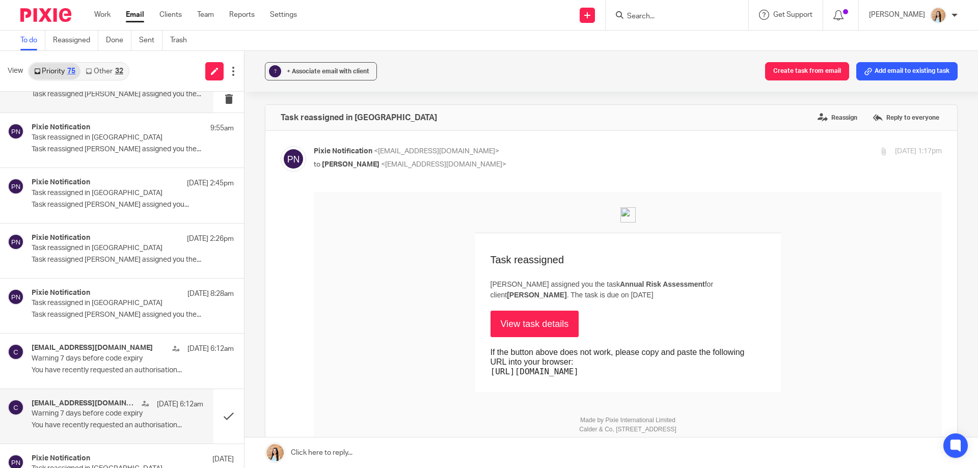
scroll to position [408, 0]
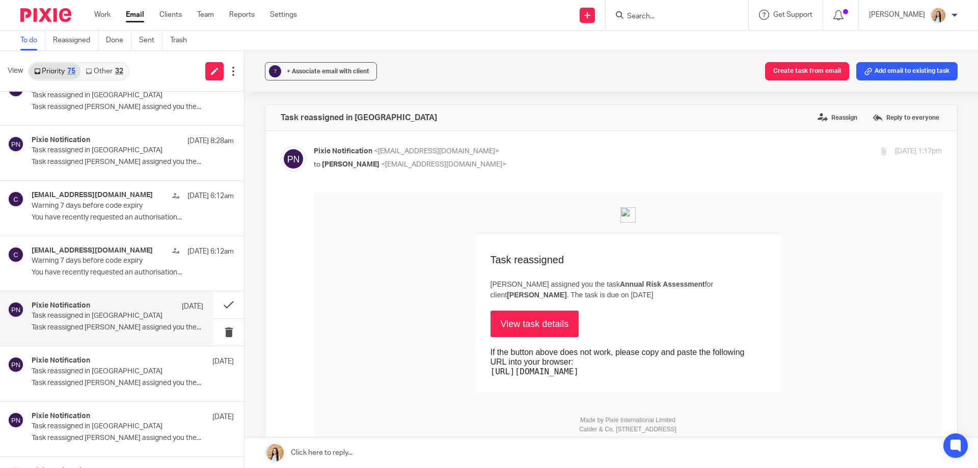
click at [93, 309] on div "Pixie Notification [DATE]" at bounding box center [118, 307] width 172 height 10
click at [92, 278] on div "[EMAIL_ADDRESS][DOMAIN_NAME] [DATE] 6:12am Warning 7 days before code expiry Yo…" at bounding box center [118, 264] width 172 height 34
